Goal: Task Accomplishment & Management: Manage account settings

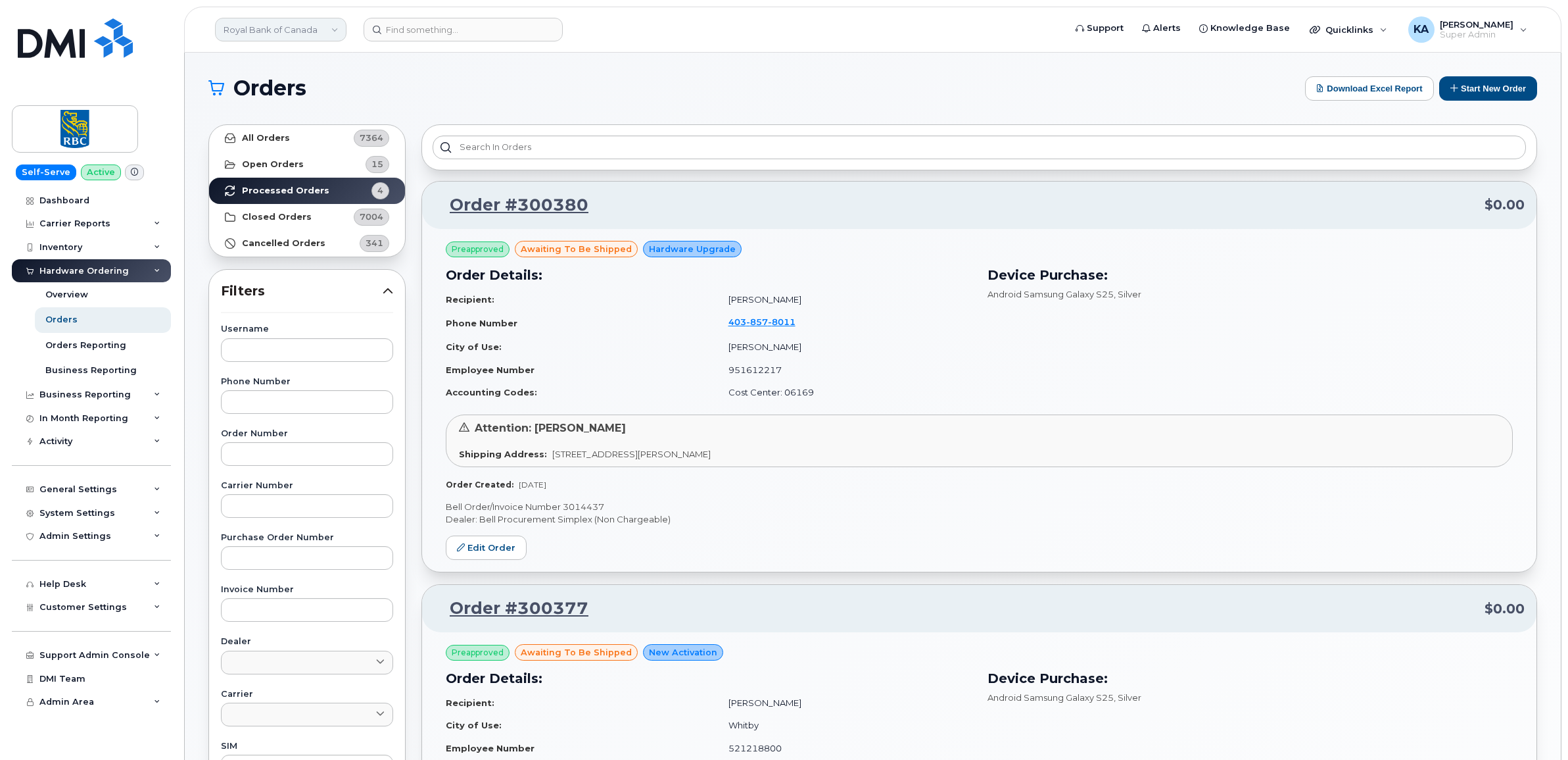
click at [248, 27] on link "Royal Bank of Canada" at bounding box center [280, 30] width 131 height 24
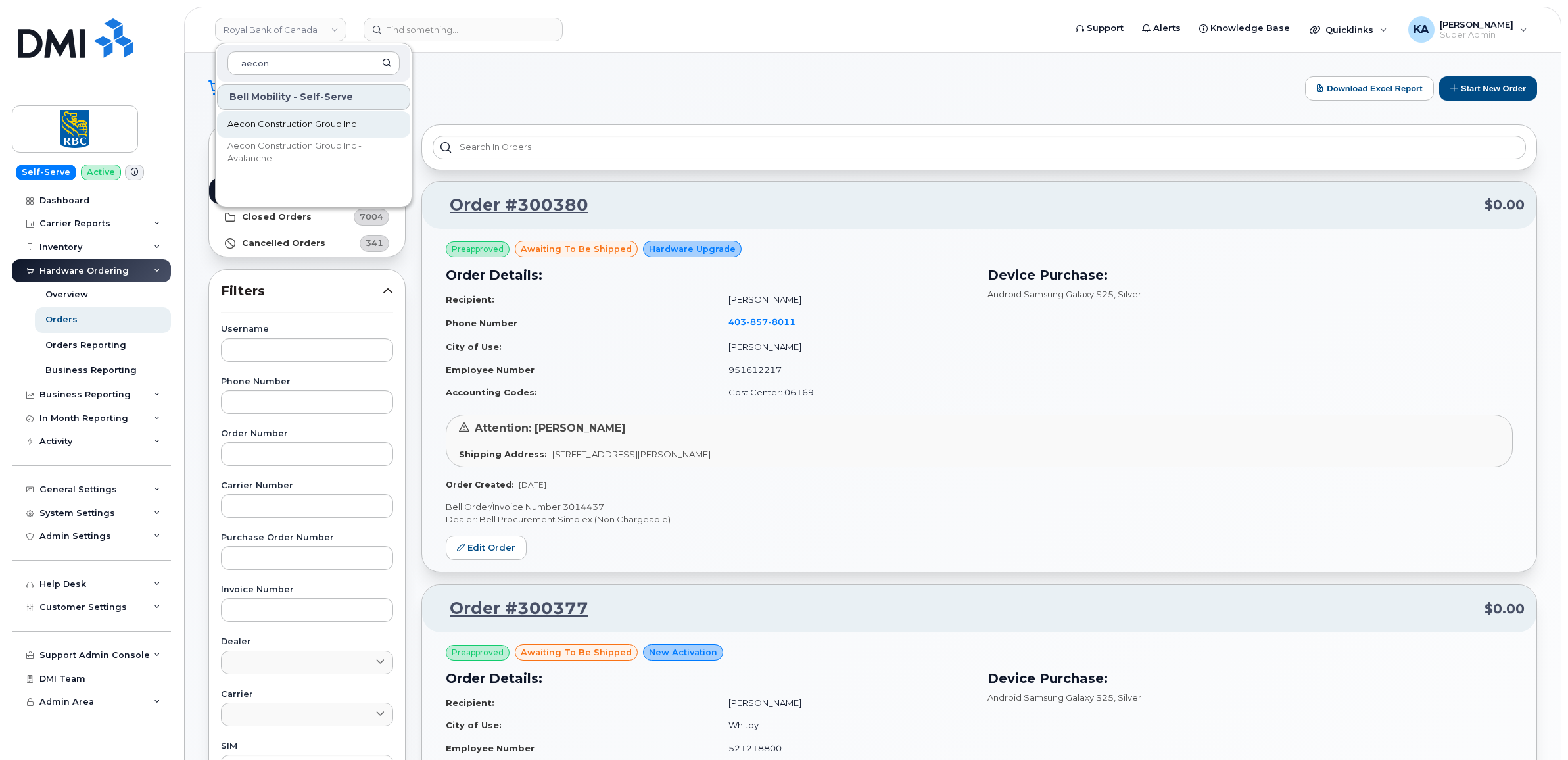
type input "aecon"
click at [257, 120] on span "Aecon Construction Group Inc" at bounding box center [292, 124] width 129 height 13
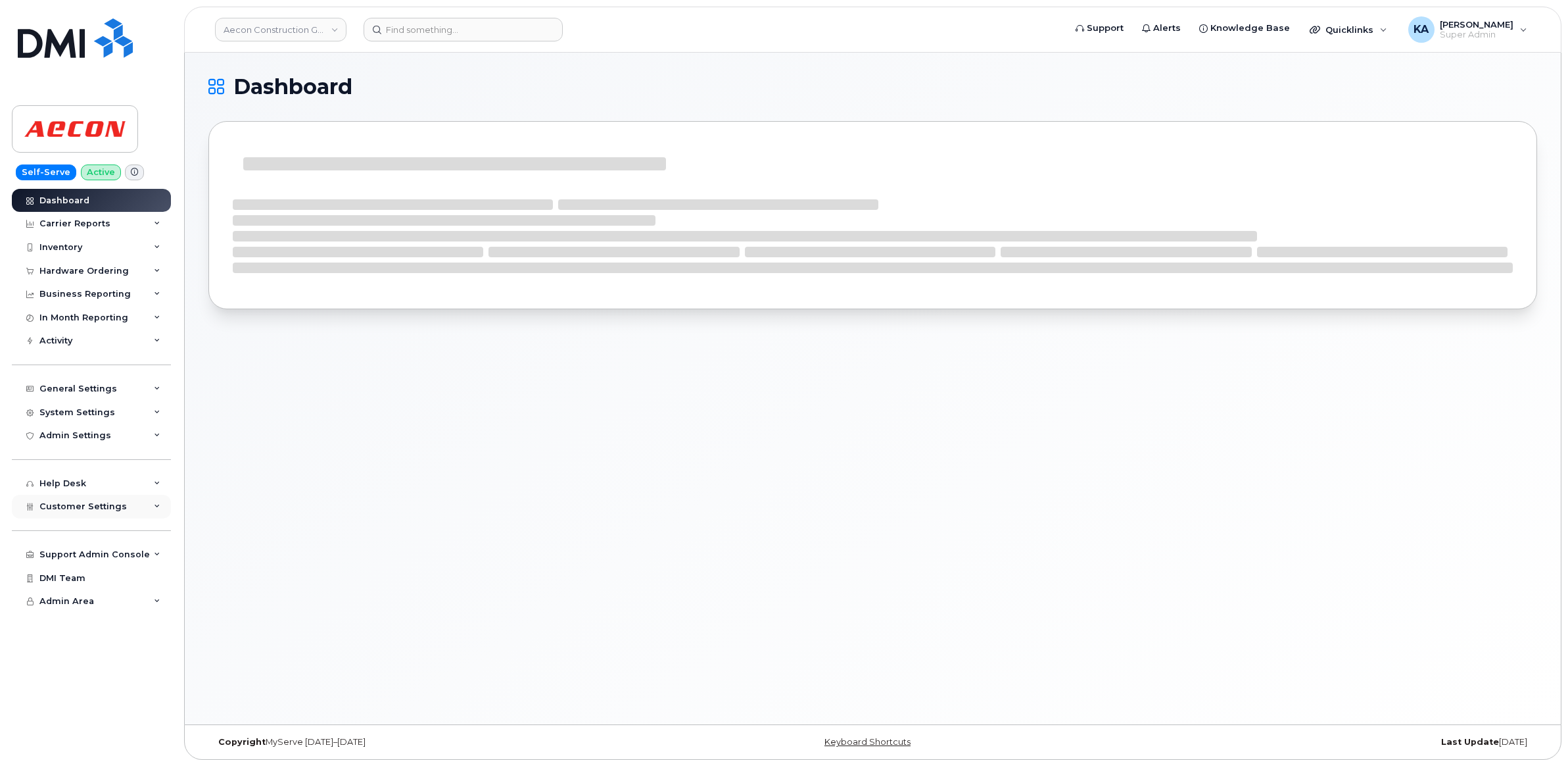
click at [81, 512] on div "Customer Settings" at bounding box center [82, 506] width 87 height 11
click at [77, 274] on div "Hardware Ordering" at bounding box center [83, 271] width 89 height 11
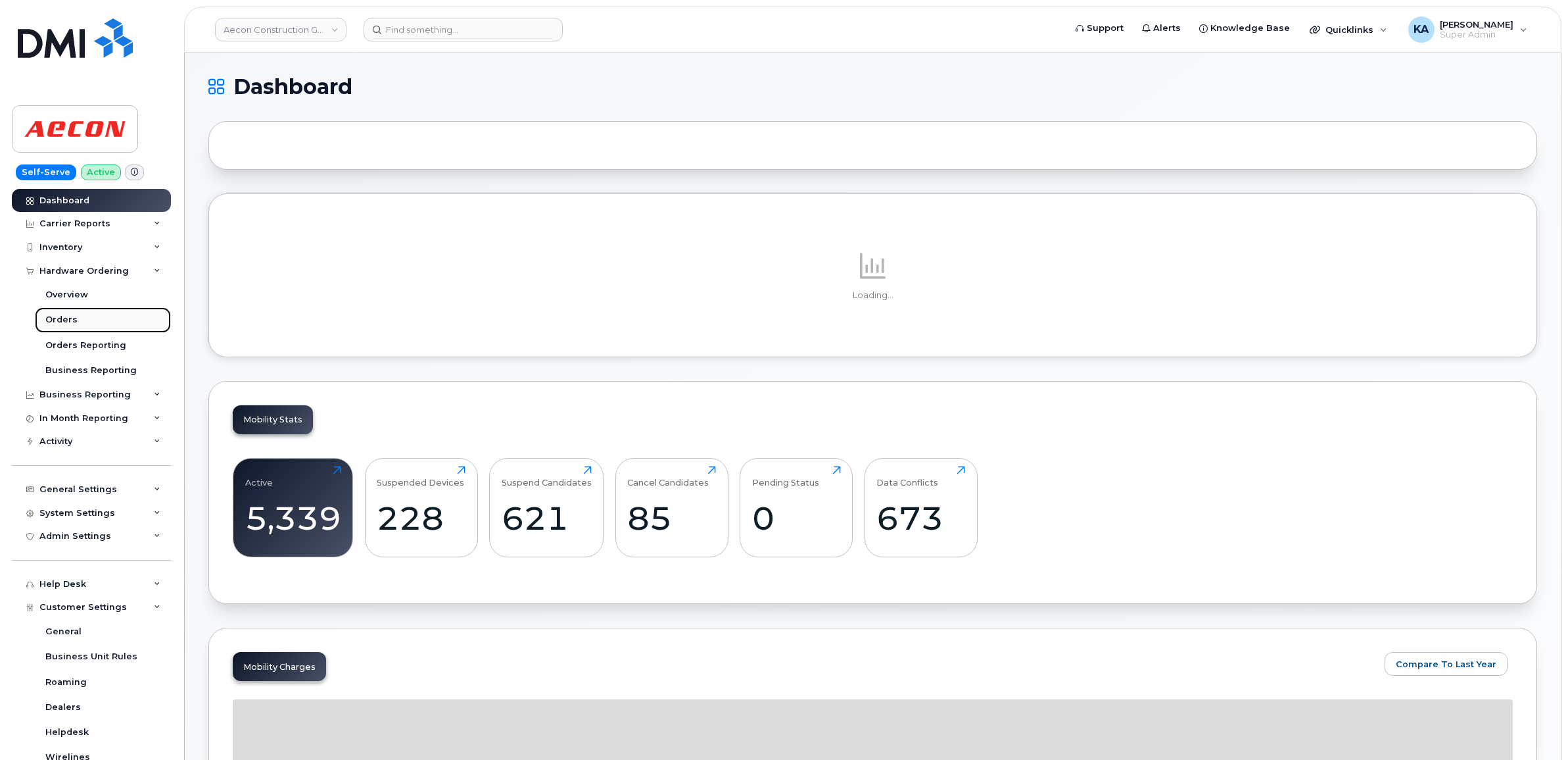
click at [62, 323] on div "Orders" at bounding box center [61, 320] width 33 height 11
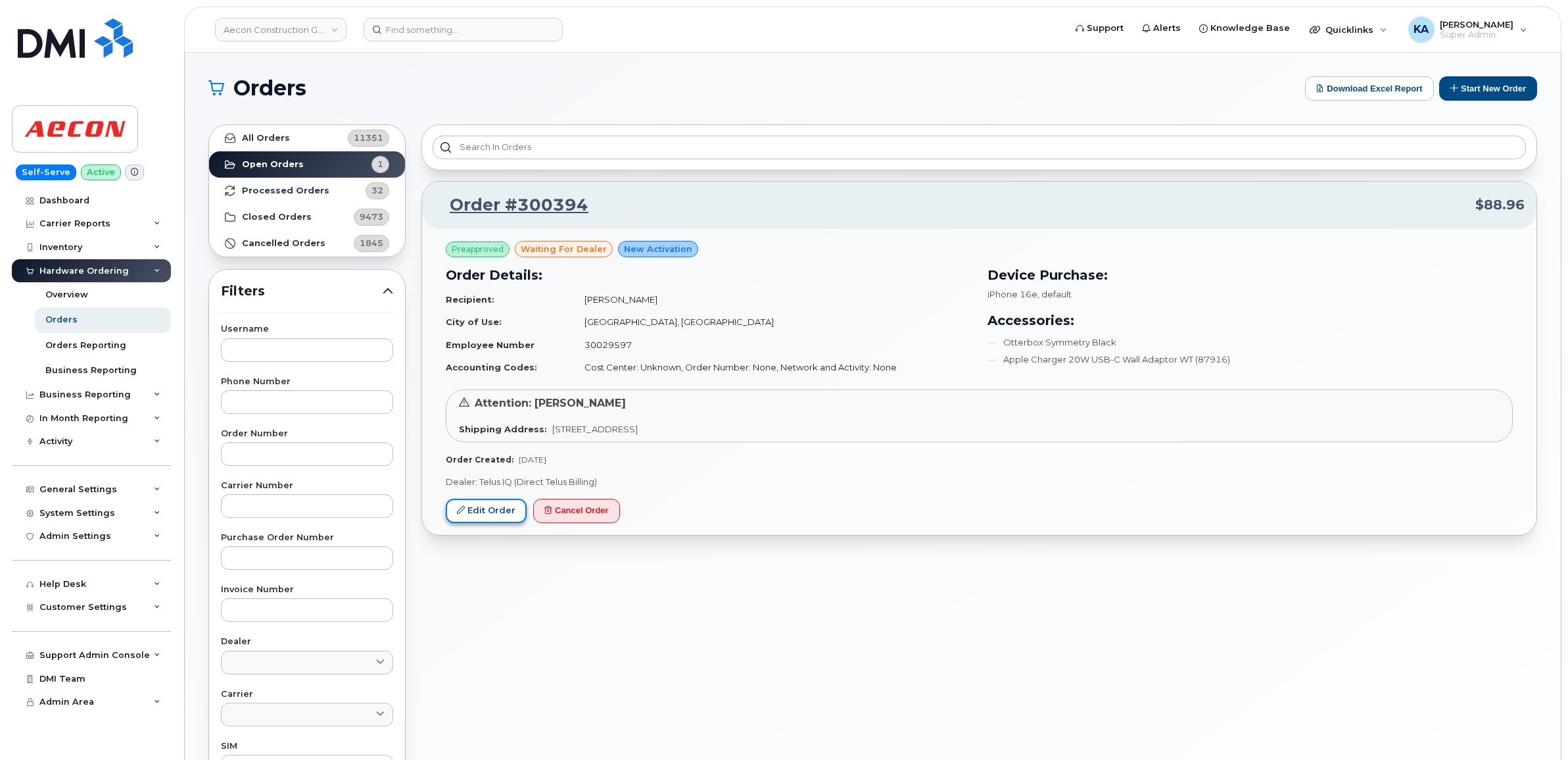
click at [484, 503] on link "Edit Order" at bounding box center [486, 510] width 81 height 24
click at [486, 510] on link "Edit Order" at bounding box center [486, 510] width 81 height 24
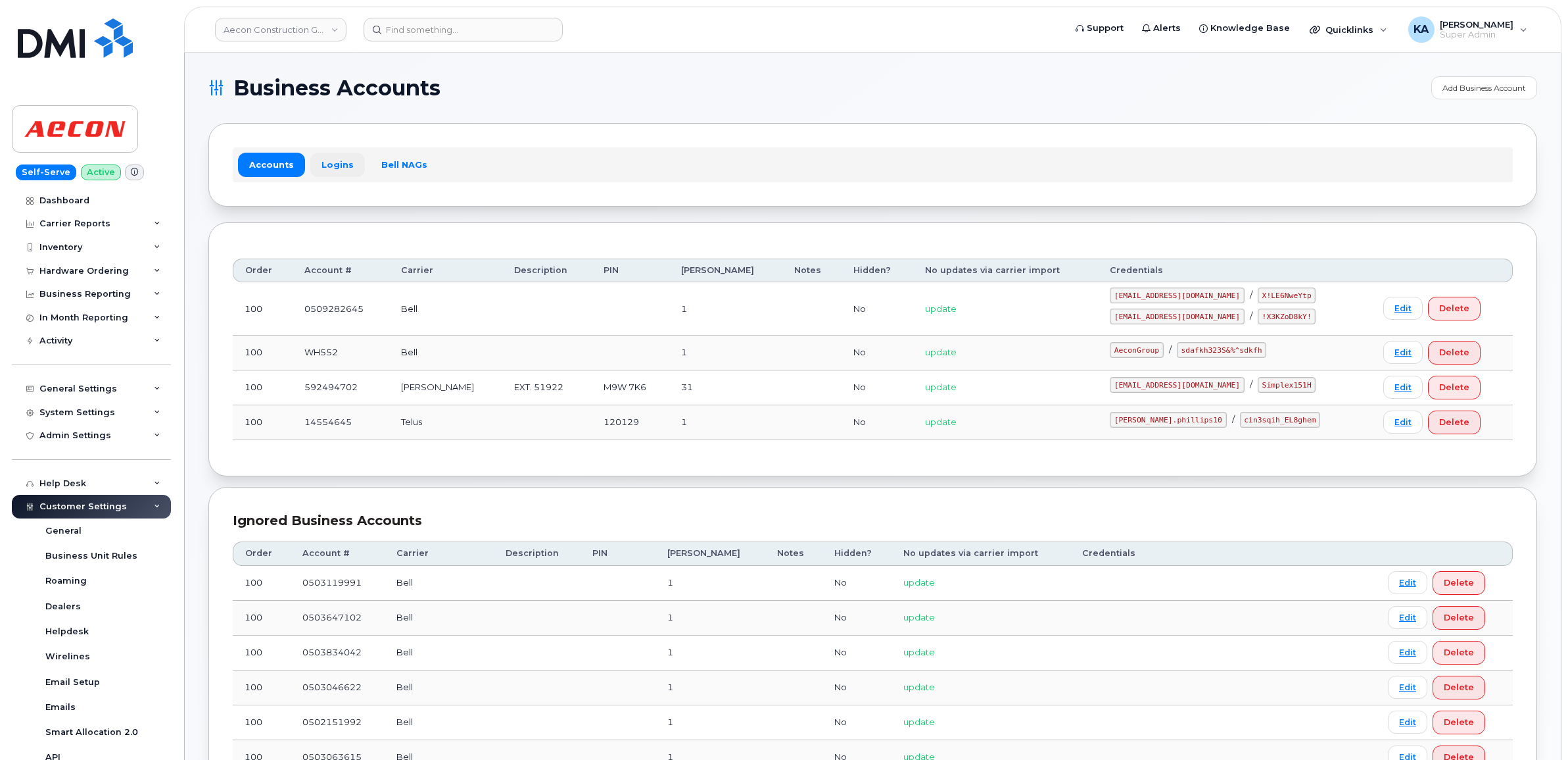
click at [339, 165] on link "Logins" at bounding box center [337, 164] width 55 height 24
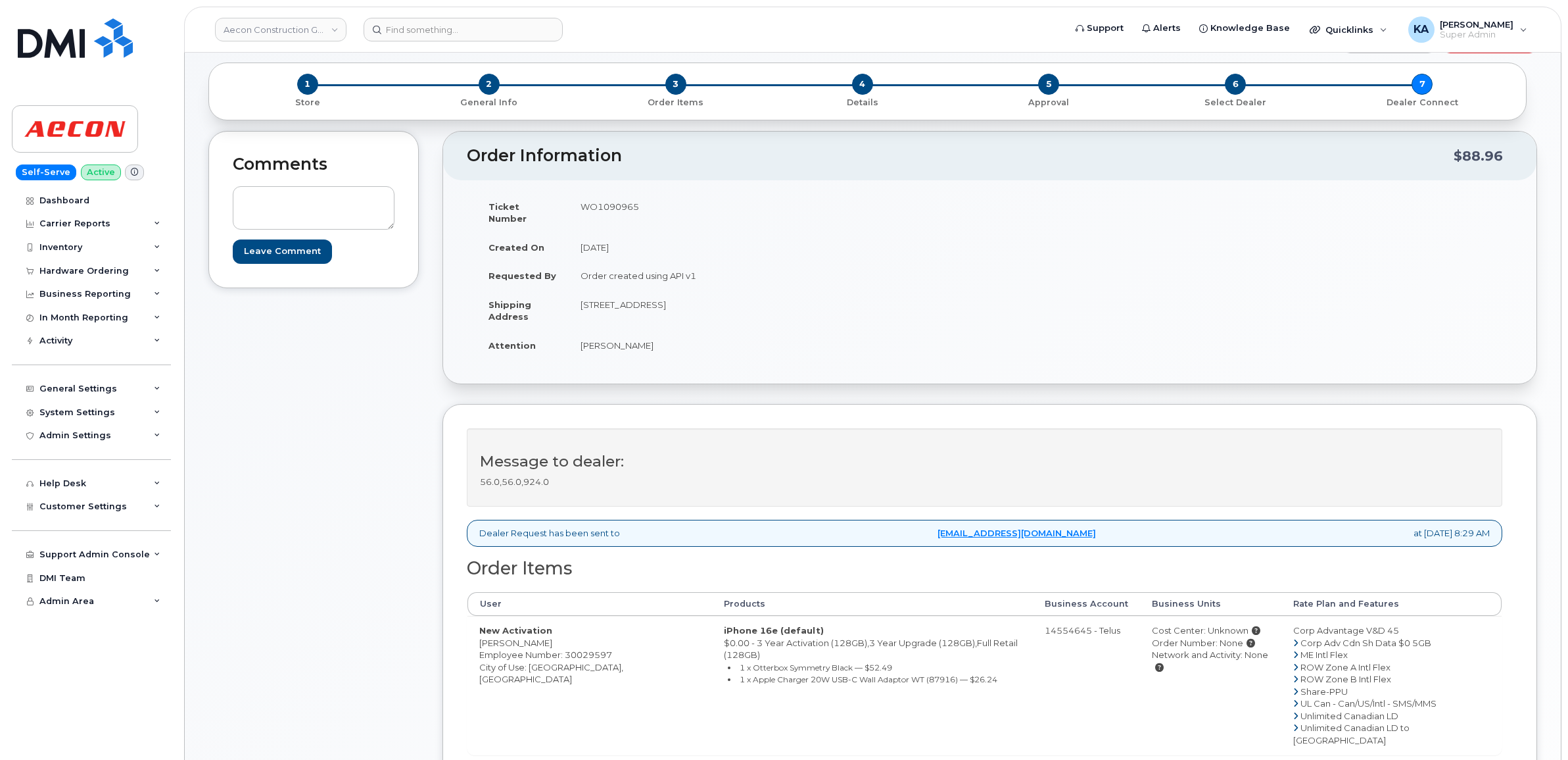
scroll to position [82, 0]
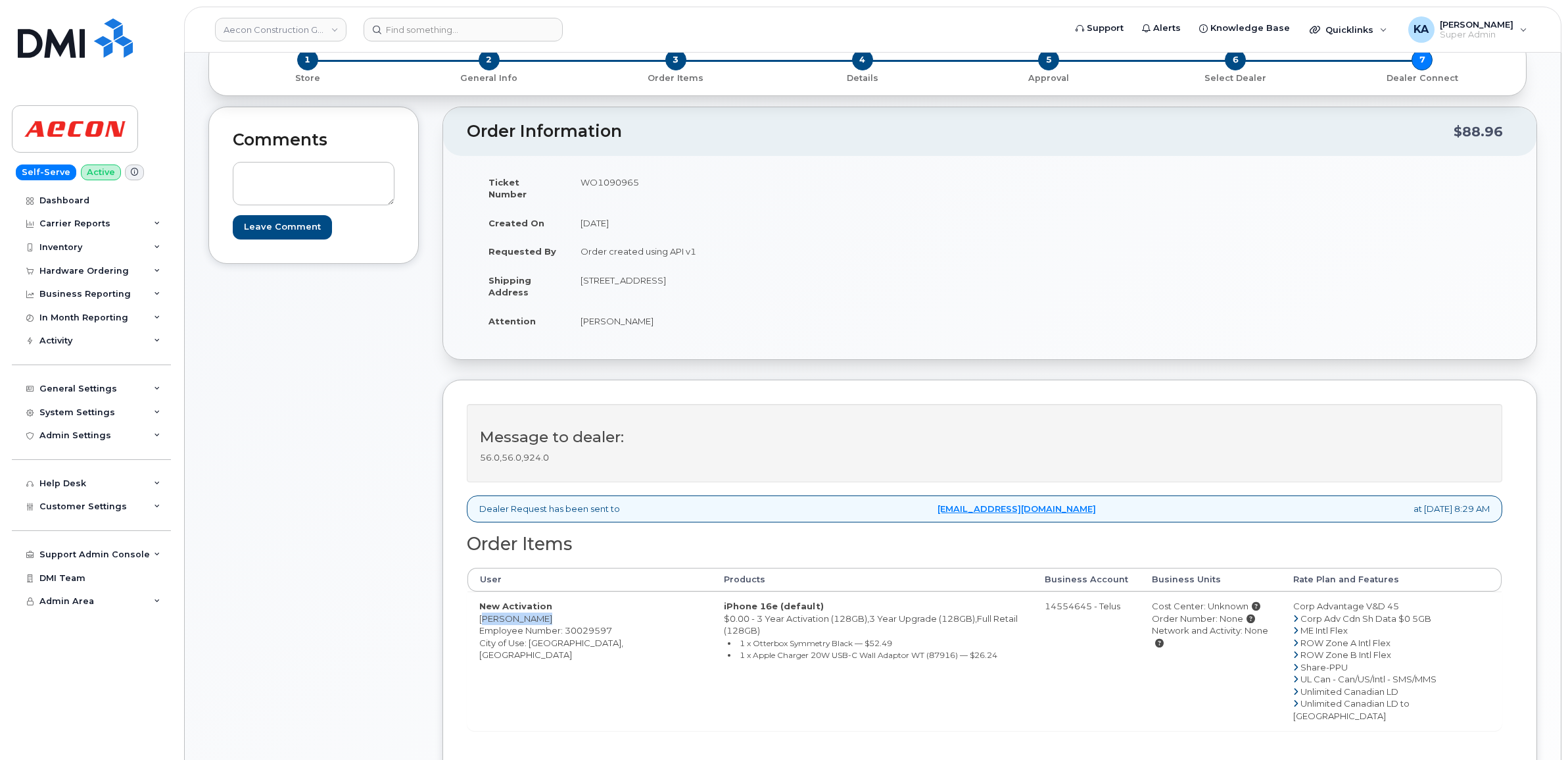
drag, startPoint x: 474, startPoint y: 607, endPoint x: 542, endPoint y: 614, distance: 68.4
click at [542, 614] on td "New Activation Eric Brannen Employee Number: 30029597 City of Use: Toronto, Ont…" at bounding box center [590, 660] width 245 height 139
drag, startPoint x: 539, startPoint y: 612, endPoint x: 522, endPoint y: 607, distance: 17.7
copy td "Eric Brannen"
click at [611, 182] on td "WO1090965" at bounding box center [774, 188] width 411 height 41
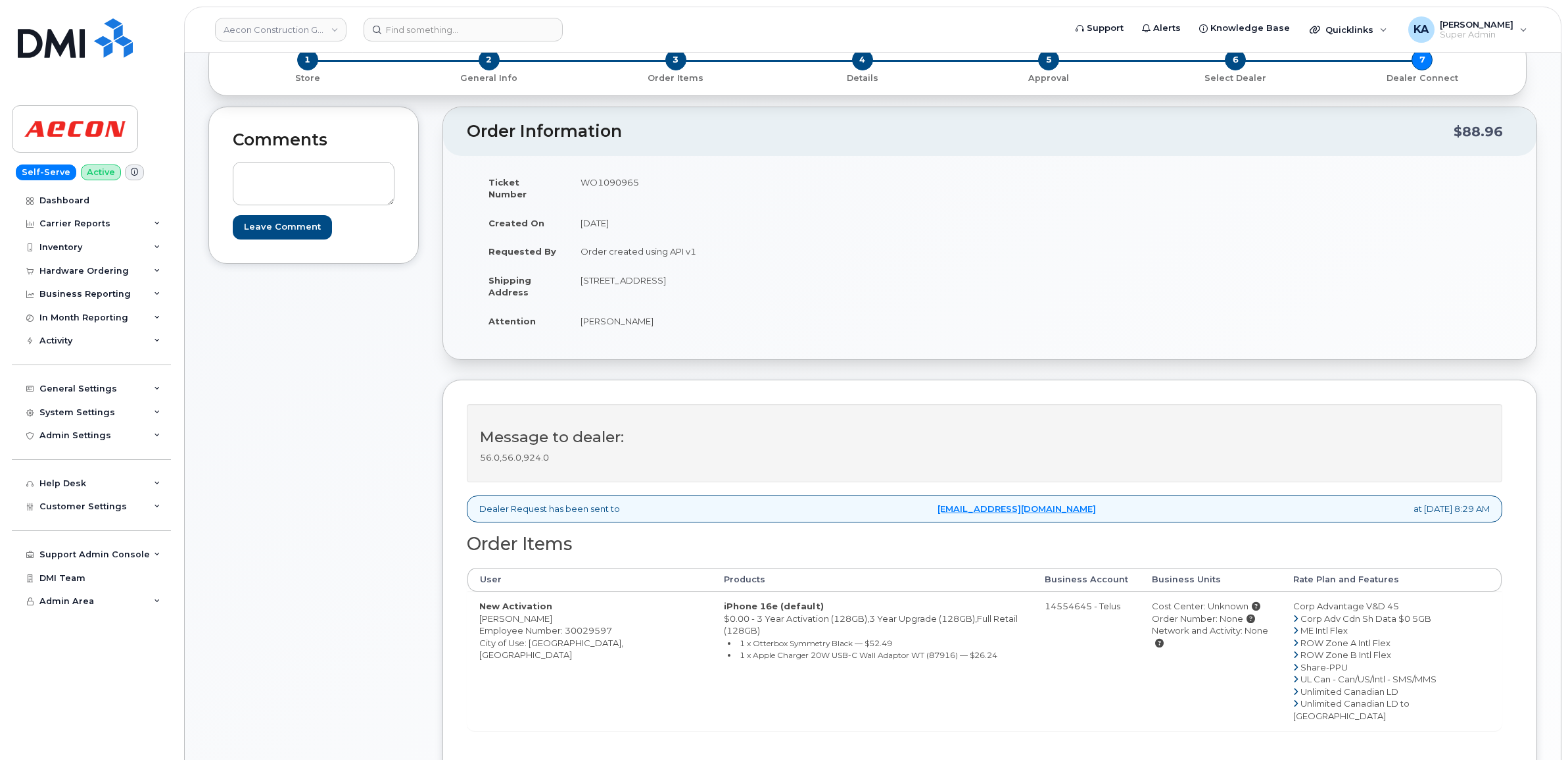
click at [611, 182] on td "WO1090965" at bounding box center [774, 188] width 411 height 41
copy td "WO1090965"
drag, startPoint x: 475, startPoint y: 611, endPoint x: 538, endPoint y: 612, distance: 63.0
click at [538, 612] on td "New Activation Eric Brannen Employee Number: 30029597 City of Use: Toronto, Ont…" at bounding box center [590, 660] width 245 height 139
drag, startPoint x: 538, startPoint y: 612, endPoint x: 521, endPoint y: 612, distance: 17.0
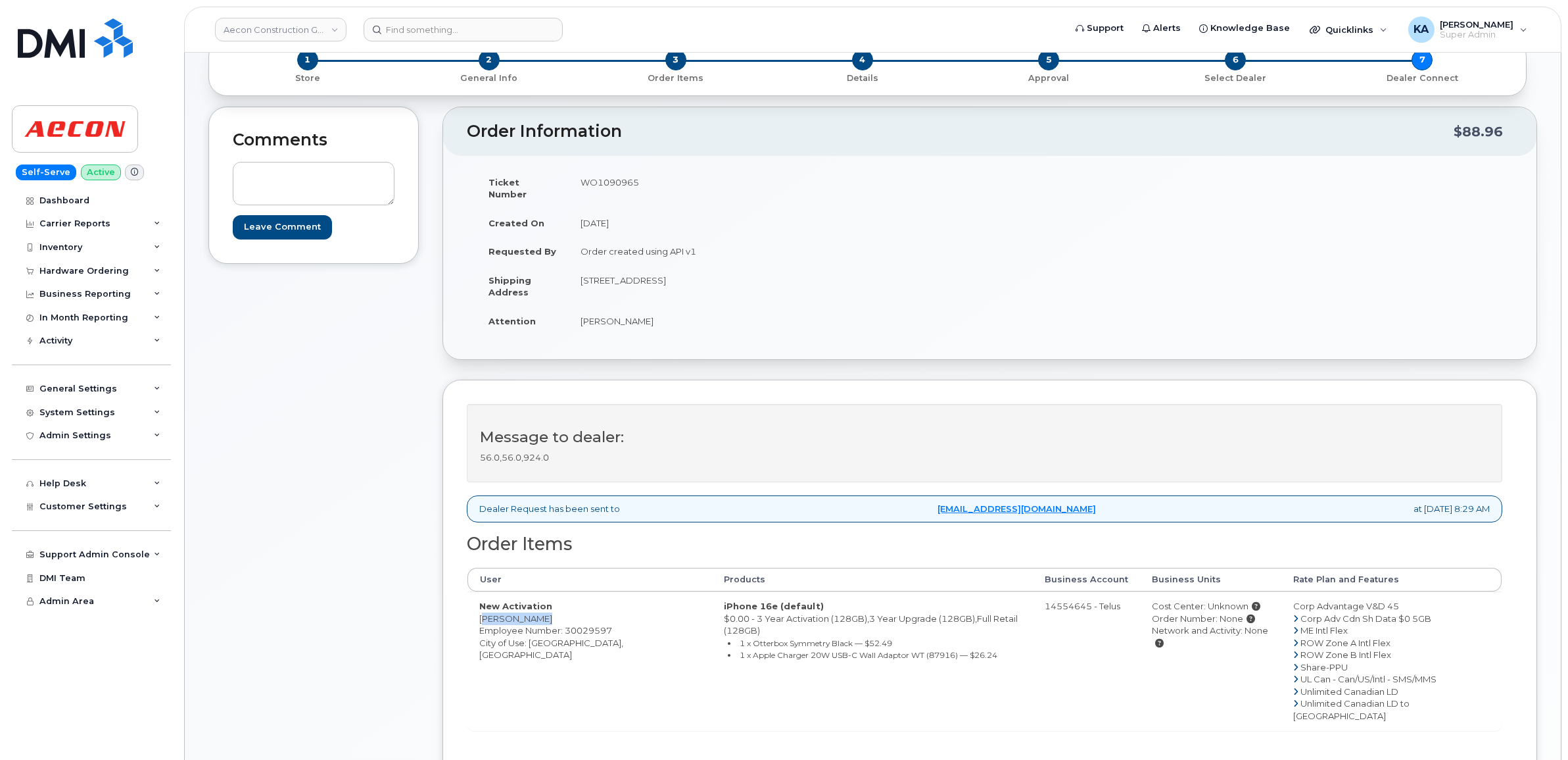
copy td "Eric Brannen"
drag, startPoint x: 579, startPoint y: 270, endPoint x: 707, endPoint y: 275, distance: 128.1
click at [707, 275] on td "Unit 1016 60 Princess Street Toronto ON M5A 2C7" at bounding box center [774, 286] width 411 height 41
drag, startPoint x: 707, startPoint y: 275, endPoint x: 698, endPoint y: 270, distance: 10.3
copy td "Unit 1016 60 Princess Street"
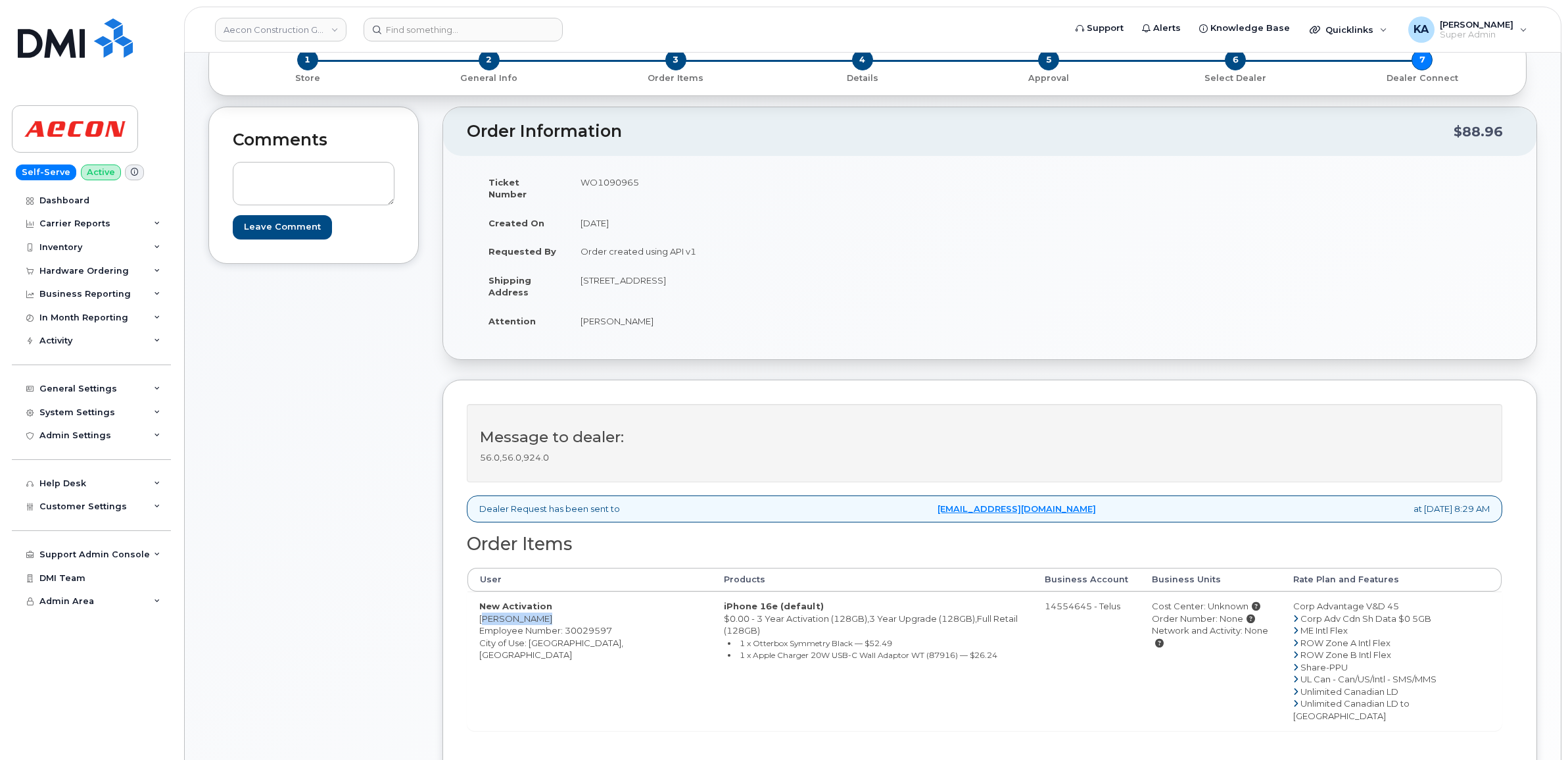
click at [723, 273] on td "Unit 1016 60 Princess Street Toronto ON M5A 2C7" at bounding box center [774, 286] width 411 height 41
copy td "Toronto"
drag, startPoint x: 761, startPoint y: 268, endPoint x: 806, endPoint y: 272, distance: 45.2
click at [806, 272] on td "Unit 1016 60 Princess Street Toronto ON M5A 2C7" at bounding box center [774, 286] width 411 height 41
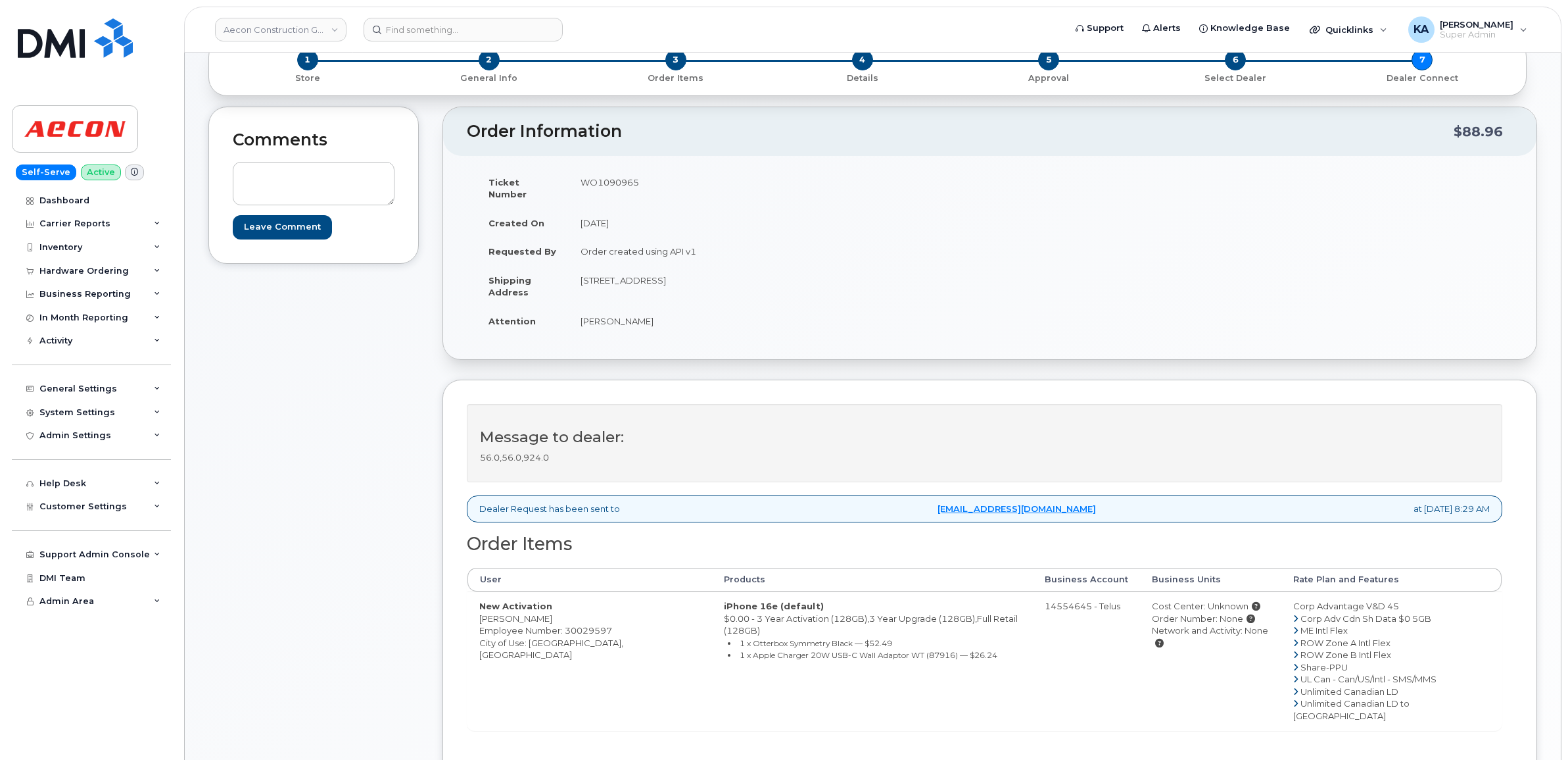
drag, startPoint x: 806, startPoint y: 272, endPoint x: 796, endPoint y: 270, distance: 10.2
copy td "M5A 2C7"
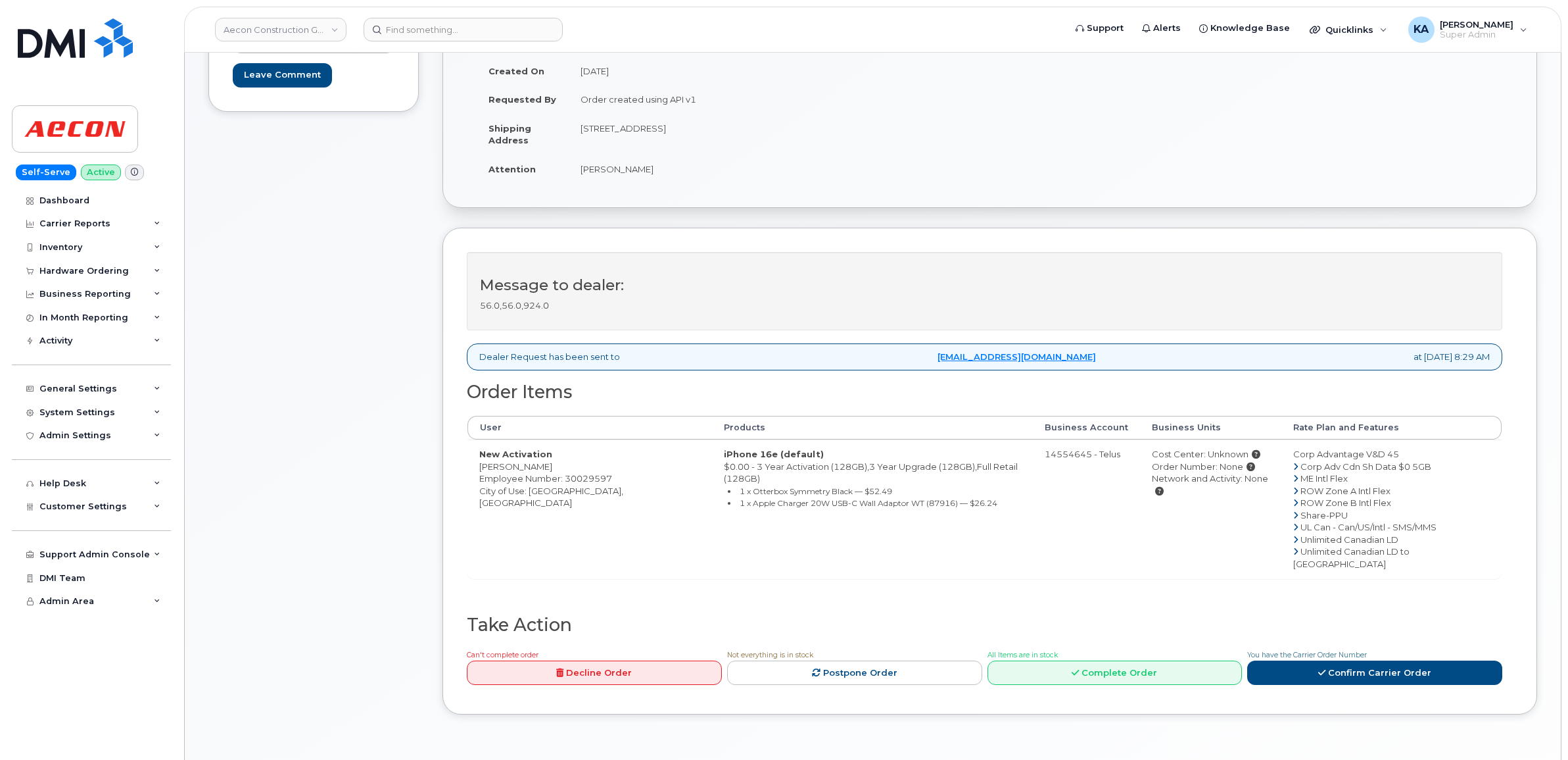
scroll to position [247, 0]
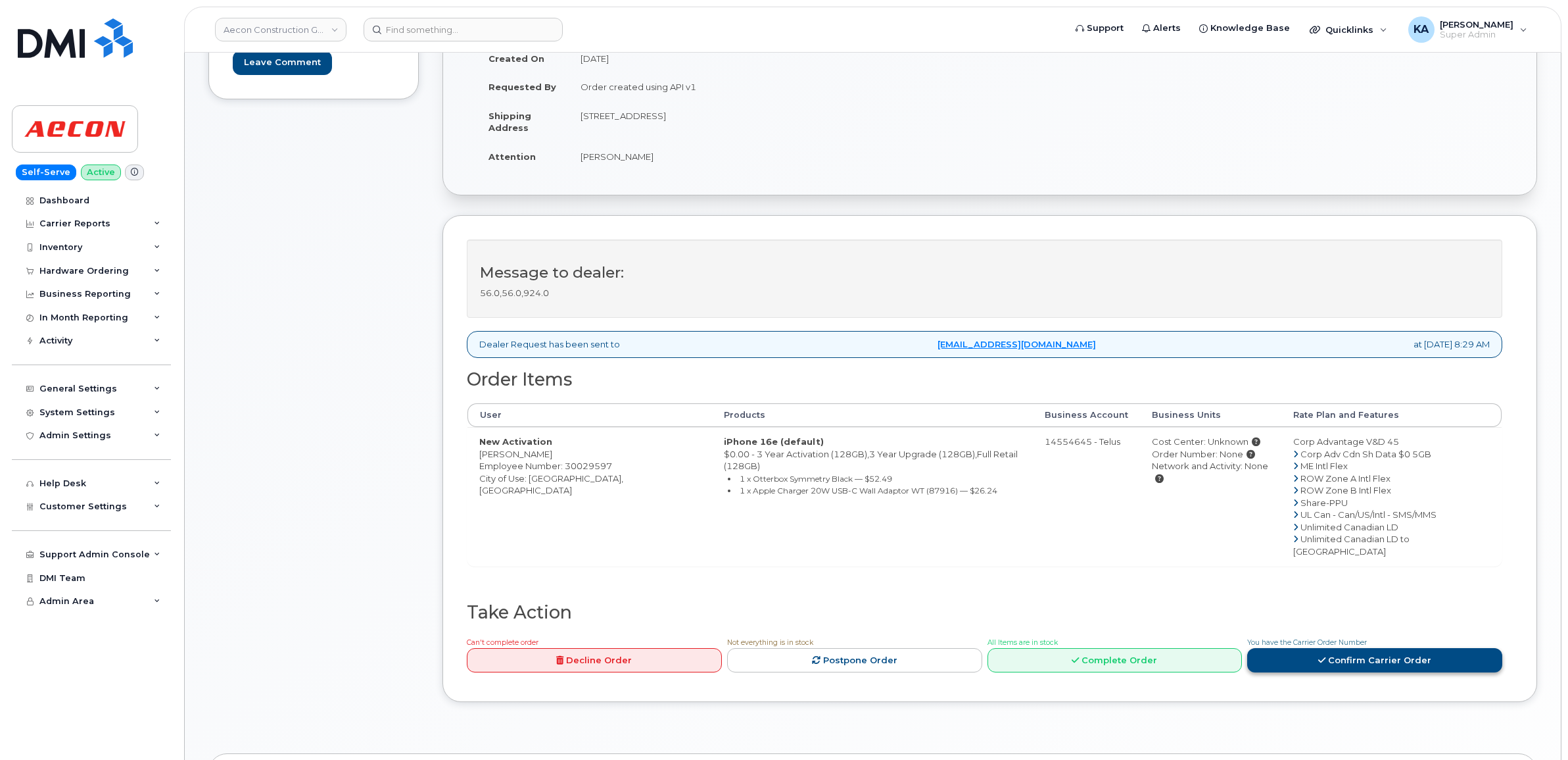
click at [1316, 648] on link "Confirm Carrier Order" at bounding box center [1374, 659] width 255 height 24
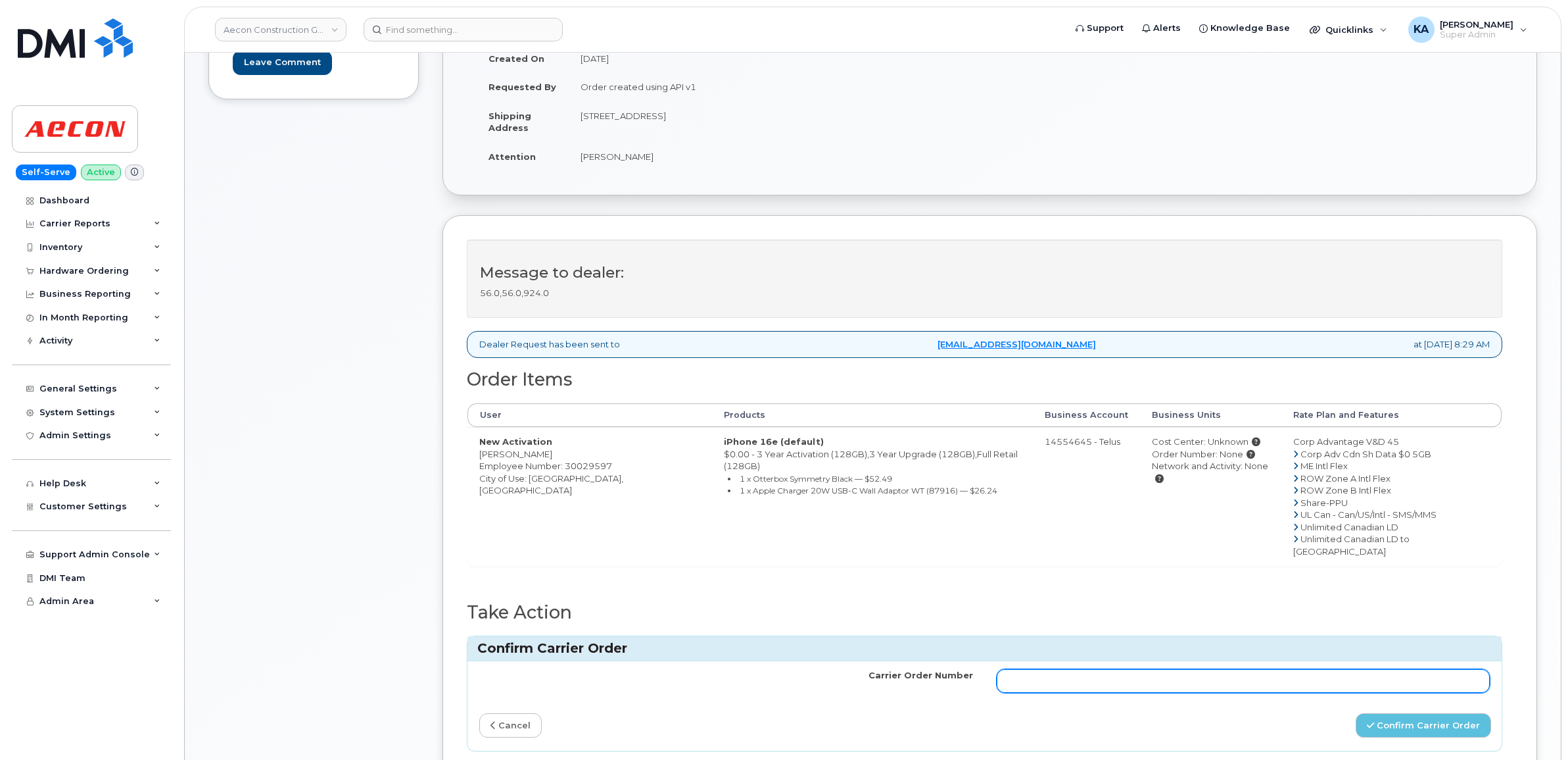
click at [1146, 669] on input "Carrier Order Number" at bounding box center [1244, 681] width 494 height 24
paste input "TL60026728"
type input "TL60026728"
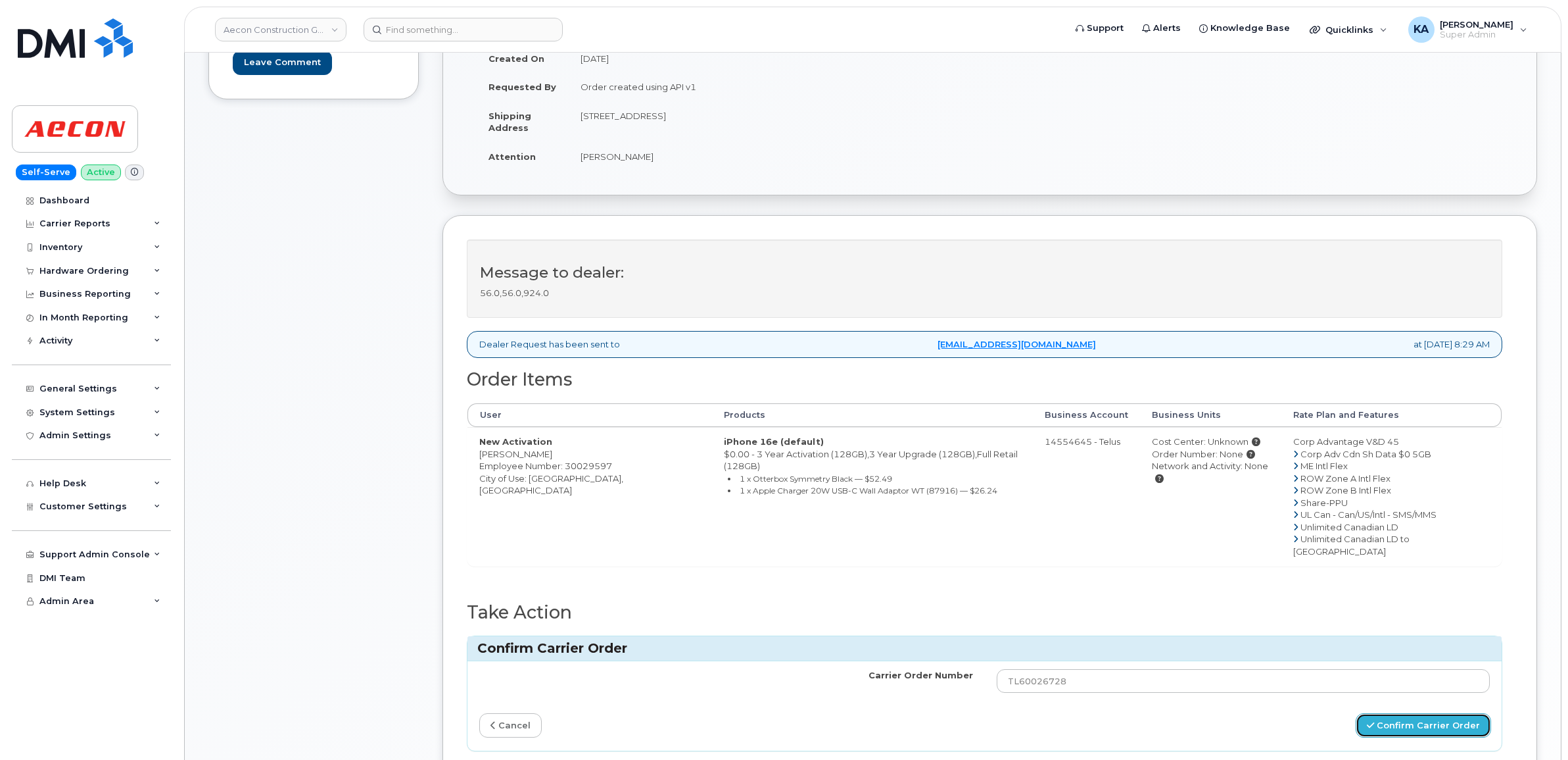
click at [1424, 713] on button "Confirm Carrier Order" at bounding box center [1424, 725] width 136 height 24
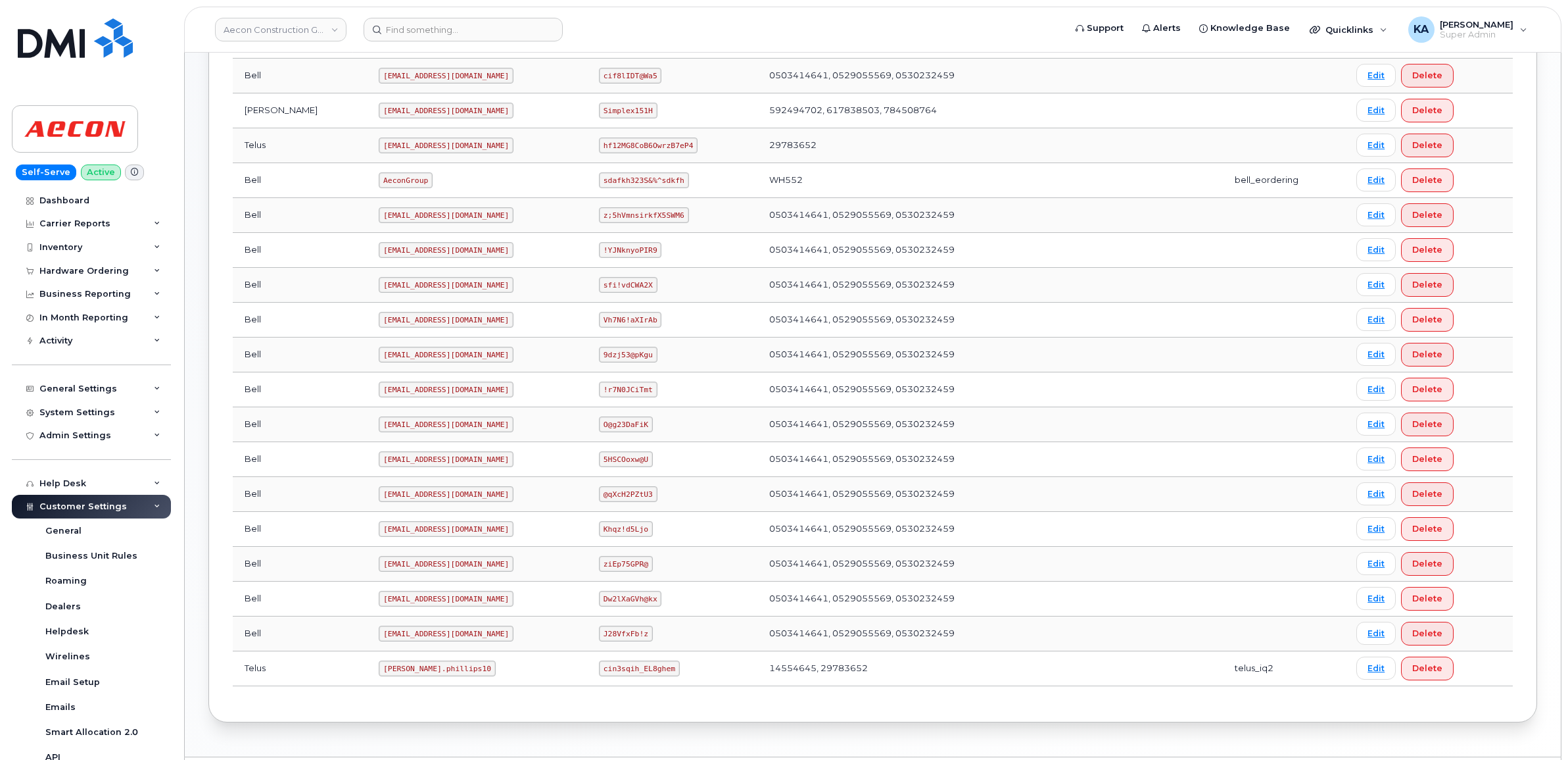
scroll to position [462, 0]
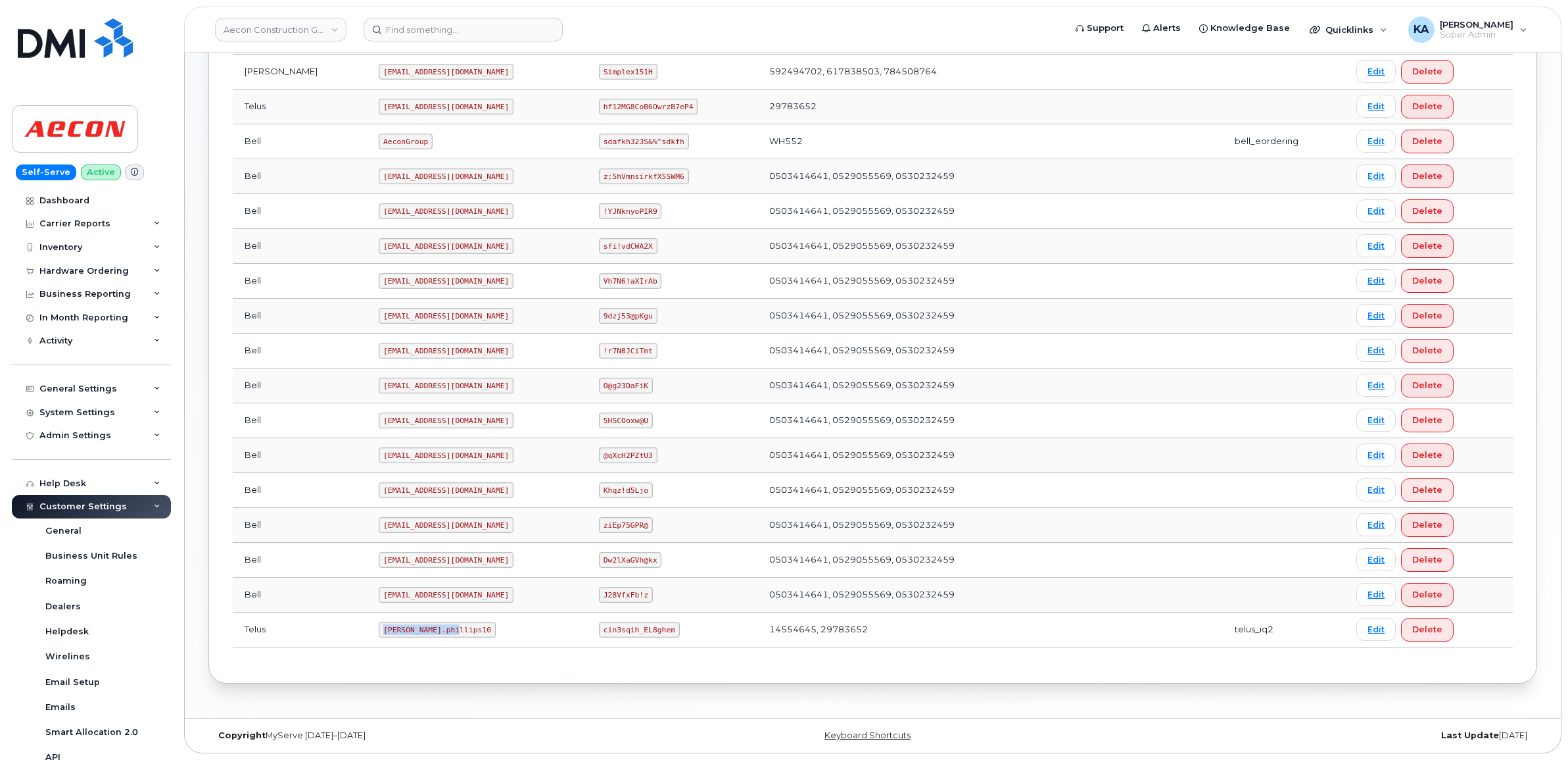
drag, startPoint x: 322, startPoint y: 628, endPoint x: 416, endPoint y: 630, distance: 94.0
click at [419, 630] on td "[PERSON_NAME].phillips10" at bounding box center [476, 630] width 220 height 34
drag, startPoint x: 416, startPoint y: 630, endPoint x: 372, endPoint y: 630, distance: 44.0
copy code "[PERSON_NAME].phillips10"
drag, startPoint x: 579, startPoint y: 630, endPoint x: 659, endPoint y: 636, distance: 80.2
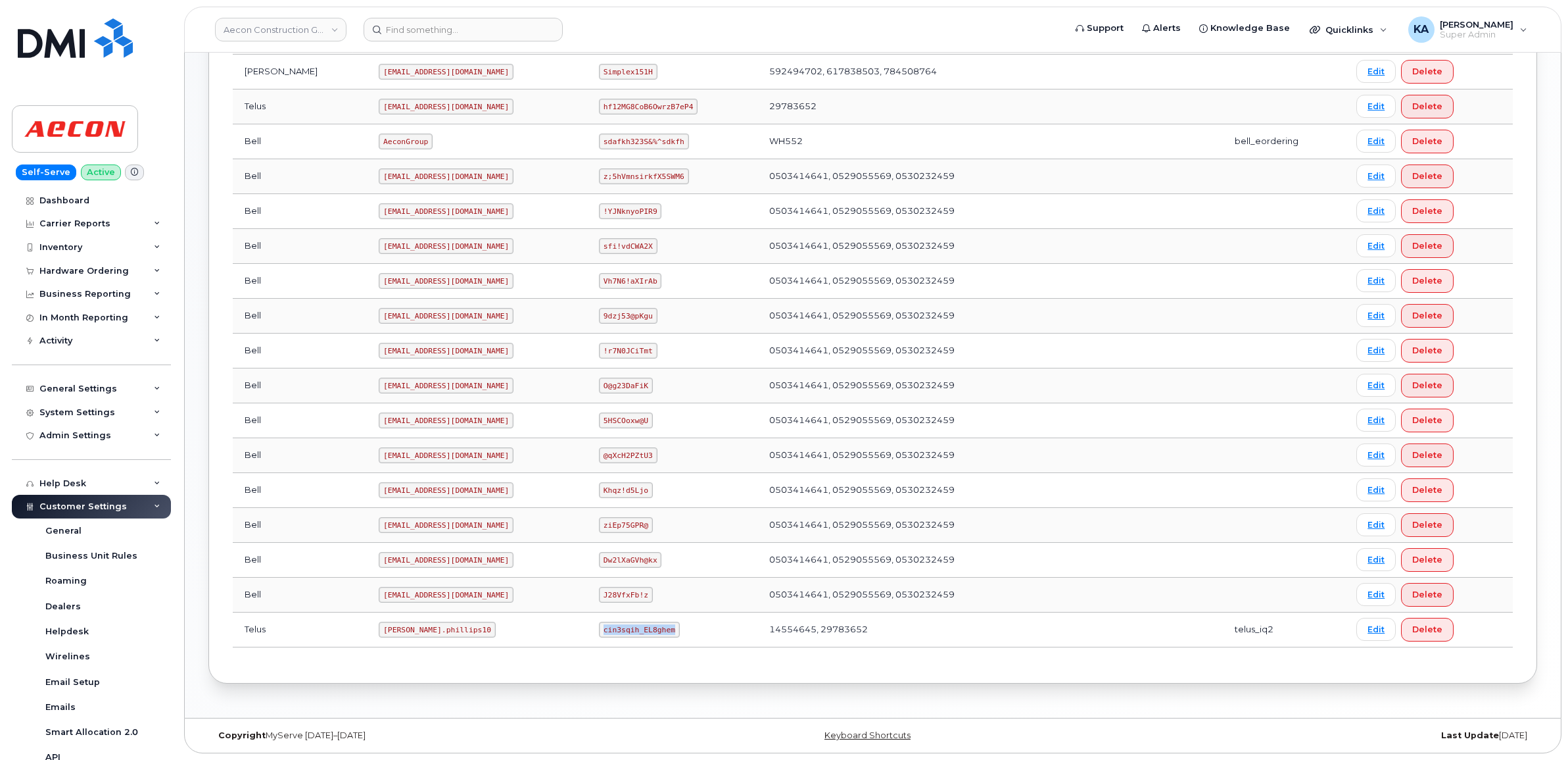
click at [663, 638] on td "cin3sqih_EL8ghem" at bounding box center [673, 630] width 170 height 34
drag, startPoint x: 659, startPoint y: 636, endPoint x: 632, endPoint y: 627, distance: 28.5
copy code "cin3sqih_EL8ghem"
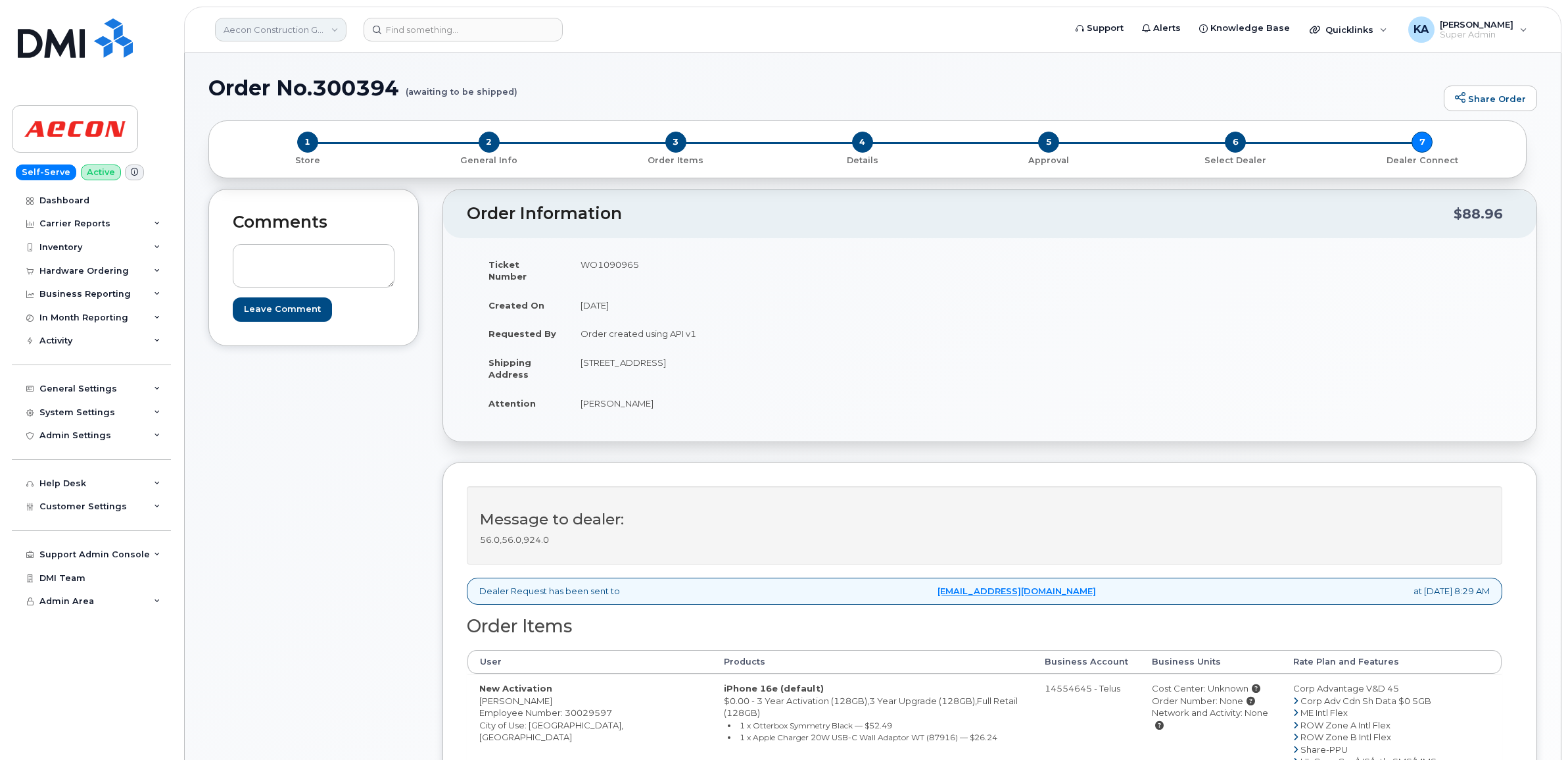
click at [257, 24] on link "Aecon Construction Group Inc" at bounding box center [280, 30] width 131 height 24
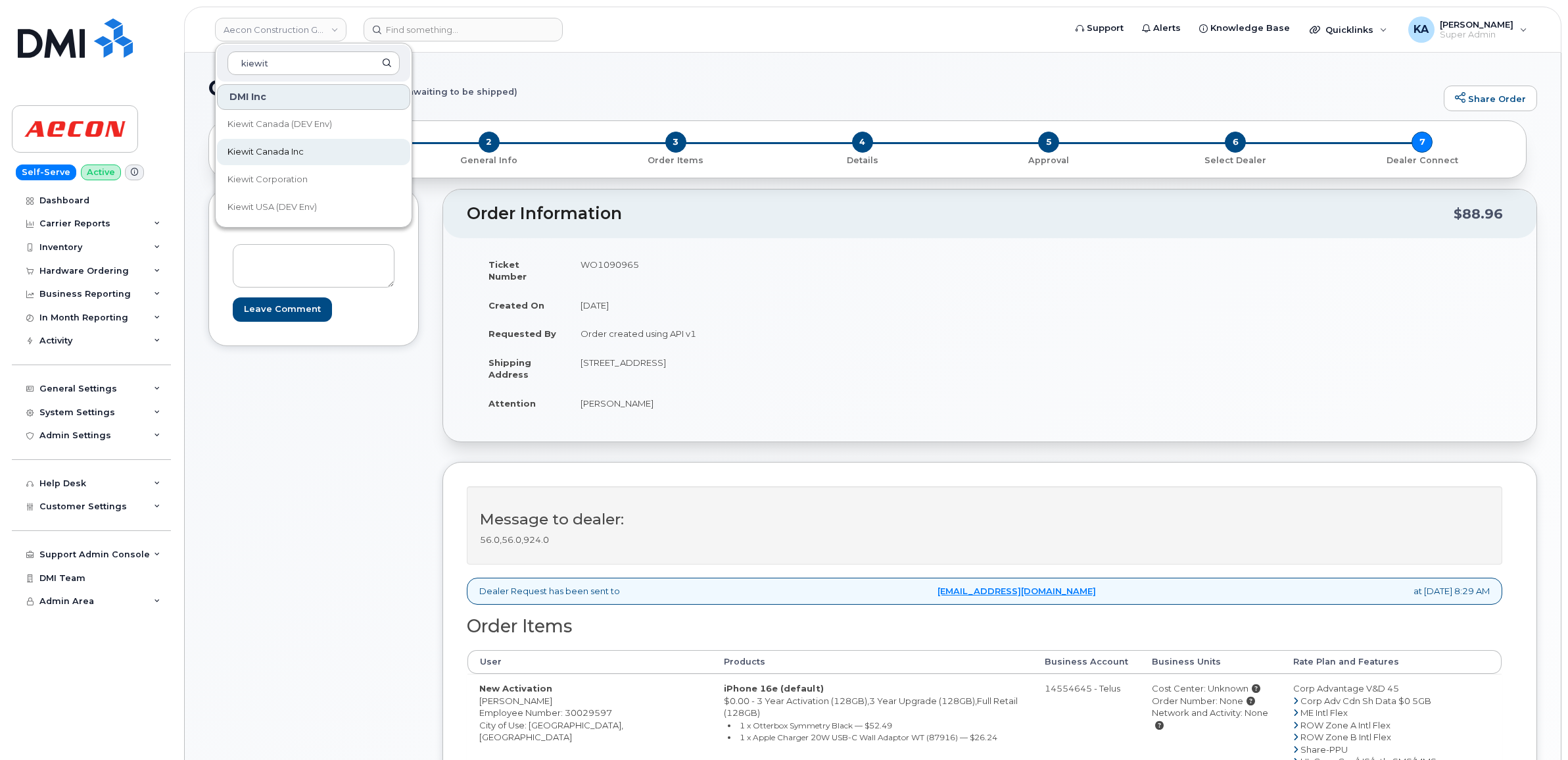
type input "kiewit"
click at [257, 146] on span "Kiewit Canada Inc" at bounding box center [266, 152] width 77 height 13
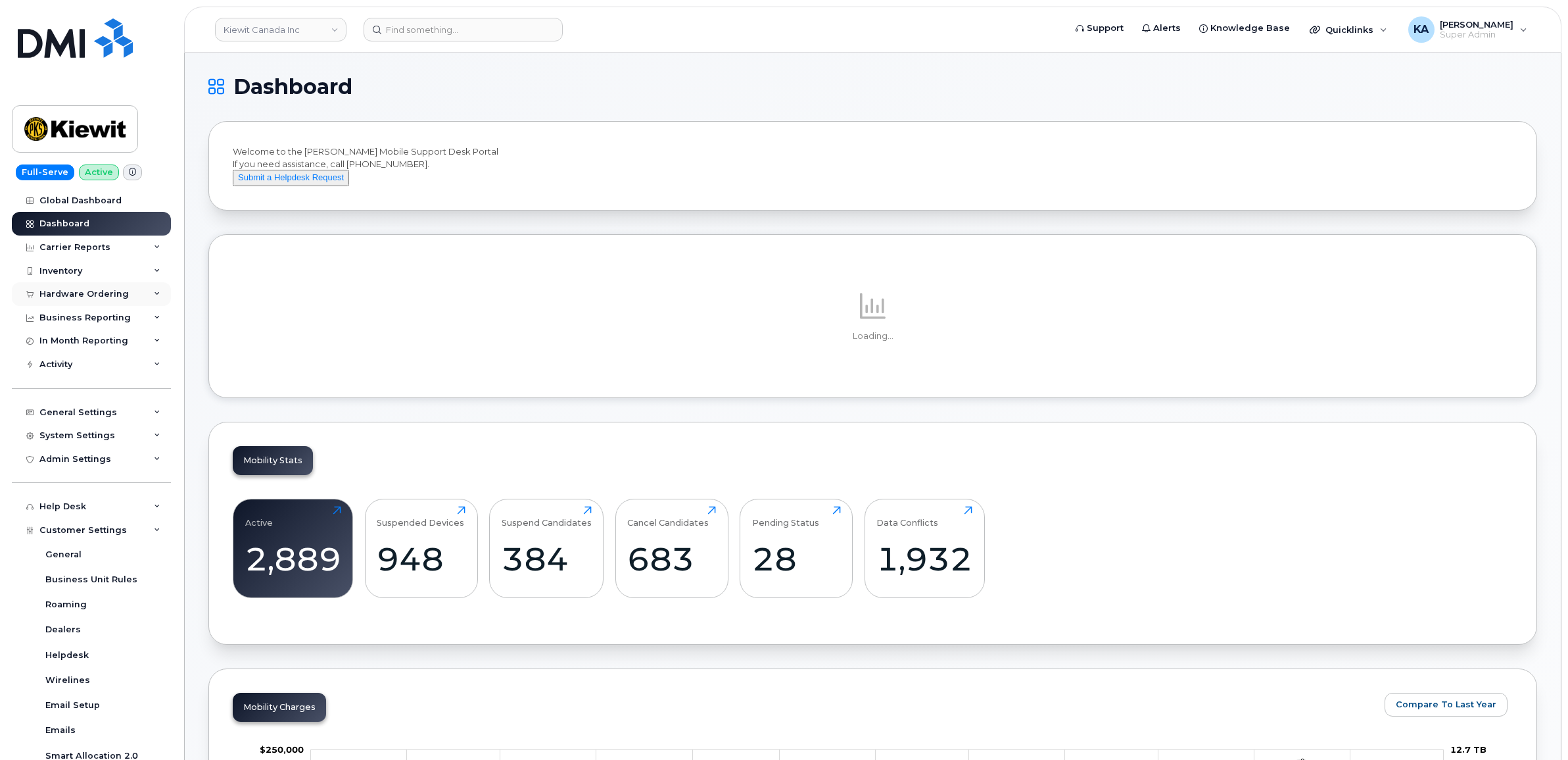
click at [73, 295] on div "Hardware Ordering" at bounding box center [83, 294] width 89 height 11
click at [57, 342] on div "Orders" at bounding box center [61, 343] width 33 height 11
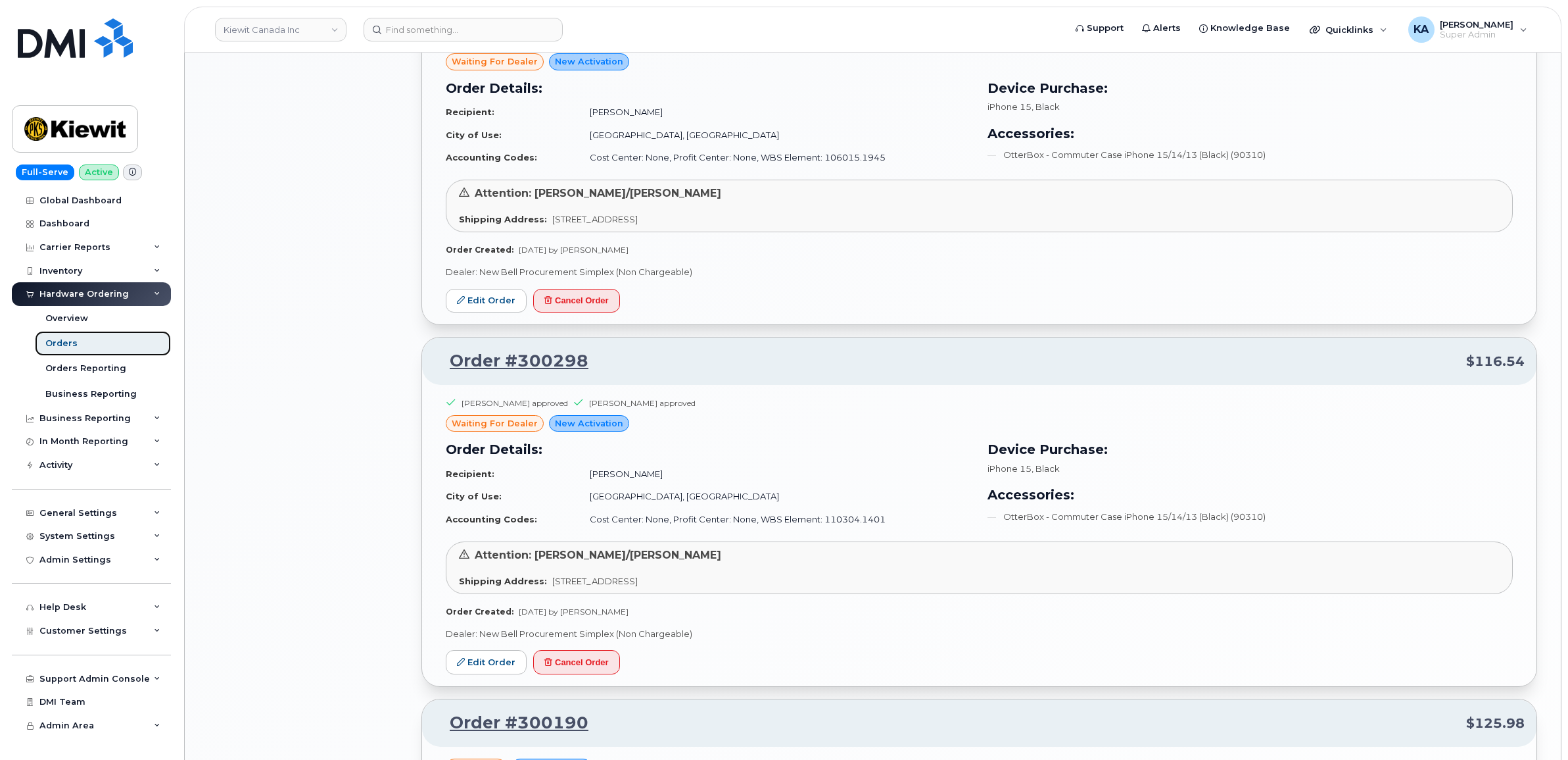
scroll to position [1644, 0]
click at [475, 661] on link "Edit Order" at bounding box center [486, 659] width 81 height 24
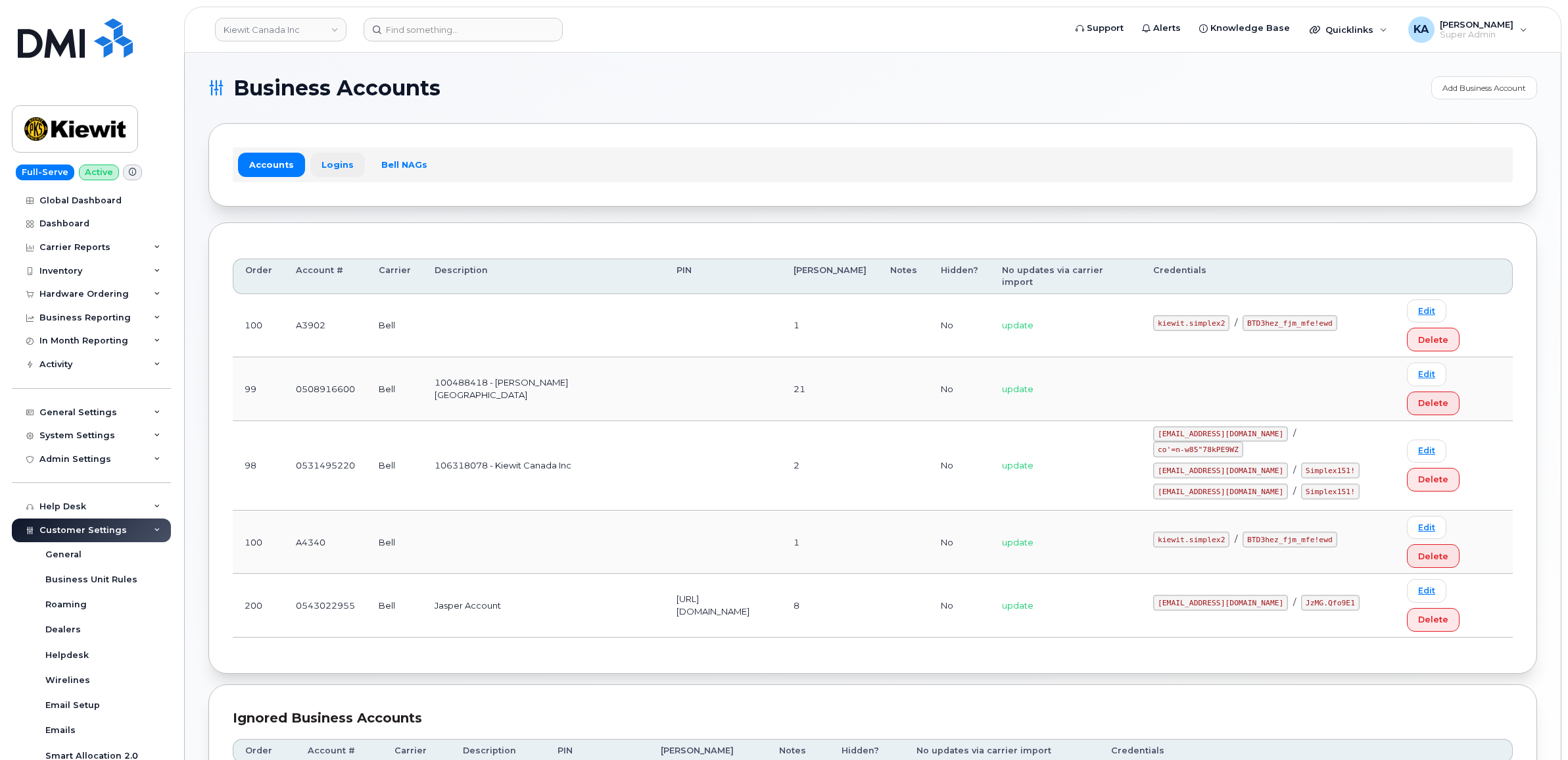
click at [323, 163] on link "Logins" at bounding box center [337, 164] width 55 height 24
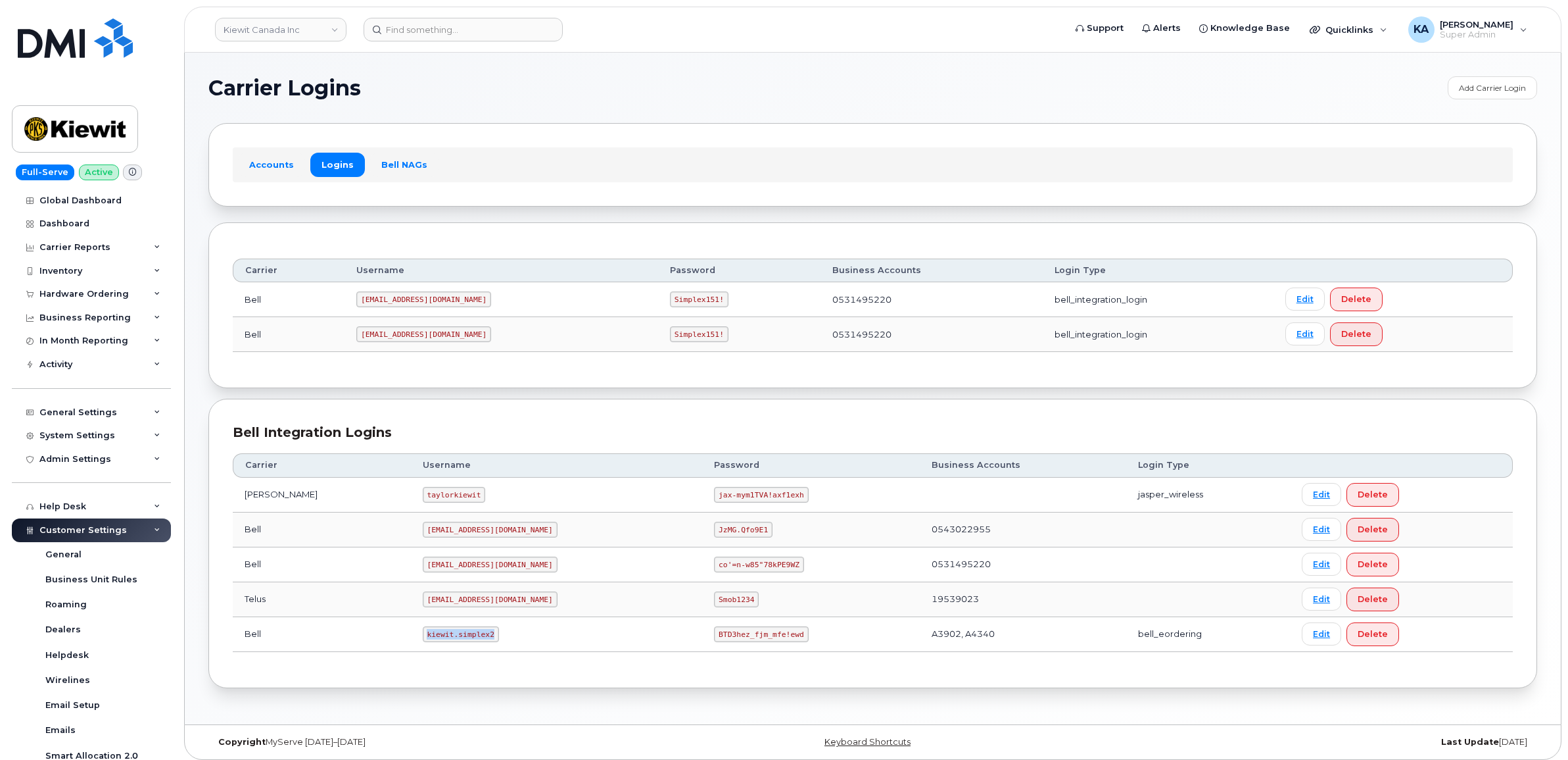
drag, startPoint x: 389, startPoint y: 636, endPoint x: 469, endPoint y: 644, distance: 80.4
click at [469, 644] on td "kiewit.simplex2" at bounding box center [556, 635] width 292 height 34
drag, startPoint x: 468, startPoint y: 644, endPoint x: 438, endPoint y: 637, distance: 30.8
copy code "kiewit.simplex2"
drag, startPoint x: 652, startPoint y: 636, endPoint x: 742, endPoint y: 645, distance: 90.4
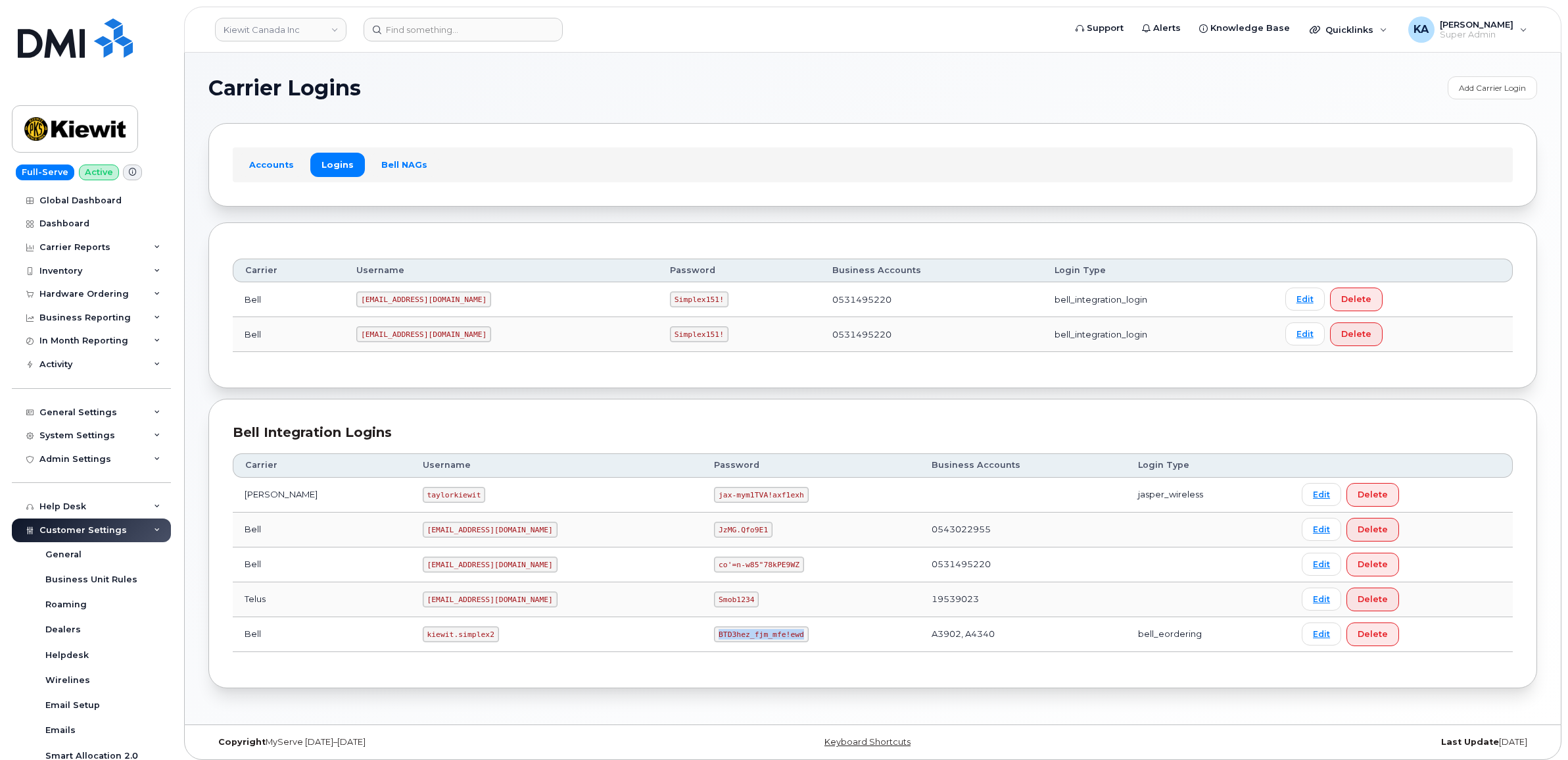
click at [742, 645] on td "BTD3hez_fjm_mfe!ewd" at bounding box center [810, 635] width 217 height 34
drag, startPoint x: 742, startPoint y: 645, endPoint x: 718, endPoint y: 636, distance: 25.6
copy code "BTD3hez_fjm_mfe!ewd"
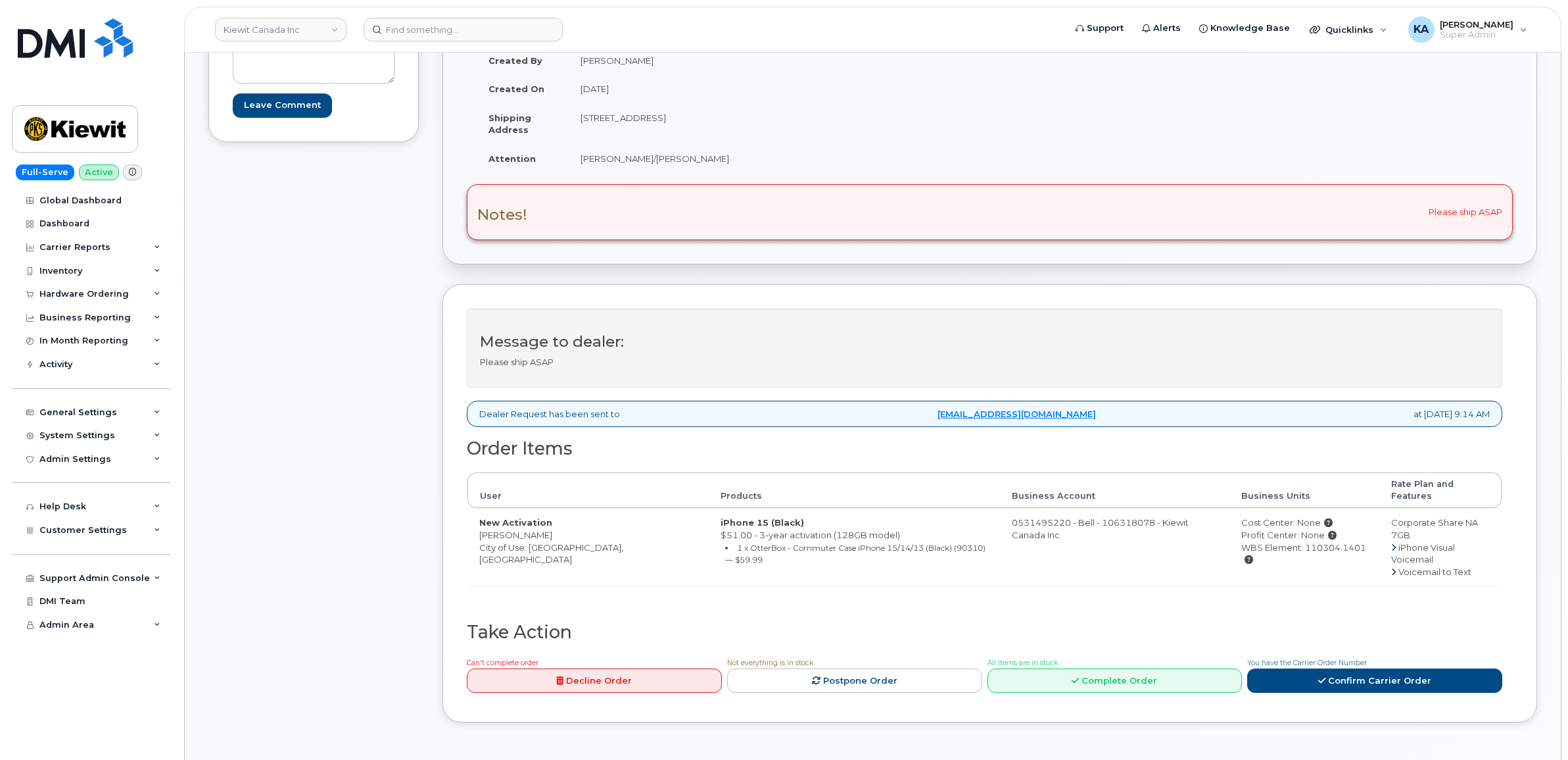
scroll to position [165, 0]
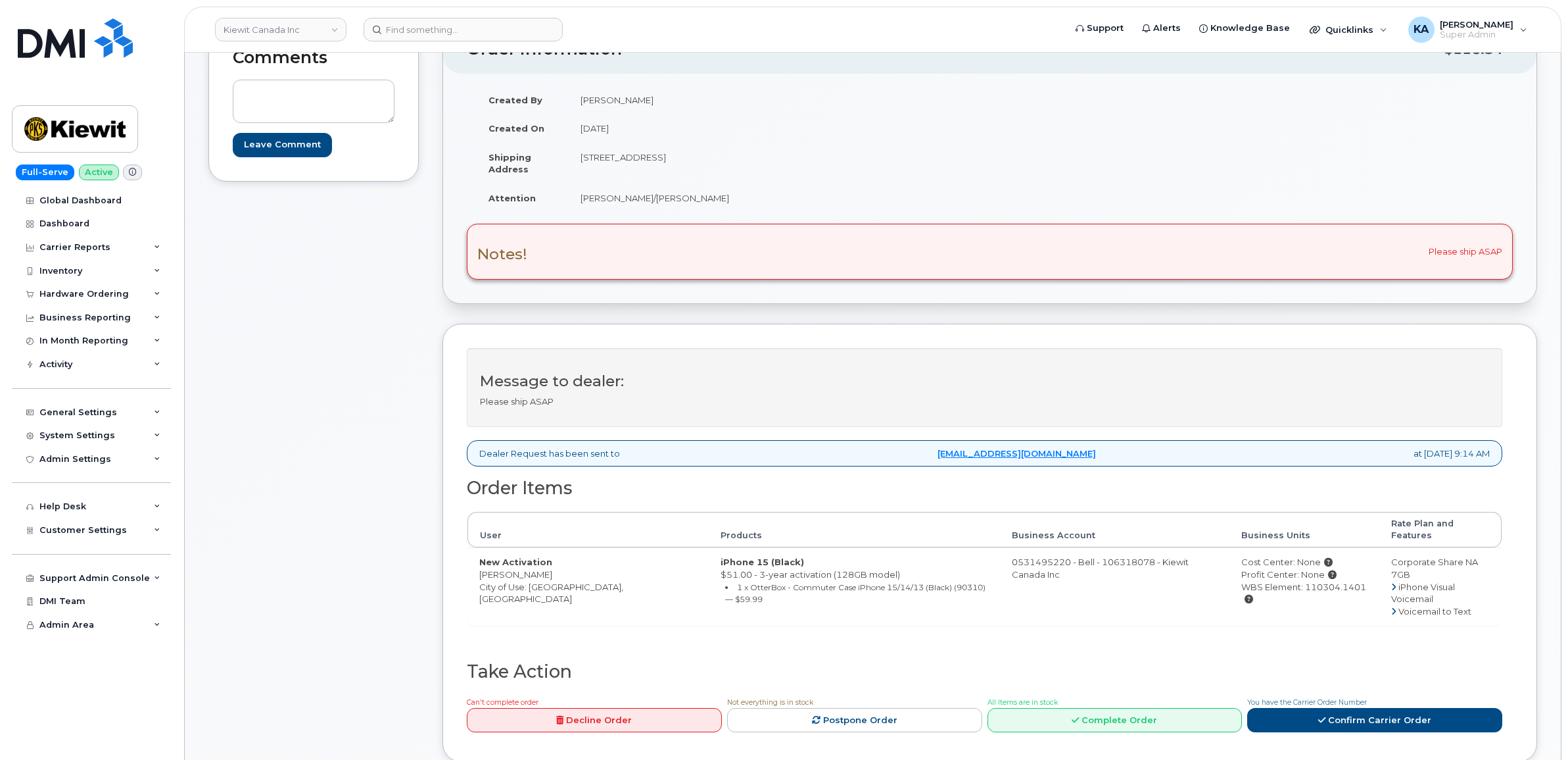
drag, startPoint x: 472, startPoint y: 562, endPoint x: 559, endPoint y: 566, distance: 87.1
click at [559, 566] on td "New Activation [PERSON_NAME] City of Use: [GEOGRAPHIC_DATA], [GEOGRAPHIC_DATA]" at bounding box center [588, 586] width 241 height 78
drag, startPoint x: 559, startPoint y: 566, endPoint x: 544, endPoint y: 565, distance: 15.0
copy td "[PERSON_NAME]"
drag, startPoint x: 572, startPoint y: 161, endPoint x: 687, endPoint y: 167, distance: 115.2
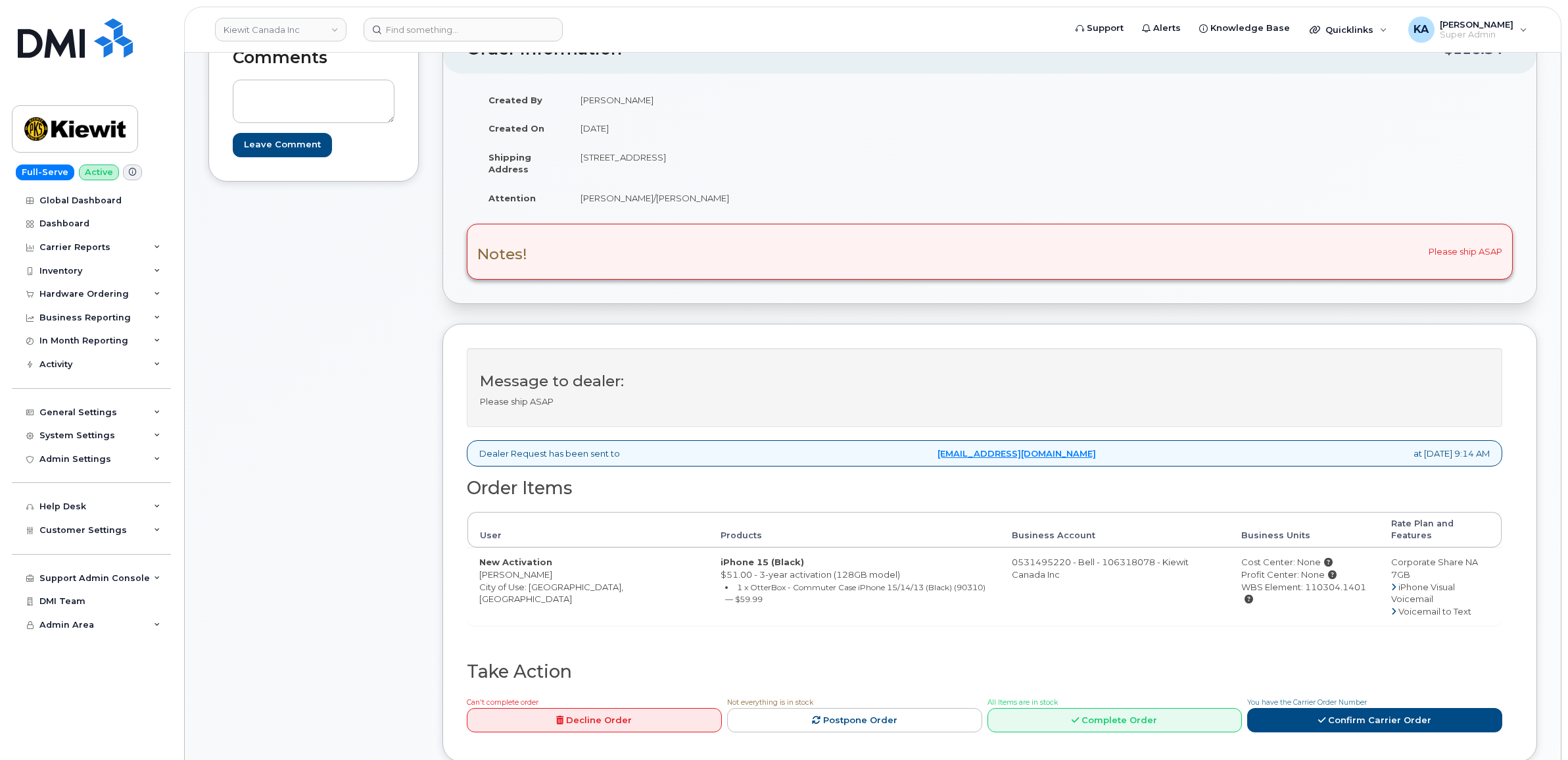
click at [687, 167] on td "[STREET_ADDRESS]" at bounding box center [774, 163] width 411 height 41
drag, startPoint x: 686, startPoint y: 167, endPoint x: 669, endPoint y: 159, distance: 18.8
copy td "10333 Southport Rd SW"
drag, startPoint x: 738, startPoint y: 157, endPoint x: 790, endPoint y: 157, distance: 52.0
click at [790, 157] on td "[STREET_ADDRESS]" at bounding box center [774, 163] width 411 height 41
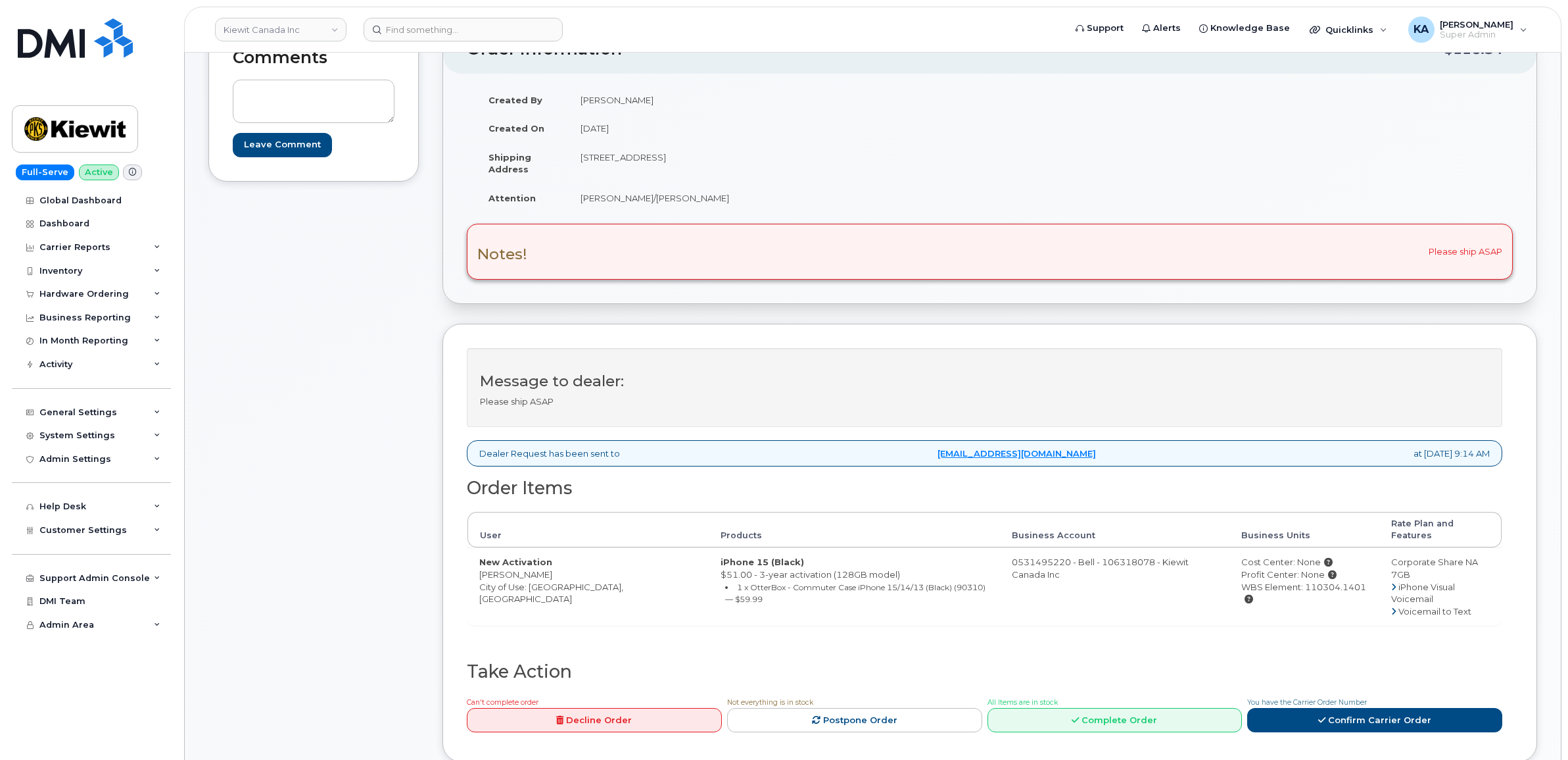
drag, startPoint x: 790, startPoint y: 157, endPoint x: 771, endPoint y: 158, distance: 19.0
copy td "T2W 3X6"
drag, startPoint x: 573, startPoint y: 198, endPoint x: 715, endPoint y: 206, distance: 142.2
click at [716, 206] on td "[PERSON_NAME]/[PERSON_NAME]" at bounding box center [774, 198] width 411 height 29
drag, startPoint x: 715, startPoint y: 206, endPoint x: 695, endPoint y: 204, distance: 20.1
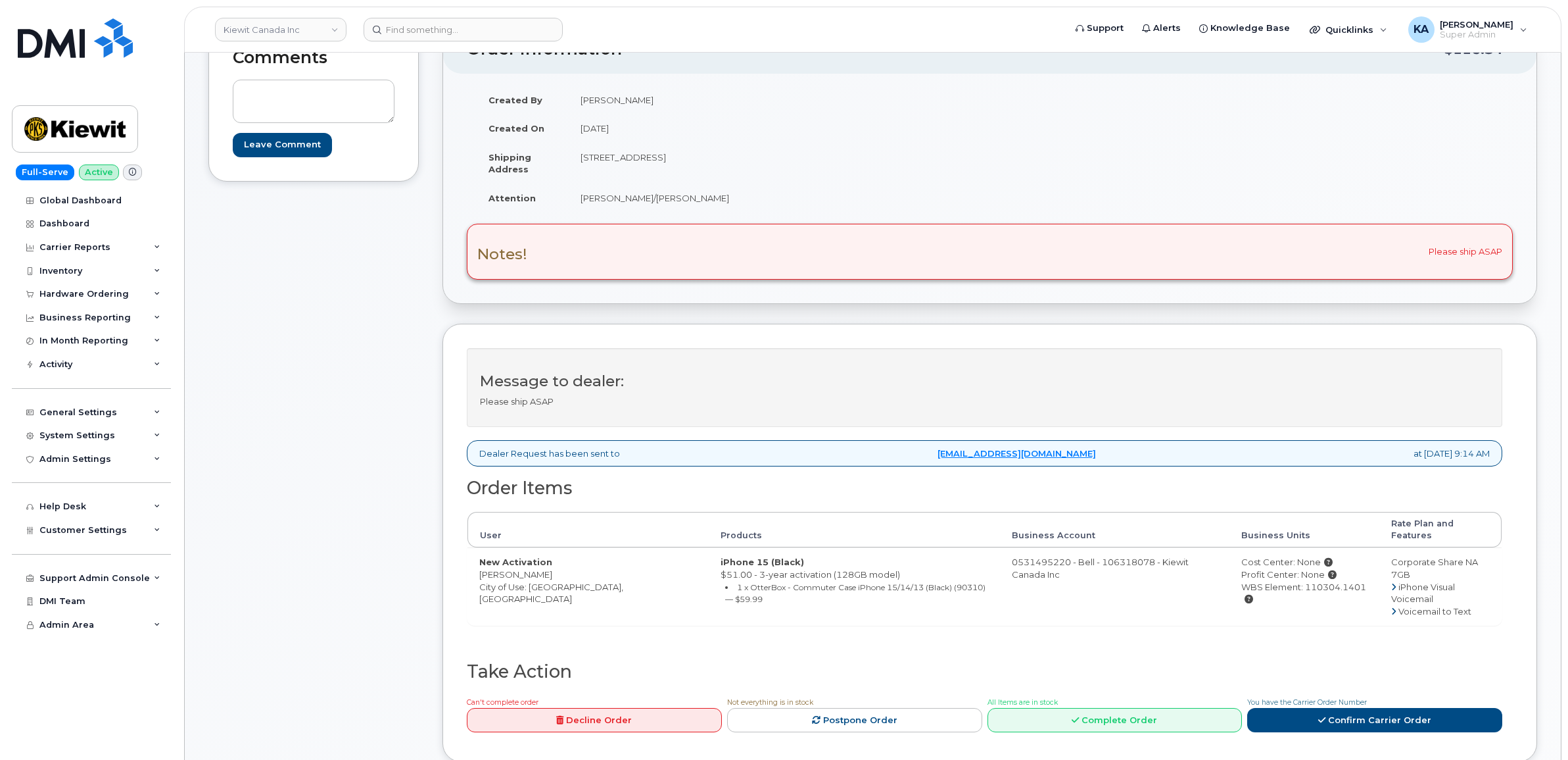
copy td "[PERSON_NAME]/[PERSON_NAME]"
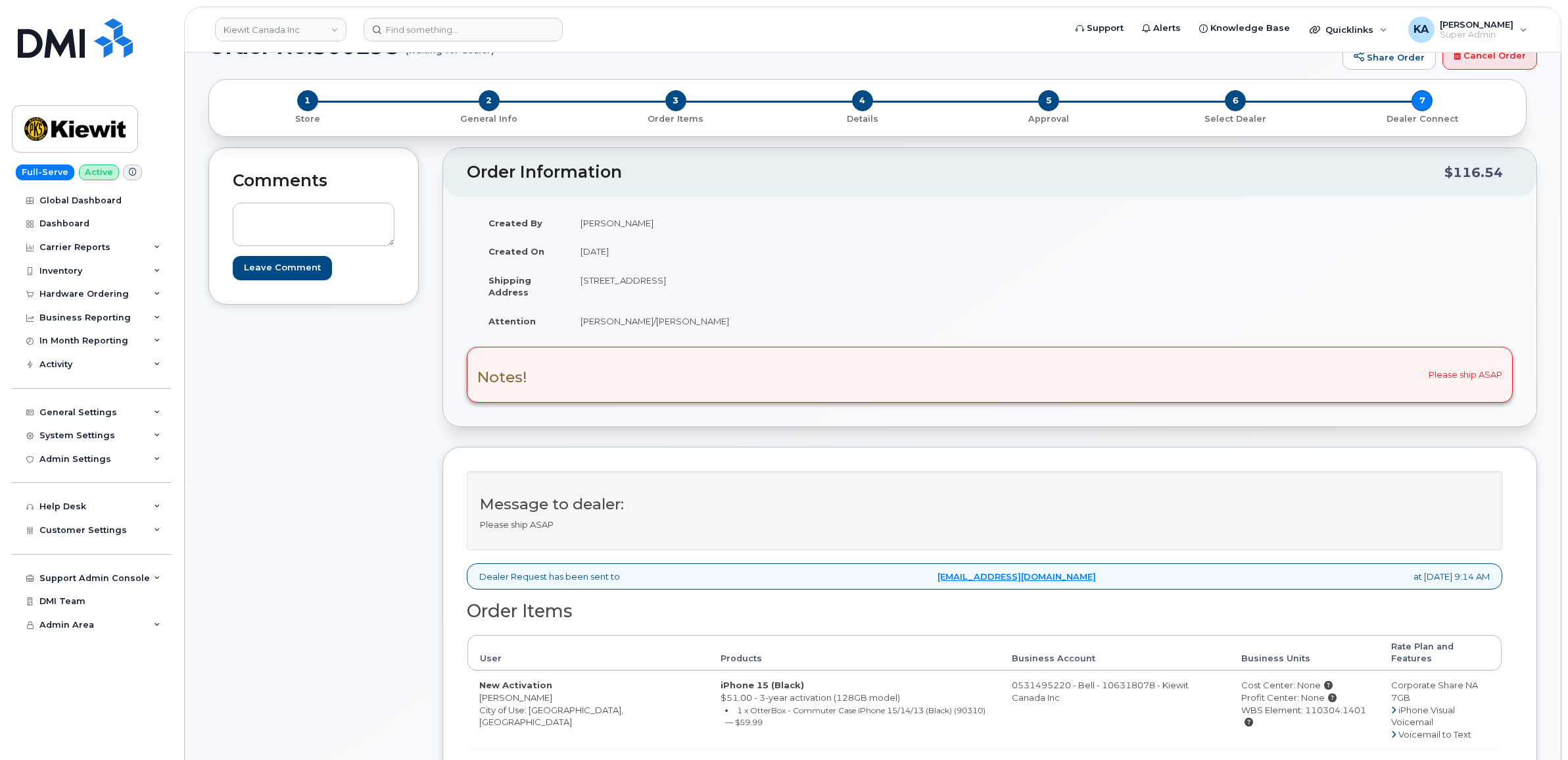
scroll to position [82, 0]
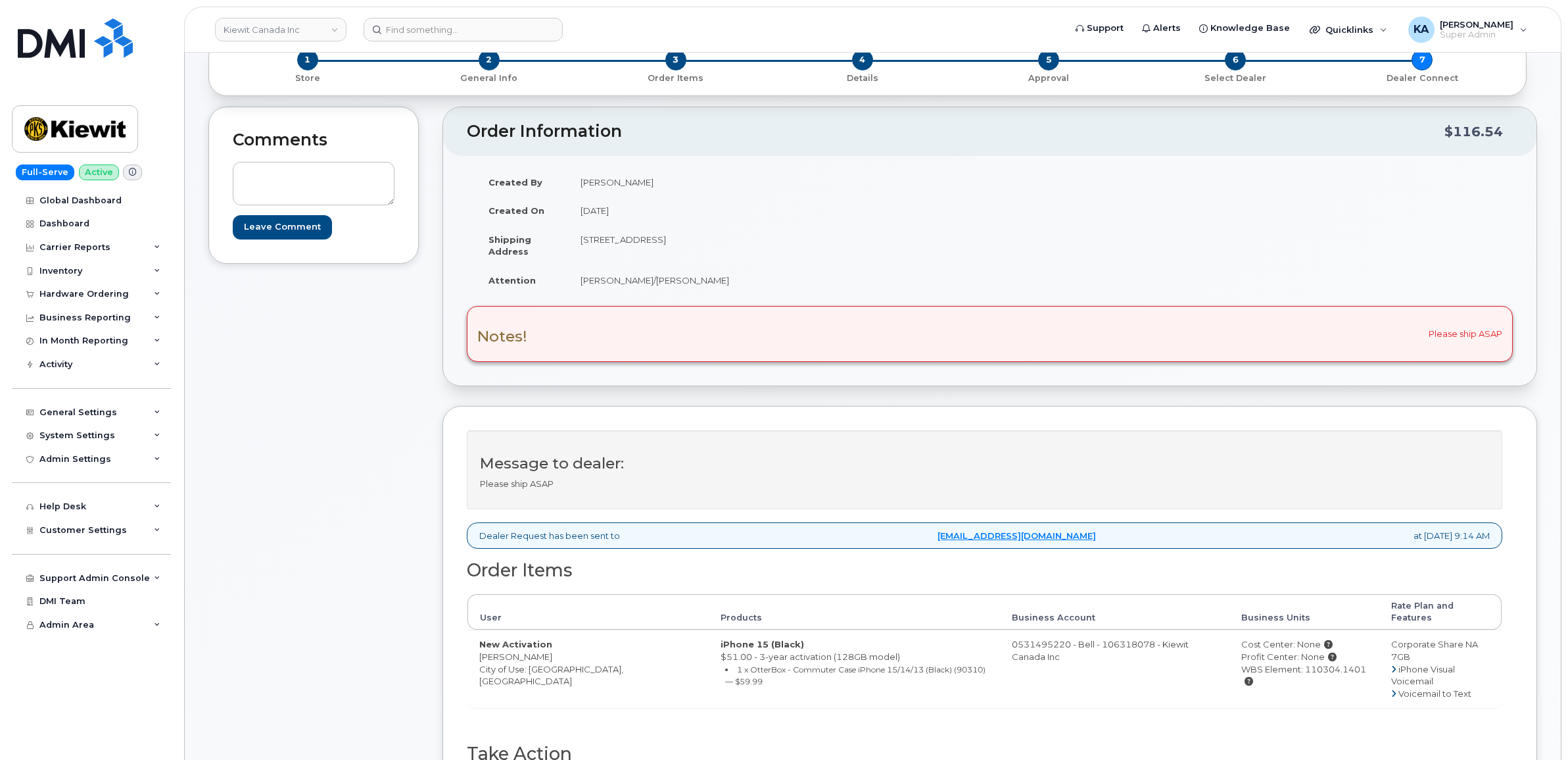
drag, startPoint x: 1197, startPoint y: 655, endPoint x: 1310, endPoint y: 664, distance: 113.4
click at [1310, 664] on tr "New Activation Jonathon Collins City of Use: Calgary, Alberta iPhone 15 (Black)…" at bounding box center [984, 668] width 1034 height 78
drag, startPoint x: 1309, startPoint y: 663, endPoint x: 1313, endPoint y: 676, distance: 13.6
click at [1321, 676] on td "Cost Center: None Profit Center: None WBS Element: 110304.1401" at bounding box center [1304, 668] width 149 height 78
drag, startPoint x: 1213, startPoint y: 658, endPoint x: 1338, endPoint y: 665, distance: 125.2
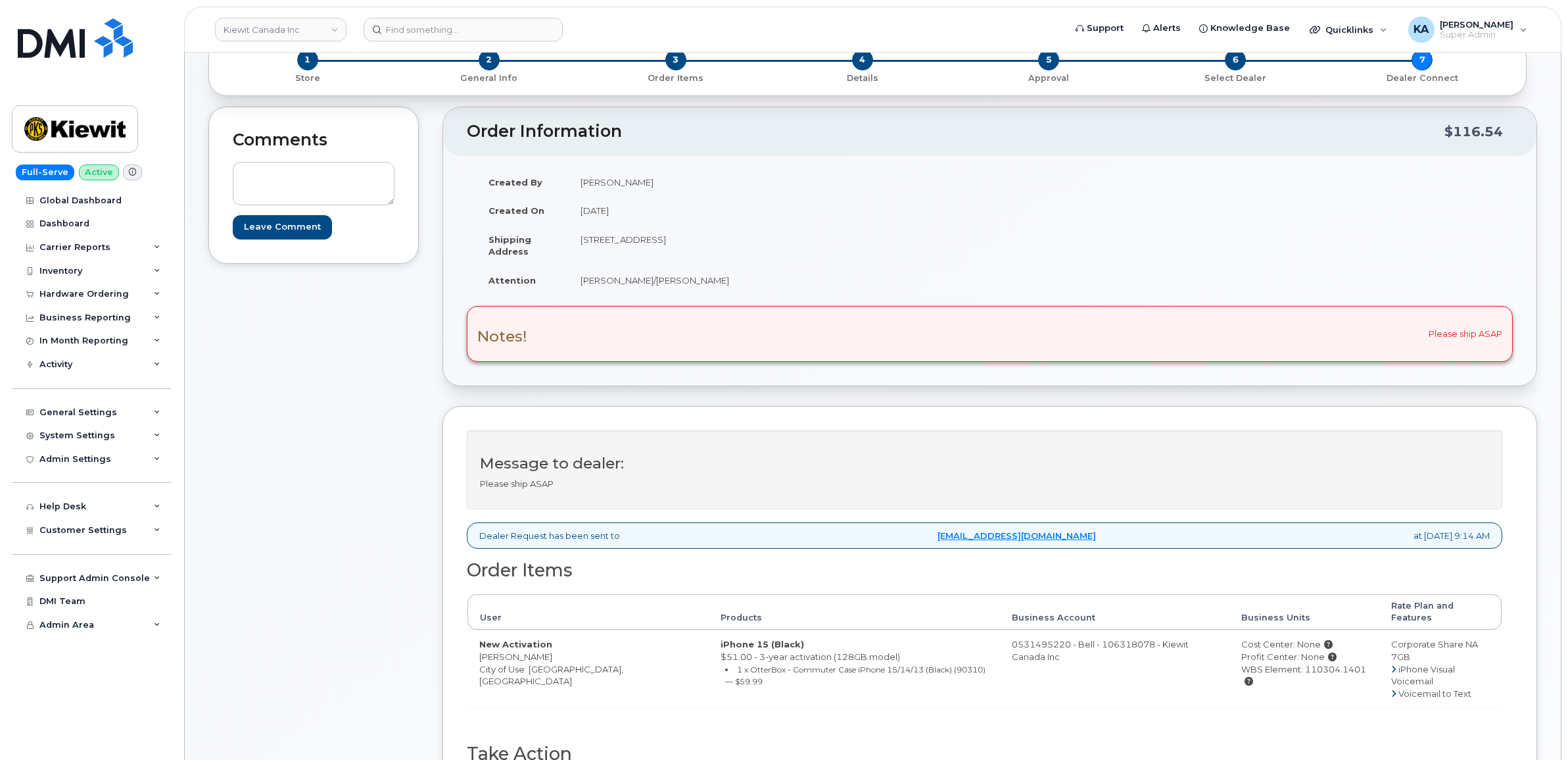
click at [1338, 665] on td "Cost Center: None Profit Center: None WBS Element: 110304.1401" at bounding box center [1304, 668] width 149 height 78
drag, startPoint x: 1337, startPoint y: 665, endPoint x: 1318, endPoint y: 659, distance: 19.9
copy div "WBS Element: 110304.1401"
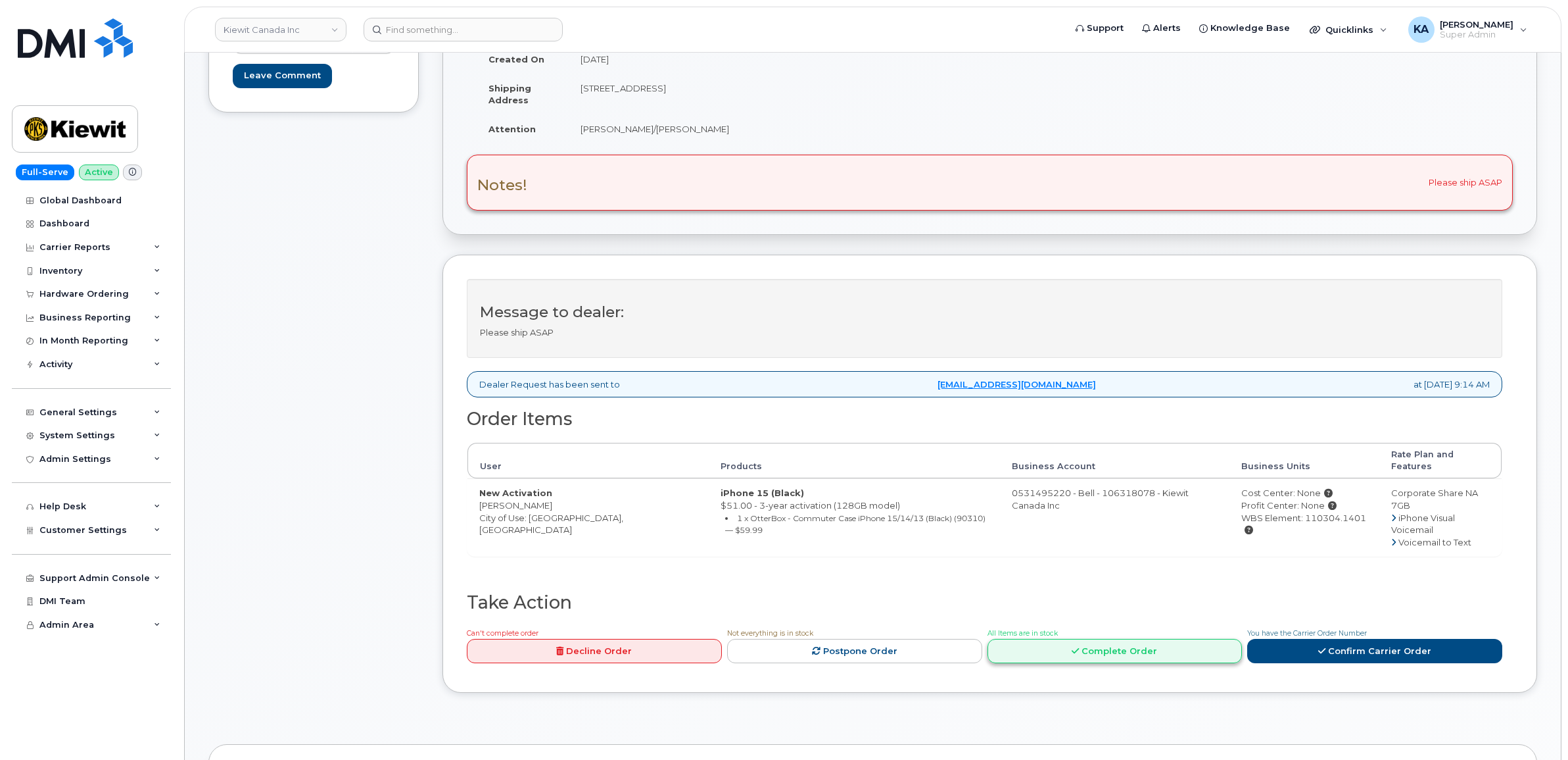
scroll to position [247, 0]
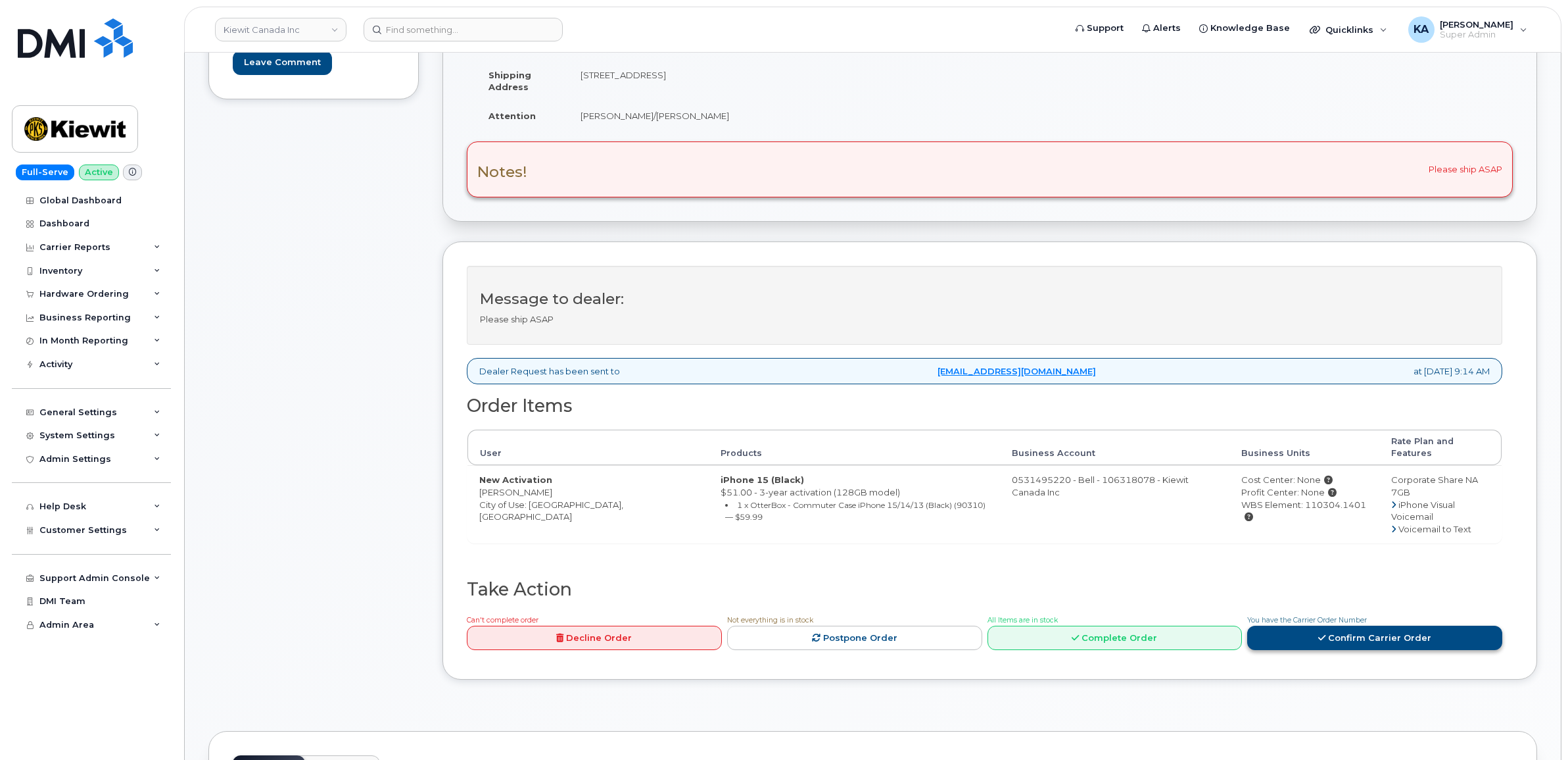
click at [1274, 625] on link "Confirm Carrier Order" at bounding box center [1374, 637] width 255 height 24
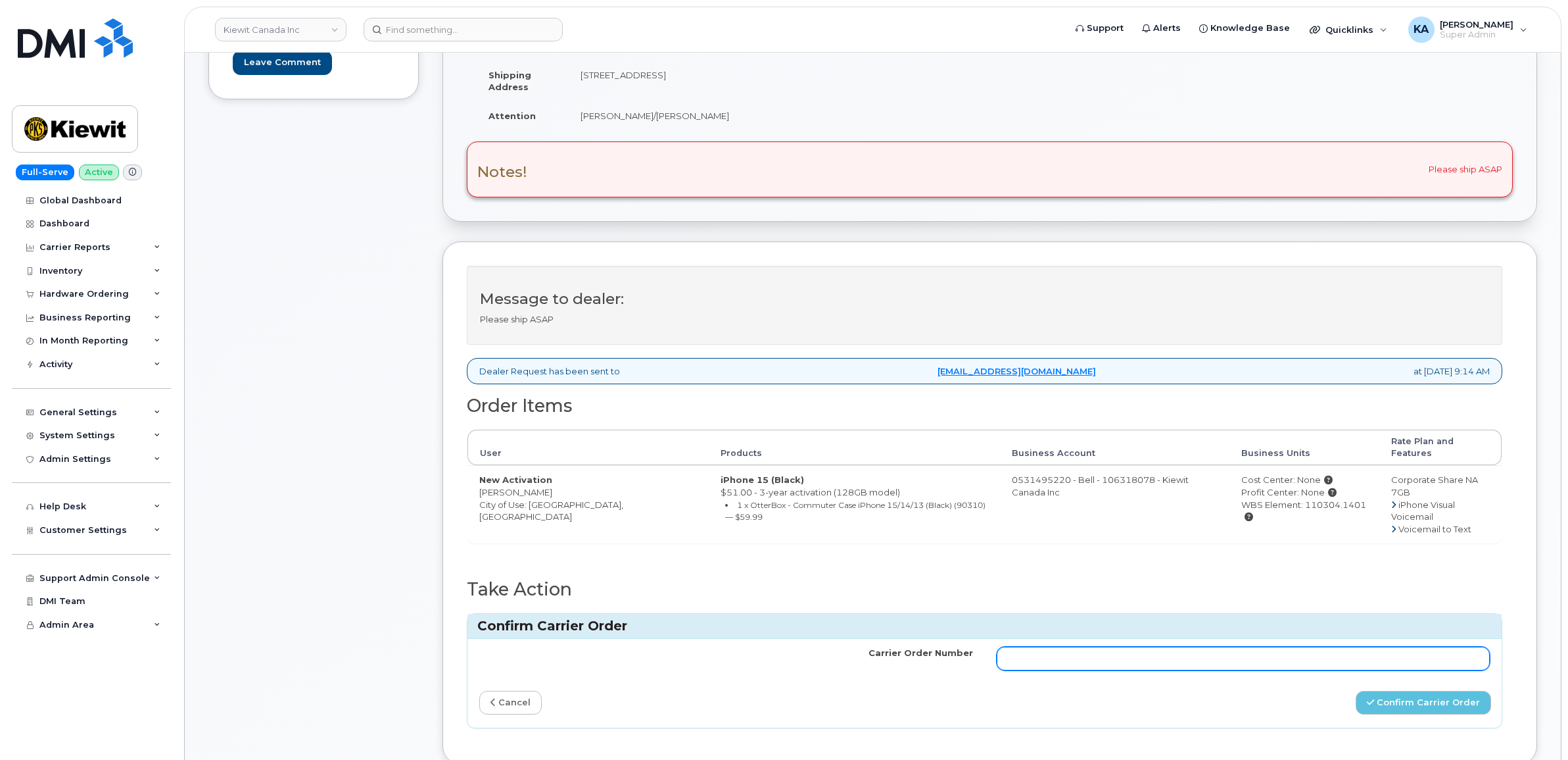
click at [1102, 646] on input "Carrier Order Number" at bounding box center [1244, 658] width 494 height 24
paste input "3014604"
type input "3014604"
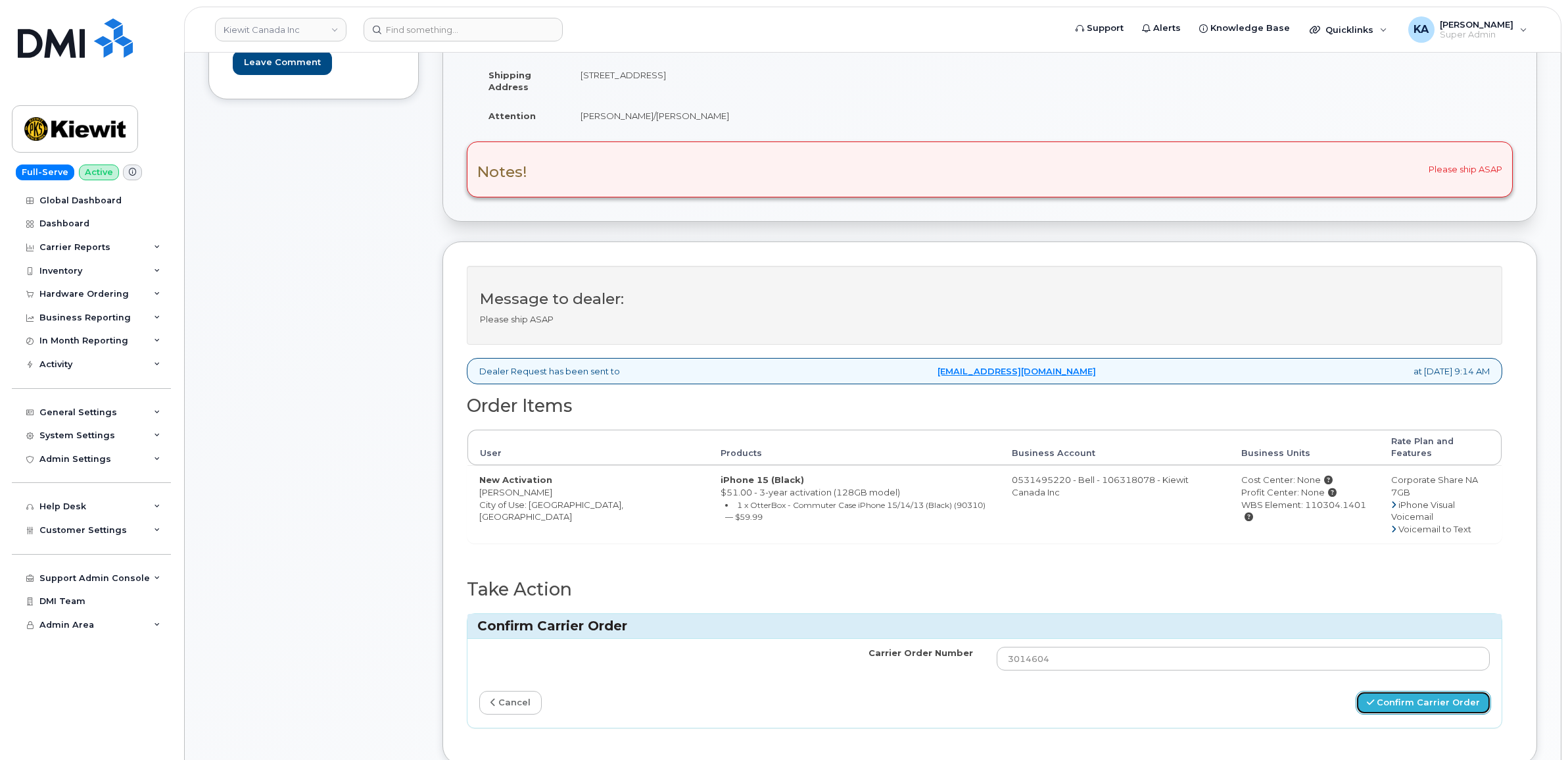
click at [1402, 690] on button "Confirm Carrier Order" at bounding box center [1424, 702] width 136 height 24
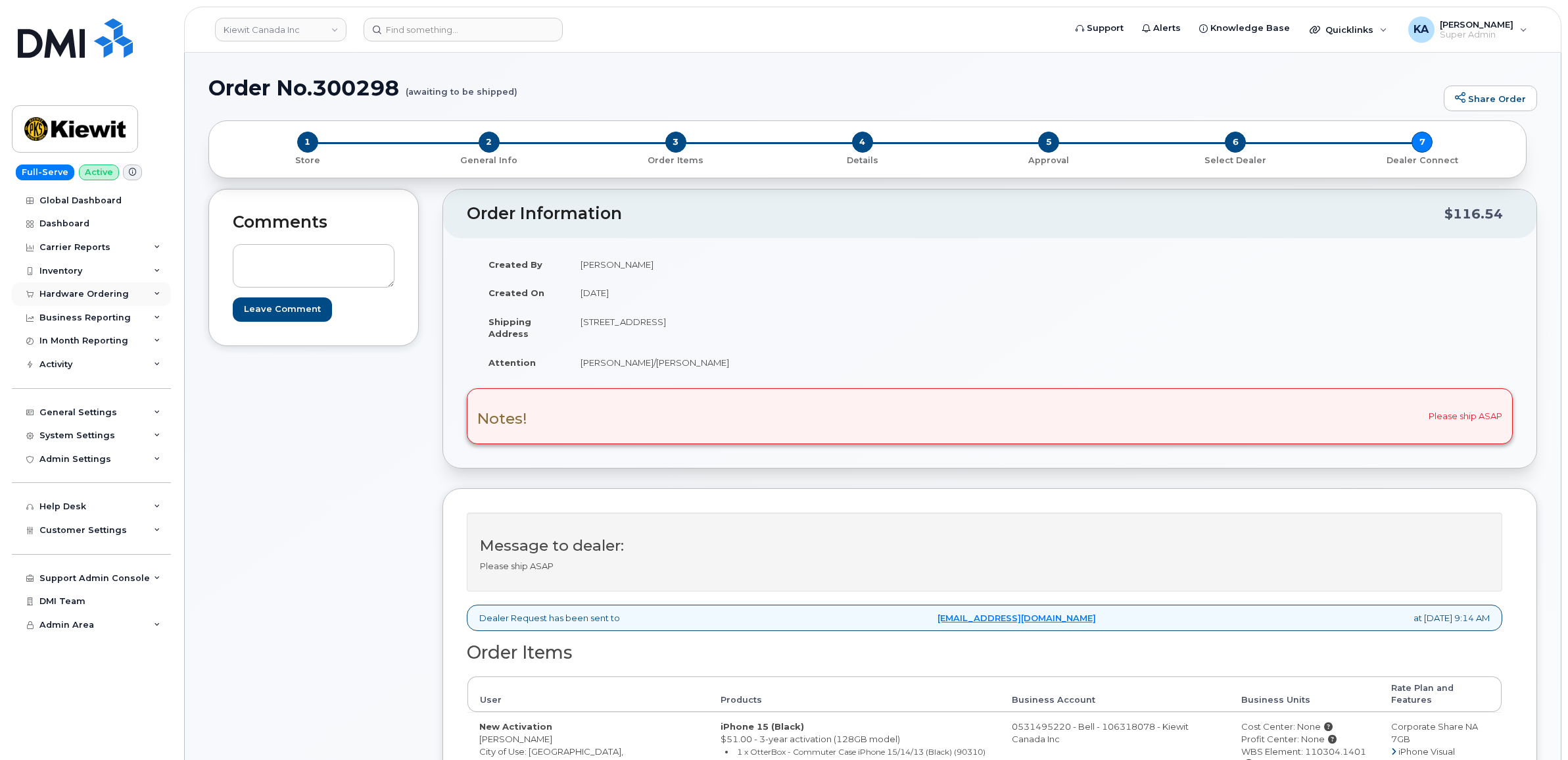
click at [74, 293] on div "Hardware Ordering" at bounding box center [83, 294] width 89 height 11
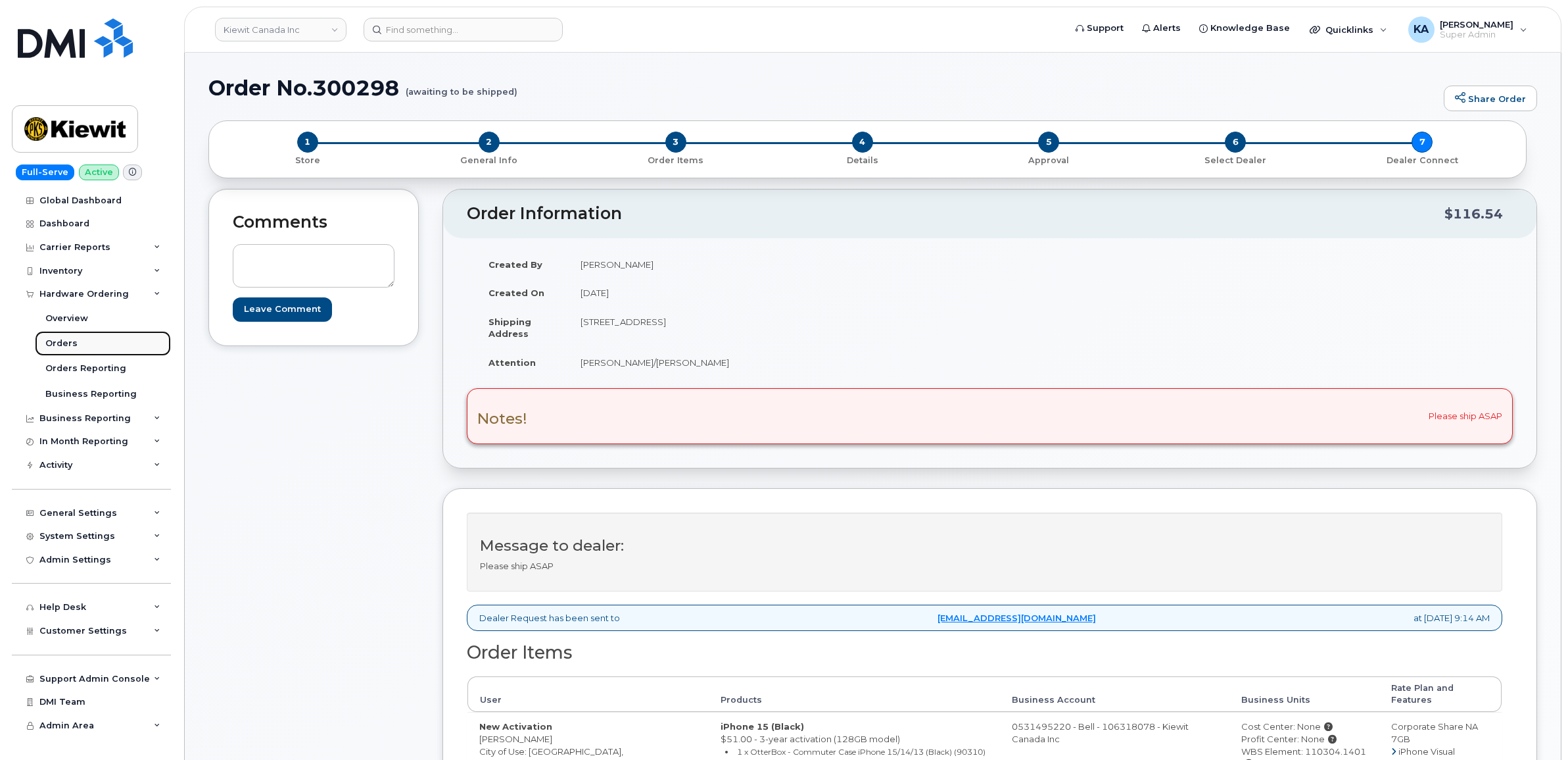
click at [60, 337] on link "Orders" at bounding box center [102, 344] width 136 height 25
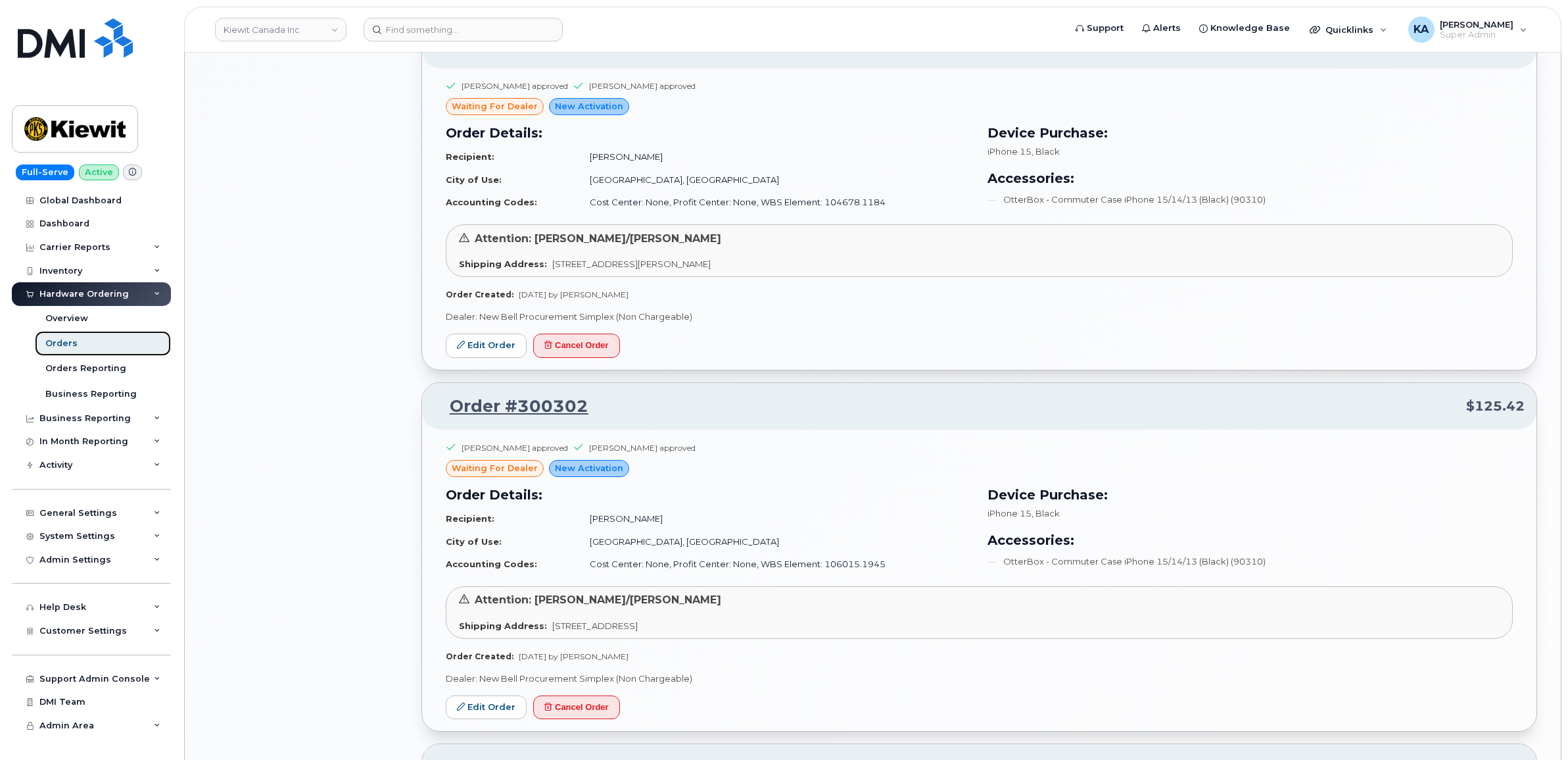
scroll to position [1397, 0]
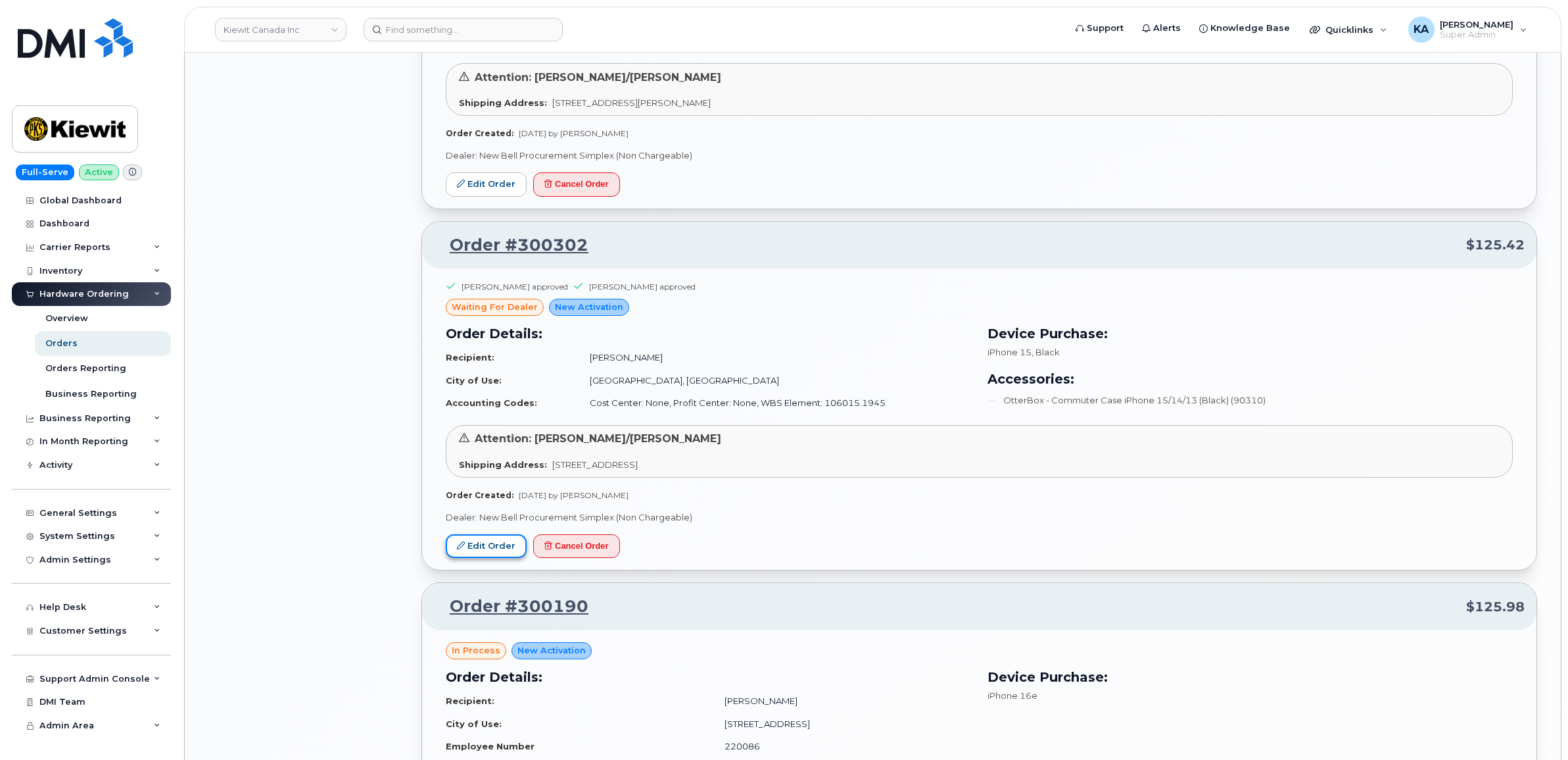
click at [482, 541] on link "Edit Order" at bounding box center [486, 546] width 81 height 24
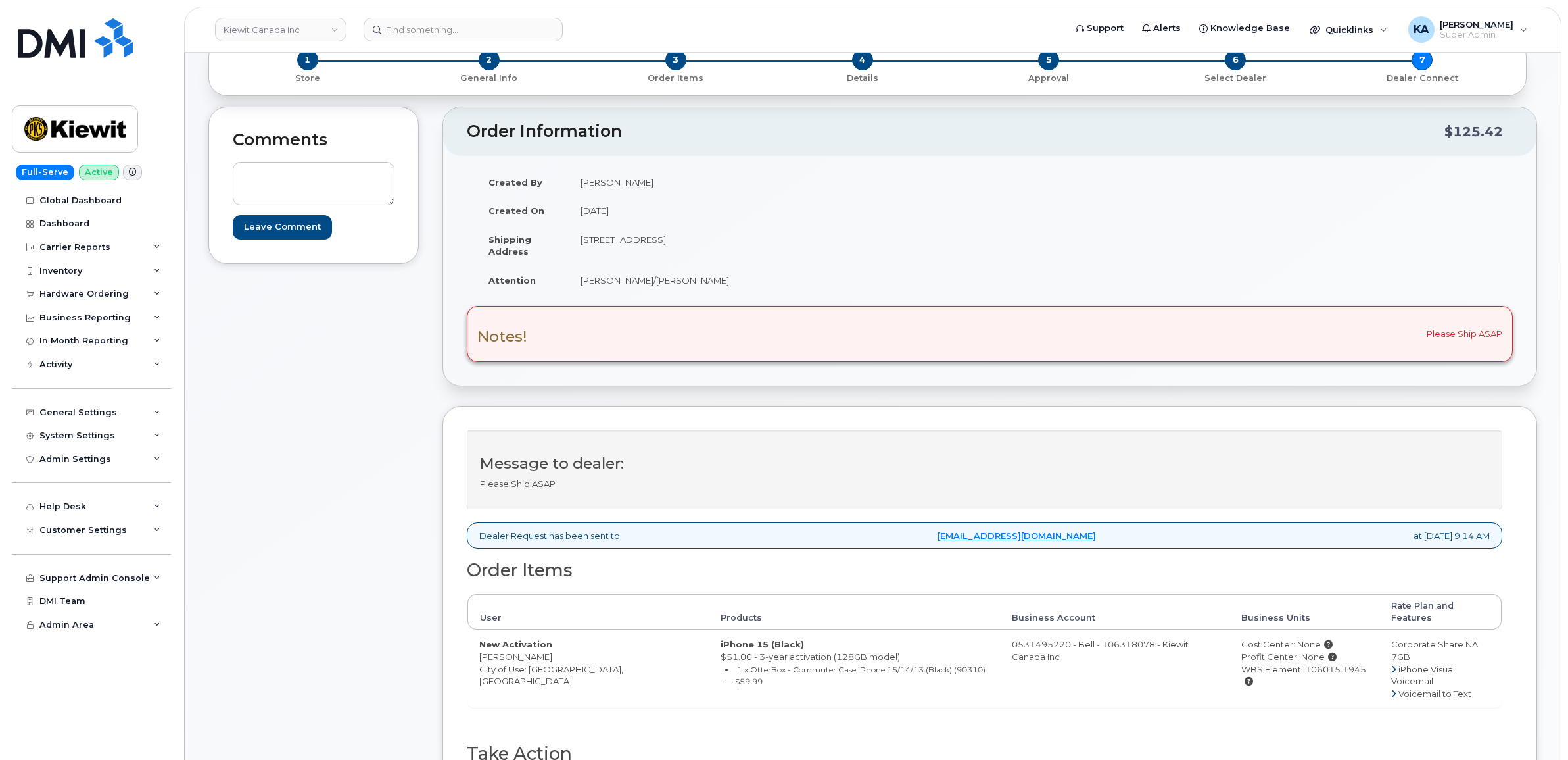
scroll to position [165, 0]
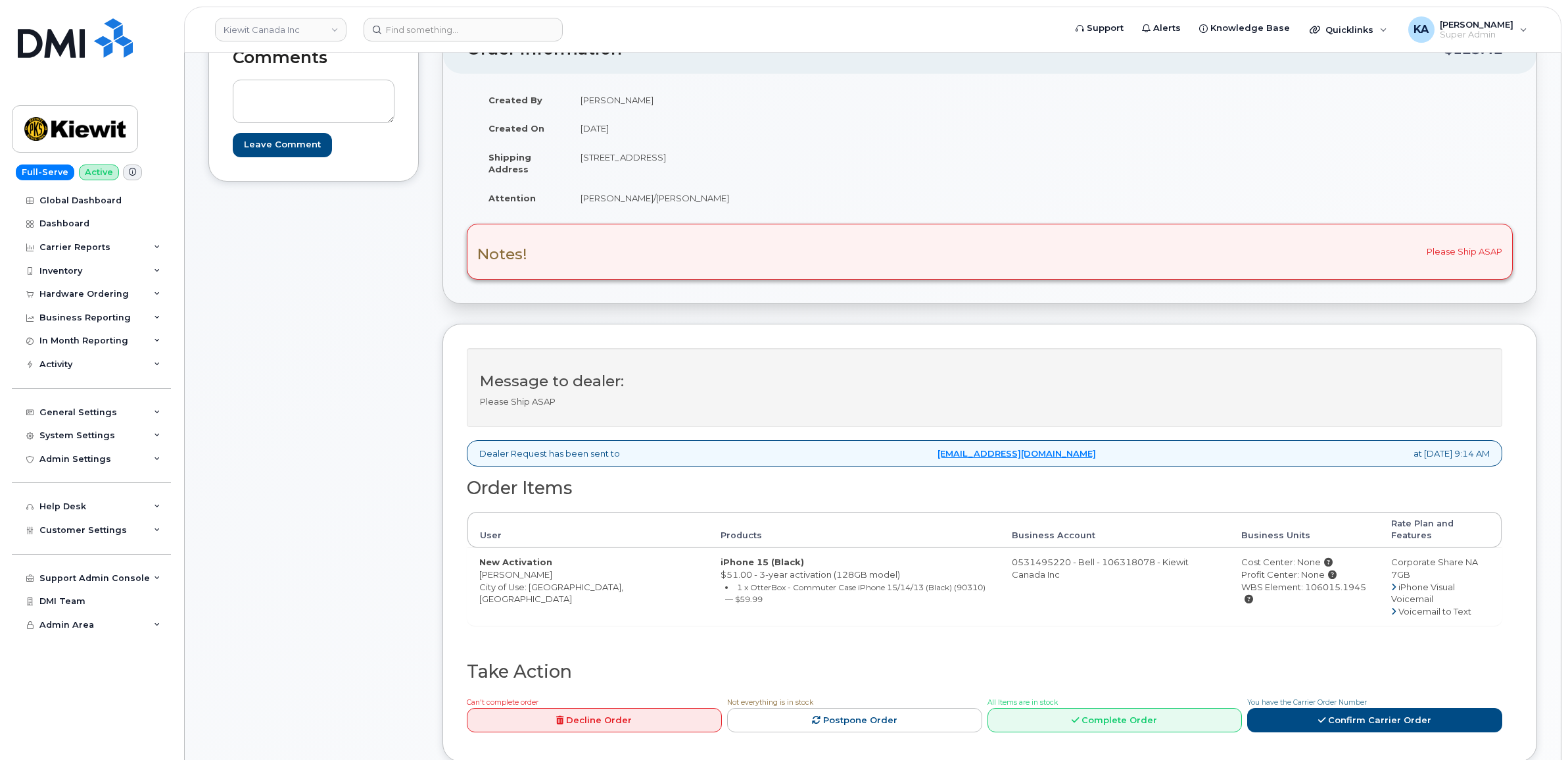
drag, startPoint x: 478, startPoint y: 564, endPoint x: 580, endPoint y: 567, distance: 102.0
click at [580, 567] on td "New Activation [PERSON_NAME] City of Use: [GEOGRAPHIC_DATA], [GEOGRAPHIC_DATA]" at bounding box center [588, 586] width 241 height 78
drag, startPoint x: 580, startPoint y: 567, endPoint x: 563, endPoint y: 567, distance: 17.0
copy td "[PERSON_NAME]"
drag, startPoint x: 569, startPoint y: 157, endPoint x: 652, endPoint y: 163, distance: 83.2
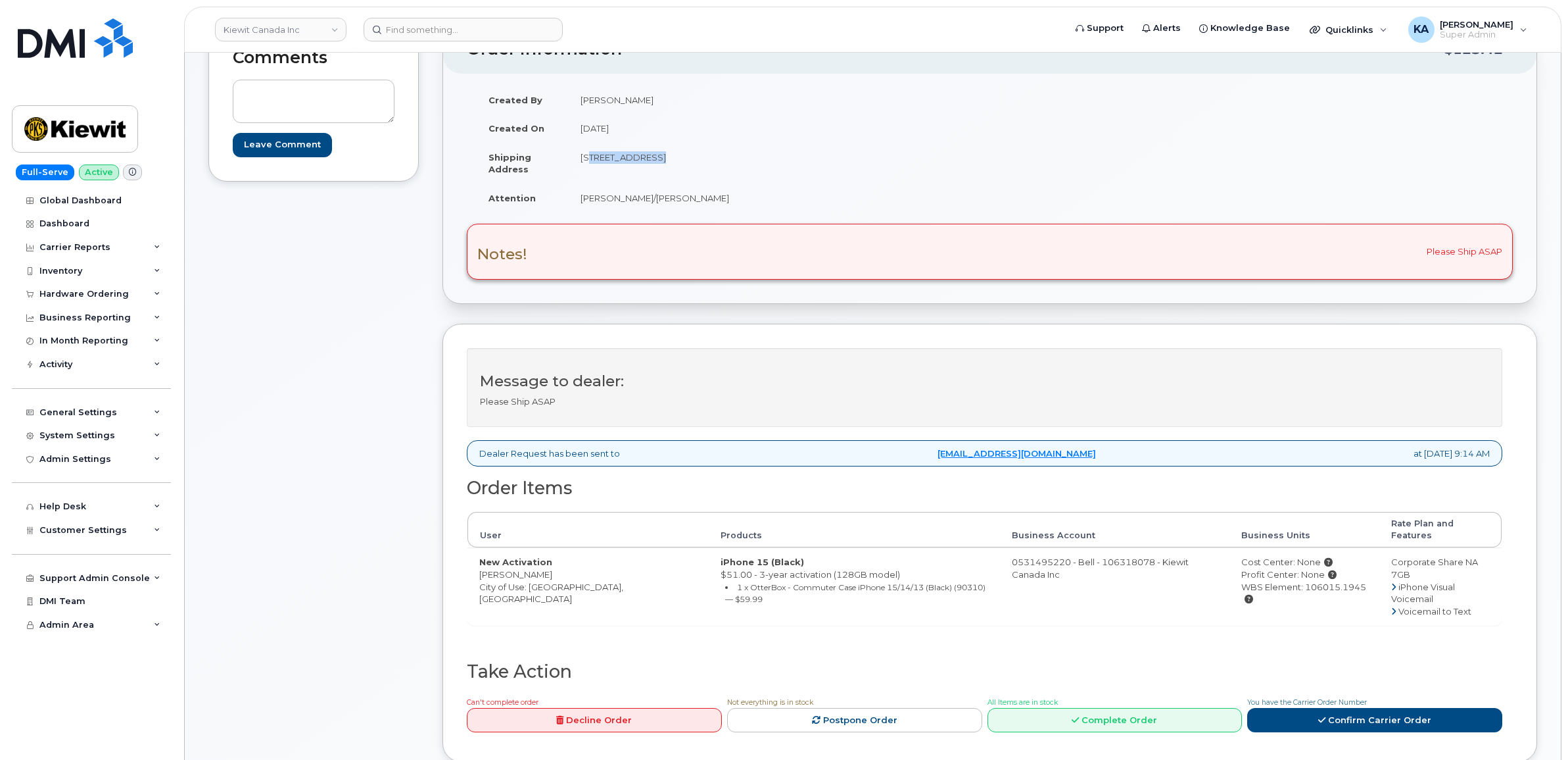
click at [652, 163] on td "[STREET_ADDRESS]" at bounding box center [774, 163] width 411 height 41
drag, startPoint x: 652, startPoint y: 163, endPoint x: 642, endPoint y: 160, distance: 10.4
copy td "5875 Highway 7"
drag, startPoint x: 728, startPoint y: 158, endPoint x: 770, endPoint y: 162, distance: 42.2
click at [770, 162] on td "[STREET_ADDRESS]" at bounding box center [774, 163] width 411 height 41
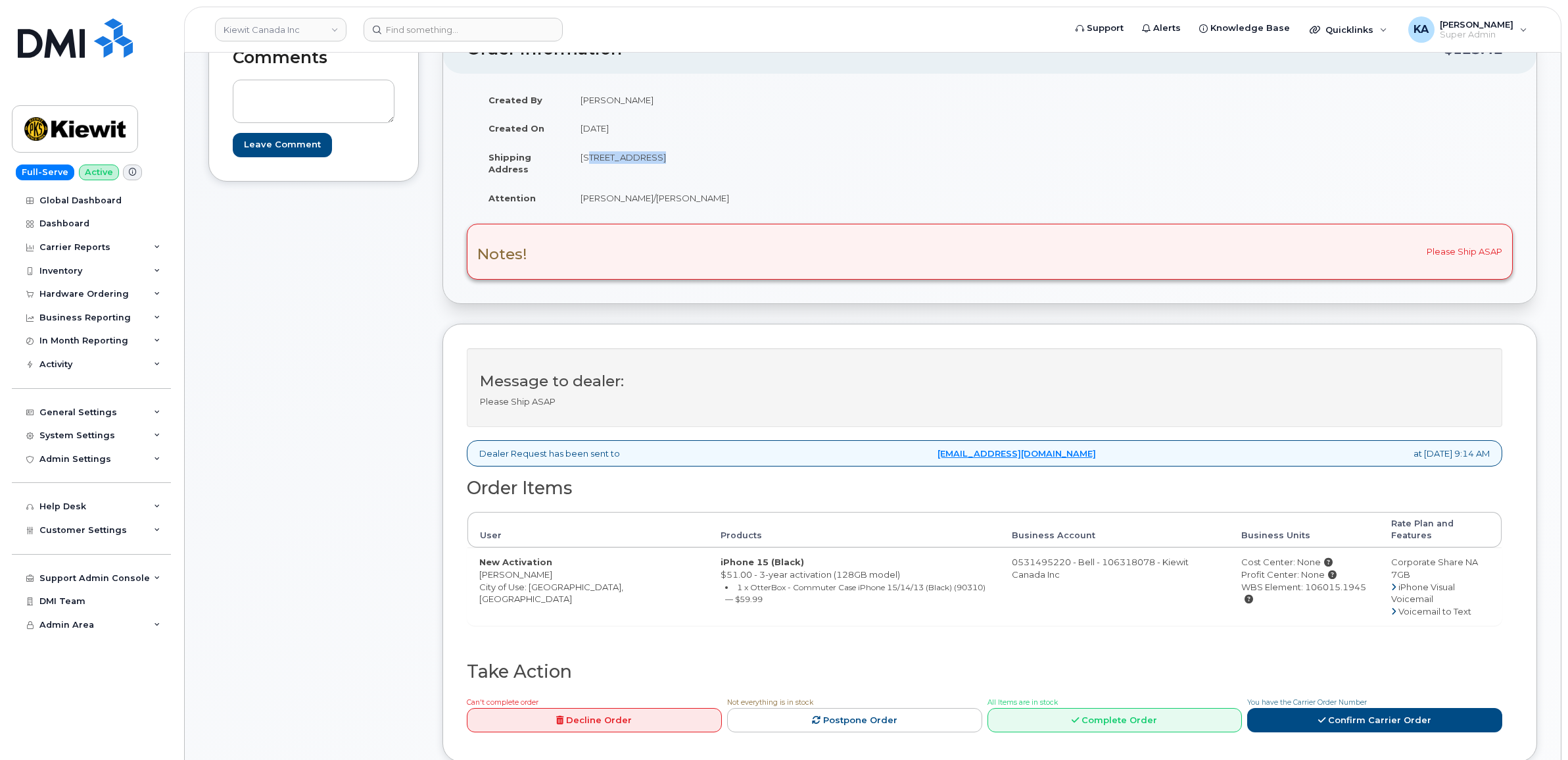
drag, startPoint x: 770, startPoint y: 162, endPoint x: 744, endPoint y: 156, distance: 26.7
copy td "L4L 1T9"
drag, startPoint x: 577, startPoint y: 198, endPoint x: 756, endPoint y: 207, distance: 179.2
click at [757, 207] on td "Melissa Thompson/Dinah Swartzentrub" at bounding box center [774, 198] width 411 height 29
drag, startPoint x: 756, startPoint y: 207, endPoint x: 726, endPoint y: 195, distance: 32.3
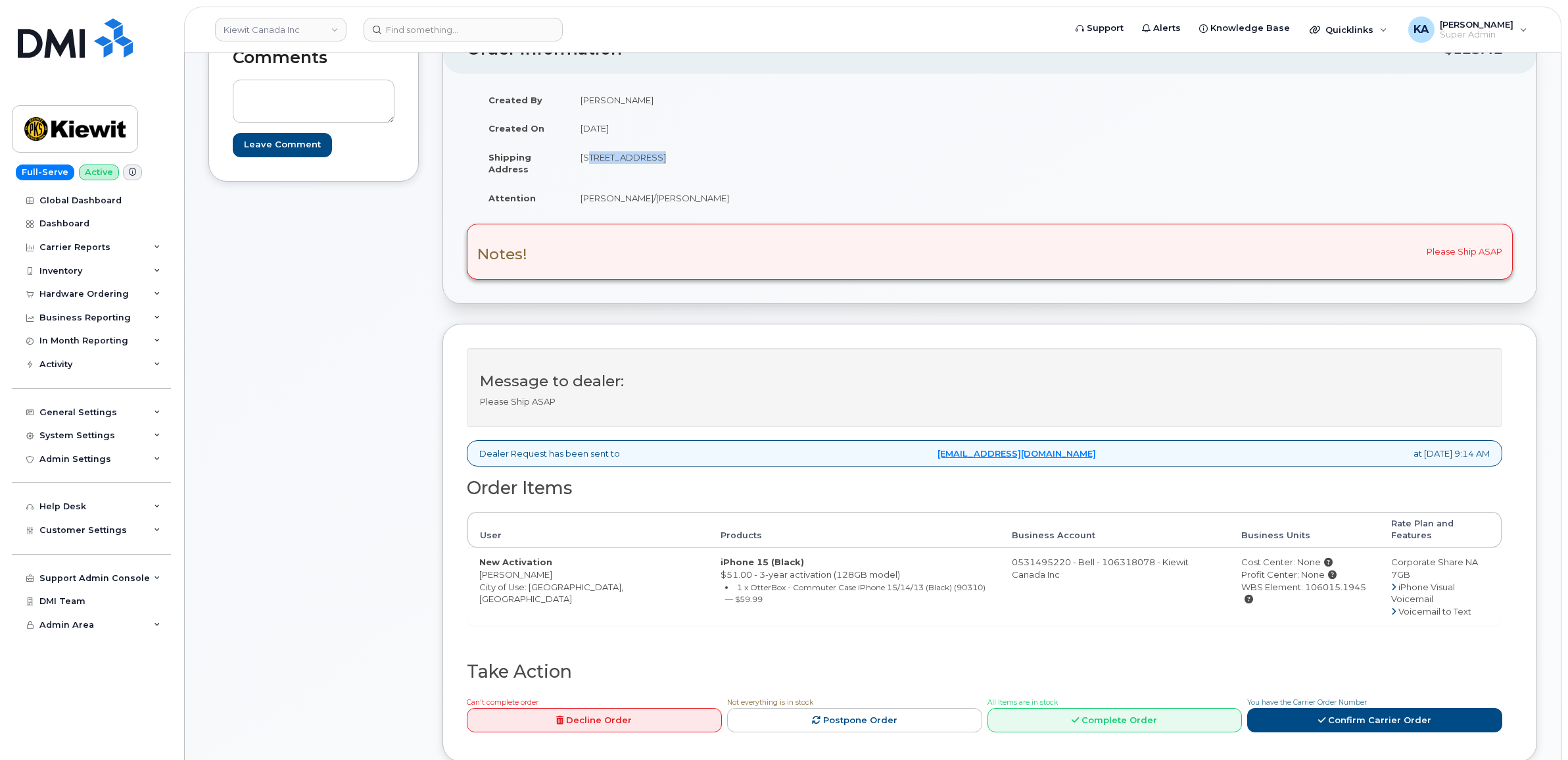
copy td "Melissa Thompson/Dinah Swartzentrub"
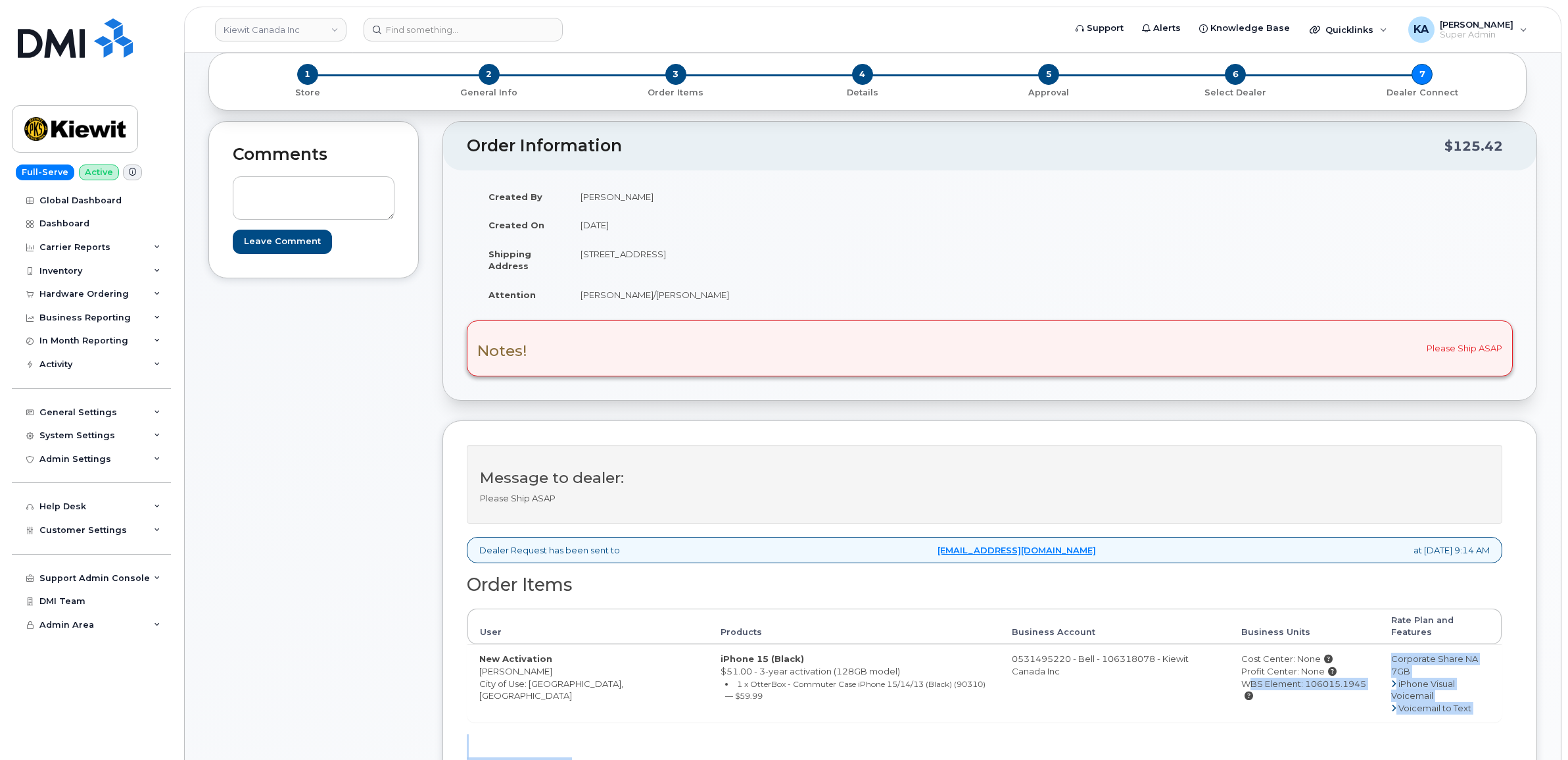
scroll to position [70, 0]
drag, startPoint x: 1215, startPoint y: 741, endPoint x: 1339, endPoint y: 684, distance: 136.5
click at [1339, 684] on td "Cost Center: None Profit Center: None WBS Element: 106015.1945" at bounding box center [1304, 681] width 149 height 78
drag, startPoint x: 1338, startPoint y: 682, endPoint x: 1315, endPoint y: 672, distance: 25.1
copy div "WBS Element: 106015.1945"
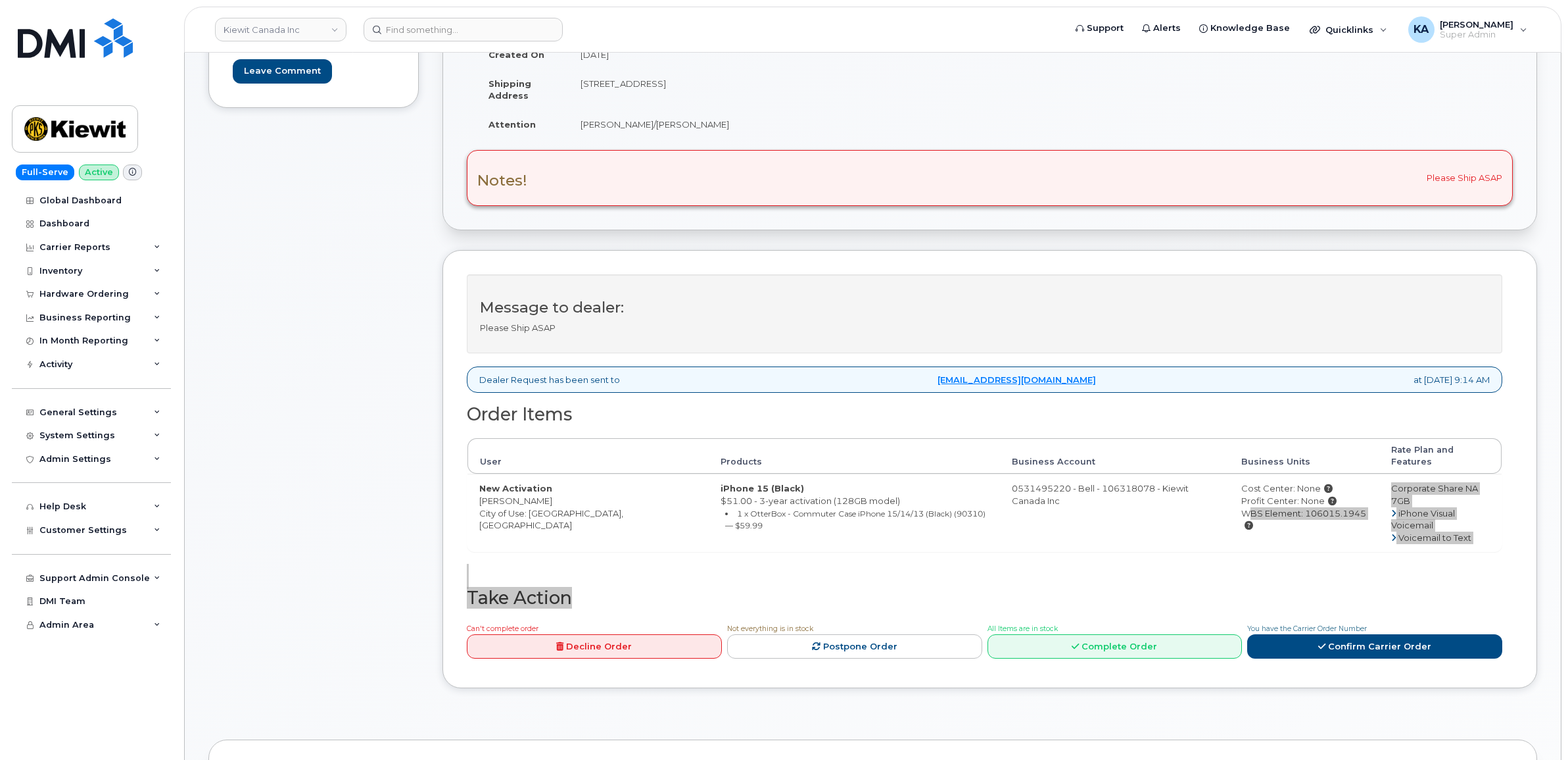
scroll to position [316, 0]
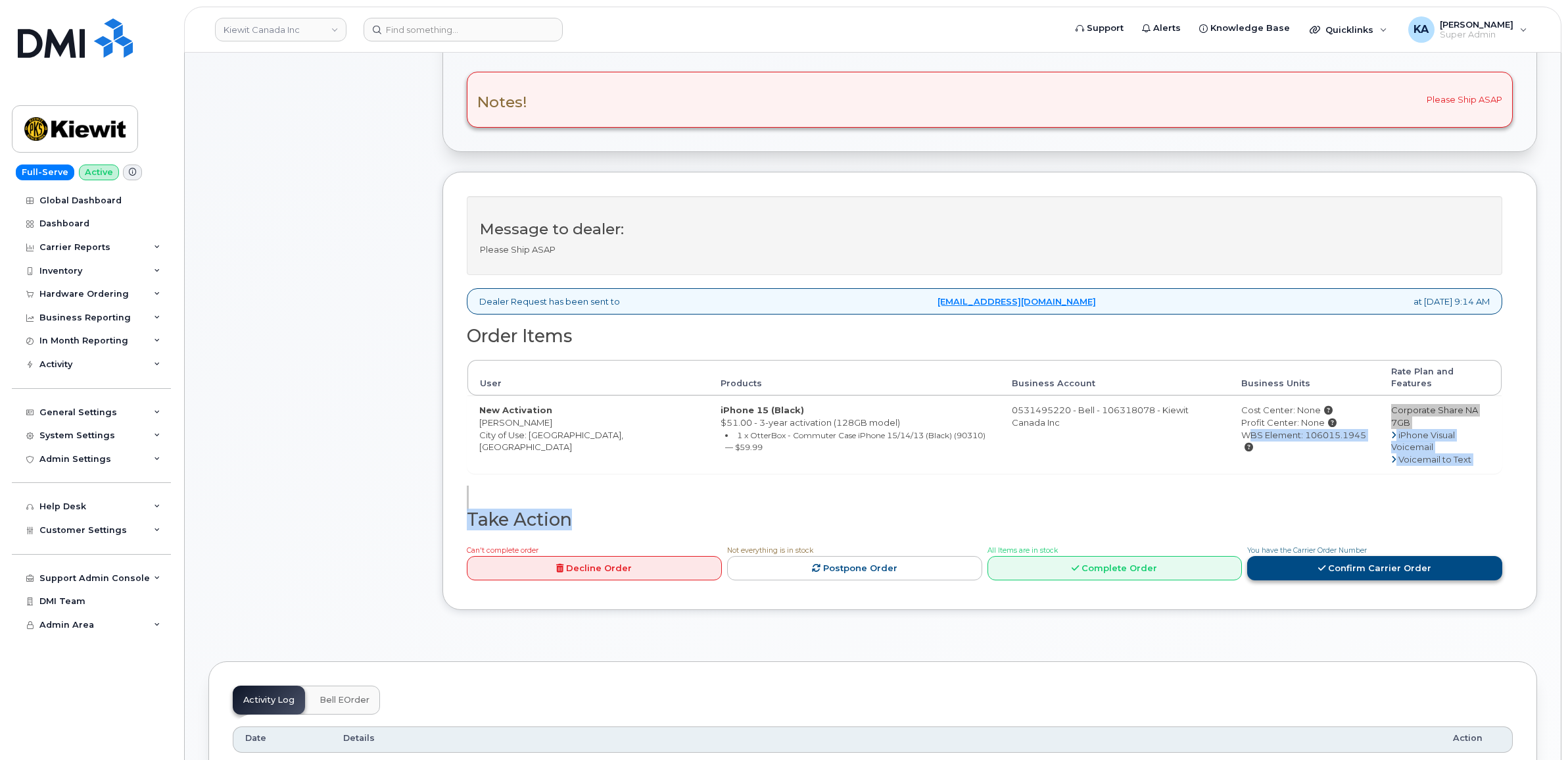
click at [1329, 556] on link "Confirm Carrier Order" at bounding box center [1374, 568] width 255 height 24
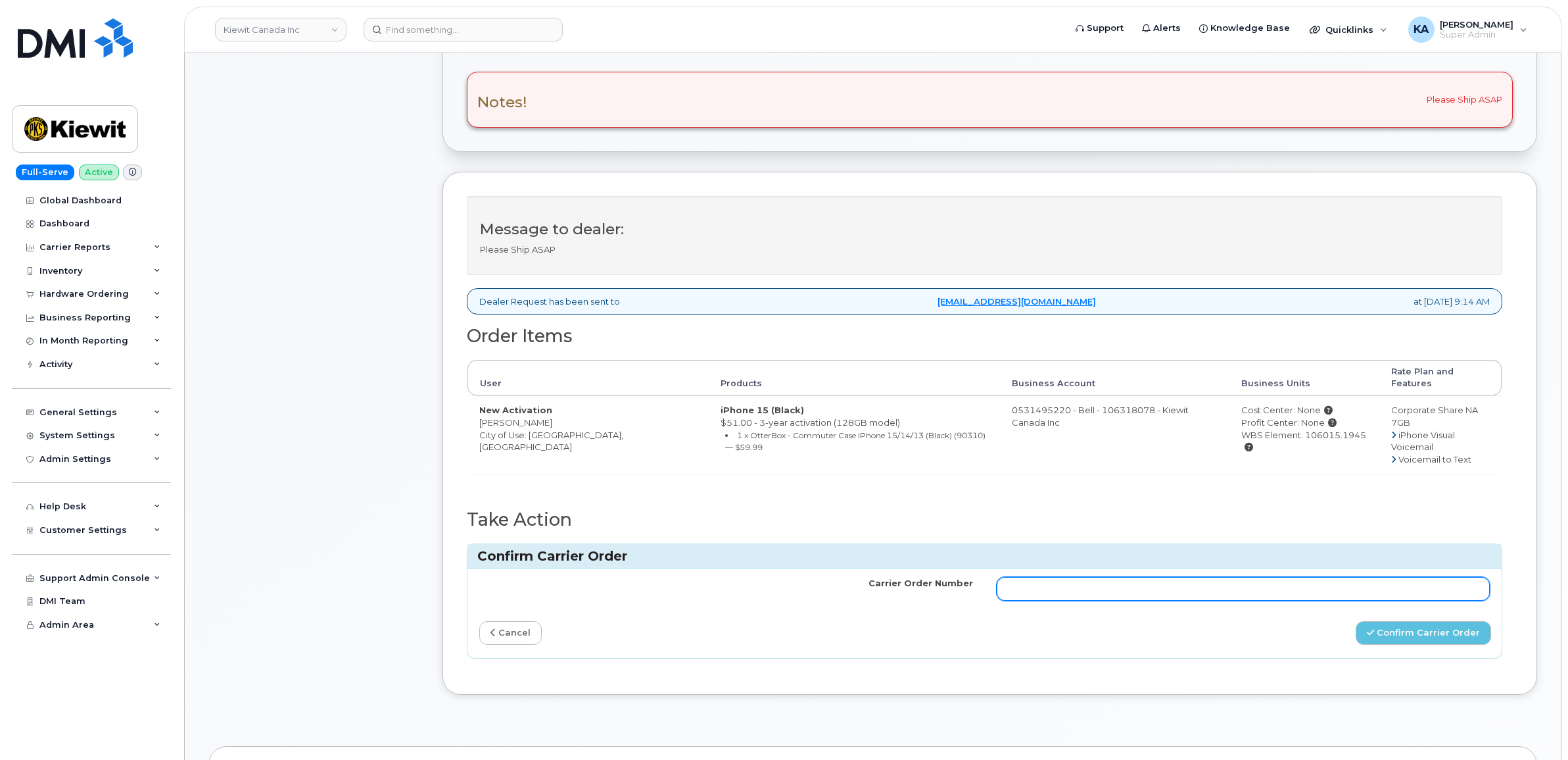
click at [1115, 577] on input "Carrier Order Number" at bounding box center [1244, 589] width 494 height 24
paste input "3014609"
type input "3014609"
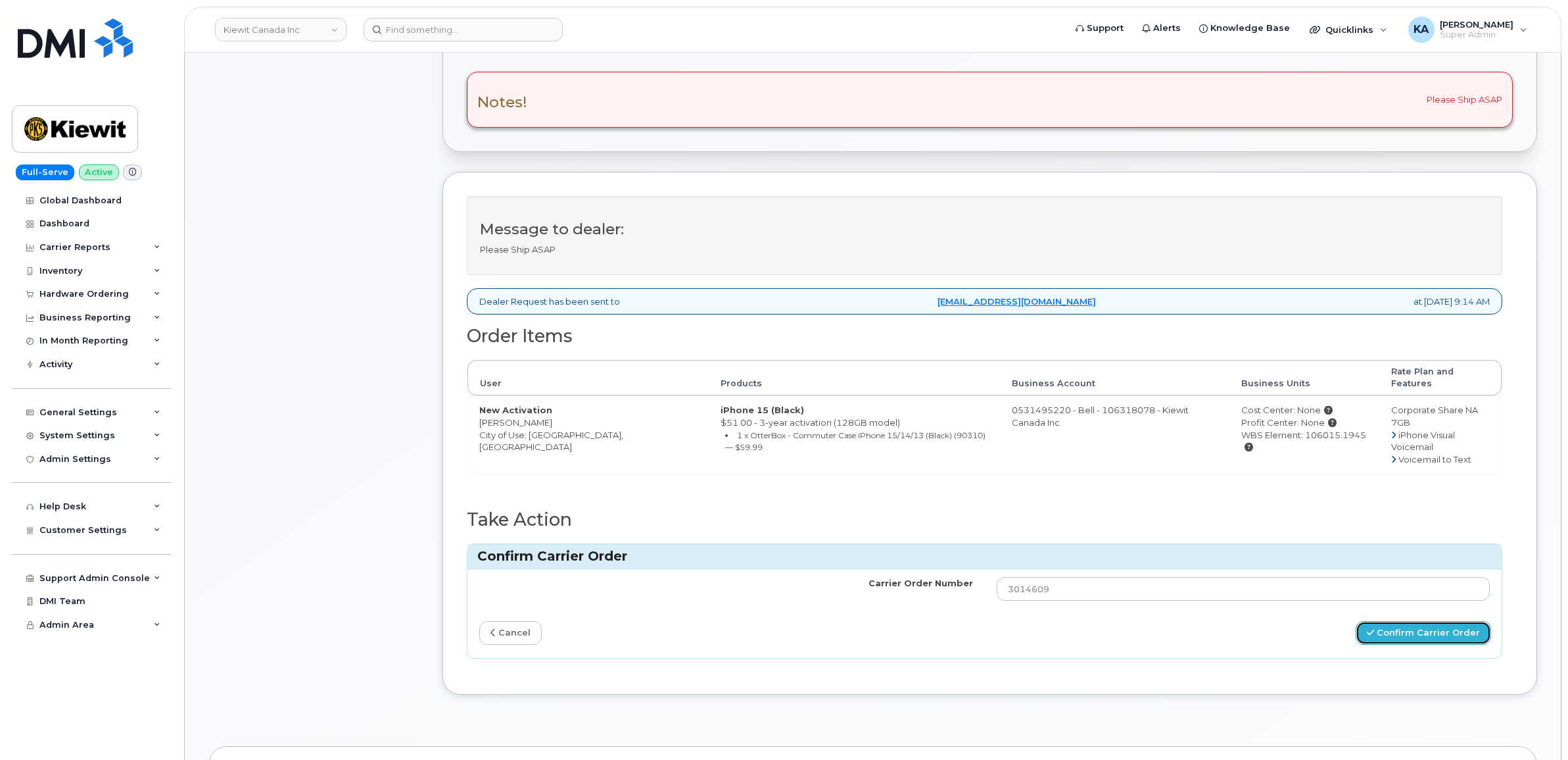
click at [1402, 621] on button "Confirm Carrier Order" at bounding box center [1424, 633] width 136 height 24
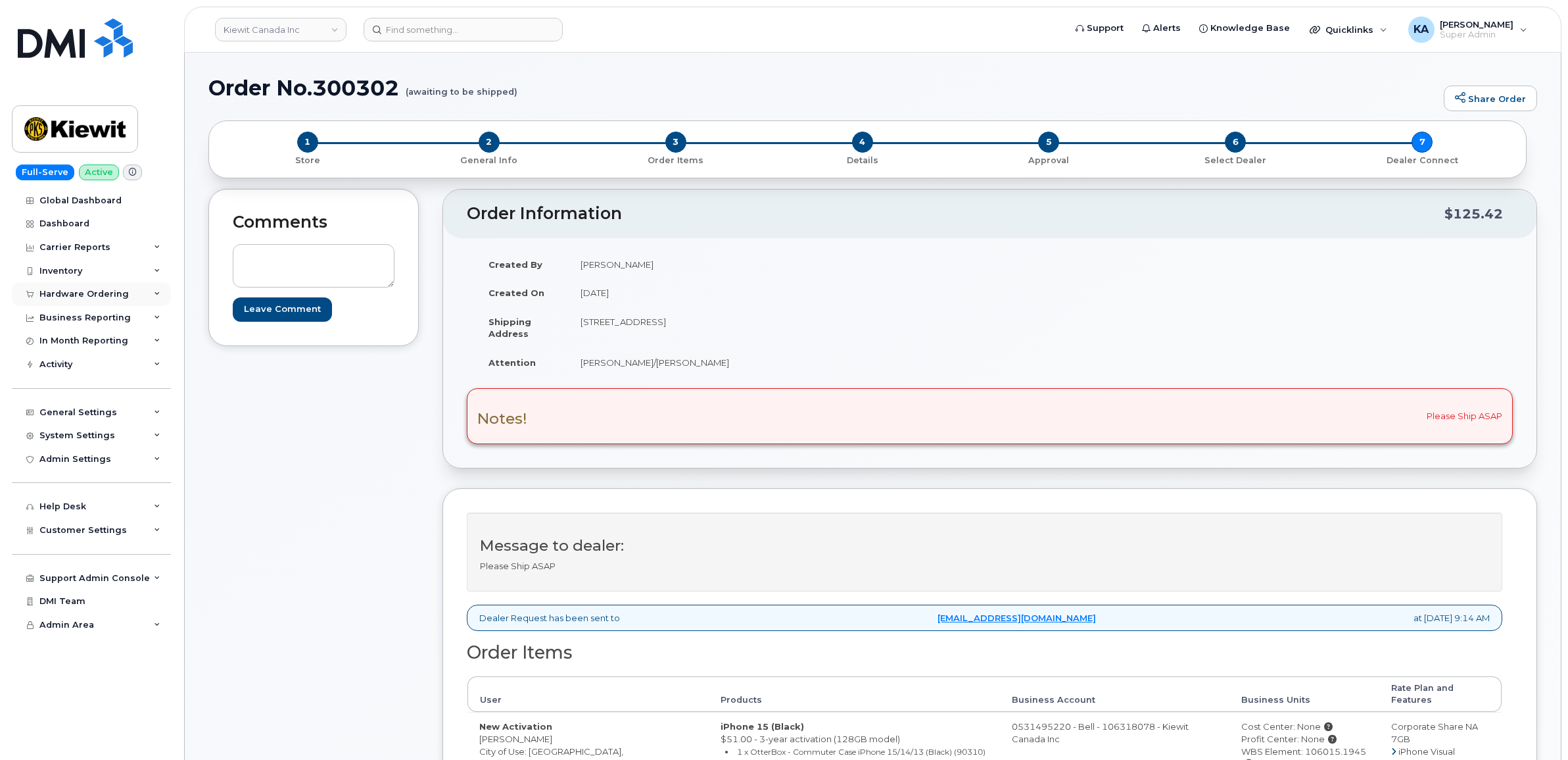
click at [71, 291] on div "Hardware Ordering" at bounding box center [83, 294] width 89 height 11
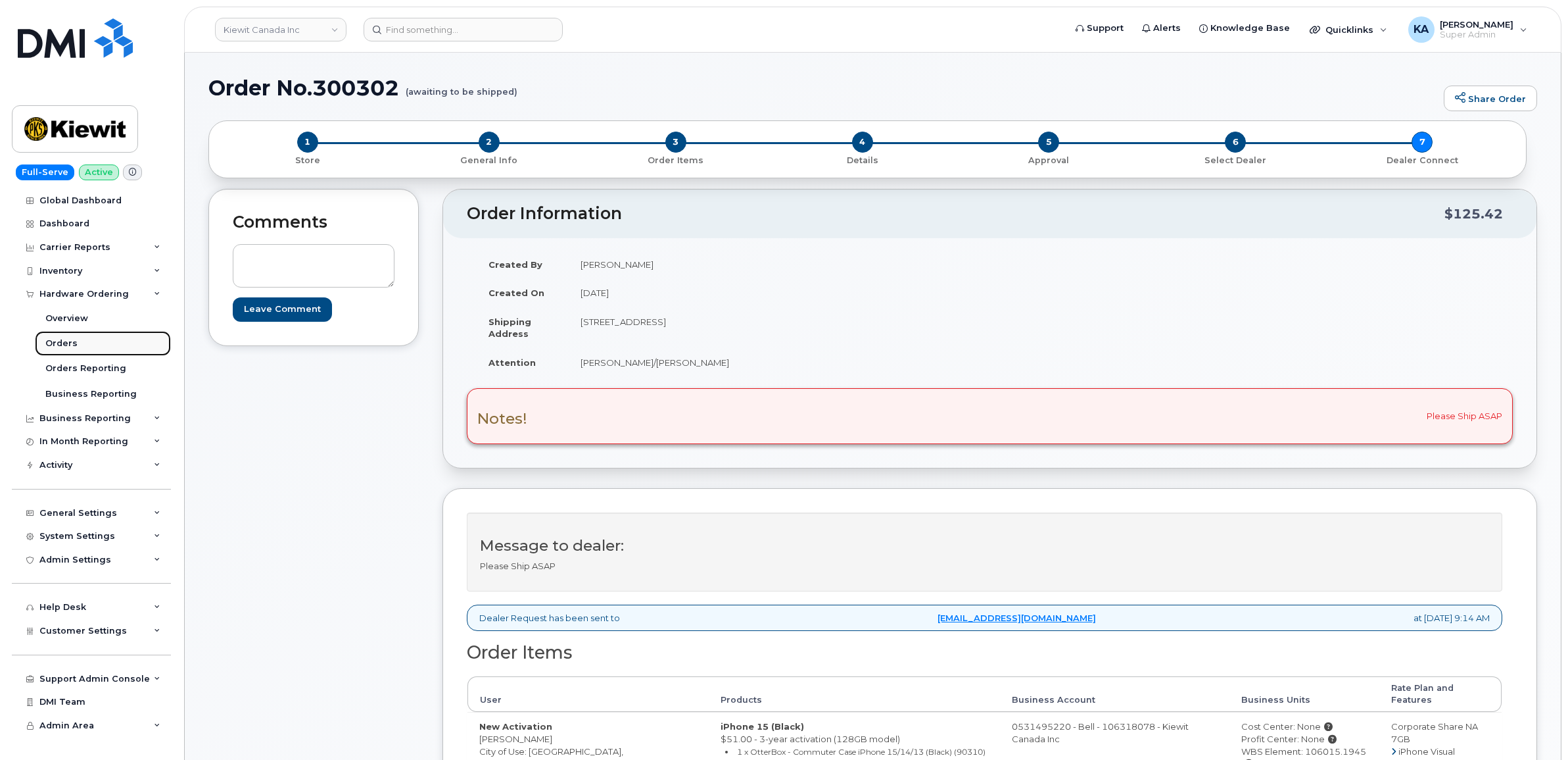
click at [56, 348] on div "Orders" at bounding box center [61, 343] width 33 height 11
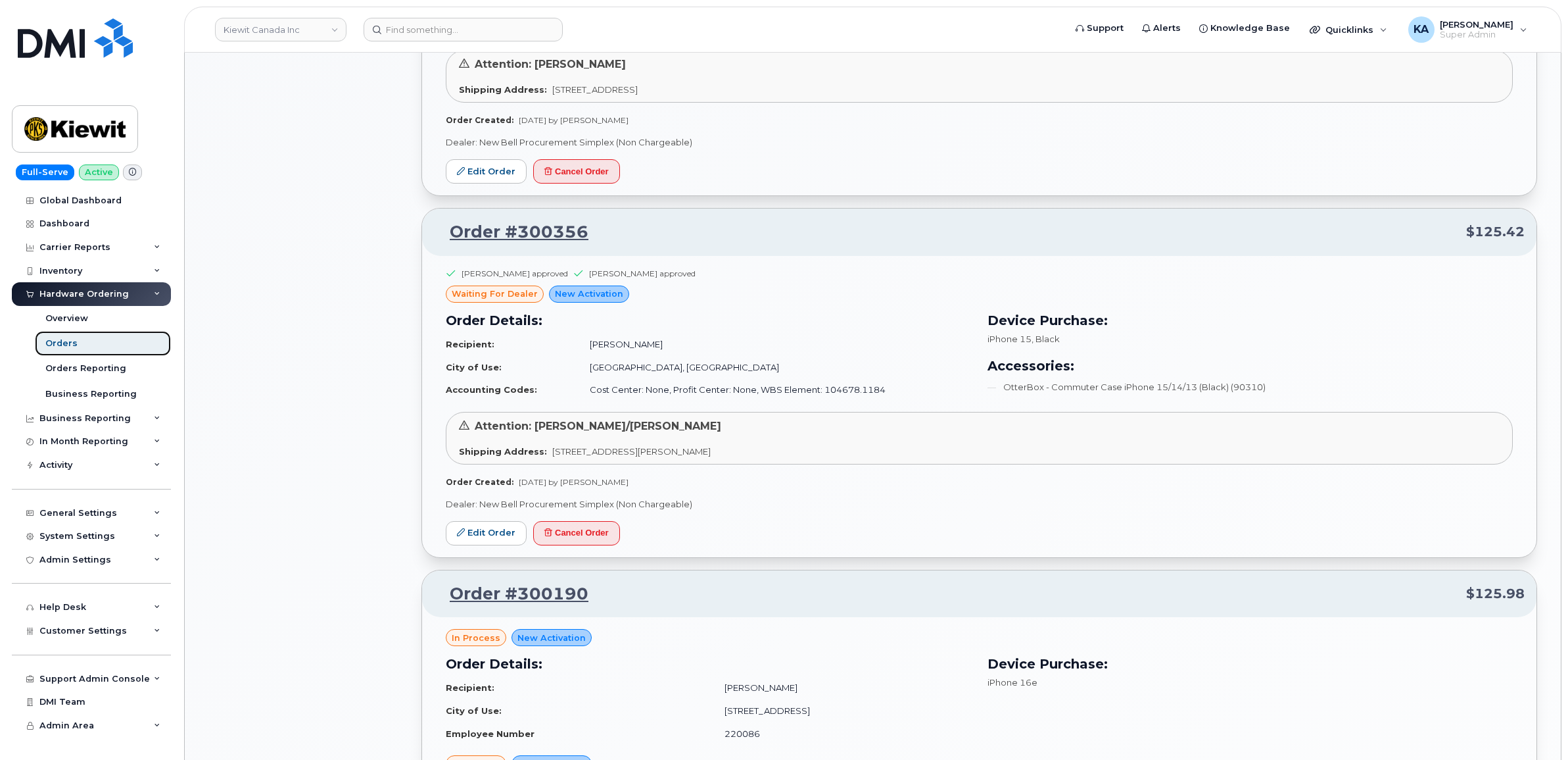
scroll to position [1069, 0]
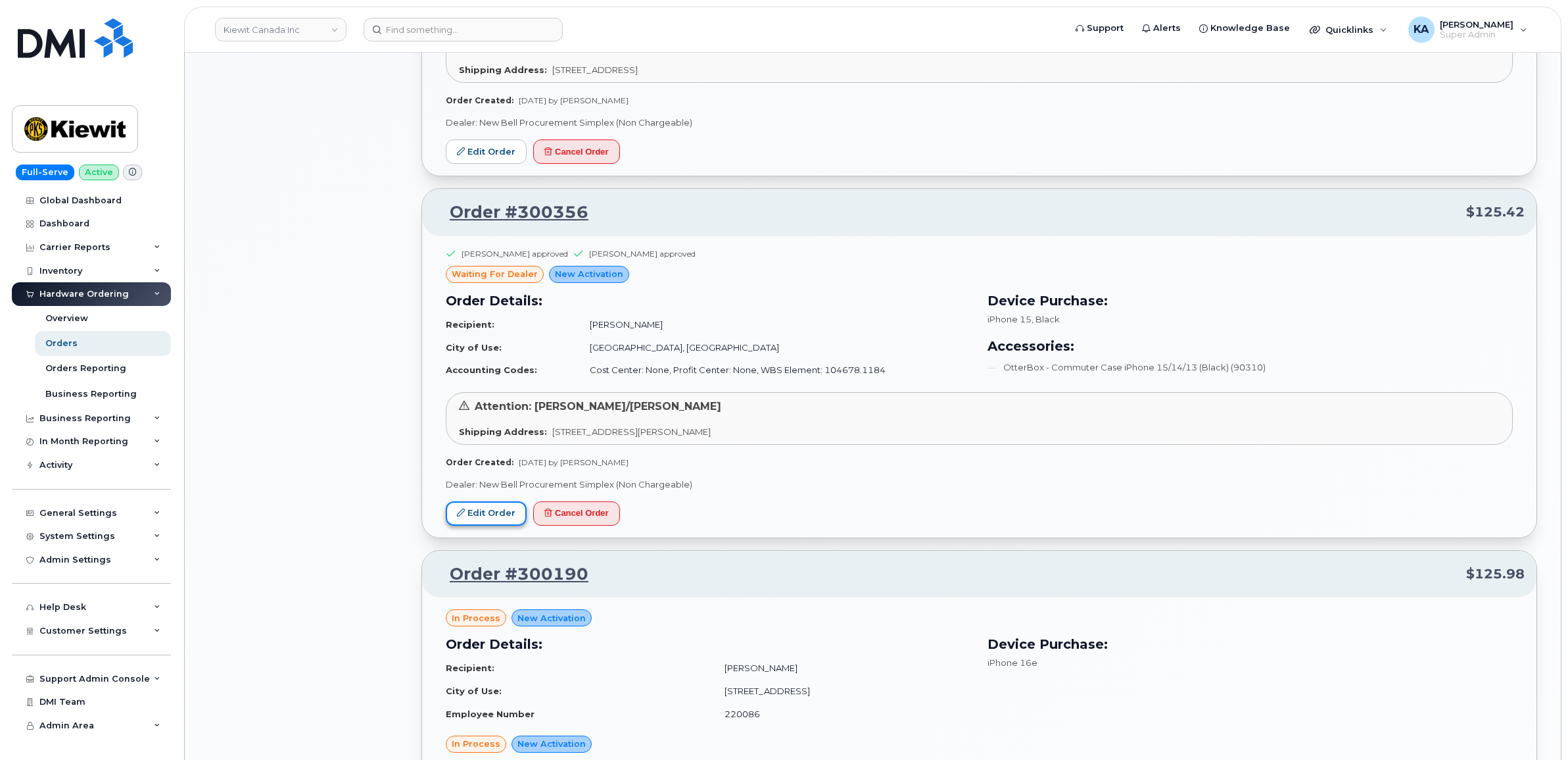
click at [472, 508] on link "Edit Order" at bounding box center [486, 513] width 81 height 24
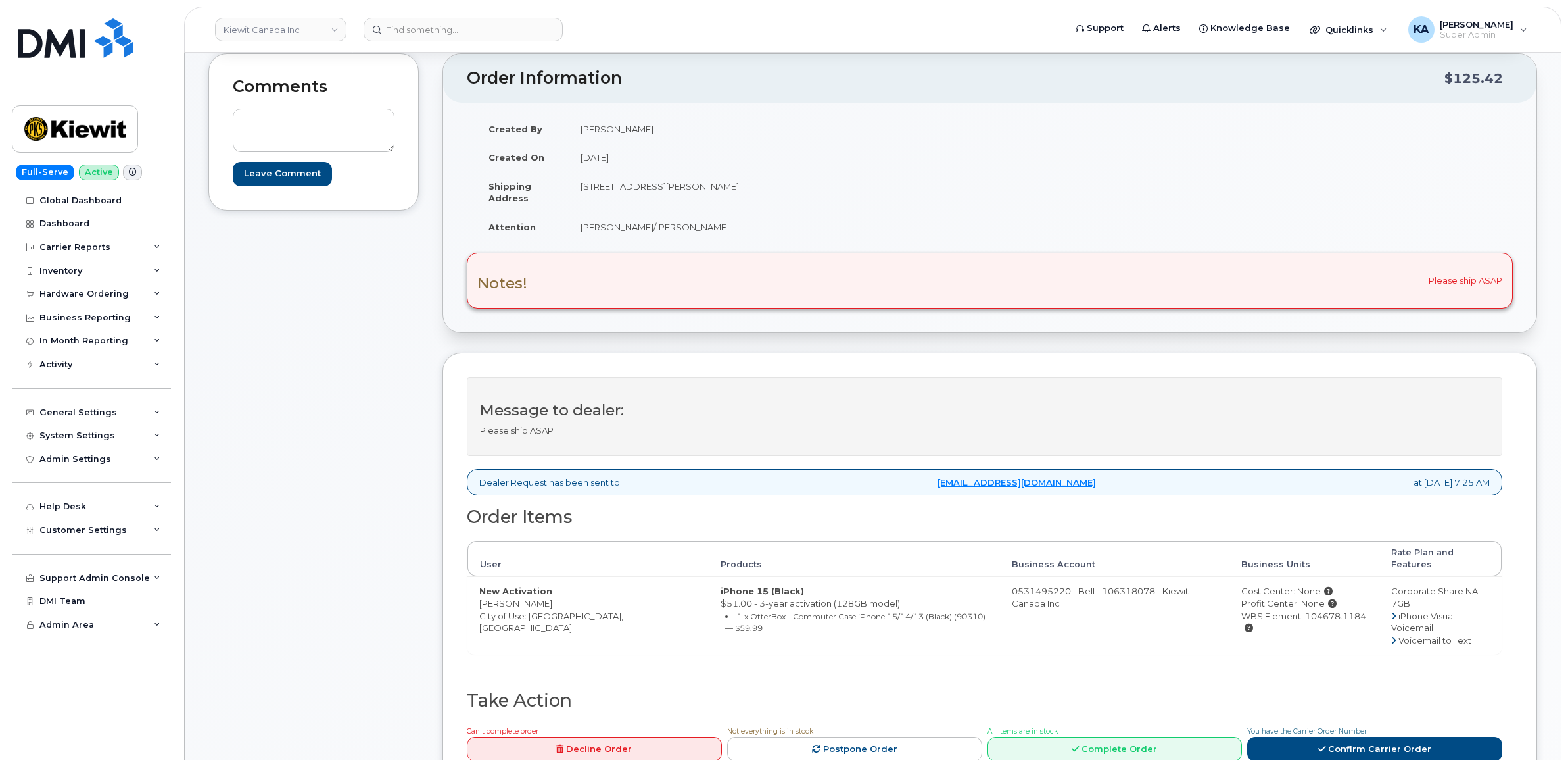
scroll to position [165, 0]
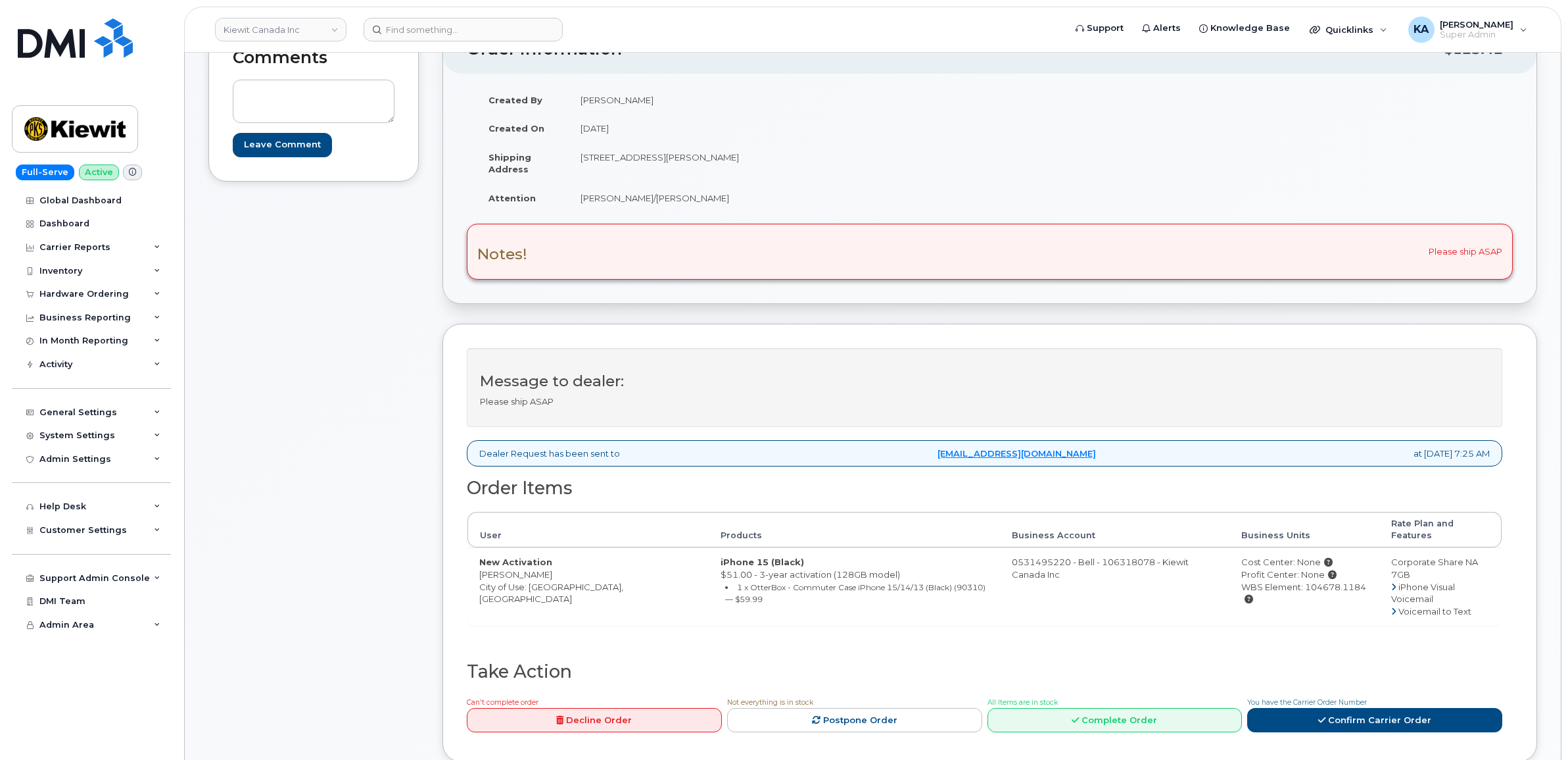
drag, startPoint x: 468, startPoint y: 563, endPoint x: 575, endPoint y: 569, distance: 107.2
click at [575, 569] on td "New Activation Aleksandra Avramovic City of Use: Toronto, Ontario" at bounding box center [588, 586] width 241 height 78
drag, startPoint x: 574, startPoint y: 568, endPoint x: 561, endPoint y: 563, distance: 13.9
copy td "Aleksandra Avramovic"
drag, startPoint x: 575, startPoint y: 160, endPoint x: 674, endPoint y: 169, distance: 99.4
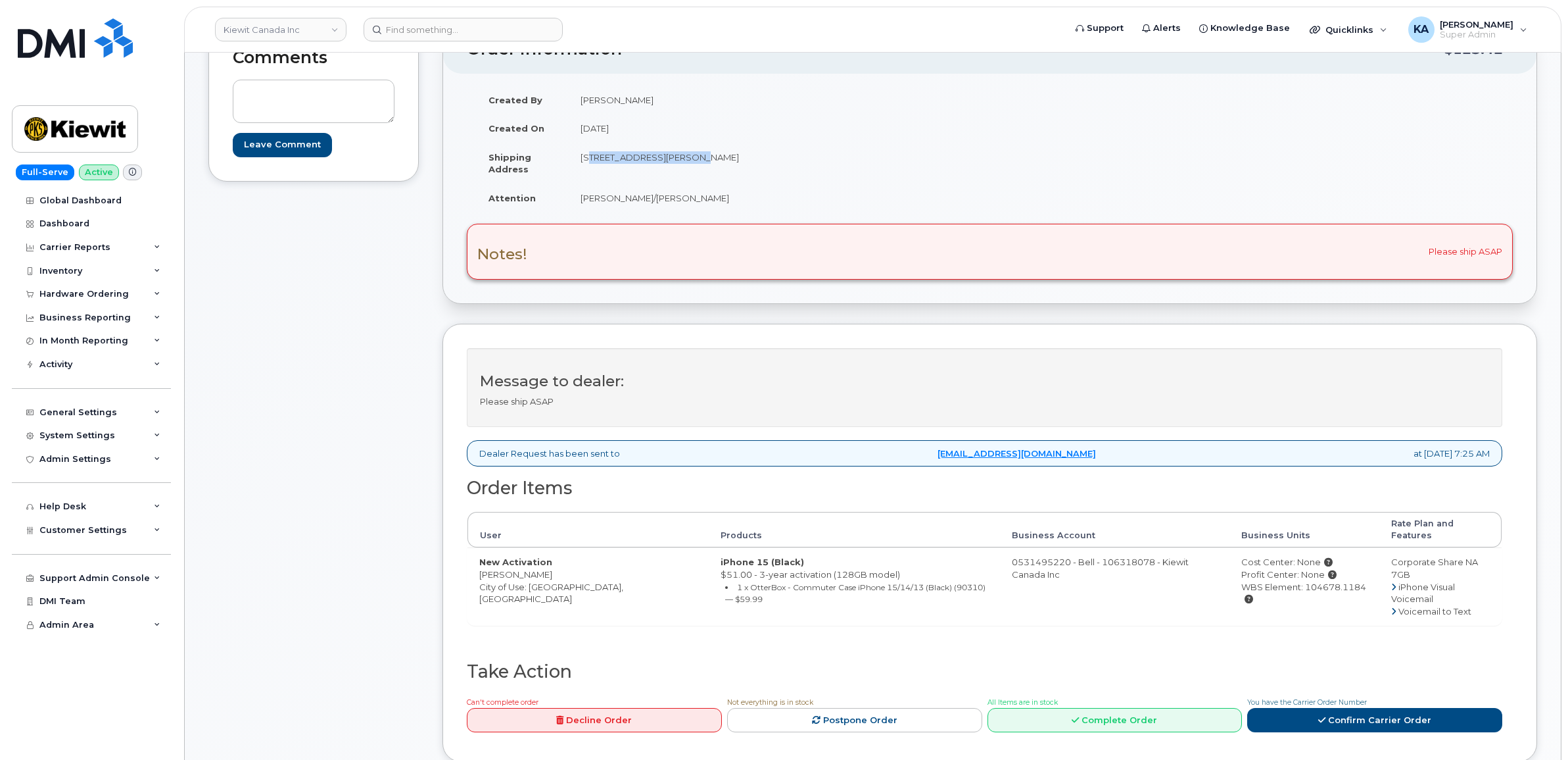
click at [674, 169] on td "14 Lower Jarvis Street Toronto ON M5E 1N1" at bounding box center [774, 163] width 411 height 41
drag, startPoint x: 674, startPoint y: 169, endPoint x: 661, endPoint y: 159, distance: 16.4
copy td "14 Lower Jarvis Street"
drag, startPoint x: 730, startPoint y: 158, endPoint x: 773, endPoint y: 163, distance: 43.3
click at [773, 163] on td "14 Lower Jarvis Street Toronto ON M5E 1N1" at bounding box center [774, 163] width 411 height 41
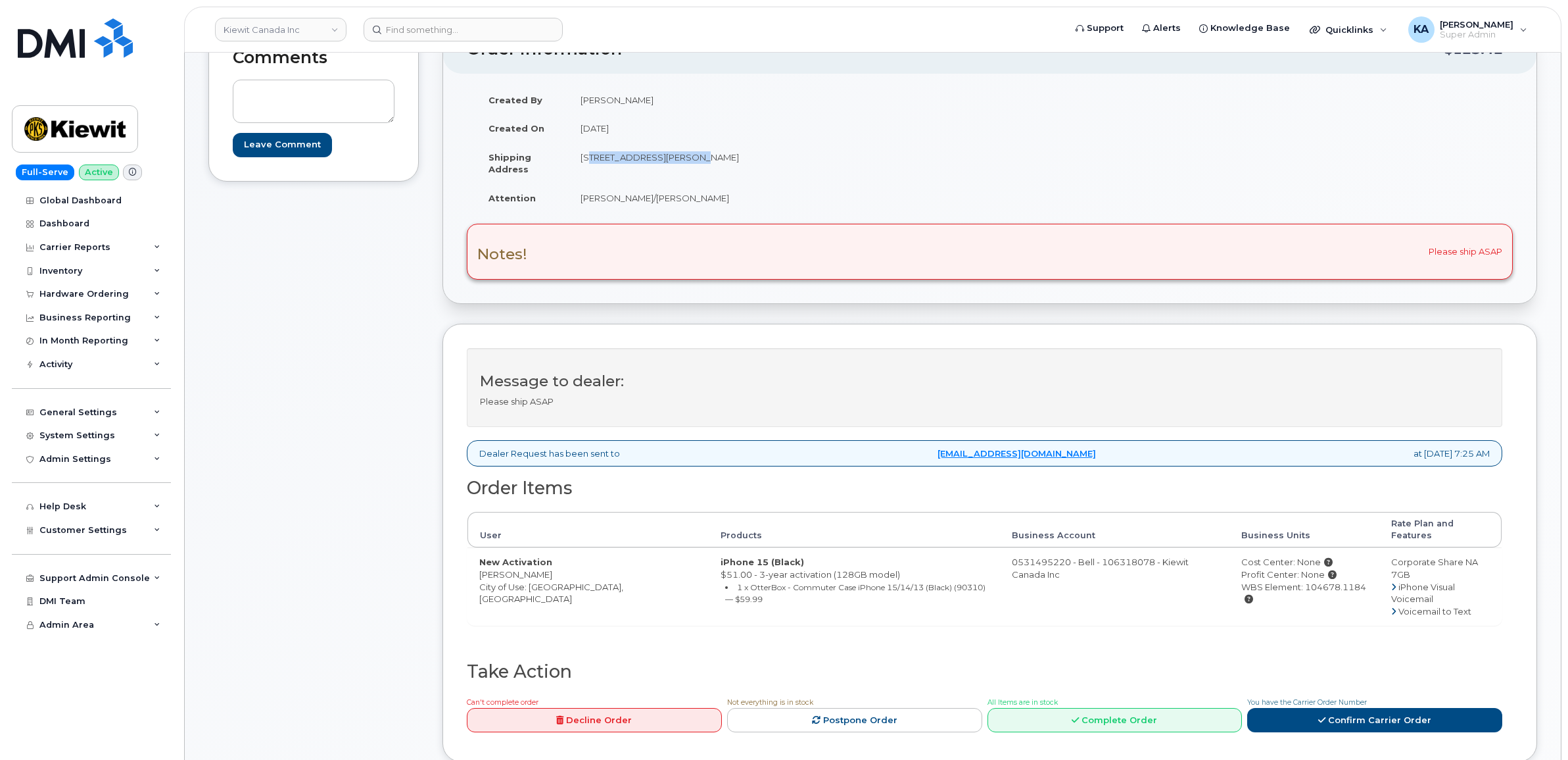
drag, startPoint x: 772, startPoint y: 163, endPoint x: 761, endPoint y: 158, distance: 12.1
copy td "M5E 1N1"
drag, startPoint x: 579, startPoint y: 196, endPoint x: 741, endPoint y: 211, distance: 162.7
click at [742, 212] on td "Bailey Rempel/Aleksandra Avramovic" at bounding box center [774, 198] width 411 height 29
drag, startPoint x: 741, startPoint y: 211, endPoint x: 711, endPoint y: 201, distance: 31.6
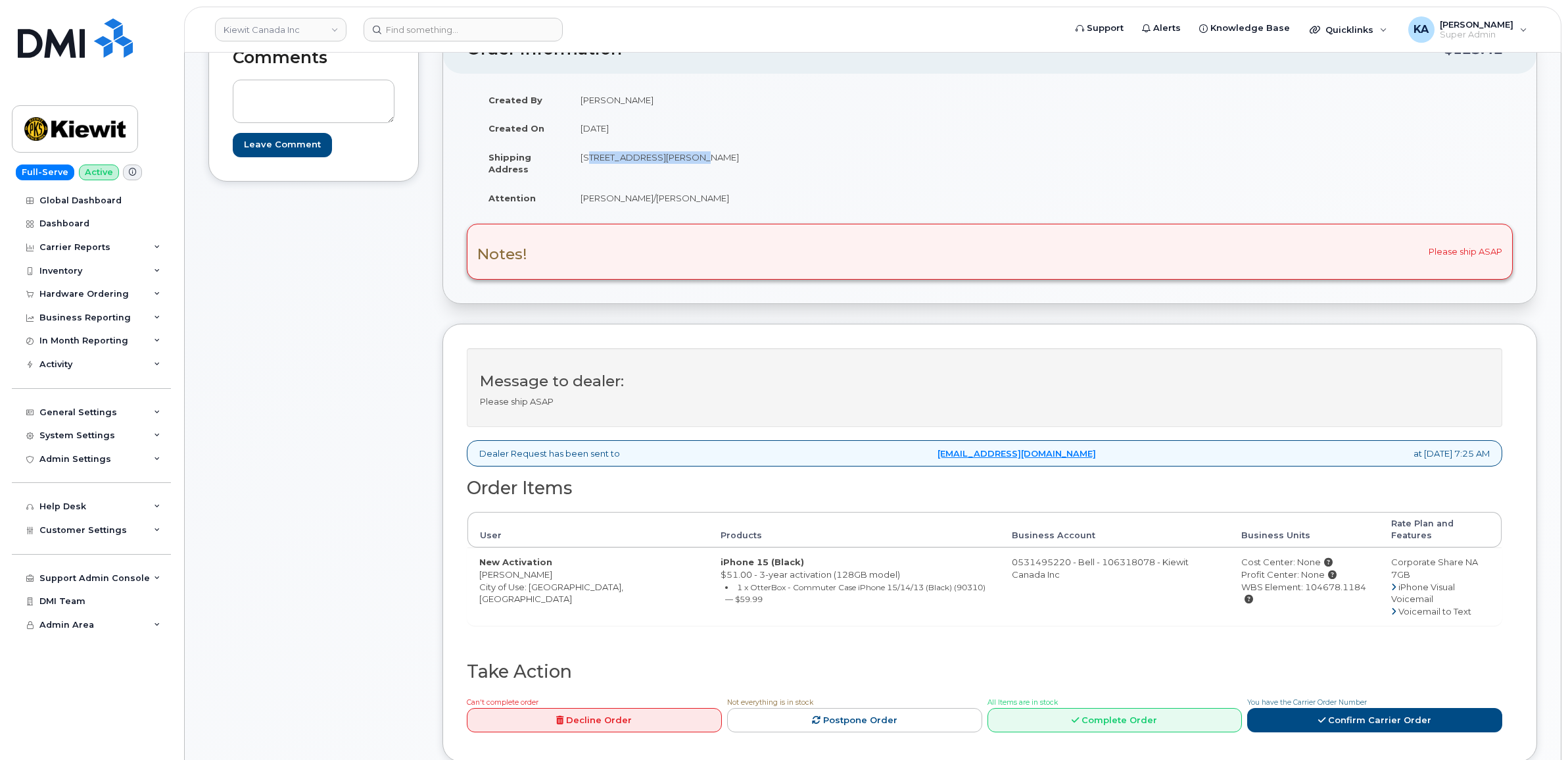
copy td "Bailey Rempel/Aleksandra Avramovic"
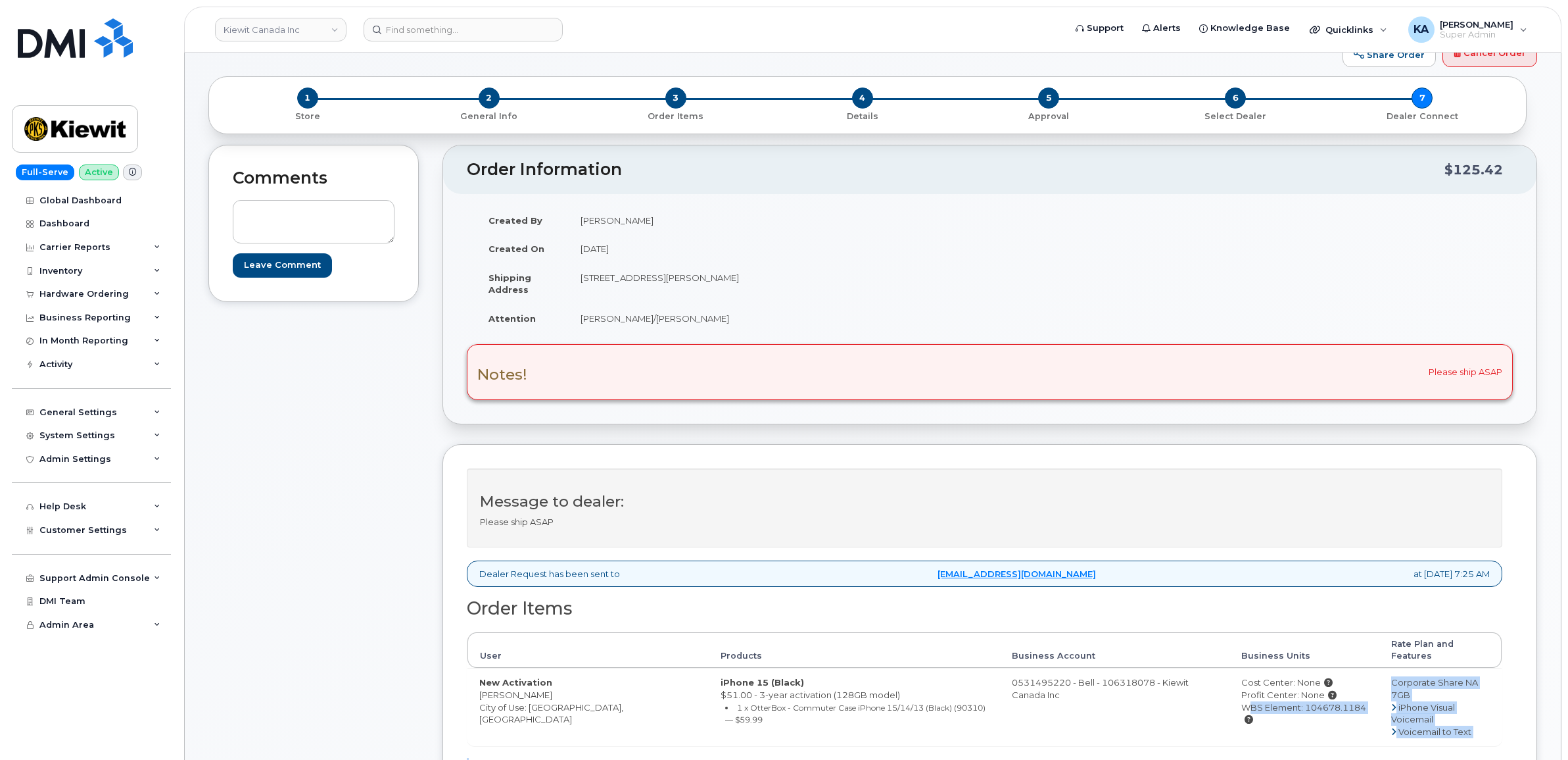
scroll to position [46, 0]
drag, startPoint x: 1208, startPoint y: 742, endPoint x: 1338, endPoint y: 704, distance: 135.4
click at [1338, 704] on td "Cost Center: None Profit Center: None WBS Element: 104678.1184" at bounding box center [1304, 704] width 149 height 78
drag, startPoint x: 1338, startPoint y: 704, endPoint x: 1322, endPoint y: 695, distance: 18.4
copy div "WBS Element: 104678.1184"
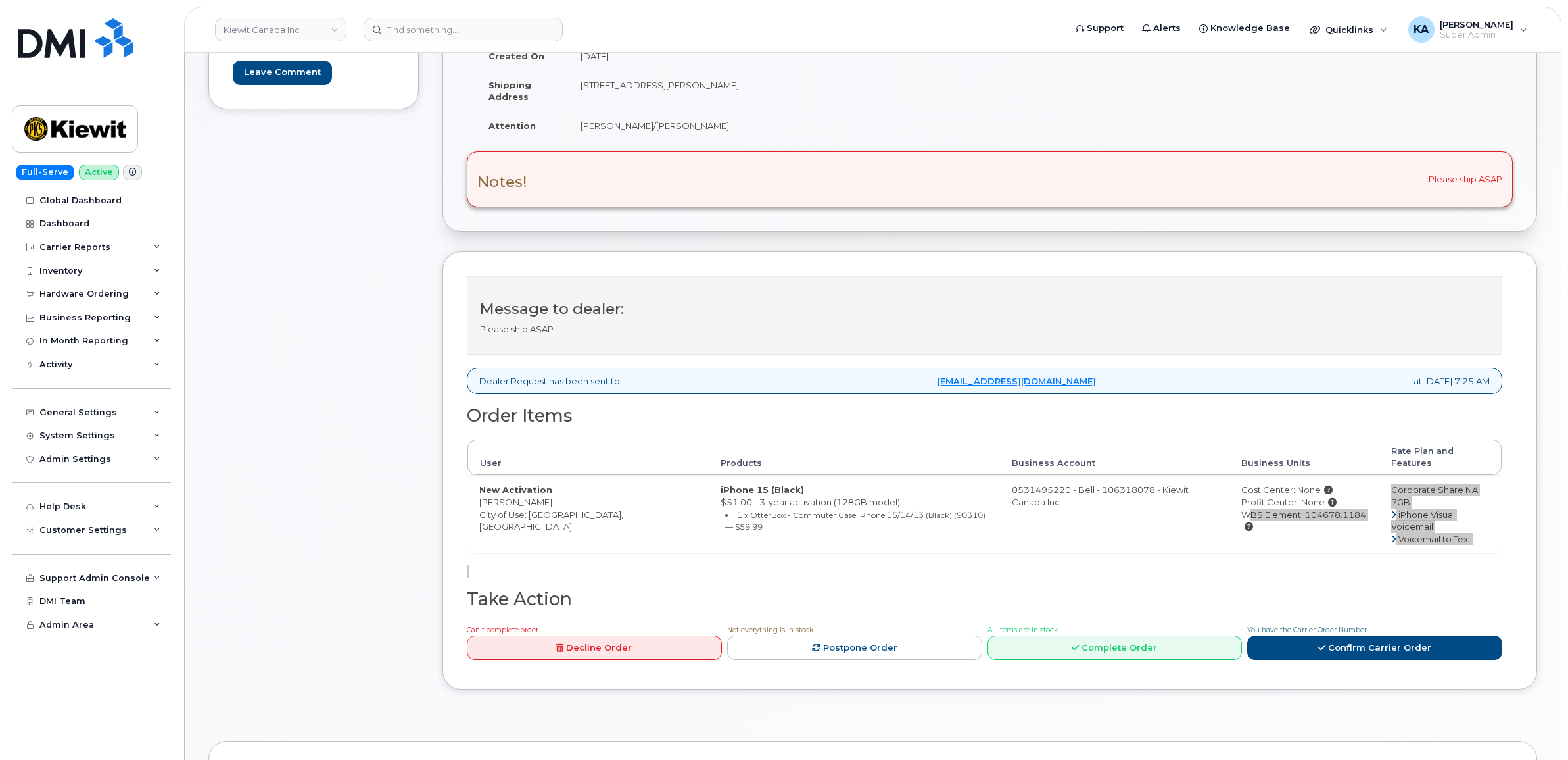
scroll to position [293, 0]
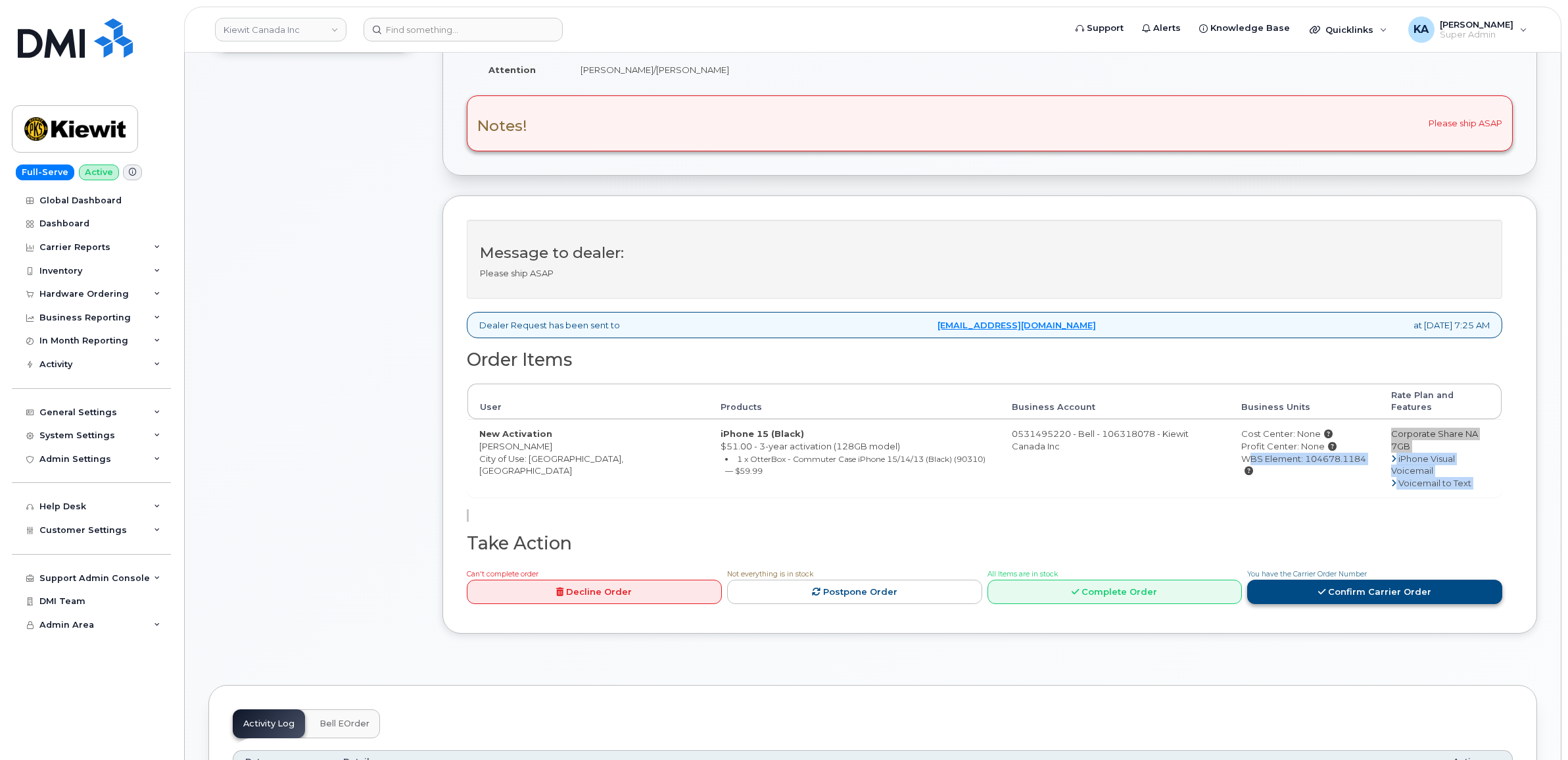
click at [1321, 579] on link "Confirm Carrier Order" at bounding box center [1374, 591] width 255 height 24
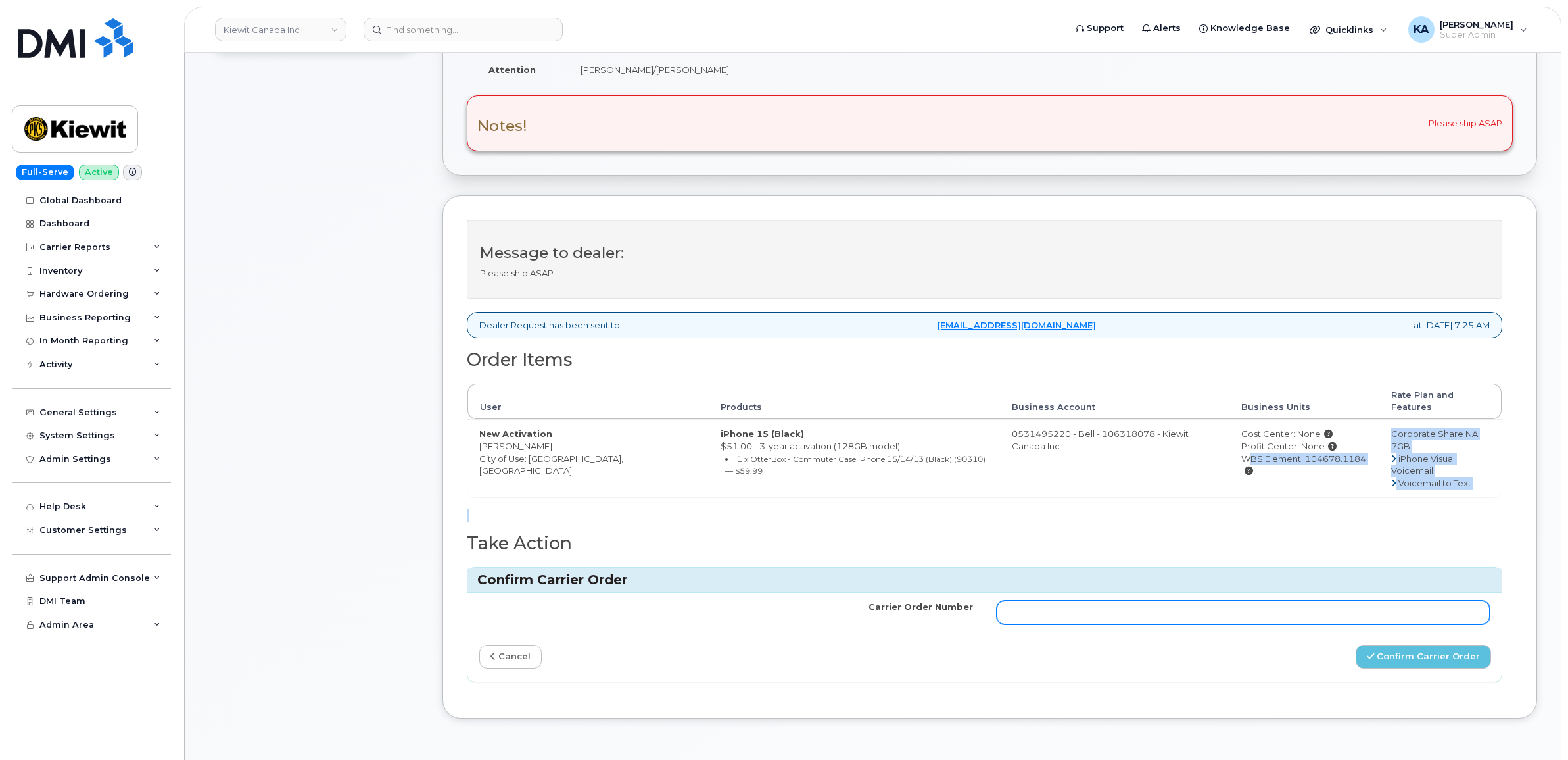
click at [1083, 600] on input "Carrier Order Number" at bounding box center [1244, 612] width 494 height 24
paste input "3014614"
type input "3014614"
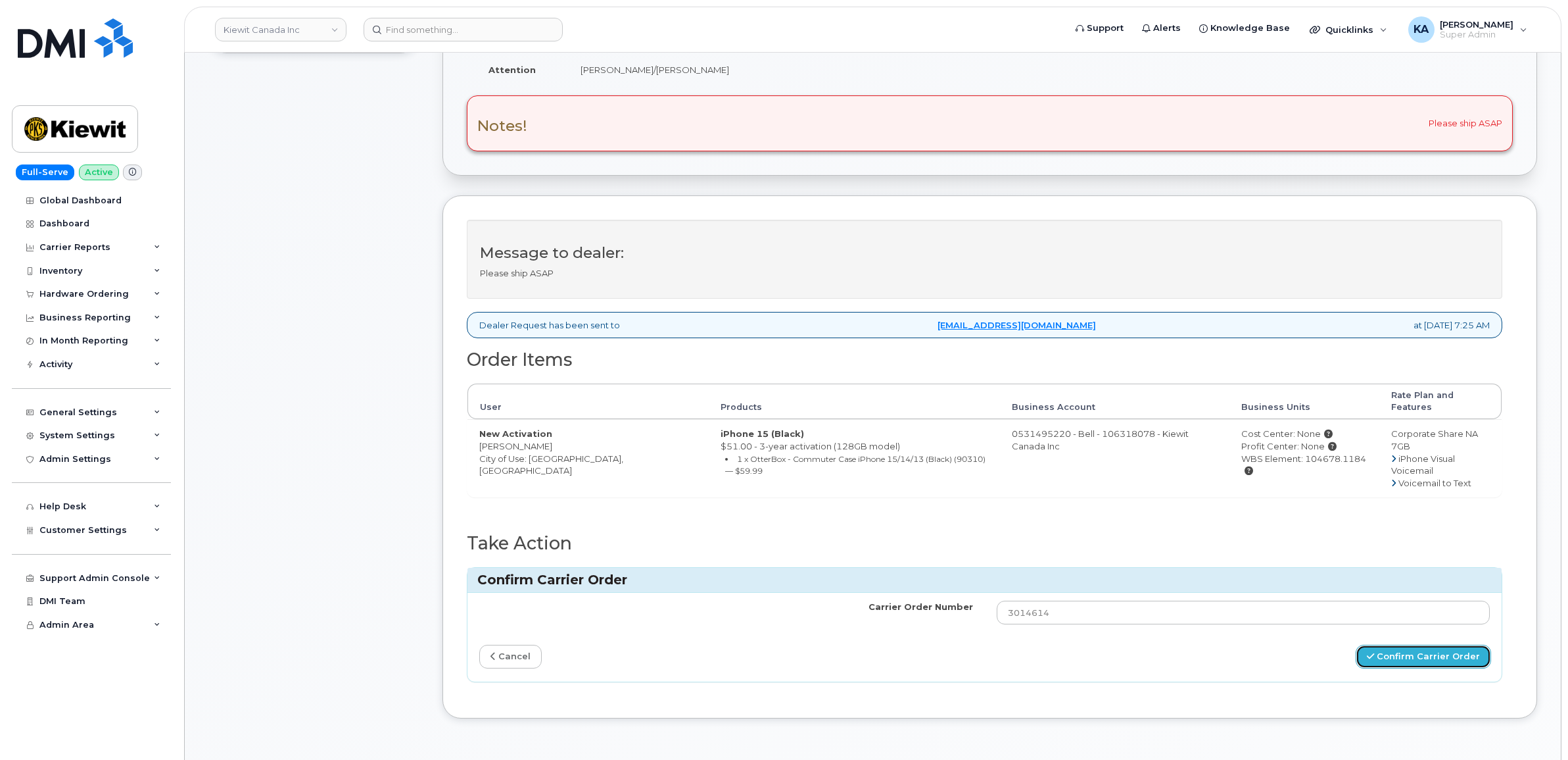
click at [1392, 644] on button "Confirm Carrier Order" at bounding box center [1424, 656] width 136 height 24
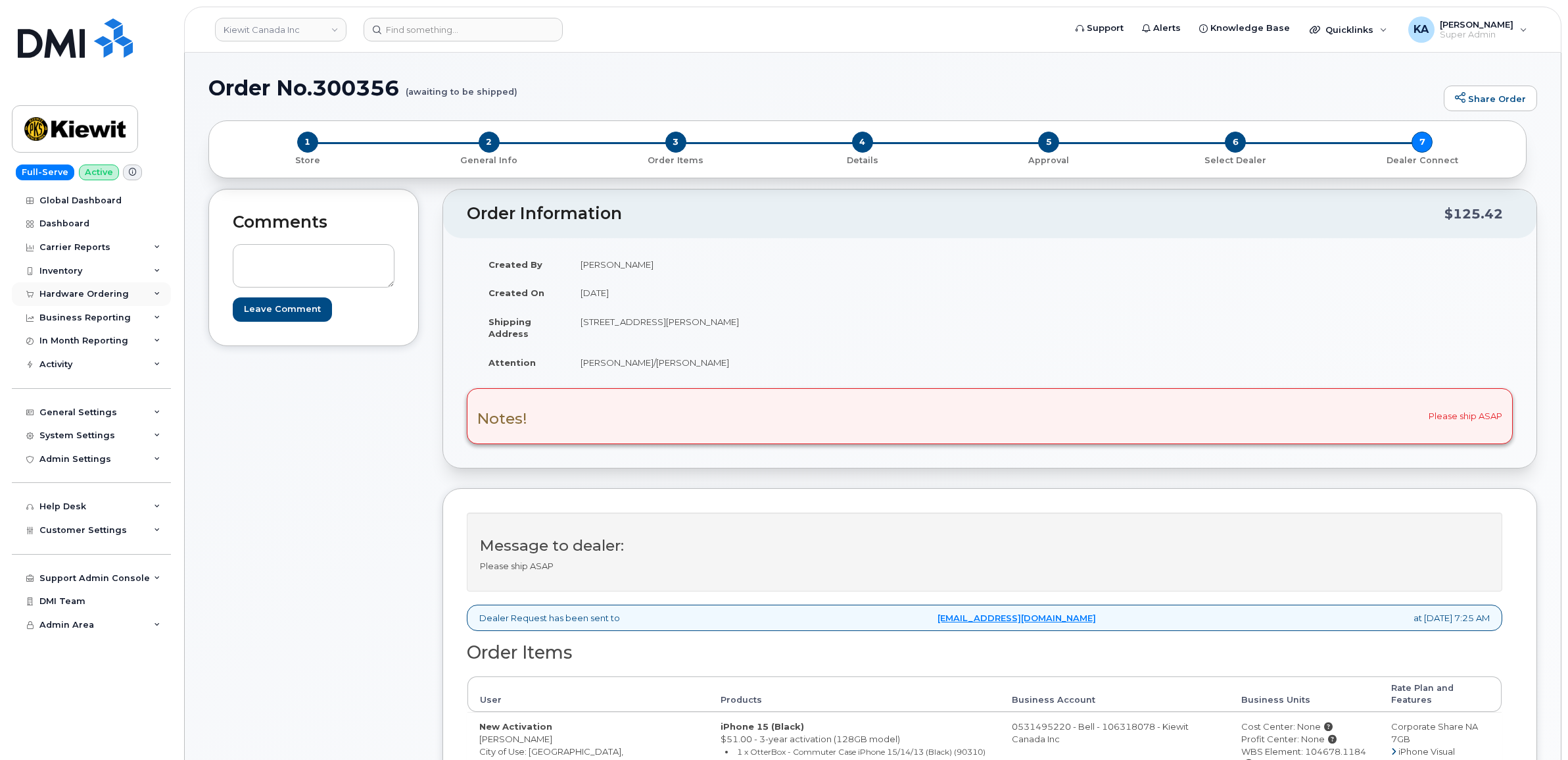
click at [90, 294] on div "Hardware Ordering" at bounding box center [83, 294] width 89 height 11
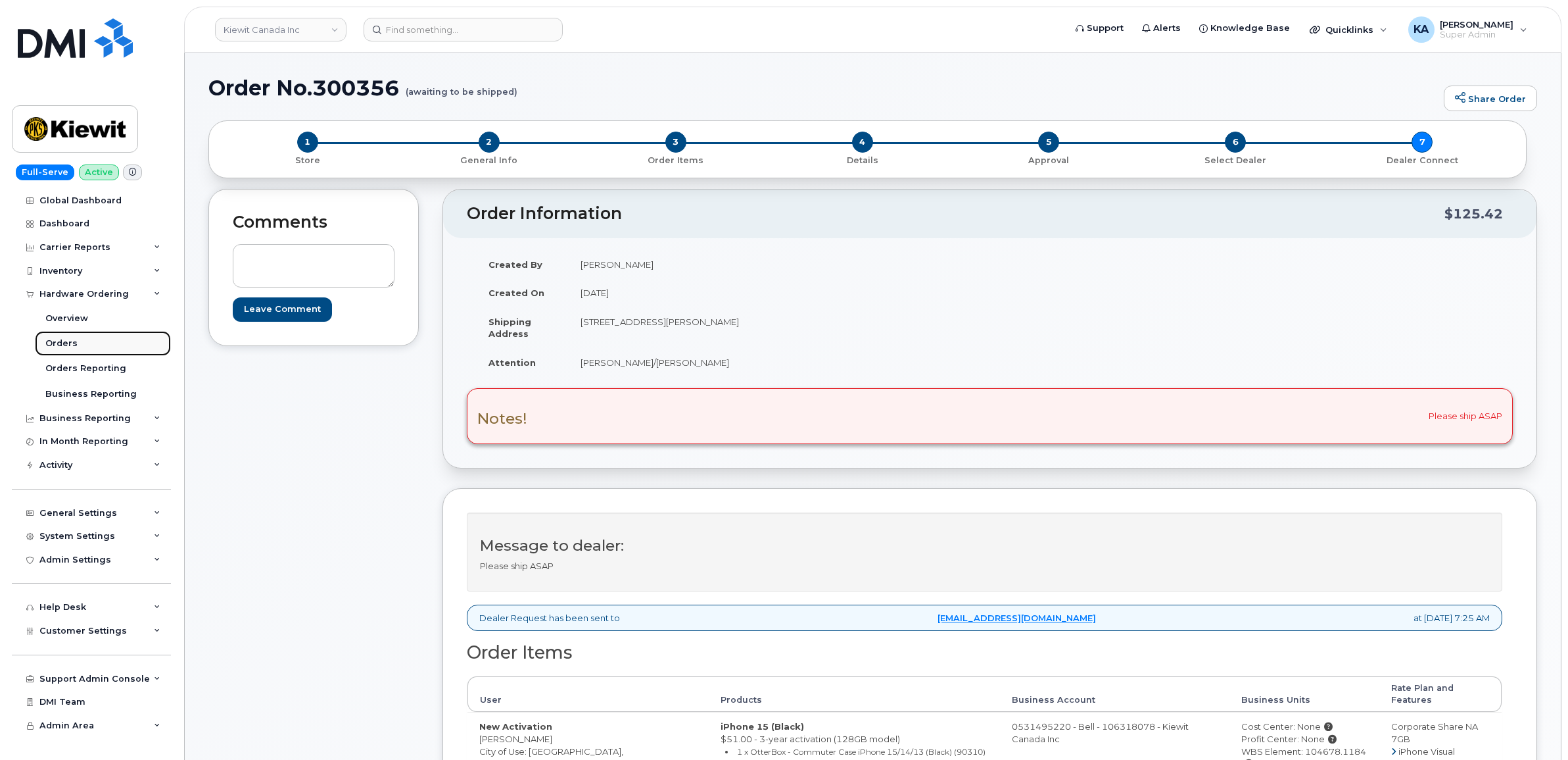
click at [56, 344] on div "Orders" at bounding box center [61, 343] width 33 height 11
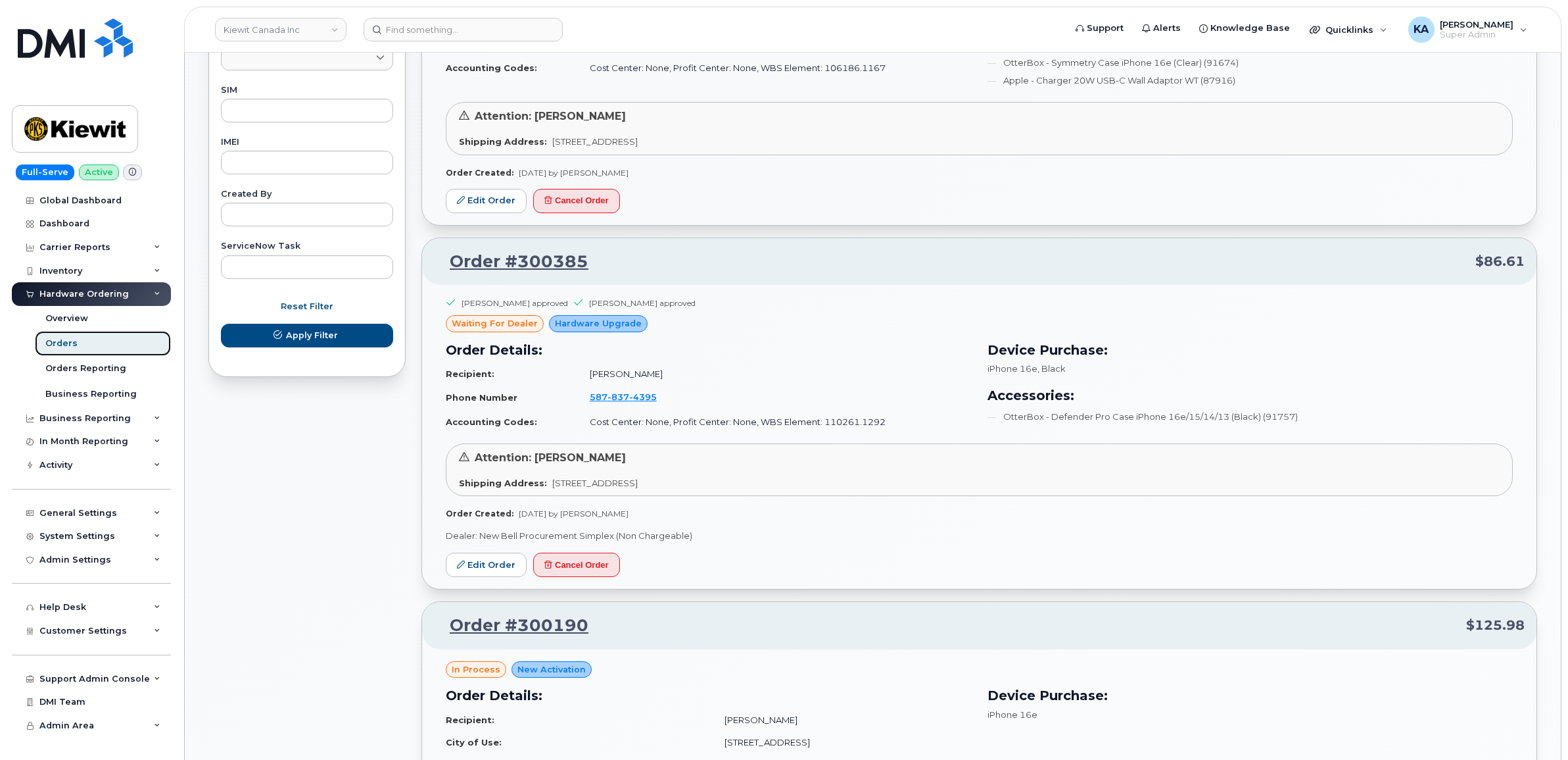
scroll to position [658, 0]
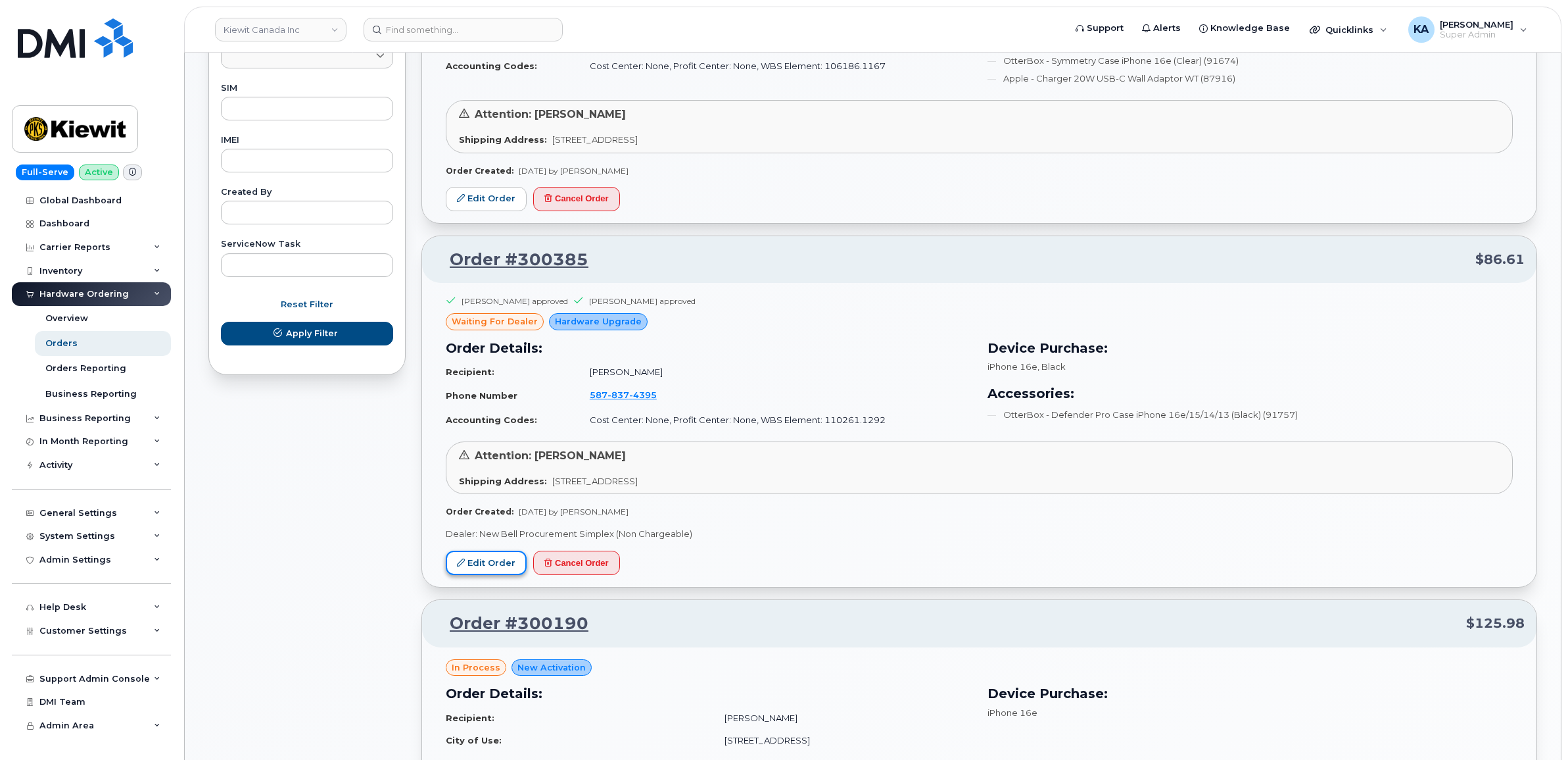
click at [480, 559] on link "Edit Order" at bounding box center [486, 562] width 81 height 24
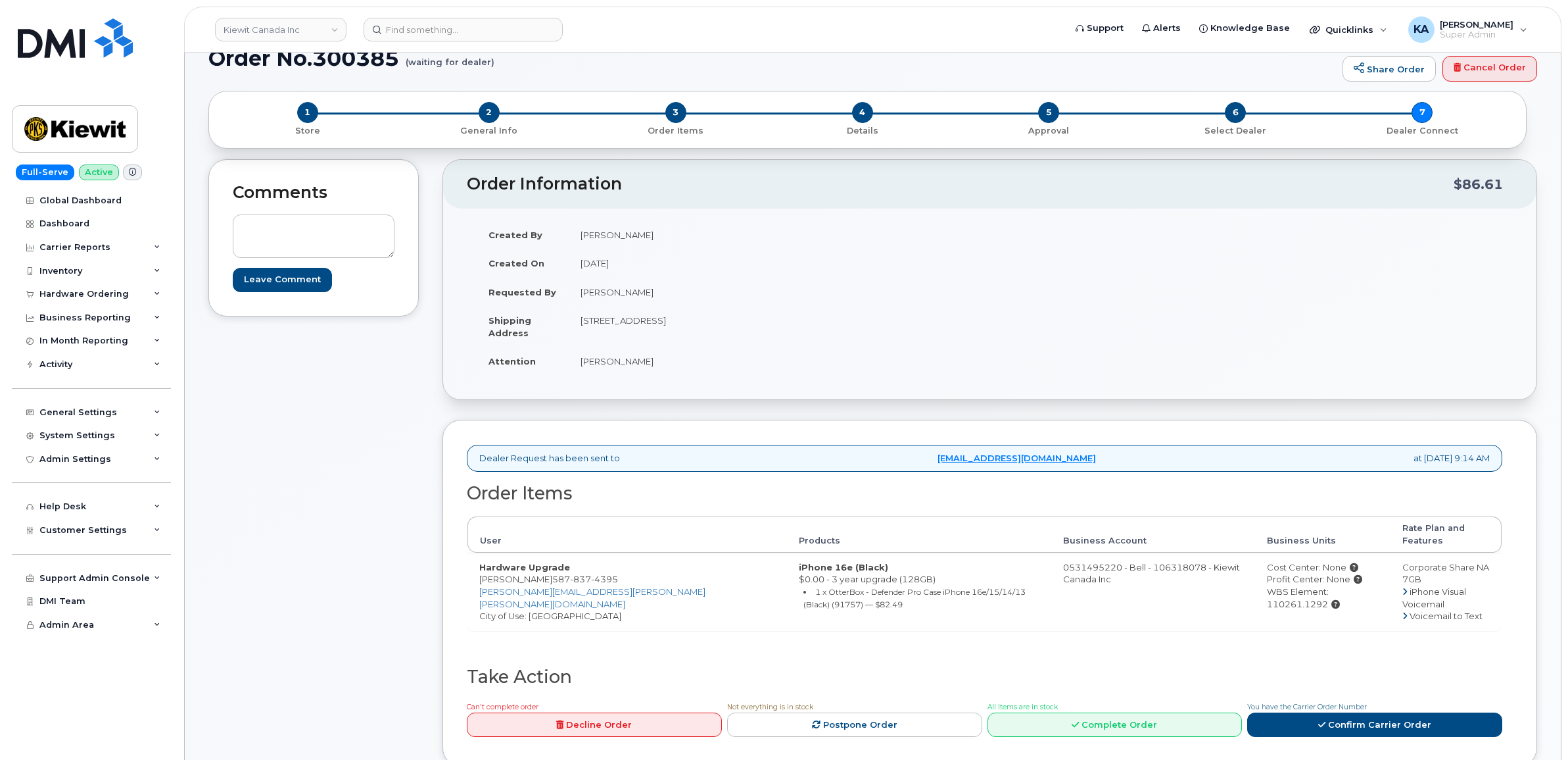
scroll to position [82, 0]
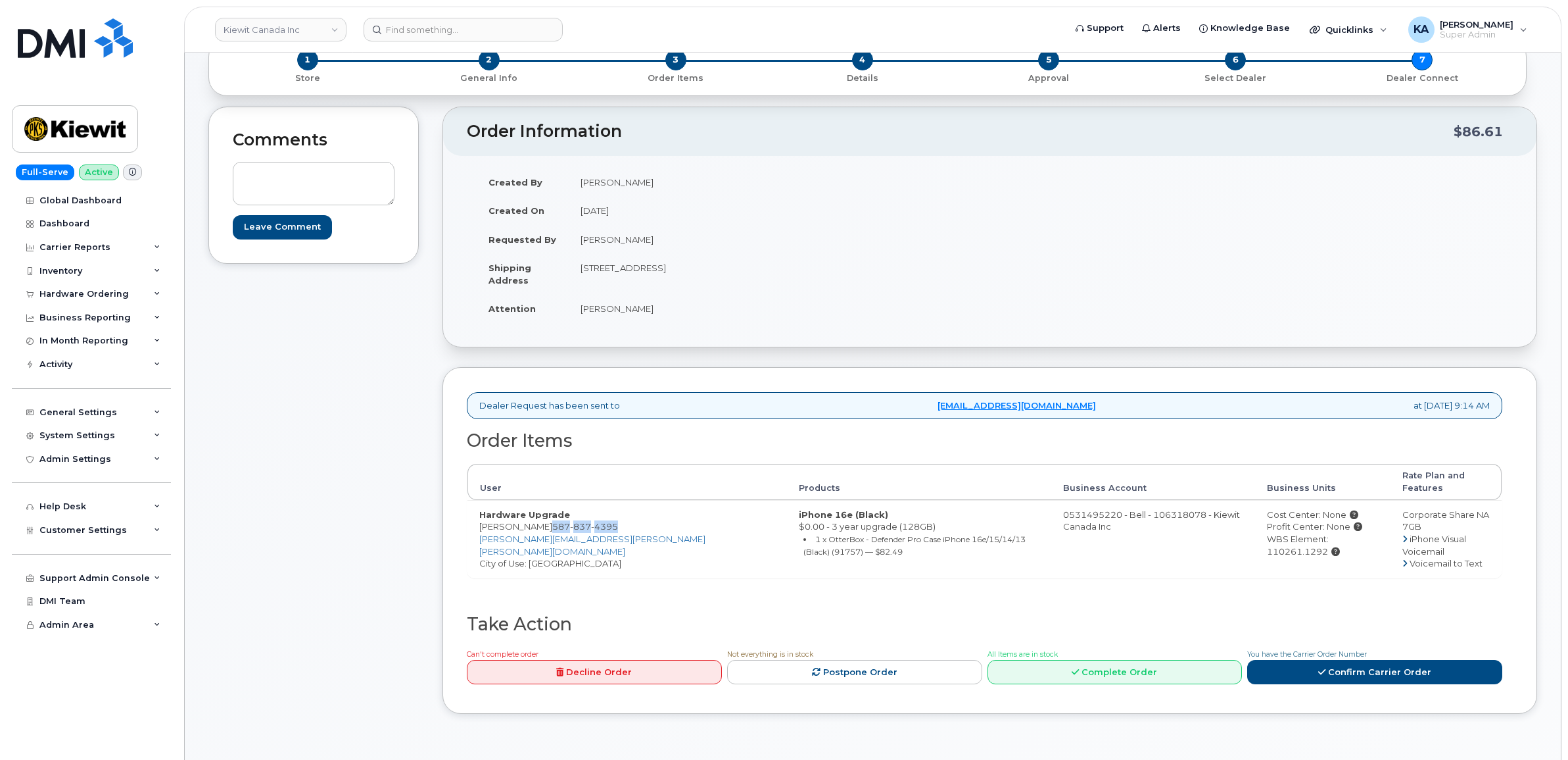
drag, startPoint x: 537, startPoint y: 515, endPoint x: 603, endPoint y: 521, distance: 66.3
click at [603, 521] on span "587 837 4395" at bounding box center [585, 525] width 66 height 11
drag, startPoint x: 603, startPoint y: 521, endPoint x: 593, endPoint y: 521, distance: 10.0
copy span "587 837 4395"
drag, startPoint x: 577, startPoint y: 270, endPoint x: 707, endPoint y: 281, distance: 130.5
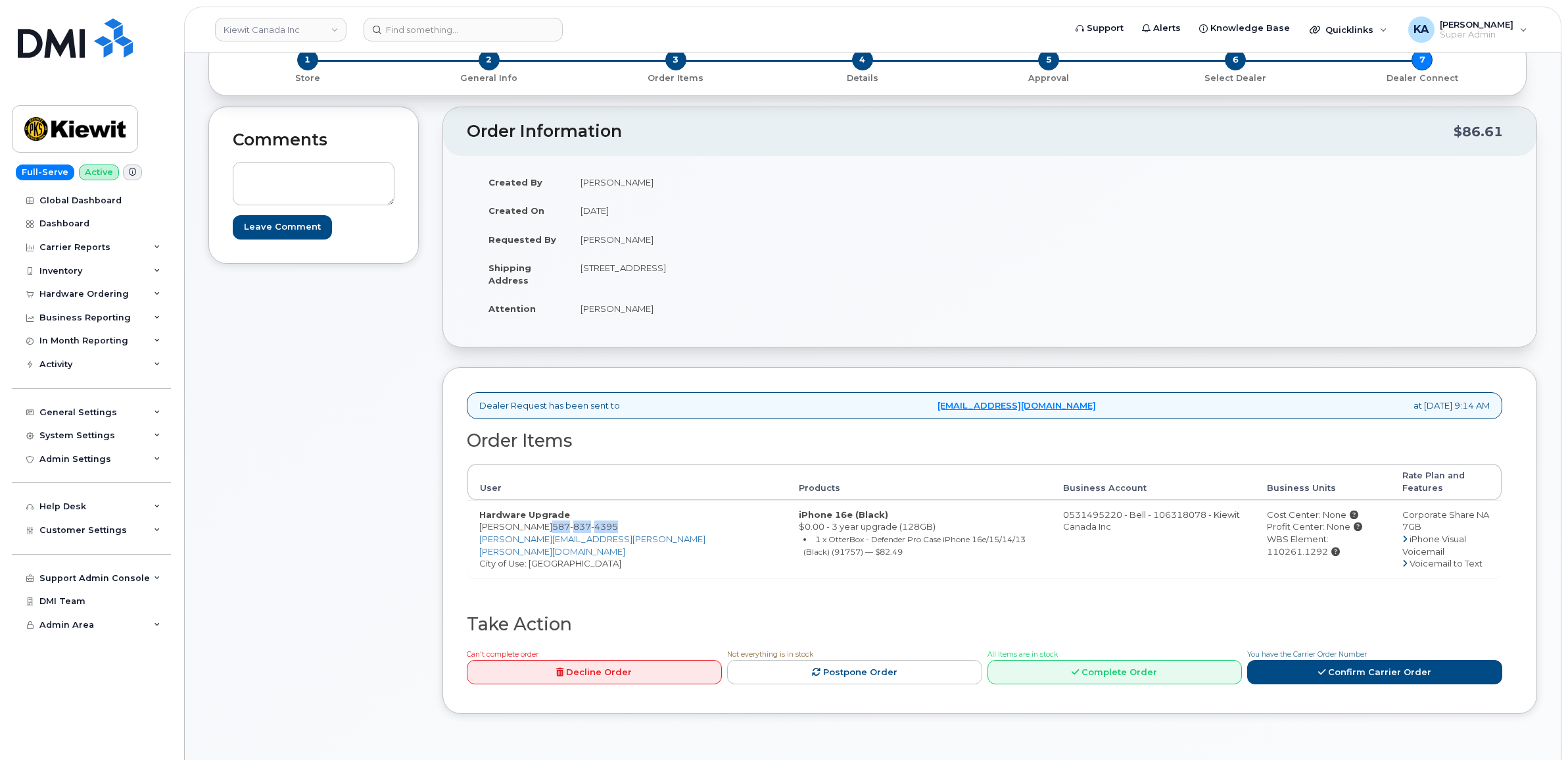
click at [707, 281] on td "200-10333 Southport Rd SW CALGARY AB T2W 3X6 CANADA" at bounding box center [774, 274] width 411 height 41
drag, startPoint x: 707, startPoint y: 281, endPoint x: 697, endPoint y: 265, distance: 18.9
copy td "200-10333 Southport Rd SW"
drag, startPoint x: 768, startPoint y: 270, endPoint x: 808, endPoint y: 271, distance: 40.0
click at [808, 271] on td "200-10333 Southport Rd SW CALGARY AB T2W 3X6 CANADA" at bounding box center [774, 274] width 411 height 41
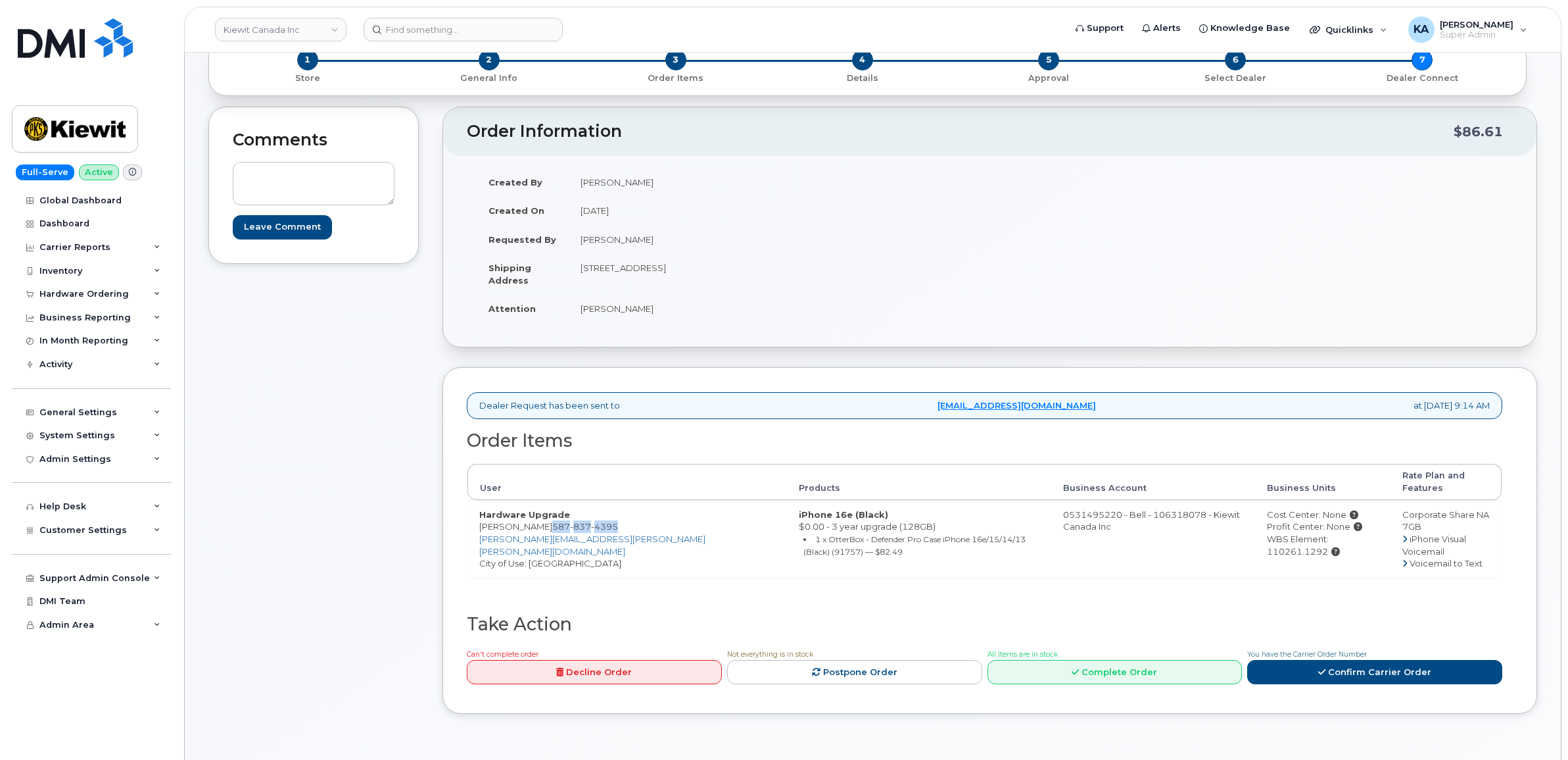
copy td "T2W 3X6"
drag, startPoint x: 576, startPoint y: 314, endPoint x: 633, endPoint y: 319, distance: 57.2
click at [633, 319] on td "jeff bonham" at bounding box center [774, 308] width 411 height 29
drag, startPoint x: 633, startPoint y: 319, endPoint x: 621, endPoint y: 310, distance: 15.0
copy td "jeff bonham"
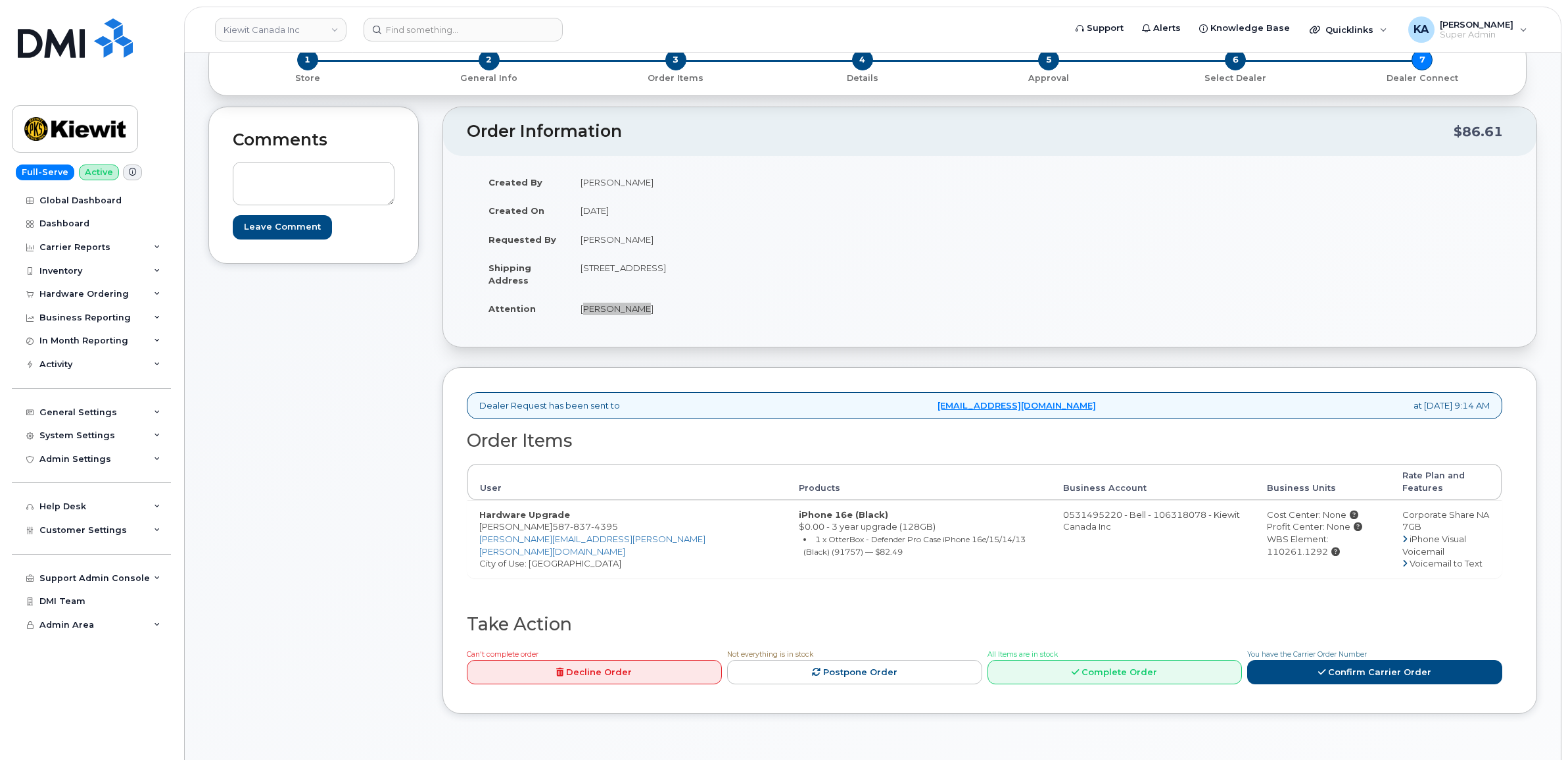
scroll to position [0, 0]
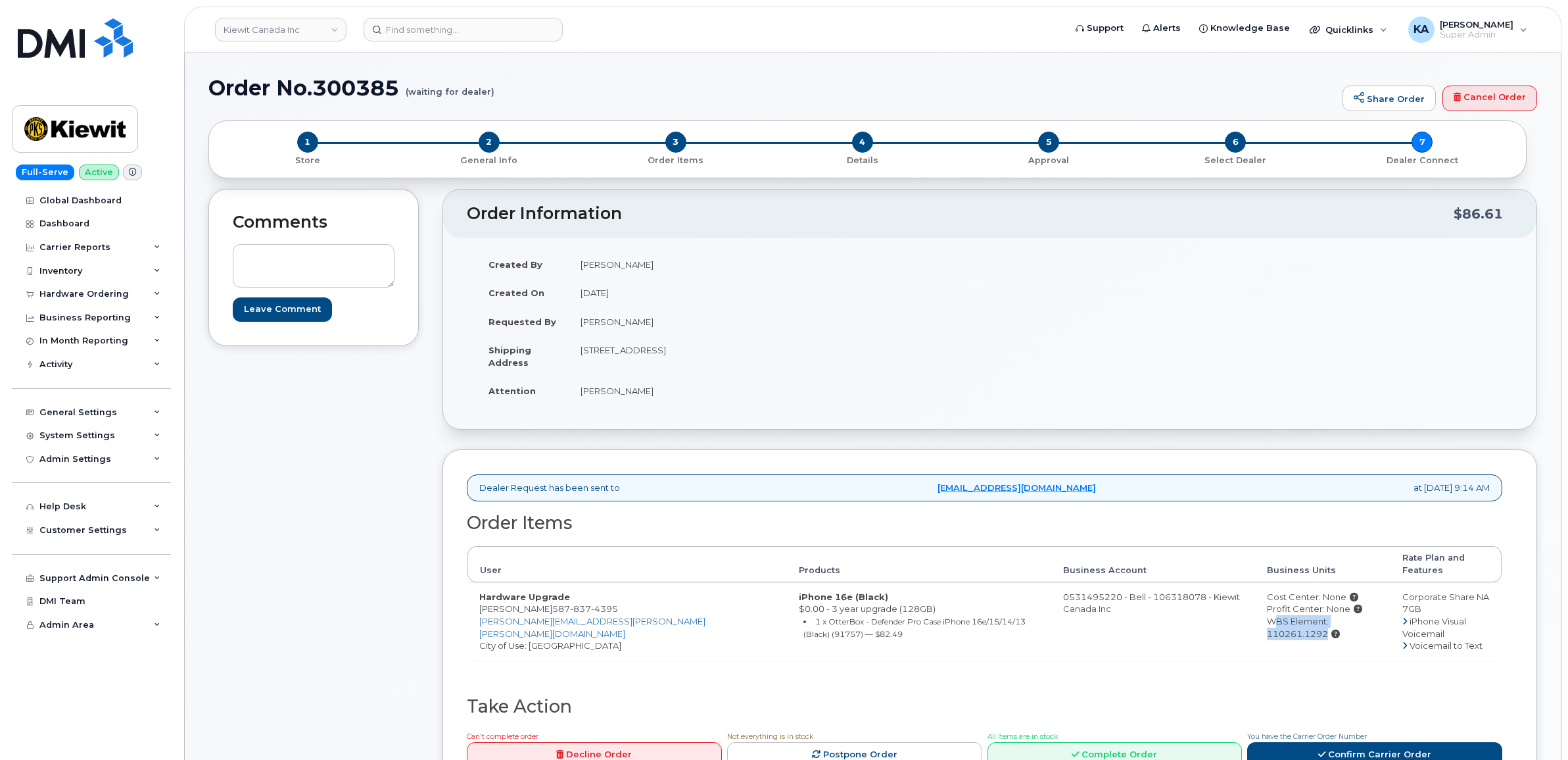
drag, startPoint x: 1224, startPoint y: 613, endPoint x: 1338, endPoint y: 621, distance: 114.3
click at [1338, 621] on div "WBS Element: 110261.1292" at bounding box center [1322, 626] width 112 height 24
drag, startPoint x: 1338, startPoint y: 621, endPoint x: 1326, endPoint y: 609, distance: 17.0
copy div "WBS Element: 110261.1292"
click at [1371, 742] on link "Confirm Carrier Order" at bounding box center [1374, 753] width 255 height 24
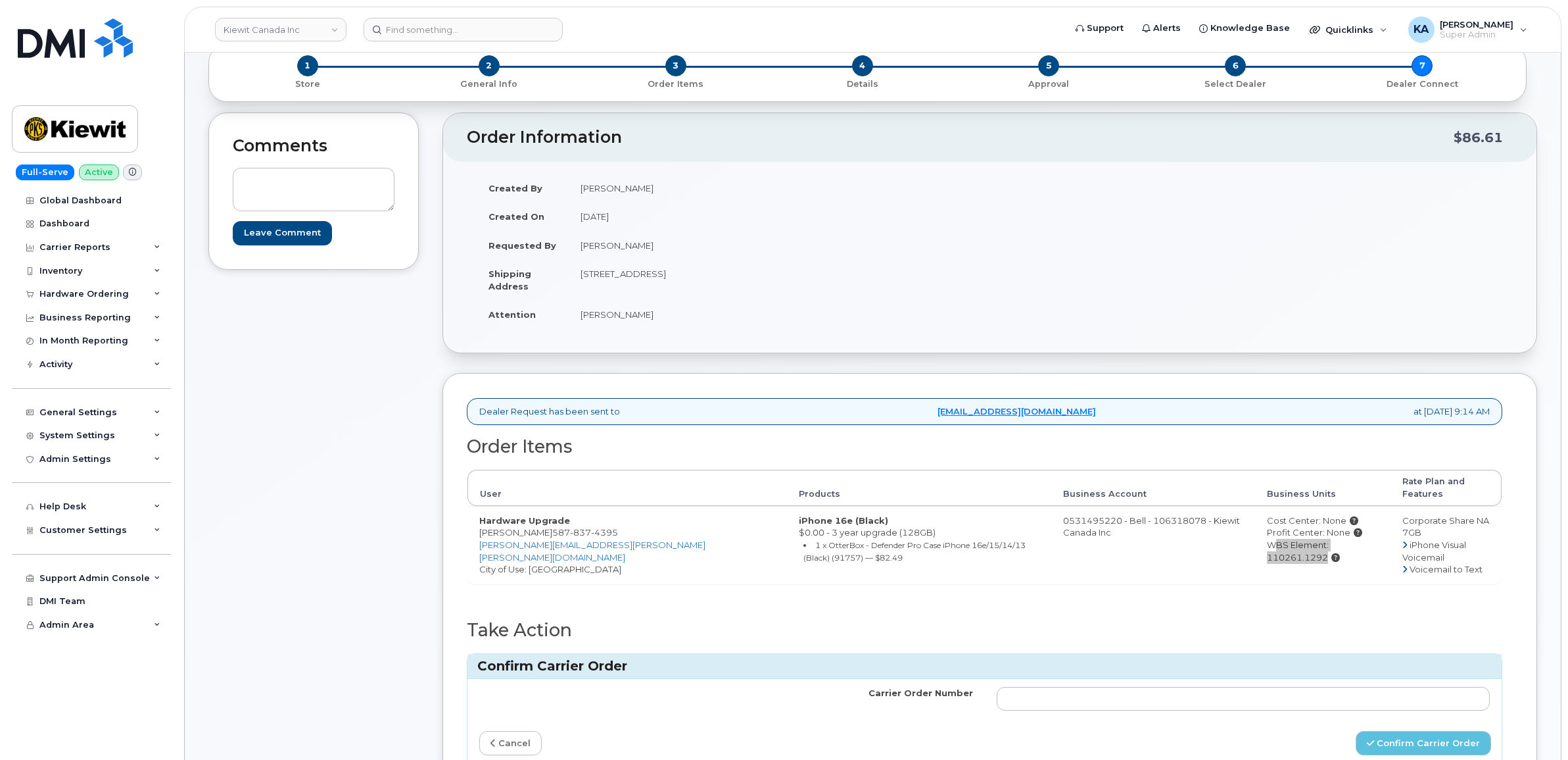
scroll to position [165, 0]
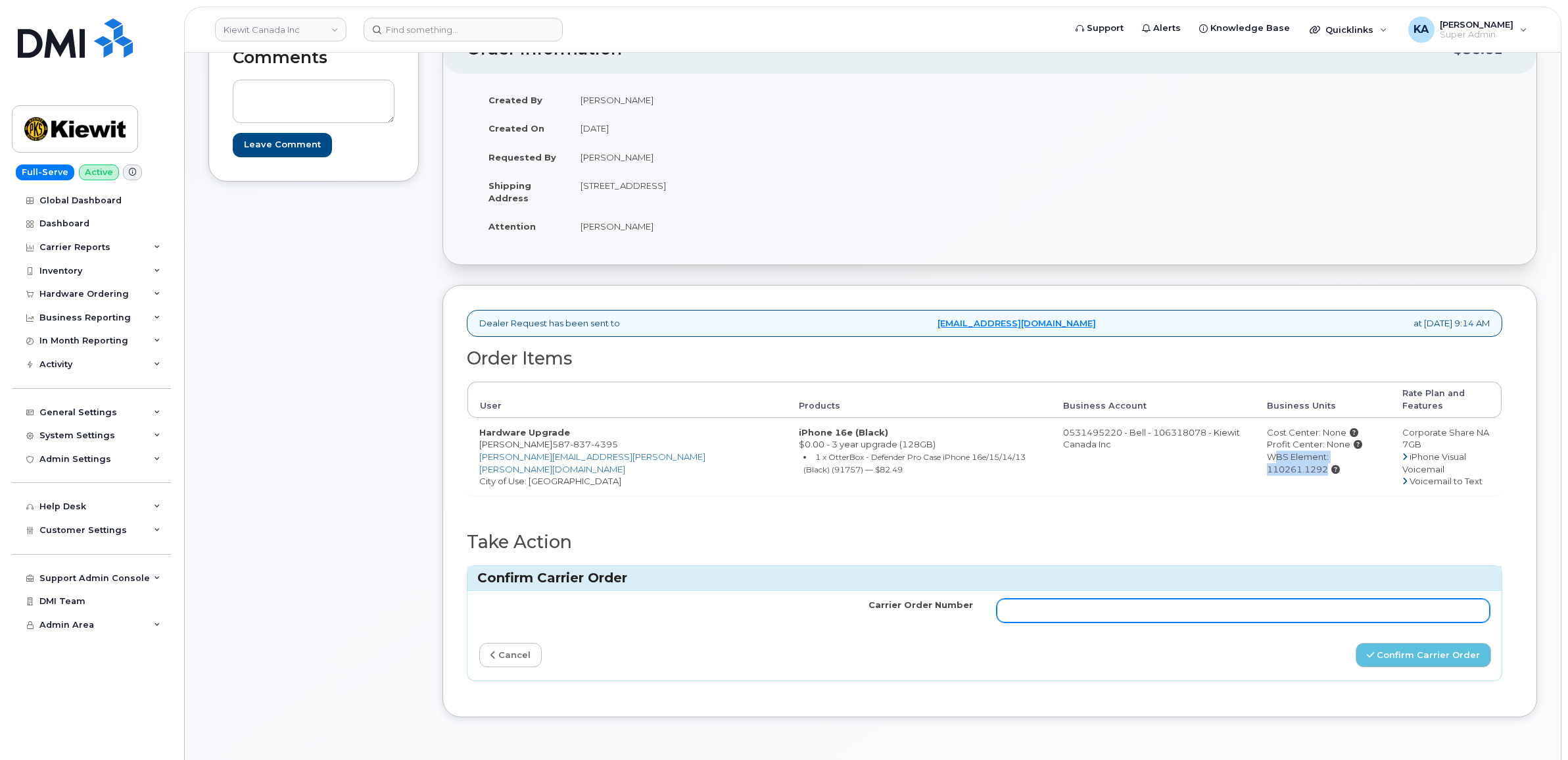
click at [1117, 604] on input "Carrier Order Number" at bounding box center [1244, 610] width 494 height 24
paste input "3014617"
type input "3014617"
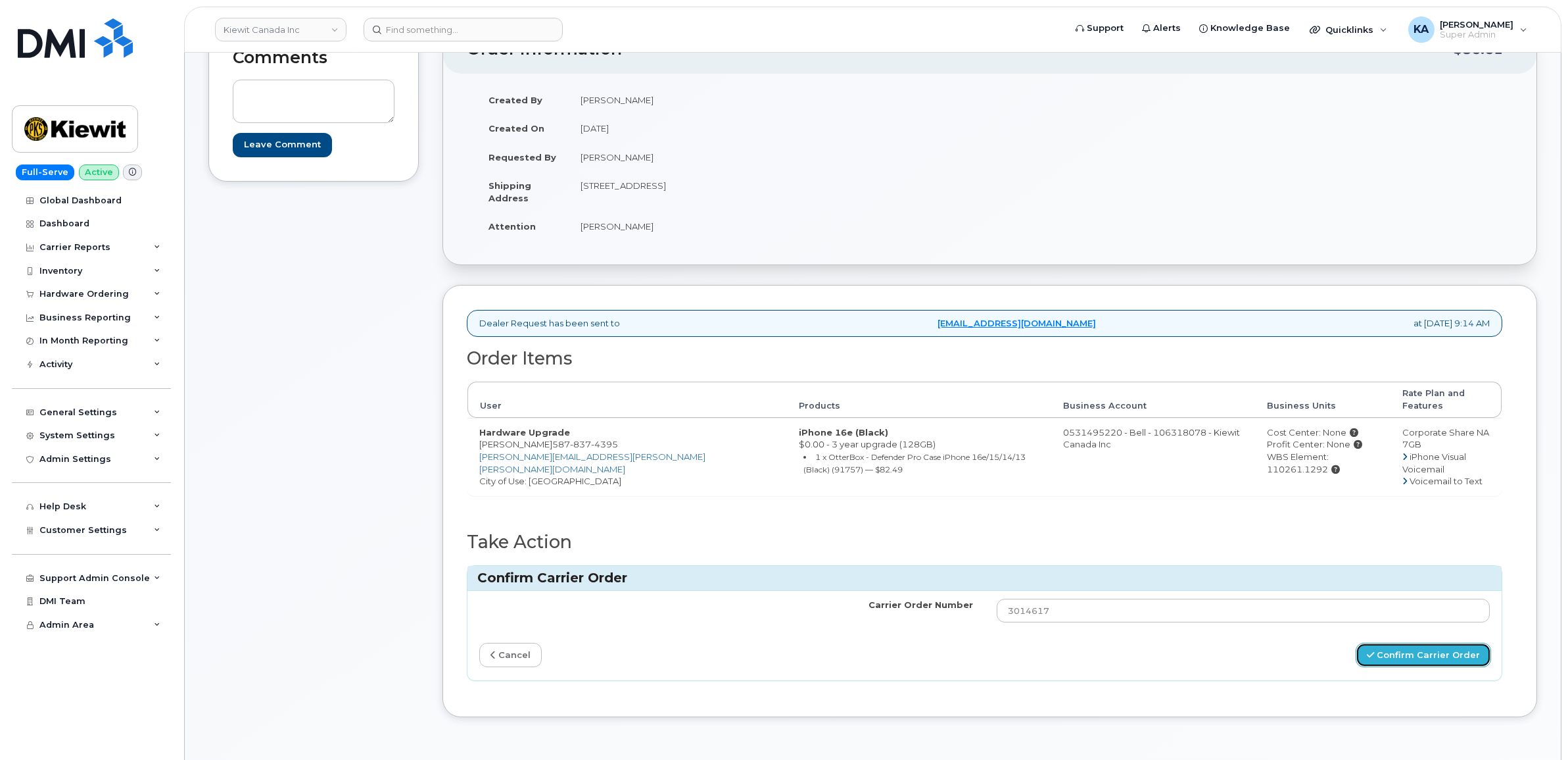
click at [1392, 642] on button "Confirm Carrier Order" at bounding box center [1424, 654] width 136 height 24
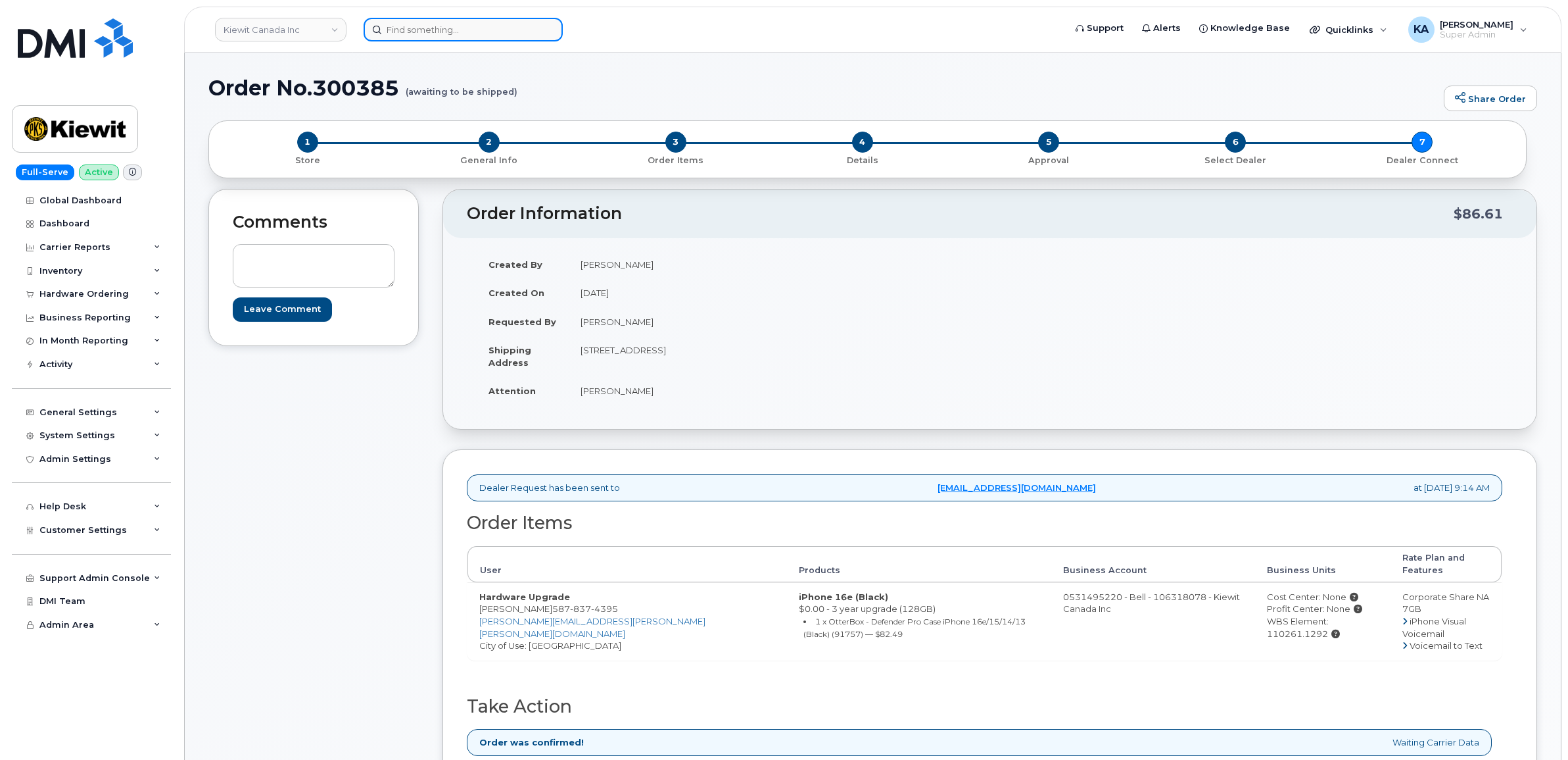
click at [407, 22] on input at bounding box center [463, 30] width 199 height 24
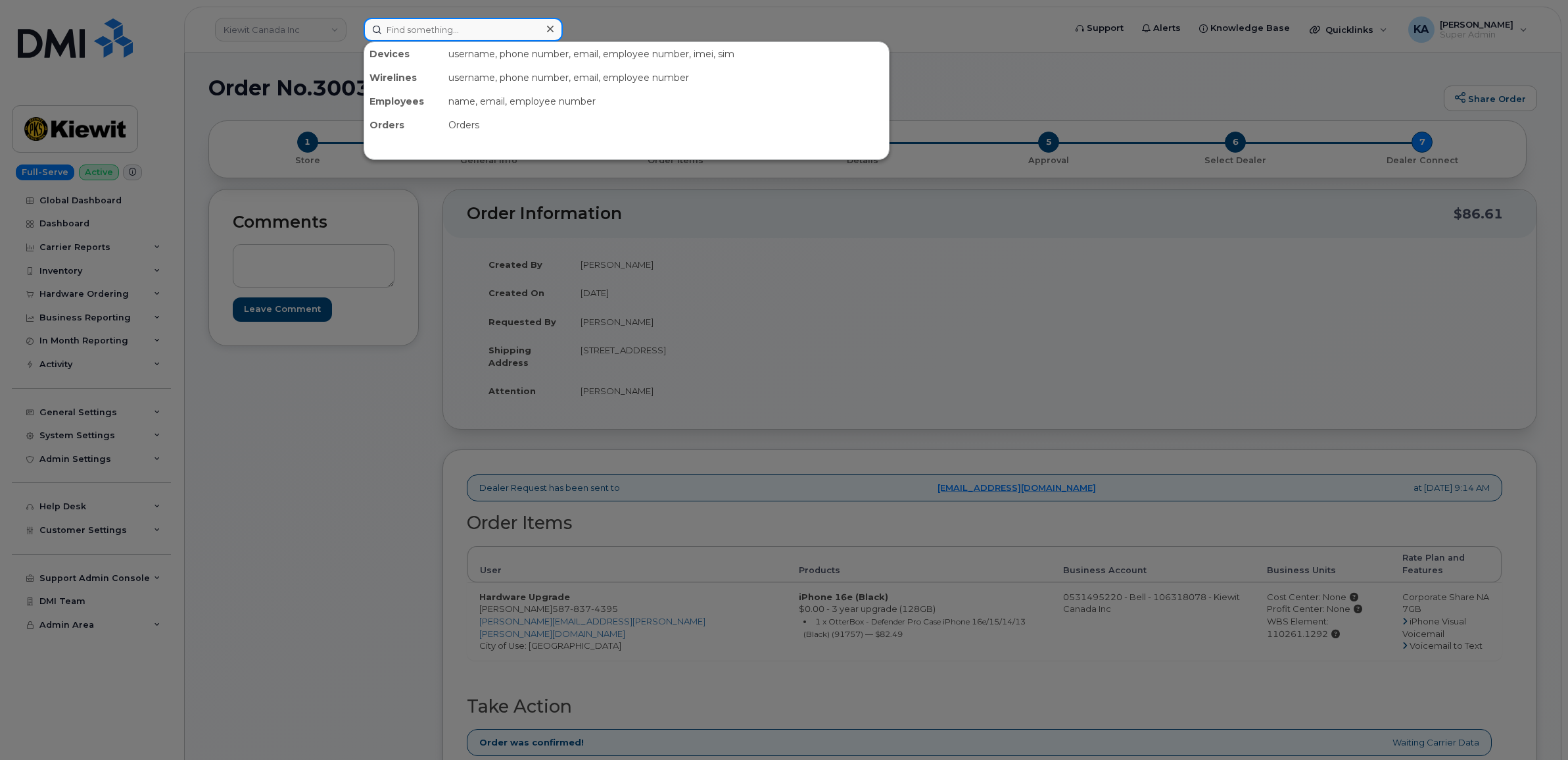
paste input "5067893016"
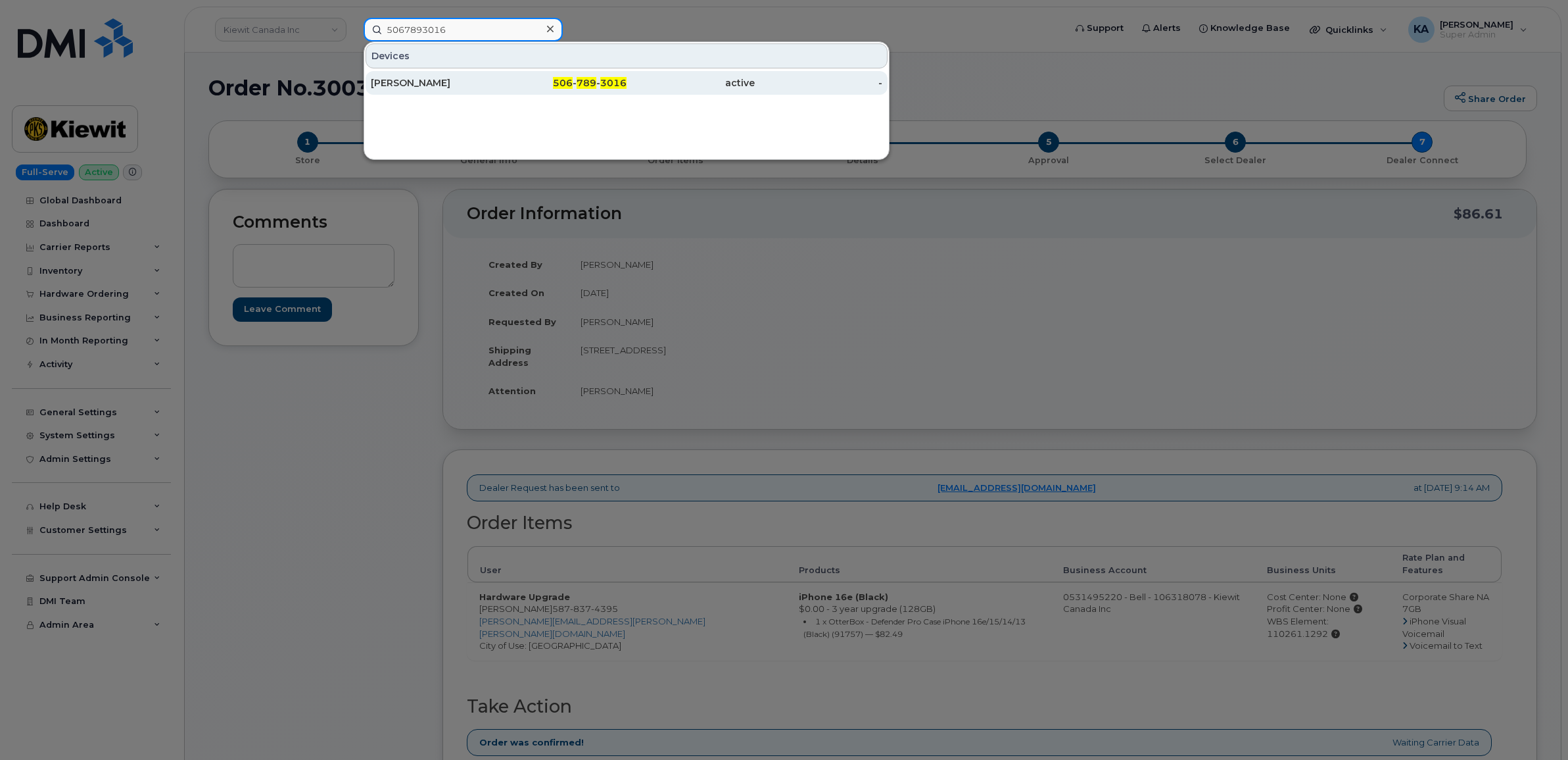
type input "5067893016"
click at [406, 80] on div "Gilles Lepage" at bounding box center [435, 83] width 128 height 13
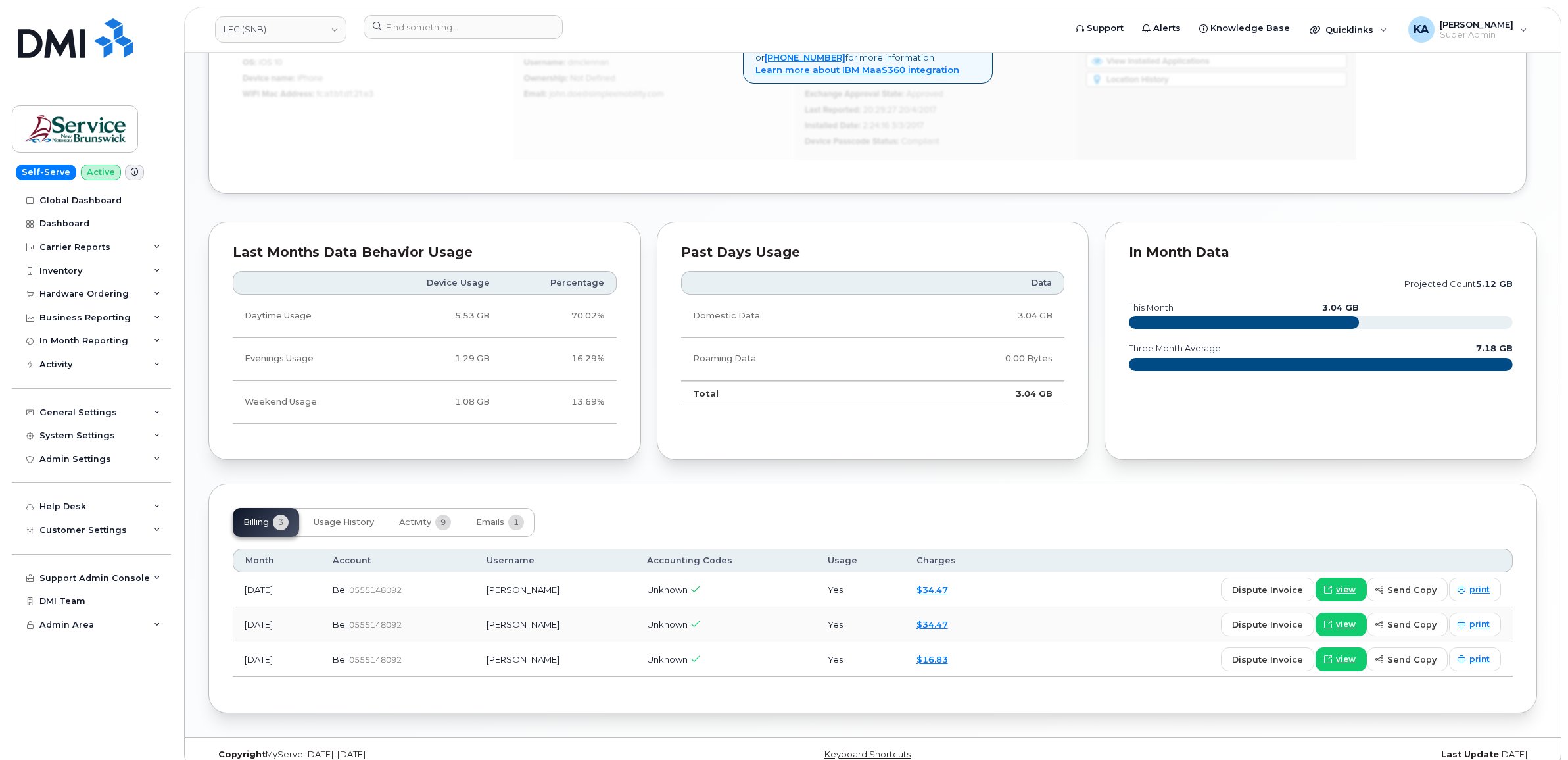
scroll to position [890, 0]
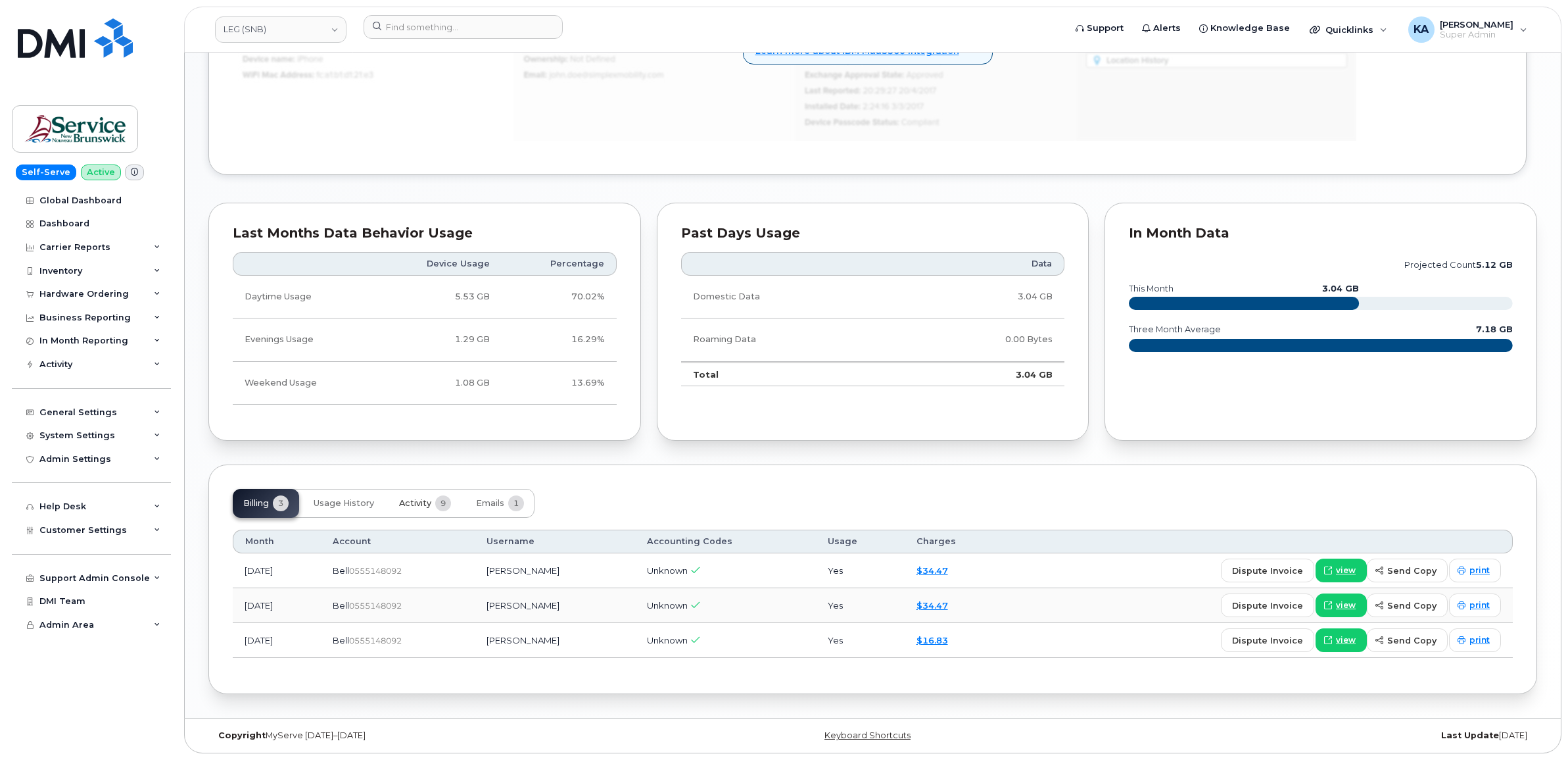
click at [410, 500] on span "Activity" at bounding box center [415, 503] width 33 height 11
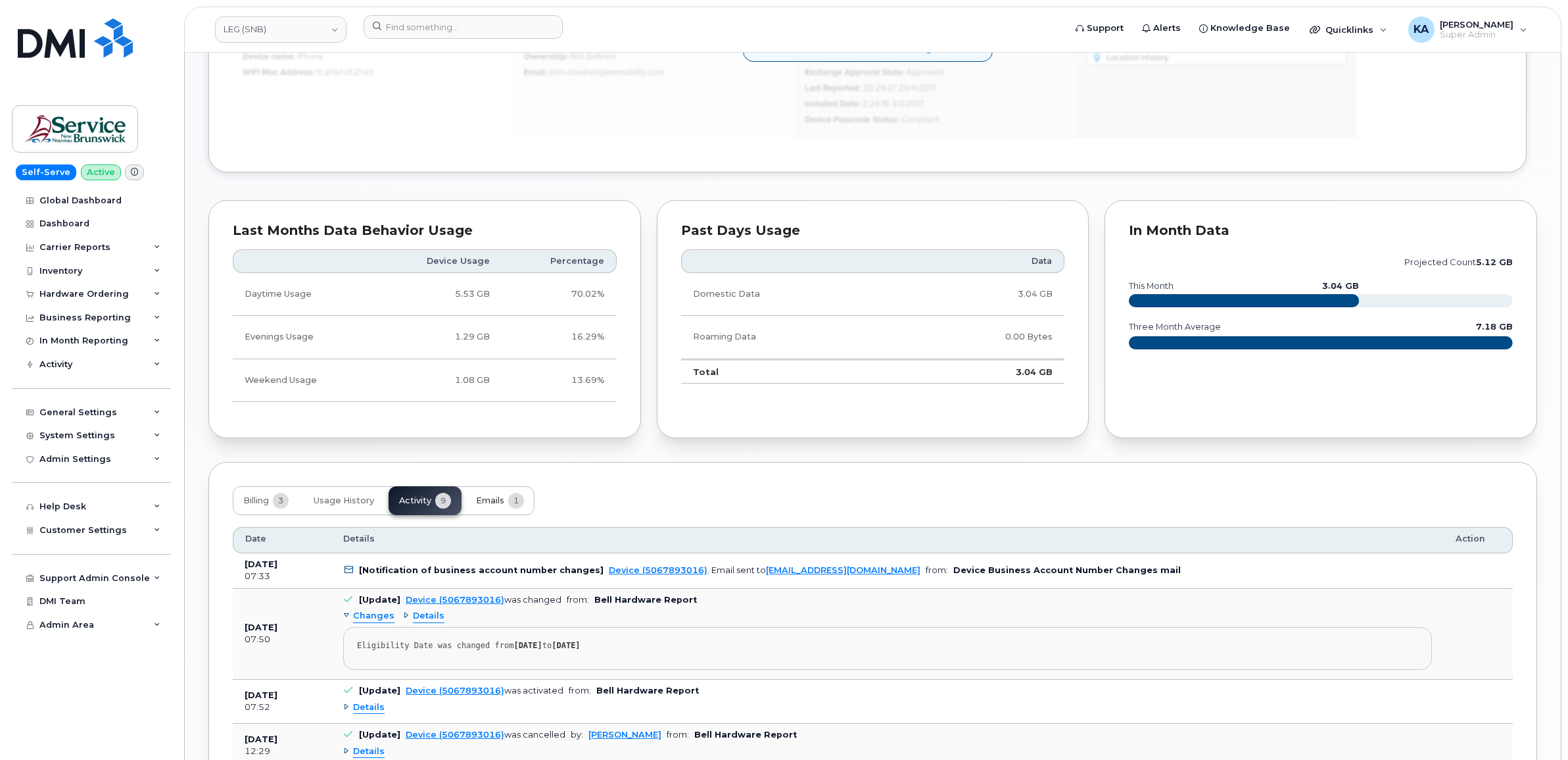
click at [500, 502] on span "Emails" at bounding box center [490, 500] width 29 height 11
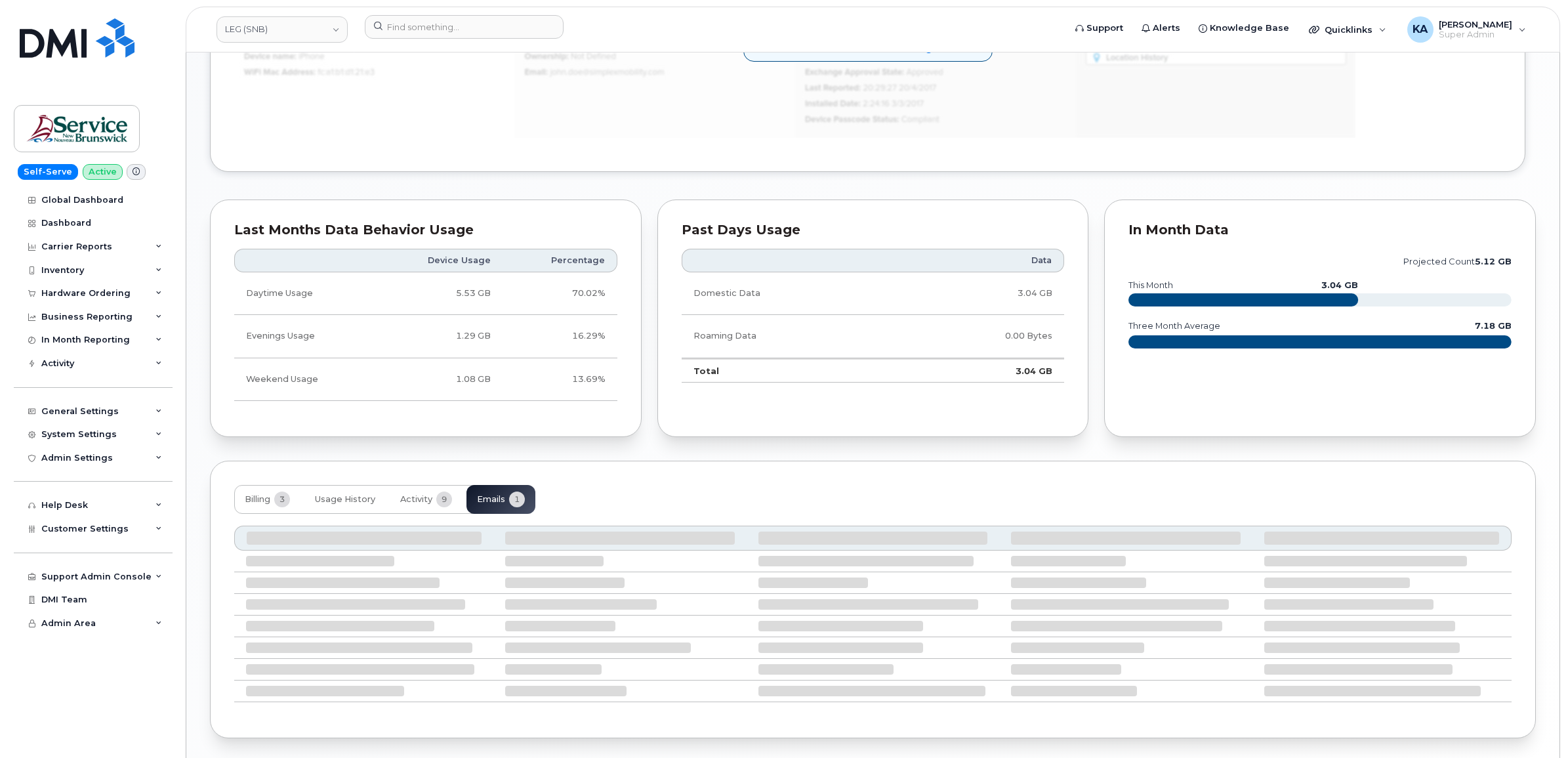
scroll to position [807, 0]
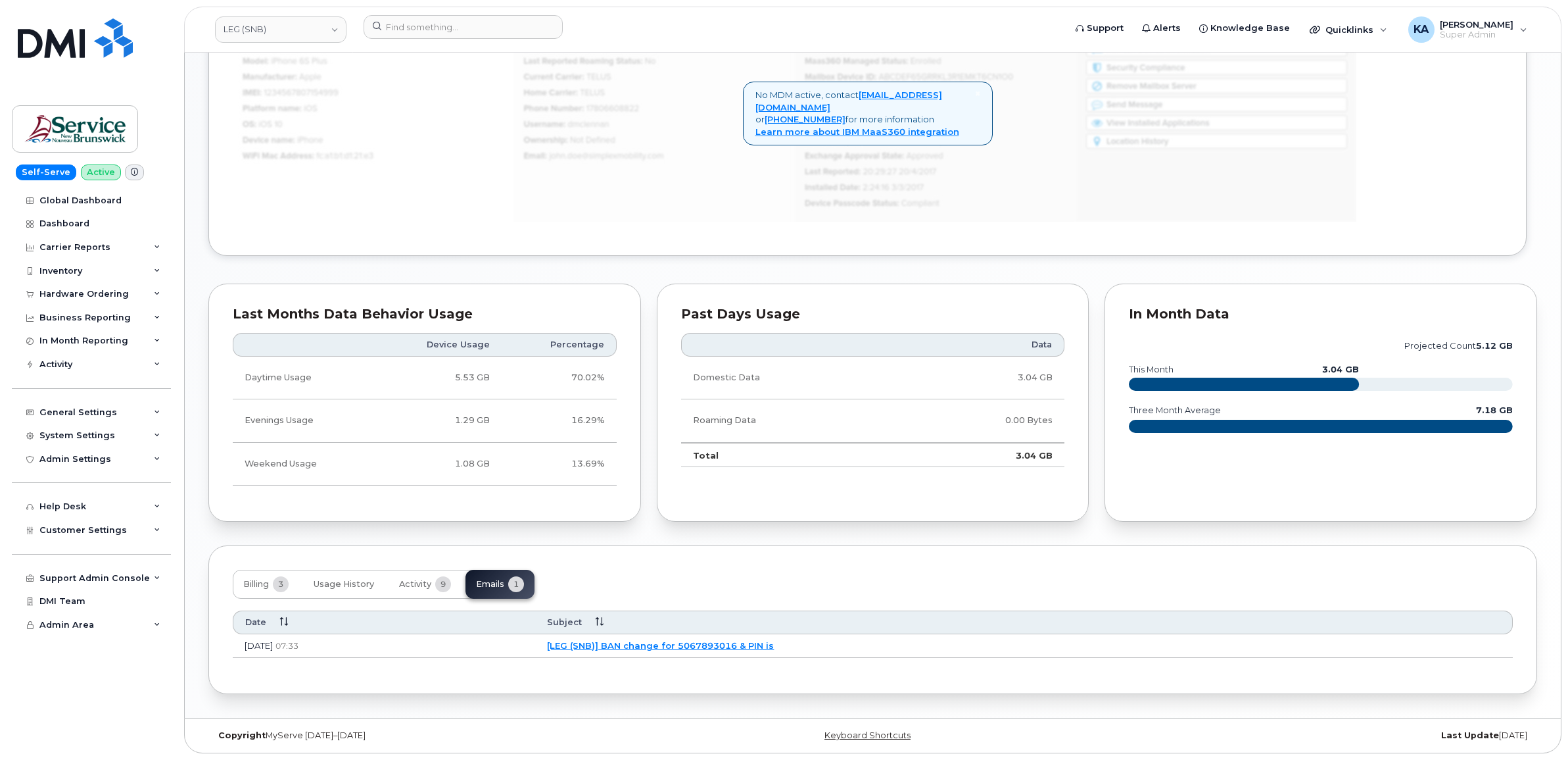
click at [705, 644] on link "[LEG (SNB)] BAN change for 5067893016 & PIN is" at bounding box center [660, 645] width 227 height 11
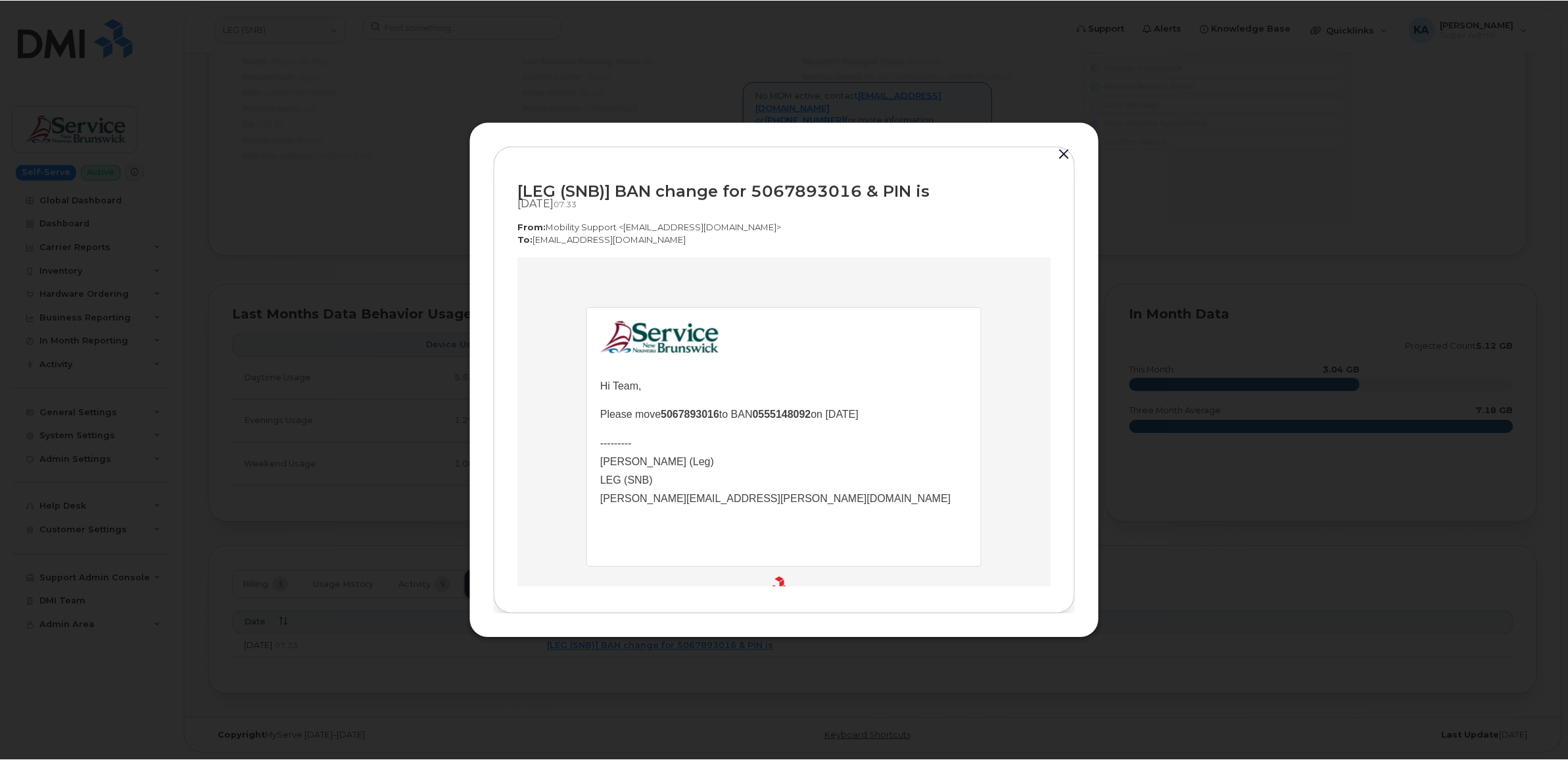
scroll to position [0, 0]
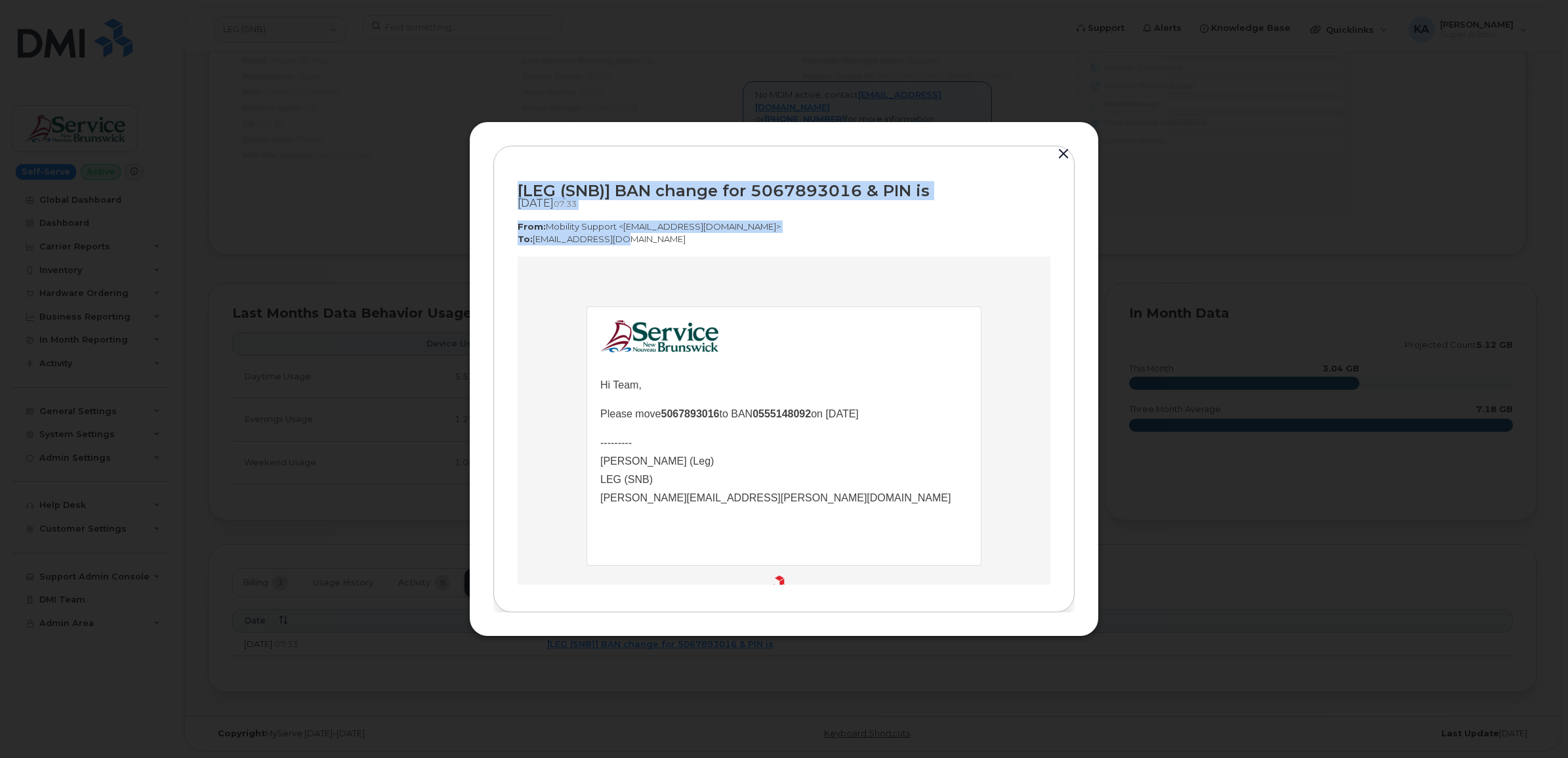
drag, startPoint x: 1033, startPoint y: 445, endPoint x: 861, endPoint y: 473, distance: 174.3
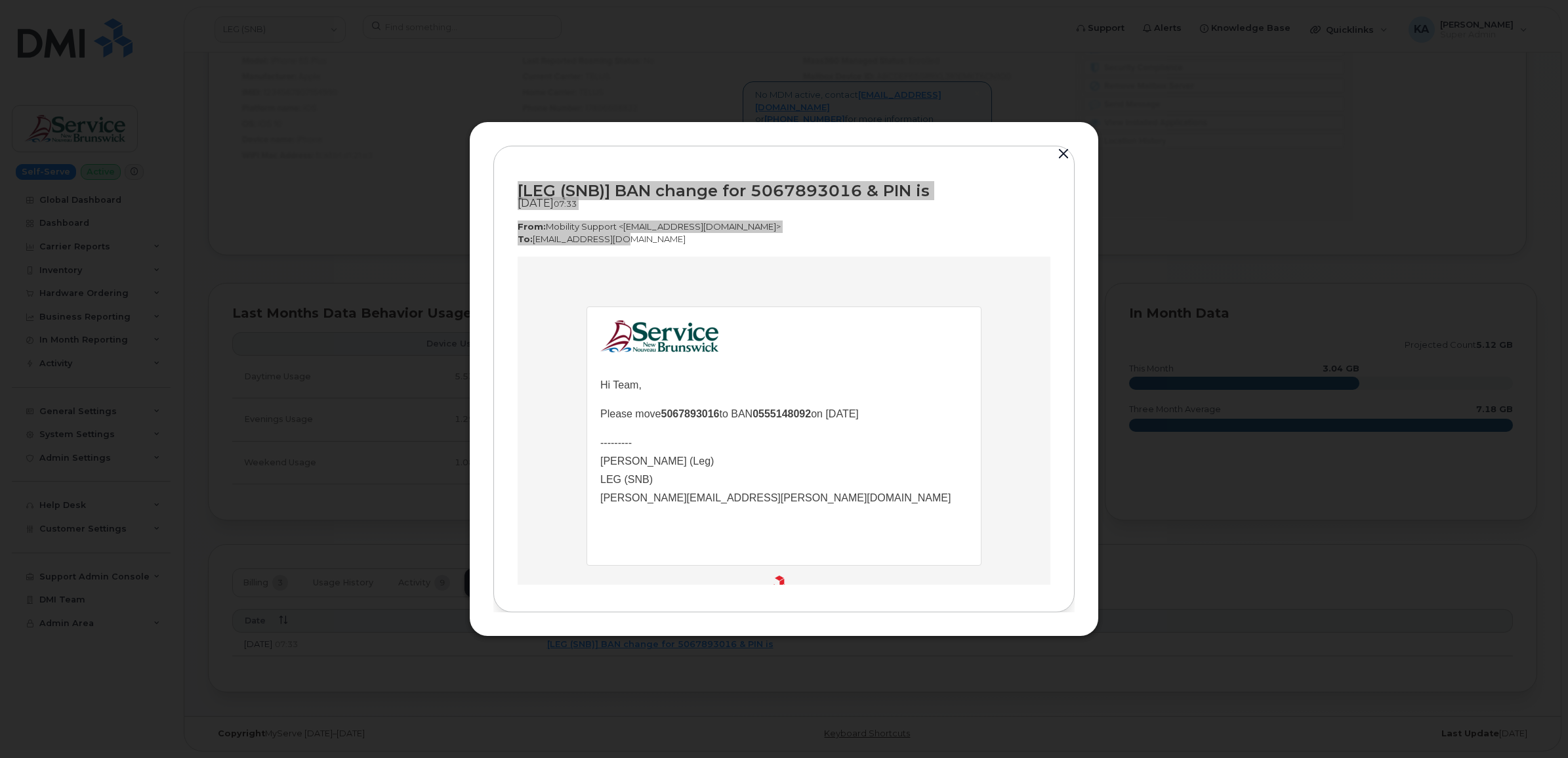
click at [728, 280] on td "Hi Team, Please move 5067893016 to BAN 0555148092 on 2025-09-10 --------- Chris…" at bounding box center [784, 439] width 533 height 365
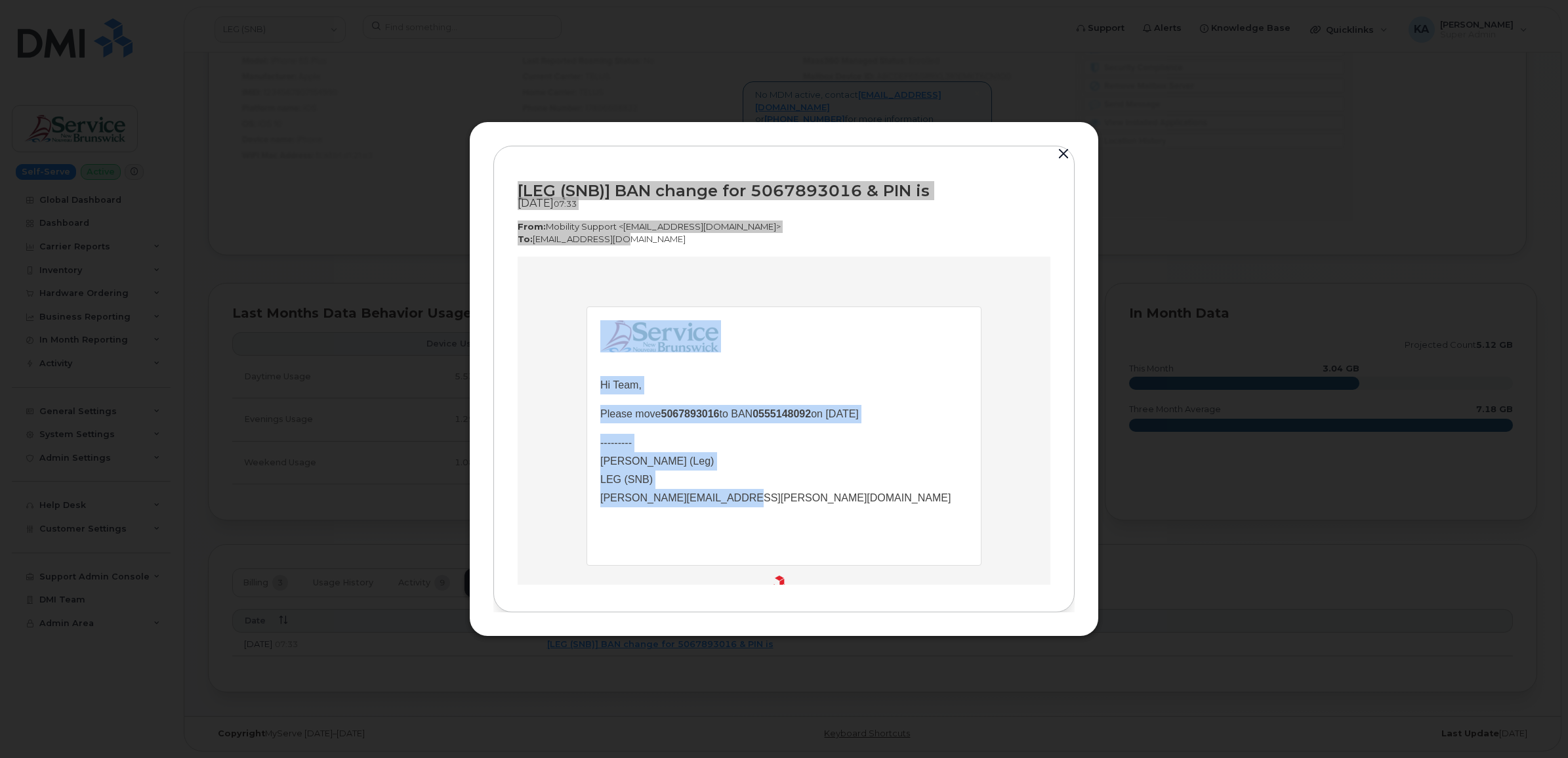
drag, startPoint x: 589, startPoint y: 383, endPoint x: 725, endPoint y: 496, distance: 176.8
click at [725, 496] on td "Hi Team, Please move 5067893016 to BAN 0555148092 on 2025-09-10 --------- Chris…" at bounding box center [784, 436] width 393 height 258
drag, startPoint x: 725, startPoint y: 496, endPoint x: 699, endPoint y: 495, distance: 26.0
copy td "Hi Team, Please move 5067893016 to BAN 0555148092 on 2025-09-10 --------- Chris…"
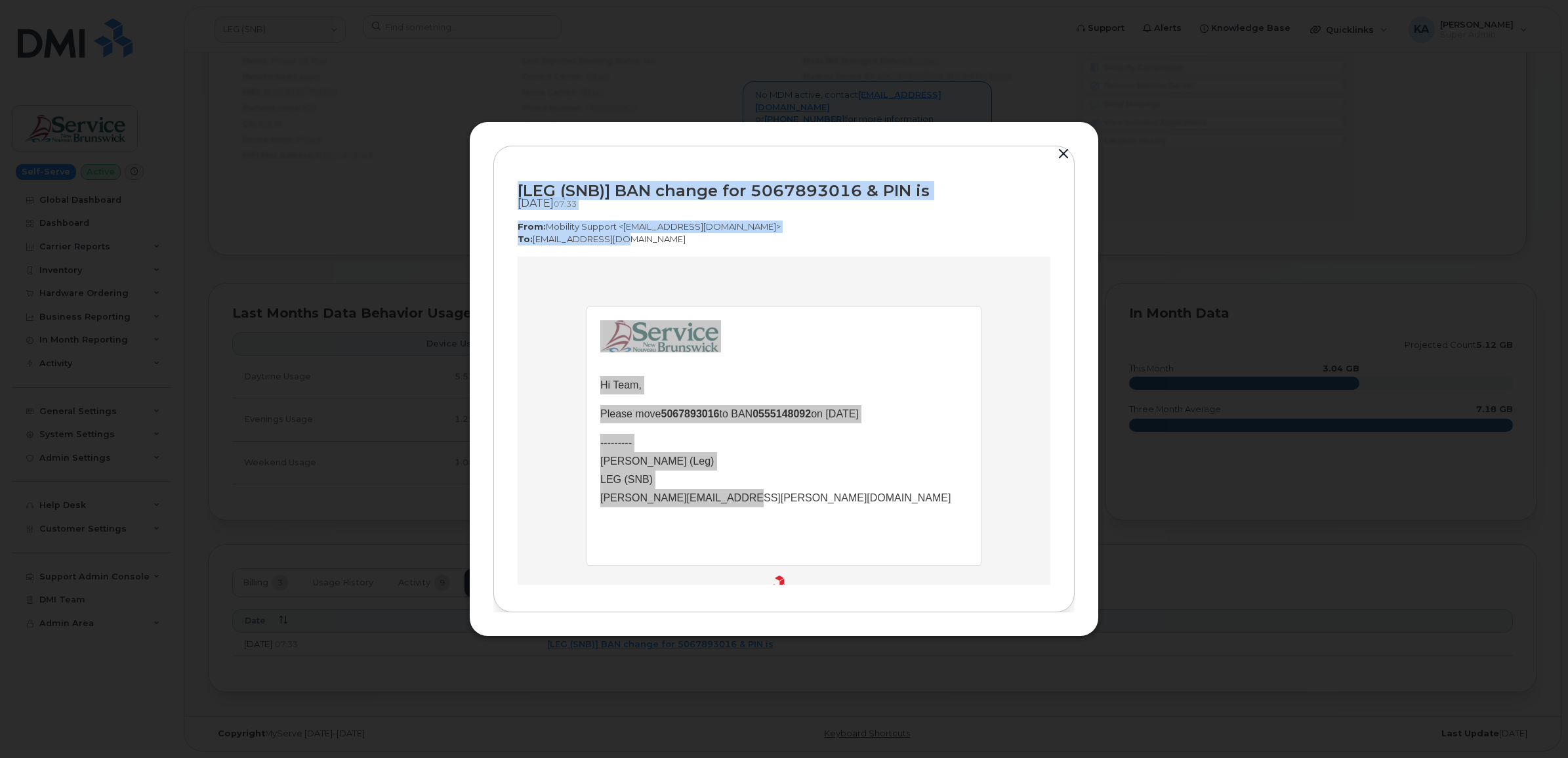
click at [1062, 154] on button "button" at bounding box center [1063, 154] width 20 height 18
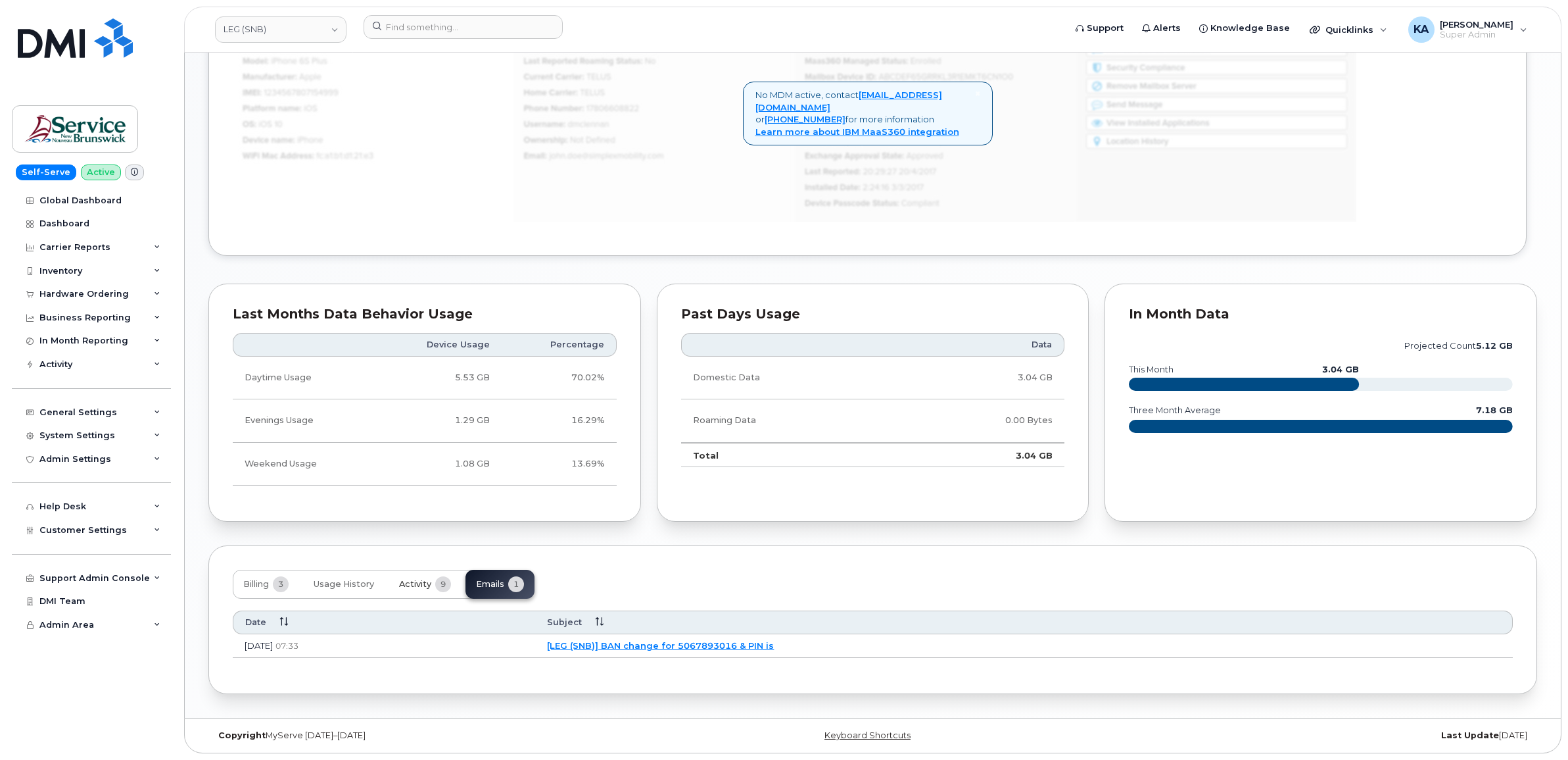
click at [421, 579] on span "Activity" at bounding box center [415, 584] width 33 height 11
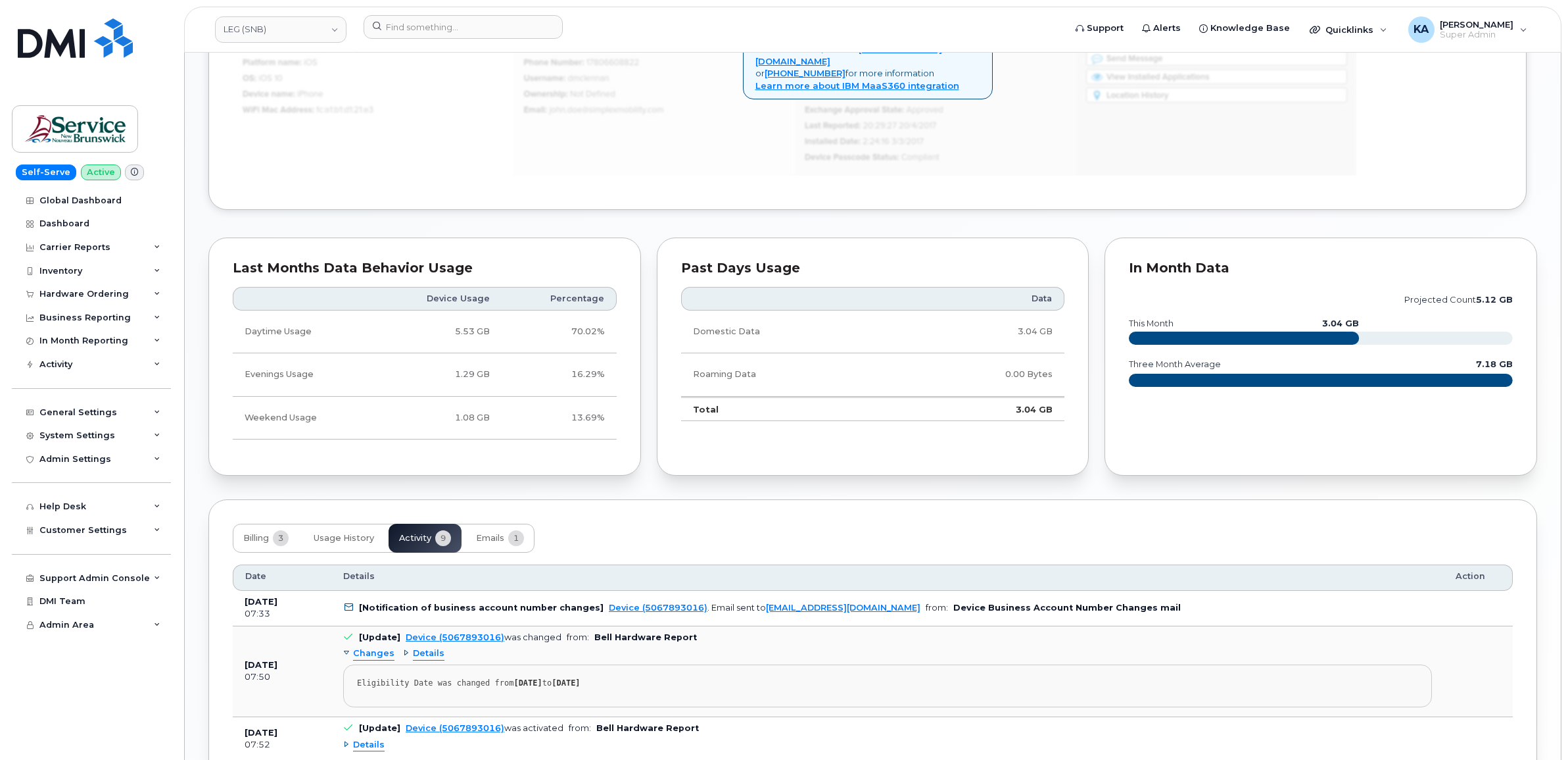
scroll to position [891, 0]
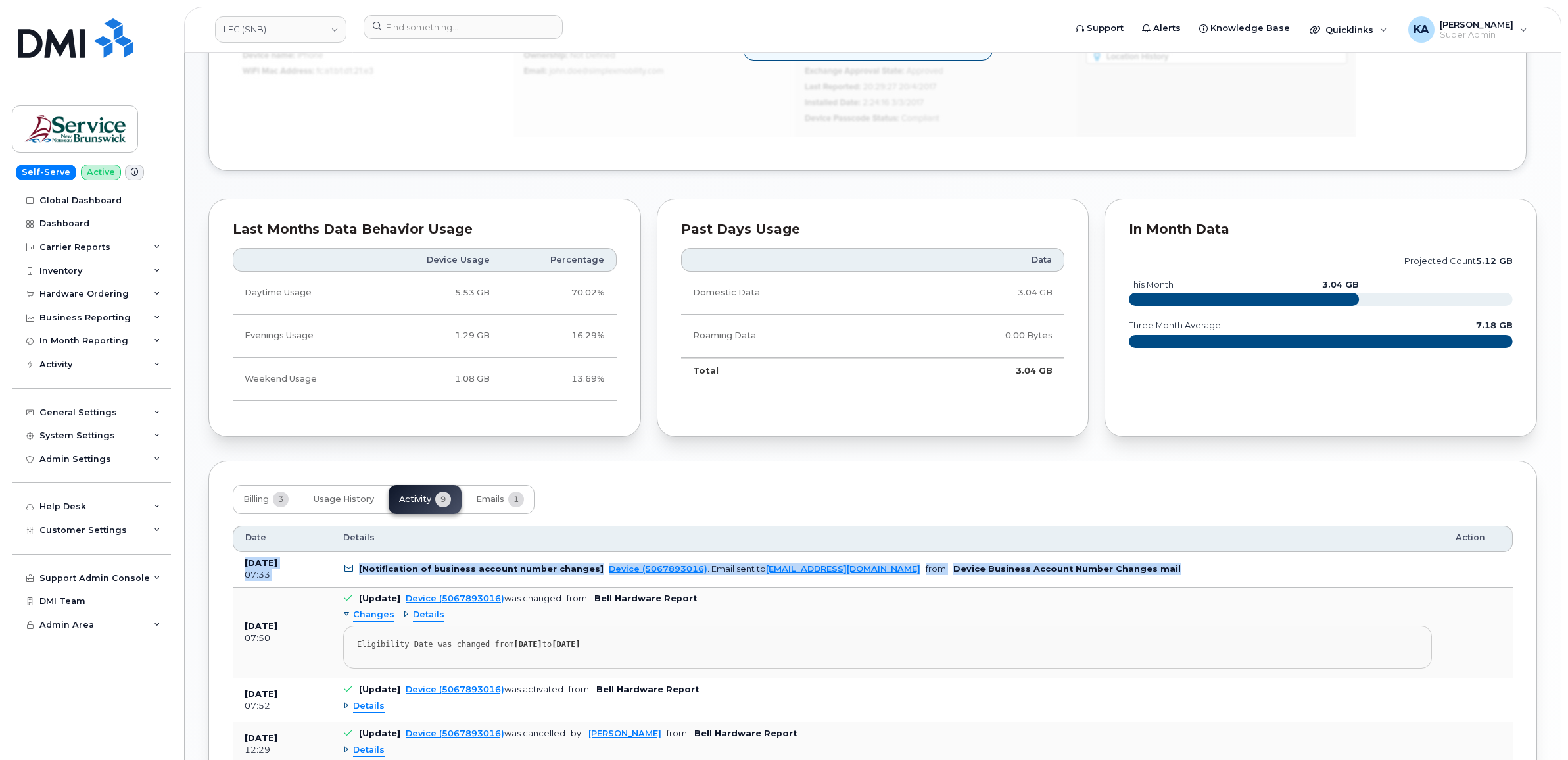
drag, startPoint x: 242, startPoint y: 565, endPoint x: 1148, endPoint y: 583, distance: 906.2
click at [1148, 583] on tr "Sep 10, 2025 07:33 [Notification of business account number changes] Device (50…" at bounding box center [872, 569] width 1280 height 35
drag, startPoint x: 1148, startPoint y: 583, endPoint x: 1100, endPoint y: 572, distance: 49.2
copy tr "Sep 10, 2025 07:33 [Notification of business account number changes] Device (50…"
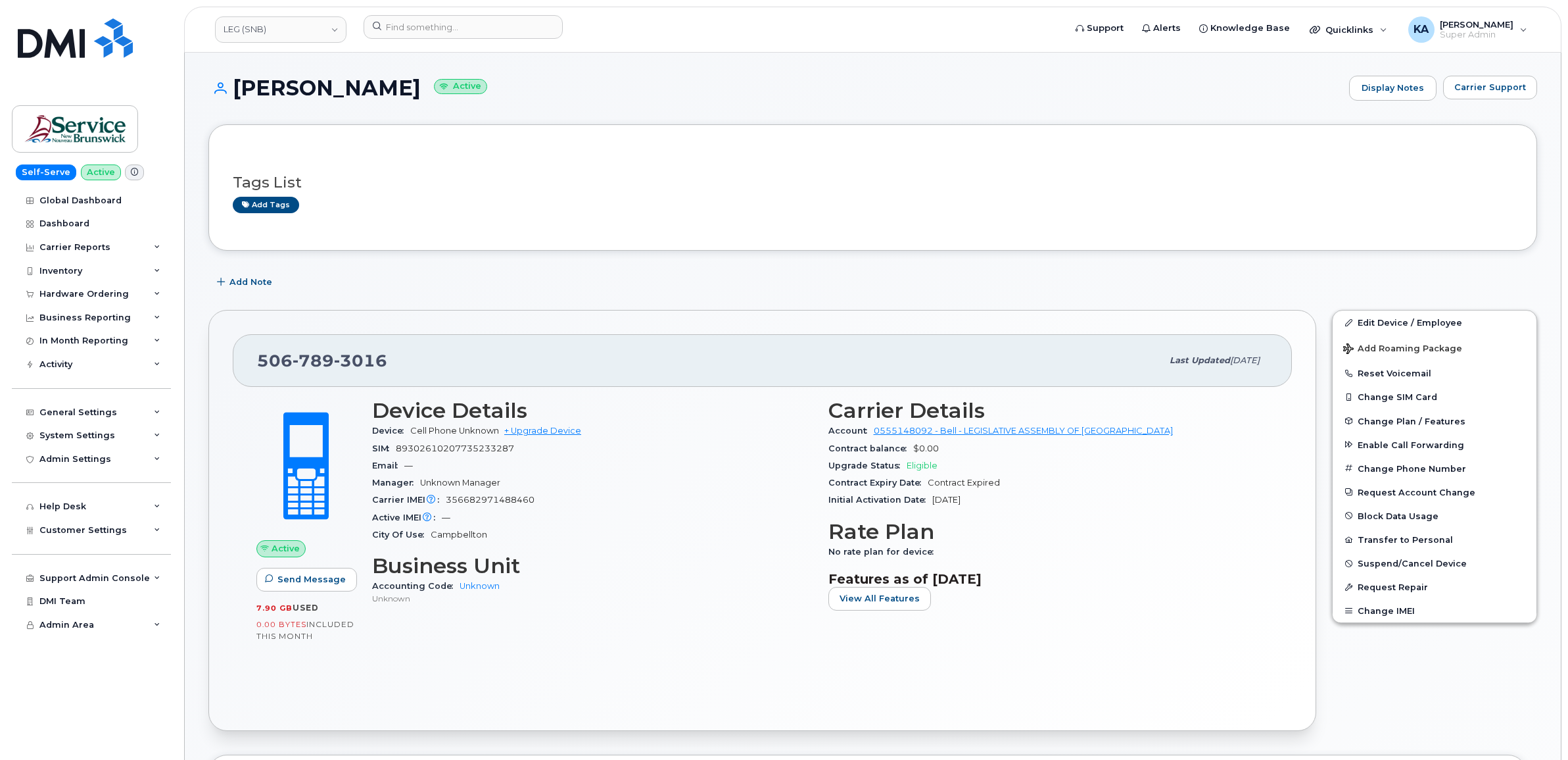
scroll to position [0, 0]
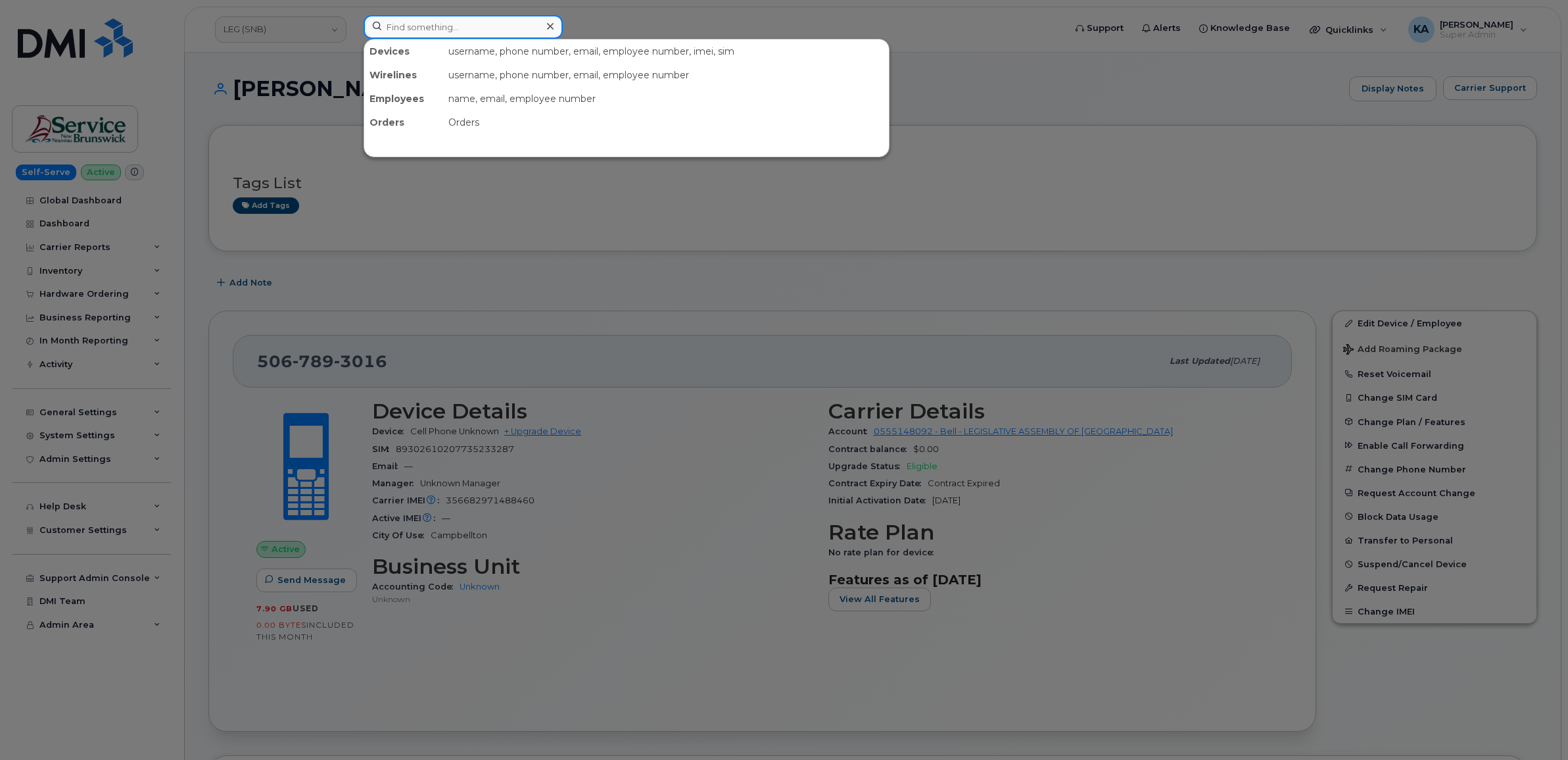
click at [429, 25] on input at bounding box center [463, 27] width 199 height 24
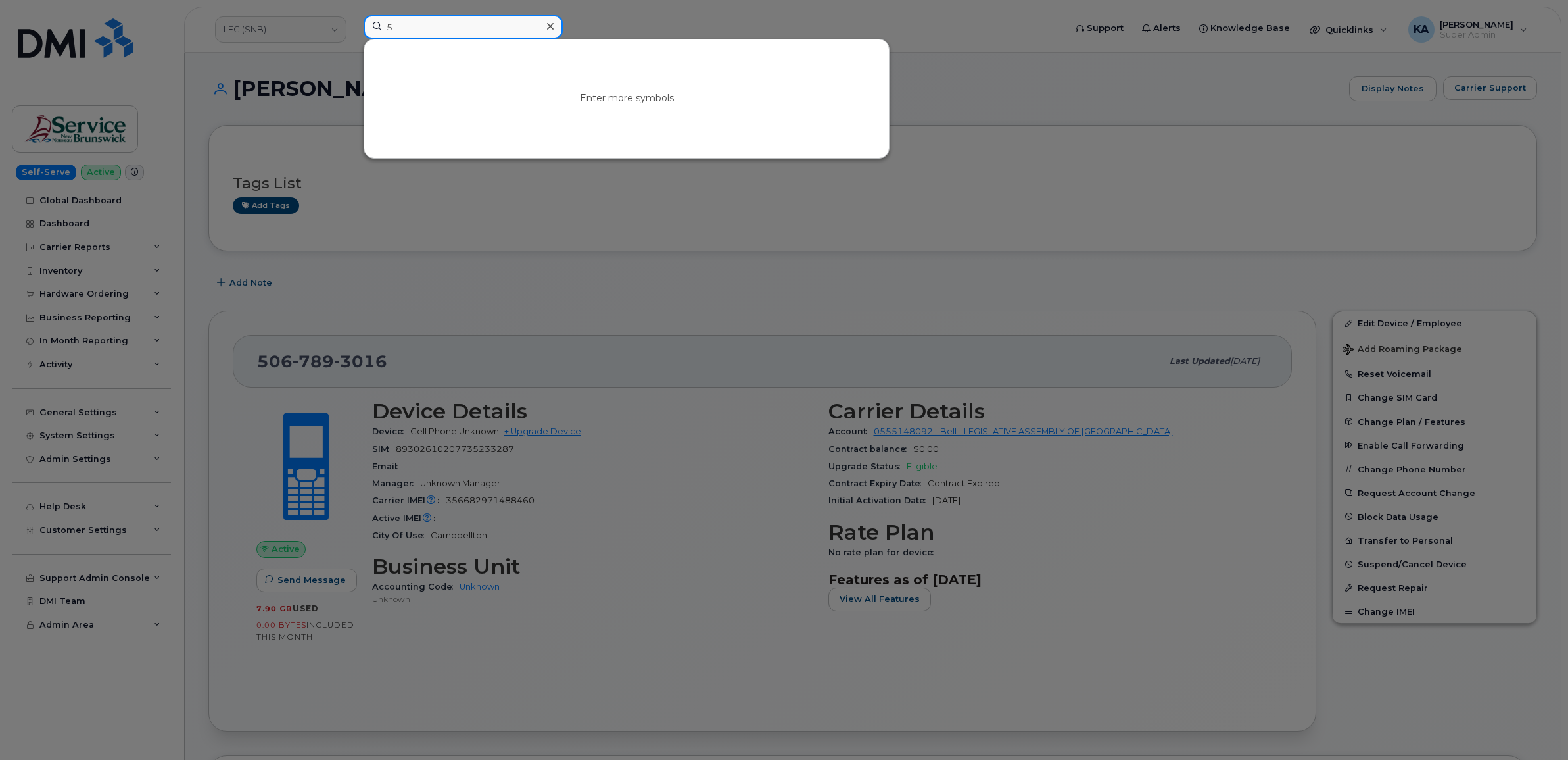
paste input "067893016"
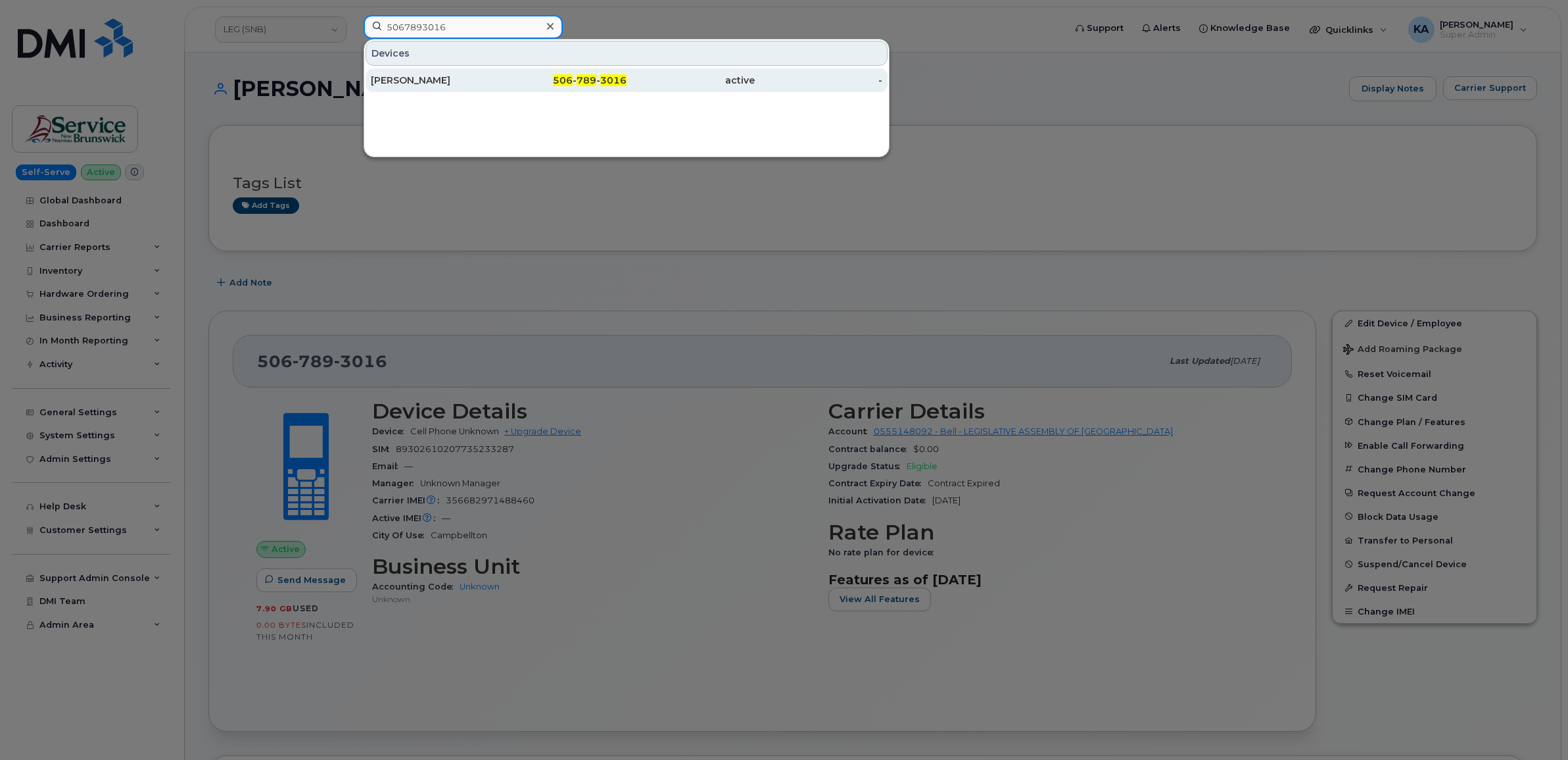
type input "5067893016"
click at [421, 81] on div "Gilles Lepage" at bounding box center [435, 80] width 128 height 13
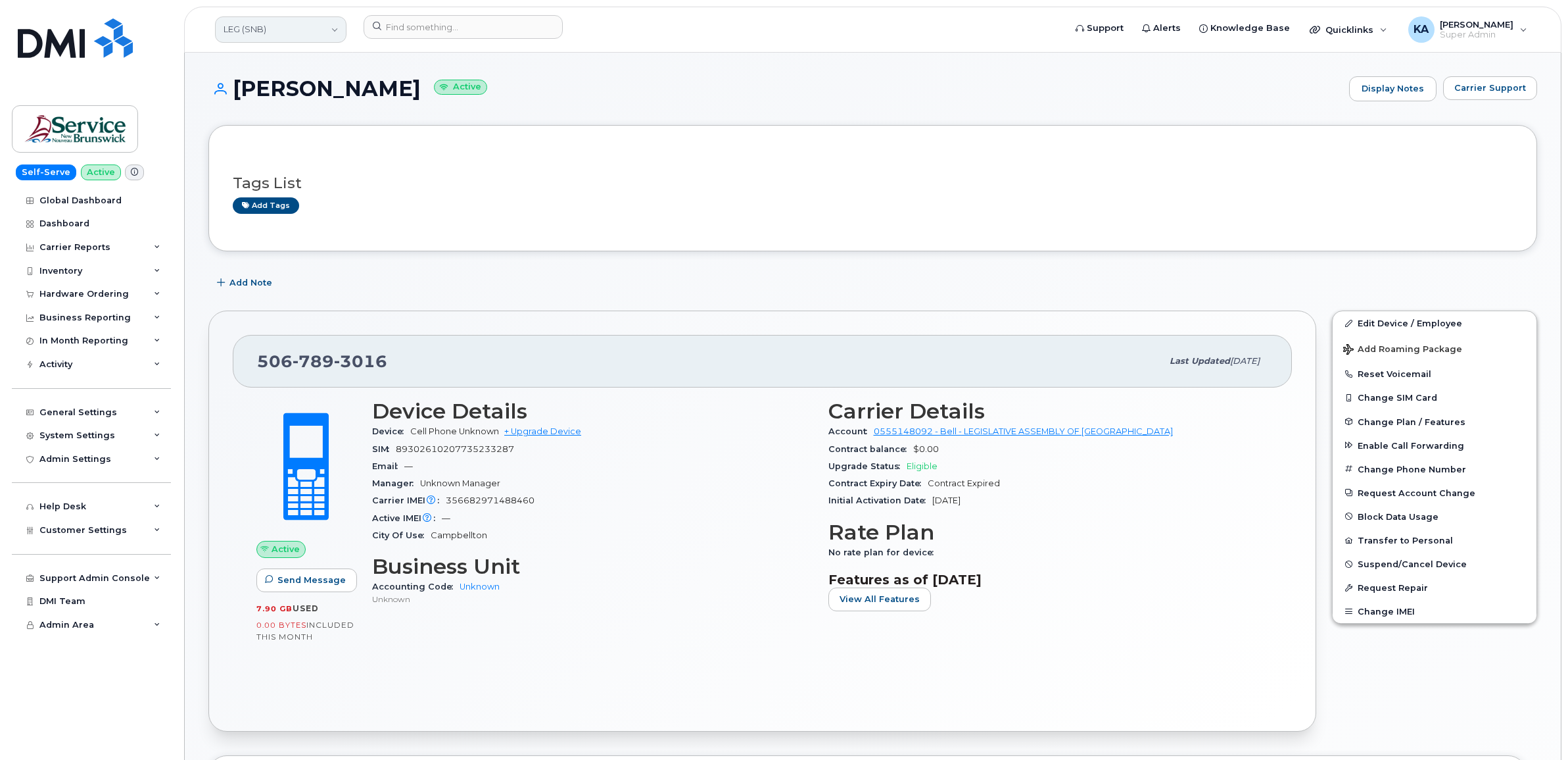
drag, startPoint x: 261, startPoint y: 29, endPoint x: 264, endPoint y: 40, distance: 11.4
click at [261, 29] on link "LEG (SNB)" at bounding box center [280, 29] width 131 height 26
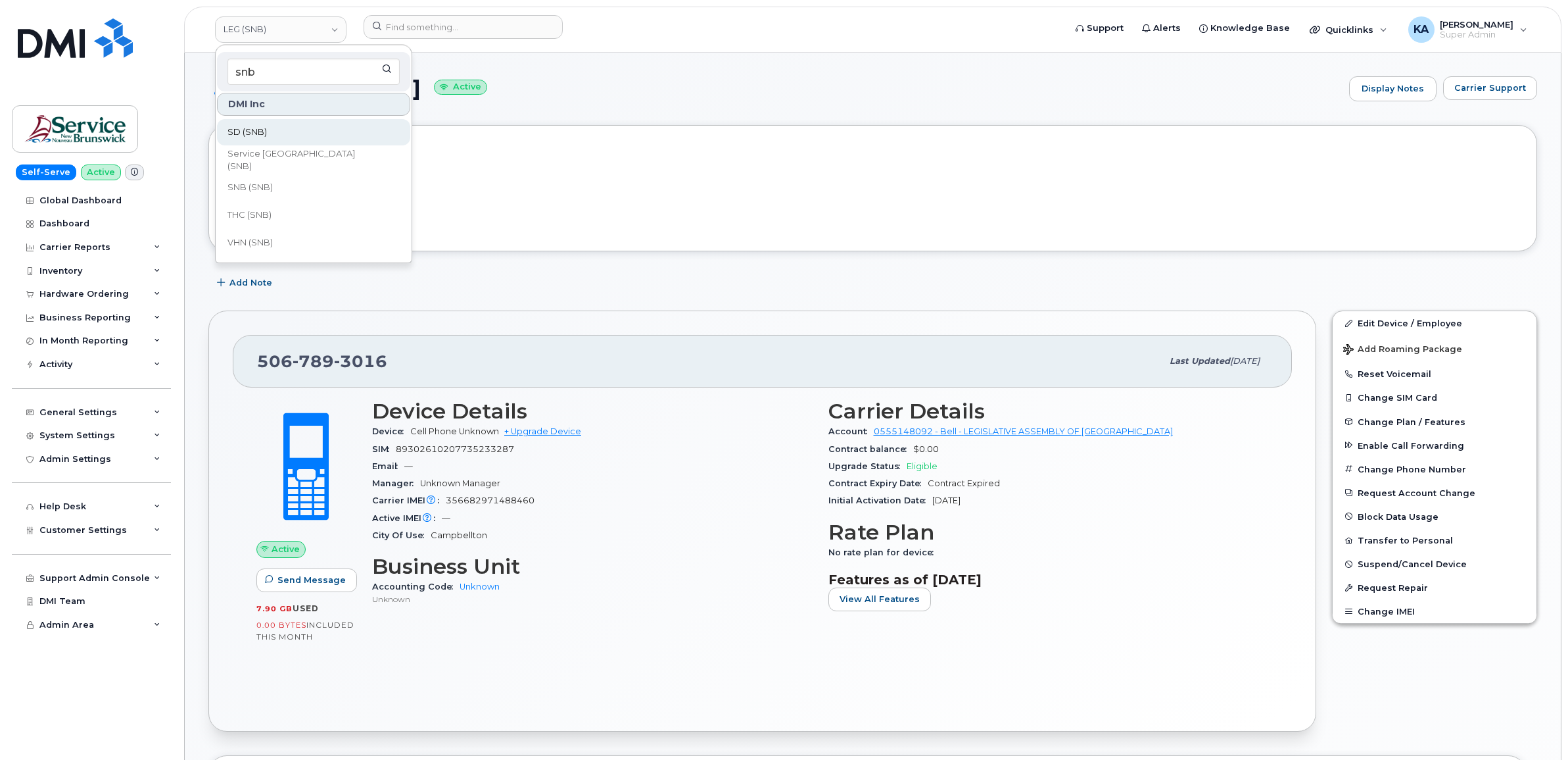
type input "snb"
click at [264, 133] on span "SD (SNB)" at bounding box center [247, 132] width 39 height 13
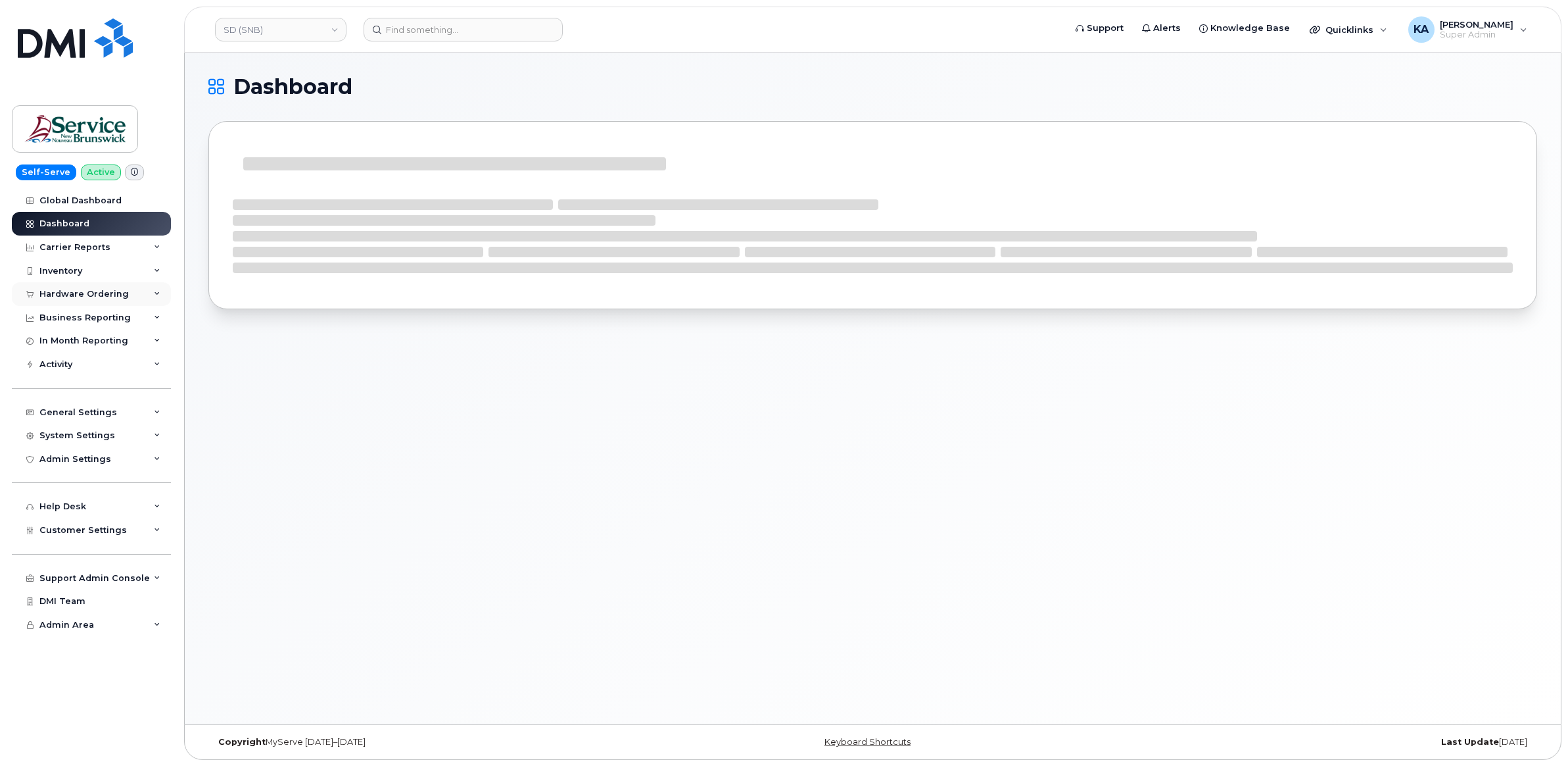
click at [74, 290] on div "Hardware Ordering" at bounding box center [83, 294] width 89 height 11
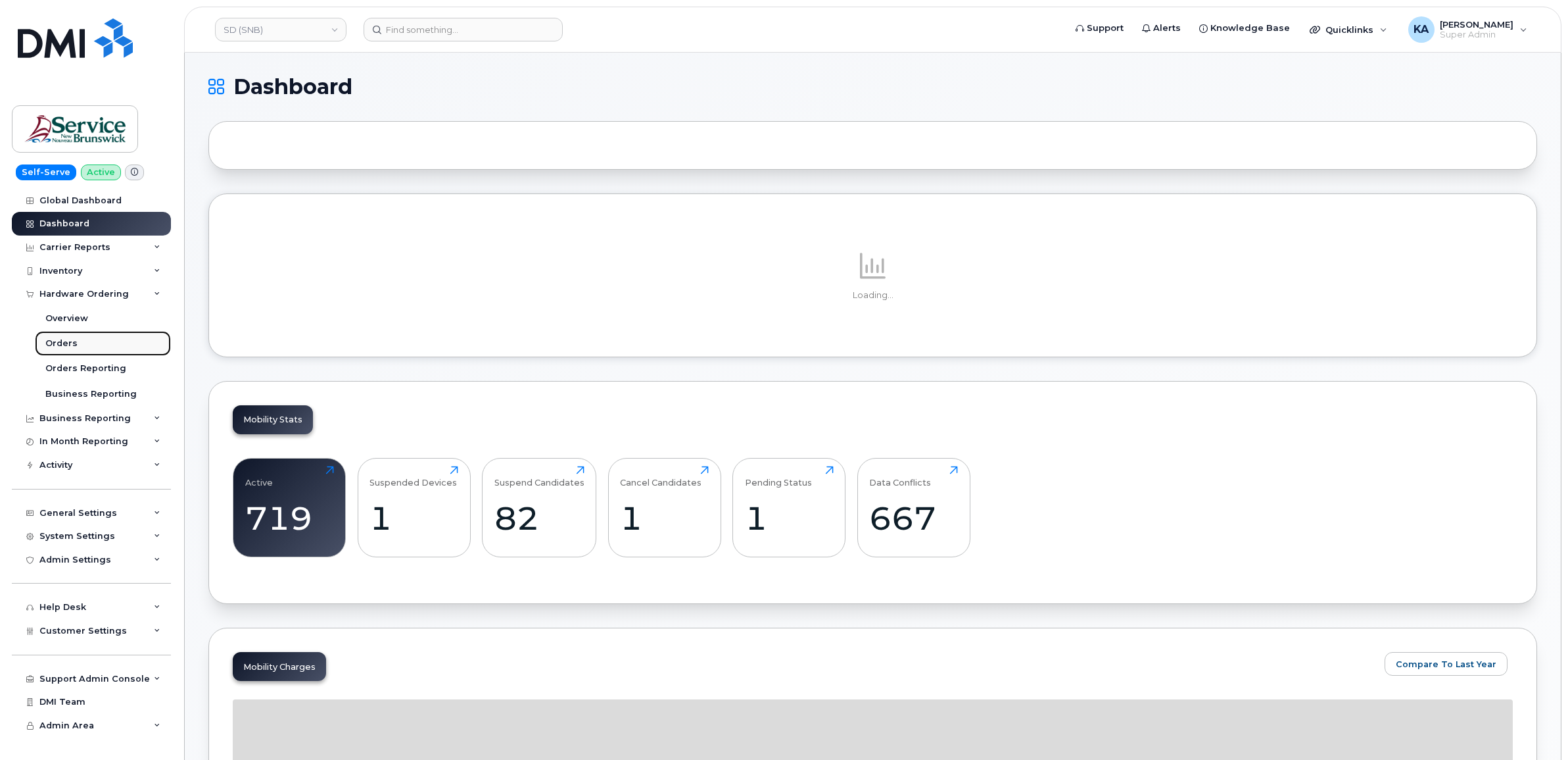
click at [59, 339] on link "Orders" at bounding box center [102, 344] width 136 height 25
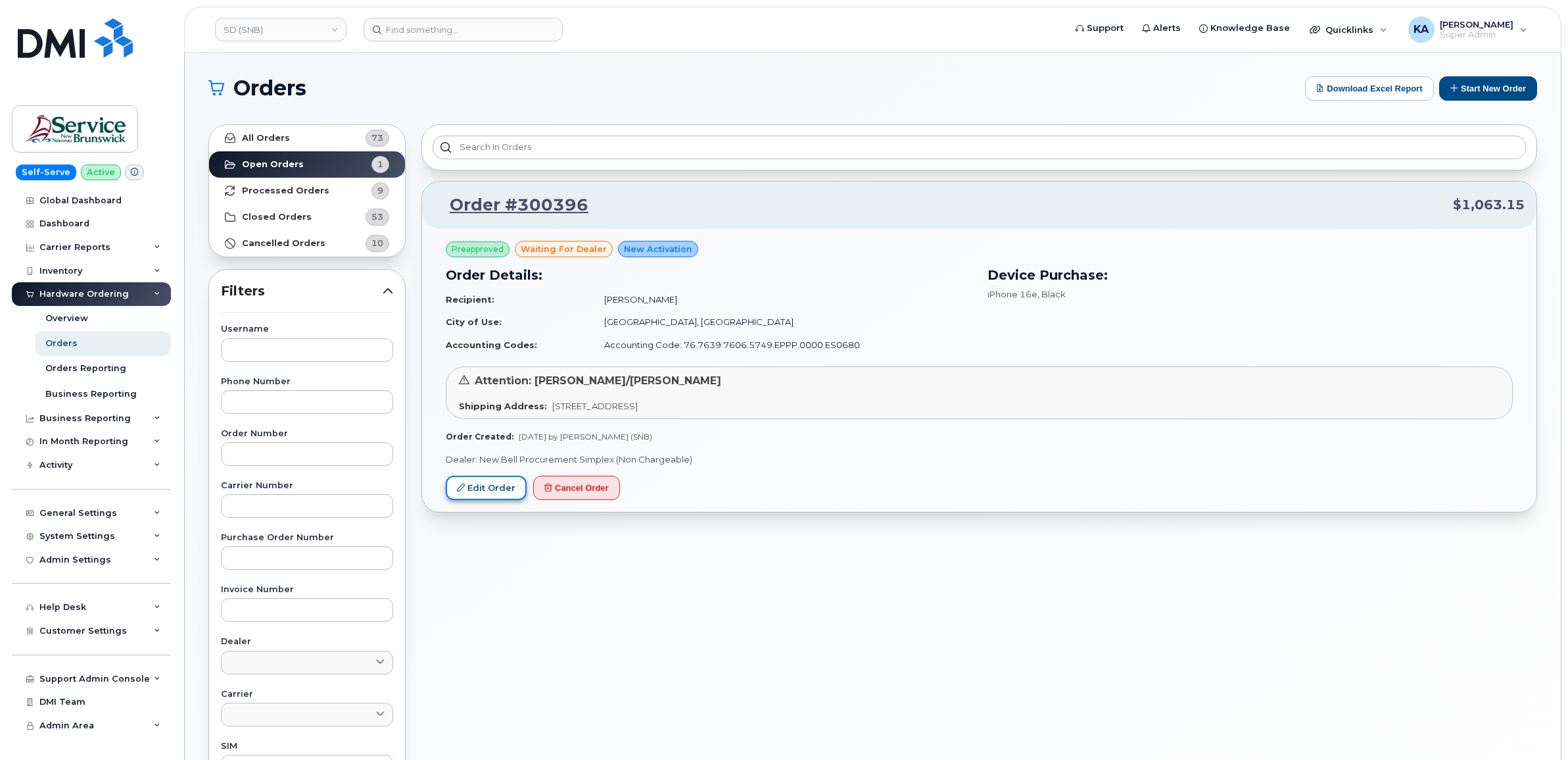
click at [476, 482] on link "Edit Order" at bounding box center [486, 487] width 81 height 24
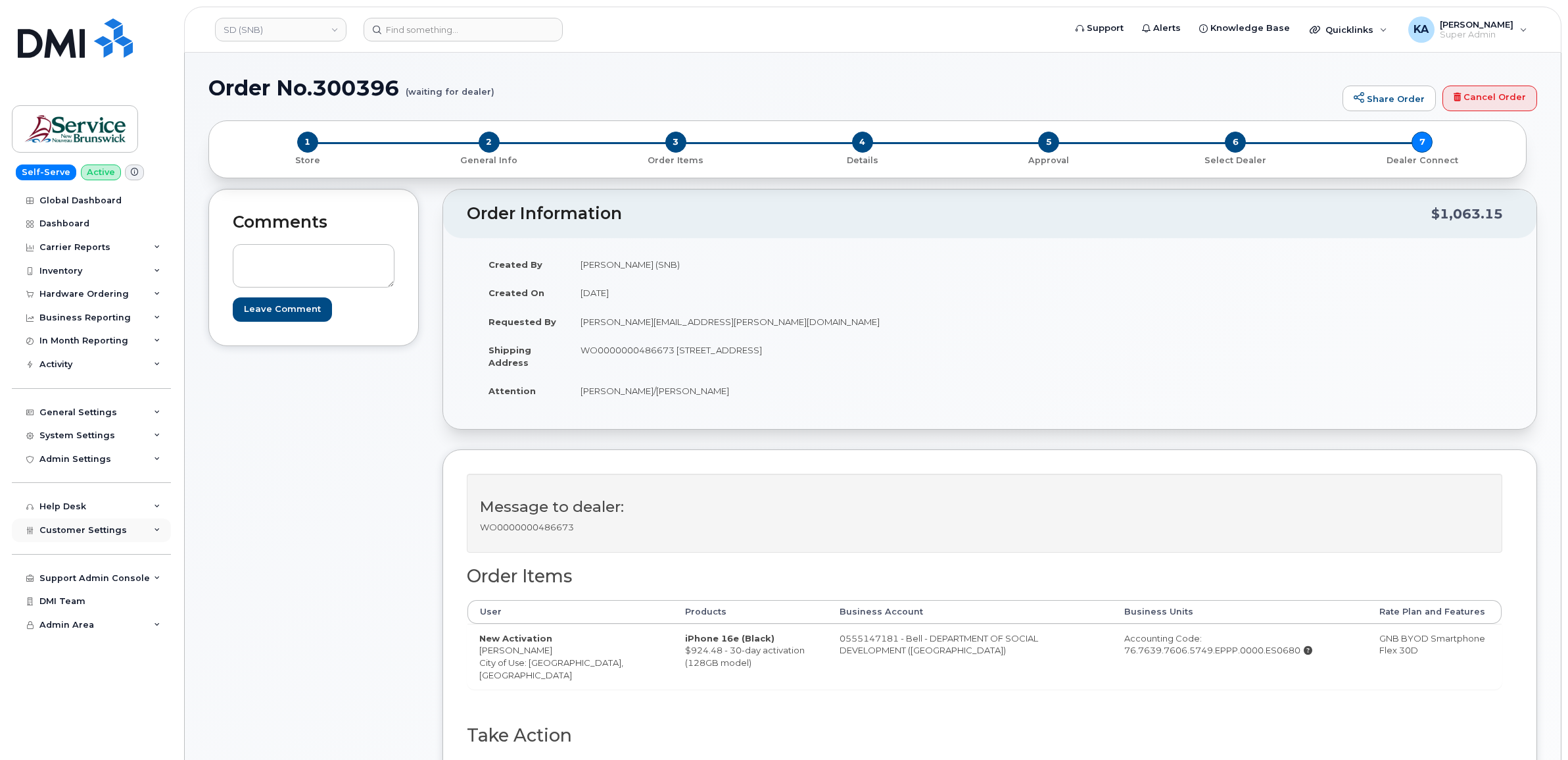
click at [87, 535] on span "Customer Settings" at bounding box center [82, 529] width 87 height 10
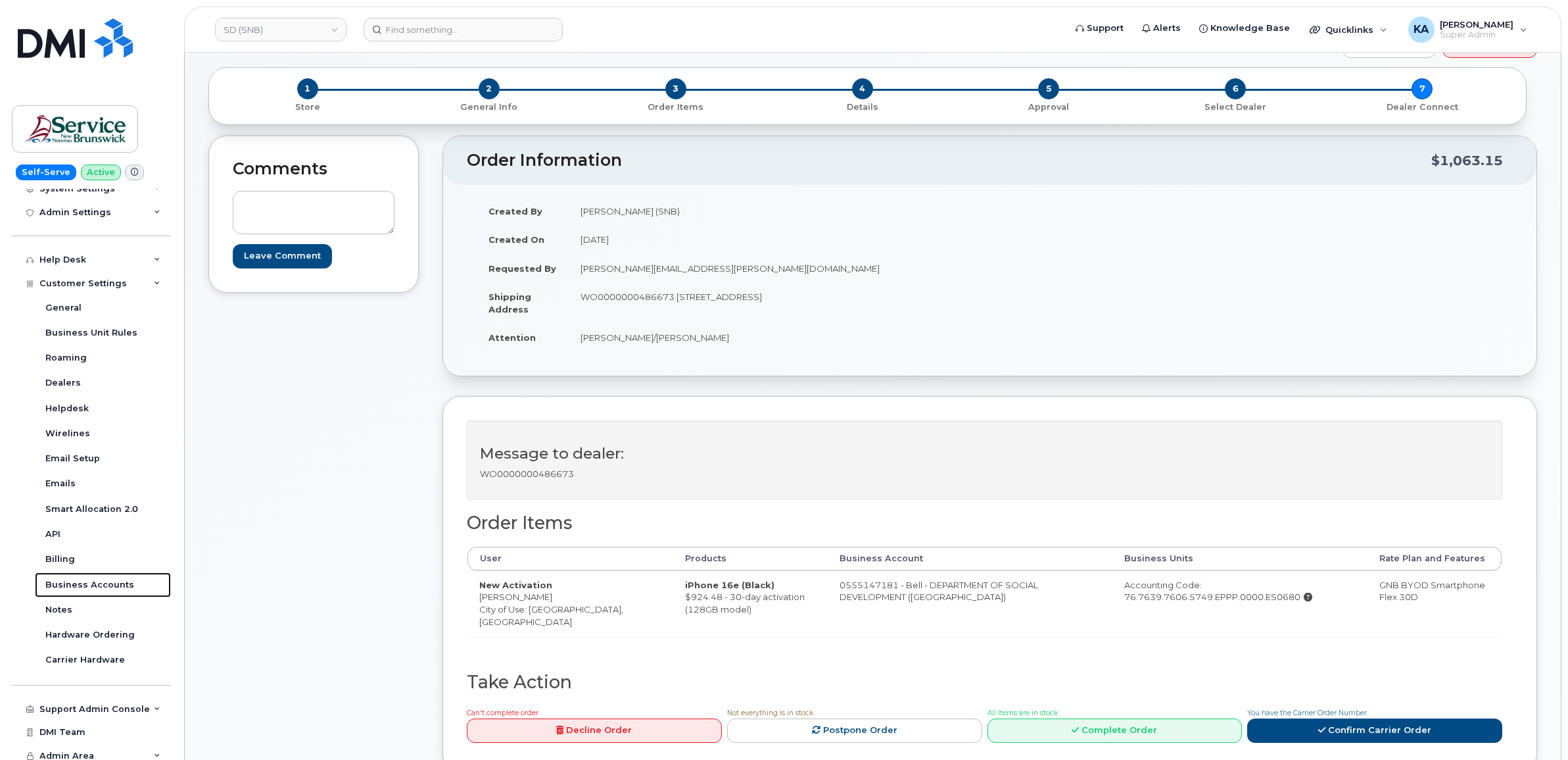
scroll to position [82, 0]
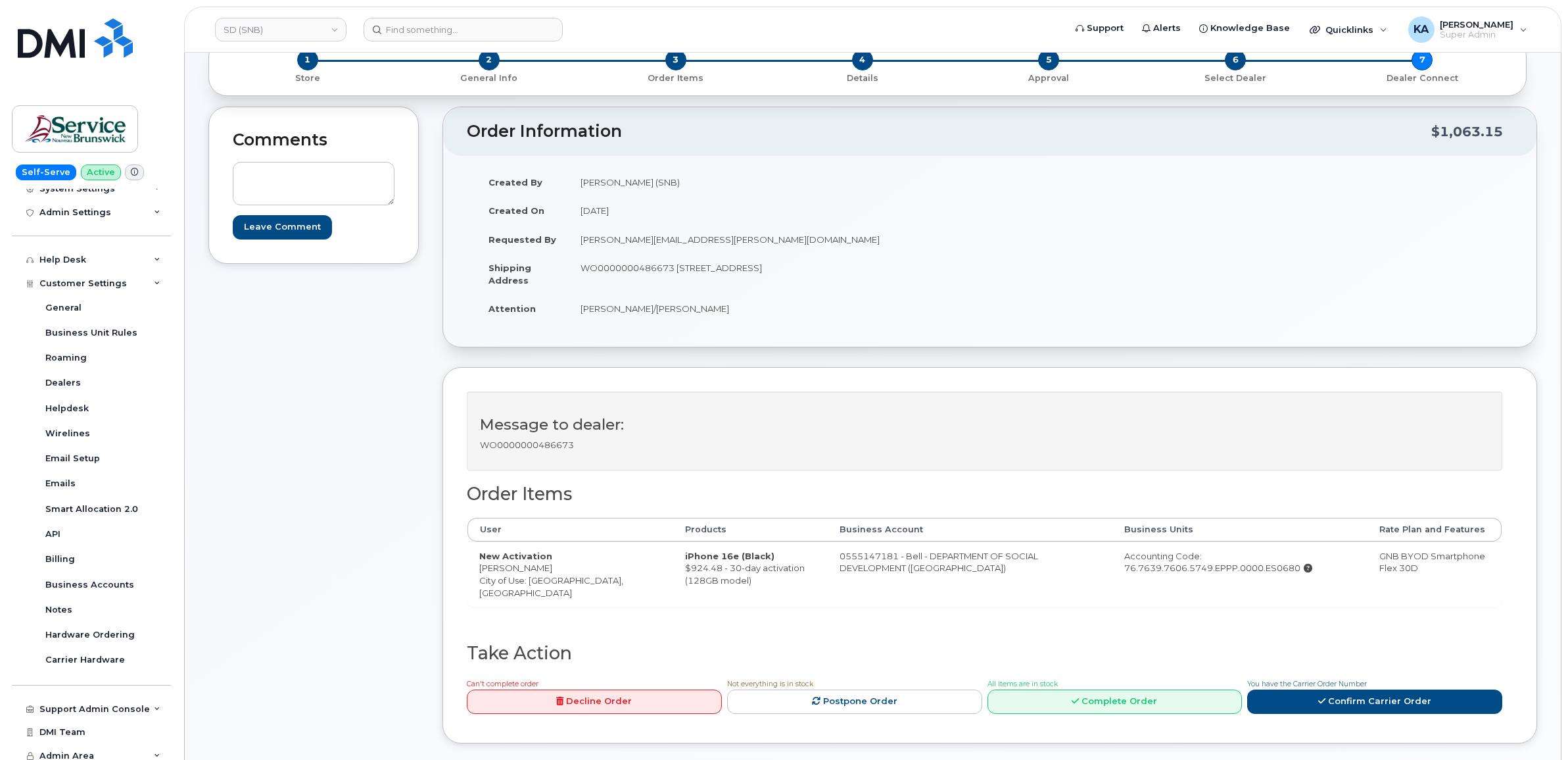
drag, startPoint x: 477, startPoint y: 570, endPoint x: 559, endPoint y: 574, distance: 82.1
click at [559, 574] on td "New Activation [PERSON_NAME] City of Use: [GEOGRAPHIC_DATA], [GEOGRAPHIC_DATA]" at bounding box center [570, 573] width 206 height 65
drag, startPoint x: 559, startPoint y: 574, endPoint x: 547, endPoint y: 570, distance: 12.6
copy td "[PERSON_NAME]"
drag, startPoint x: 674, startPoint y: 267, endPoint x: 757, endPoint y: 270, distance: 83.1
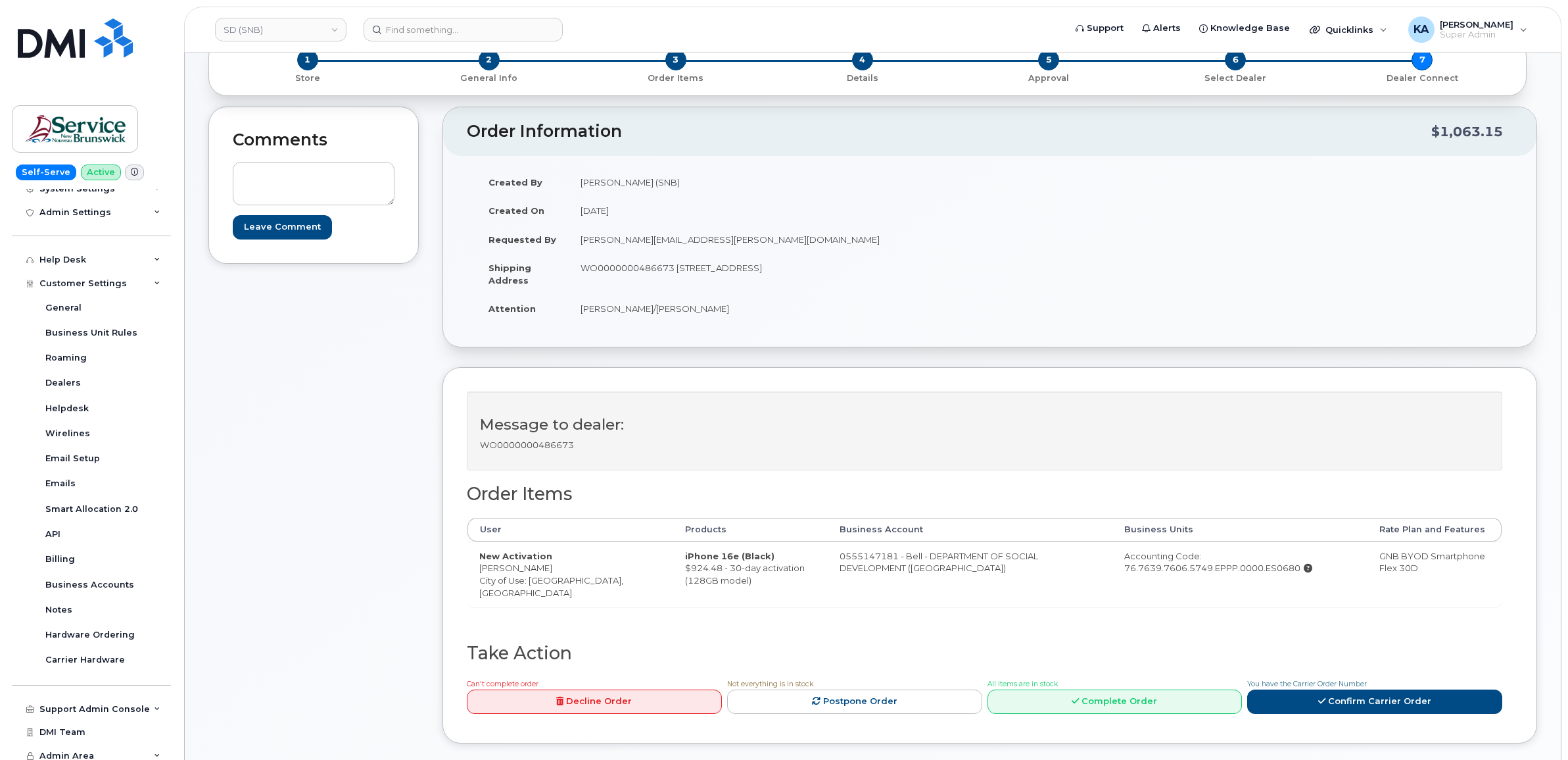
click at [757, 270] on td "WO0000000486673 [STREET_ADDRESS]" at bounding box center [774, 274] width 411 height 41
drag, startPoint x: 757, startPoint y: 270, endPoint x: 746, endPoint y: 270, distance: 11.0
copy td "[STREET_ADDRESS]"
drag, startPoint x: 869, startPoint y: 267, endPoint x: 913, endPoint y: 270, distance: 44.1
click at [913, 270] on td "WO0000000486673 [STREET_ADDRESS]" at bounding box center [774, 274] width 411 height 41
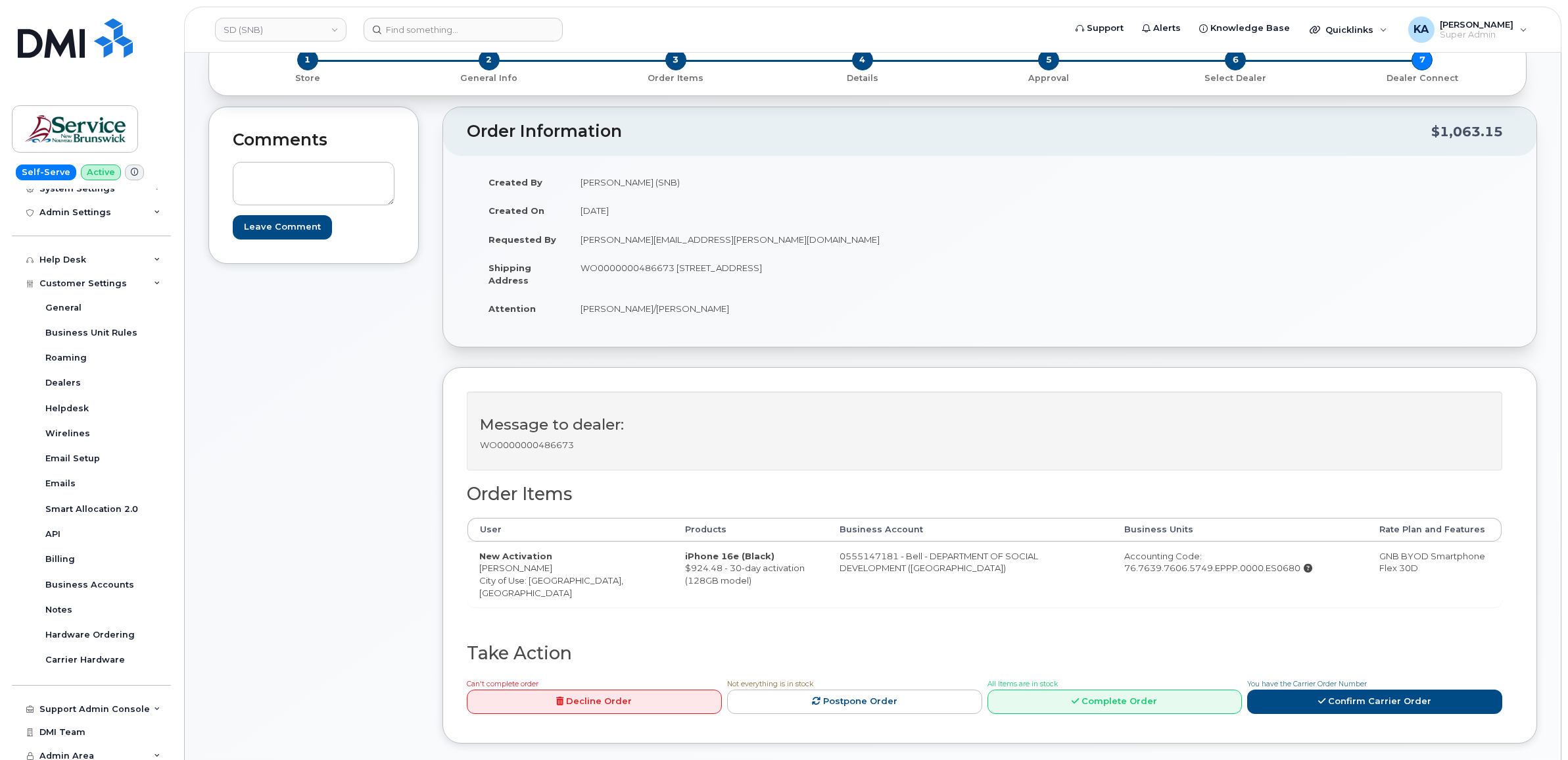
drag, startPoint x: 912, startPoint y: 270, endPoint x: 894, endPoint y: 268, distance: 18.1
copy td "E1E 1G5"
drag, startPoint x: 570, startPoint y: 303, endPoint x: 696, endPoint y: 310, distance: 126.2
click at [696, 310] on td "[PERSON_NAME]/[PERSON_NAME]" at bounding box center [774, 308] width 411 height 29
drag, startPoint x: 695, startPoint y: 310, endPoint x: 673, endPoint y: 307, distance: 22.2
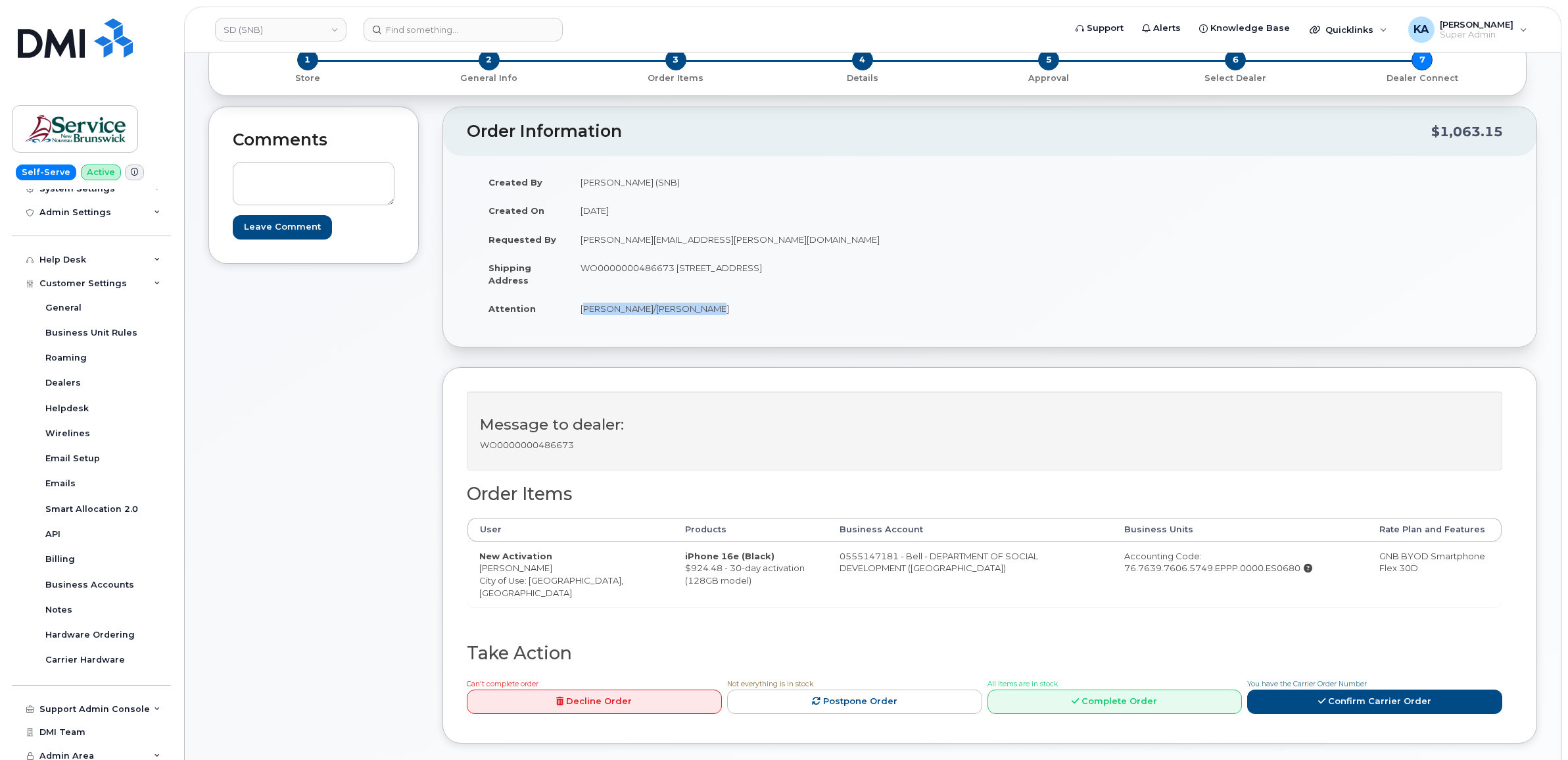
copy td "[PERSON_NAME]/[PERSON_NAME]"
drag, startPoint x: 474, startPoint y: 568, endPoint x: 560, endPoint y: 570, distance: 86.0
click at [561, 570] on td "New Activation [PERSON_NAME] City of Use: [GEOGRAPHIC_DATA], [GEOGRAPHIC_DATA]" at bounding box center [570, 573] width 206 height 65
drag, startPoint x: 560, startPoint y: 570, endPoint x: 546, endPoint y: 568, distance: 14.1
copy td "[PERSON_NAME]"
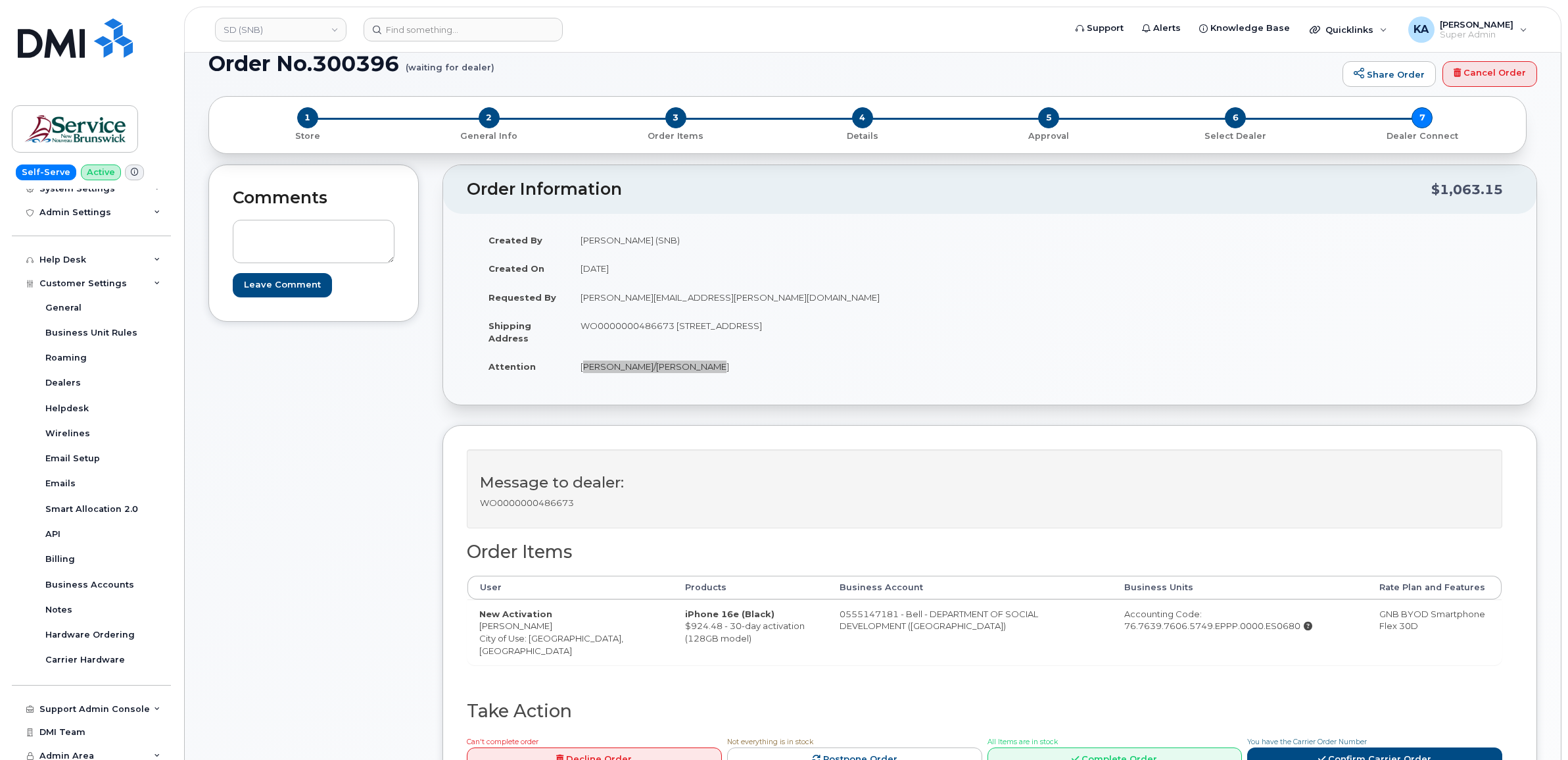
scroll to position [0, 0]
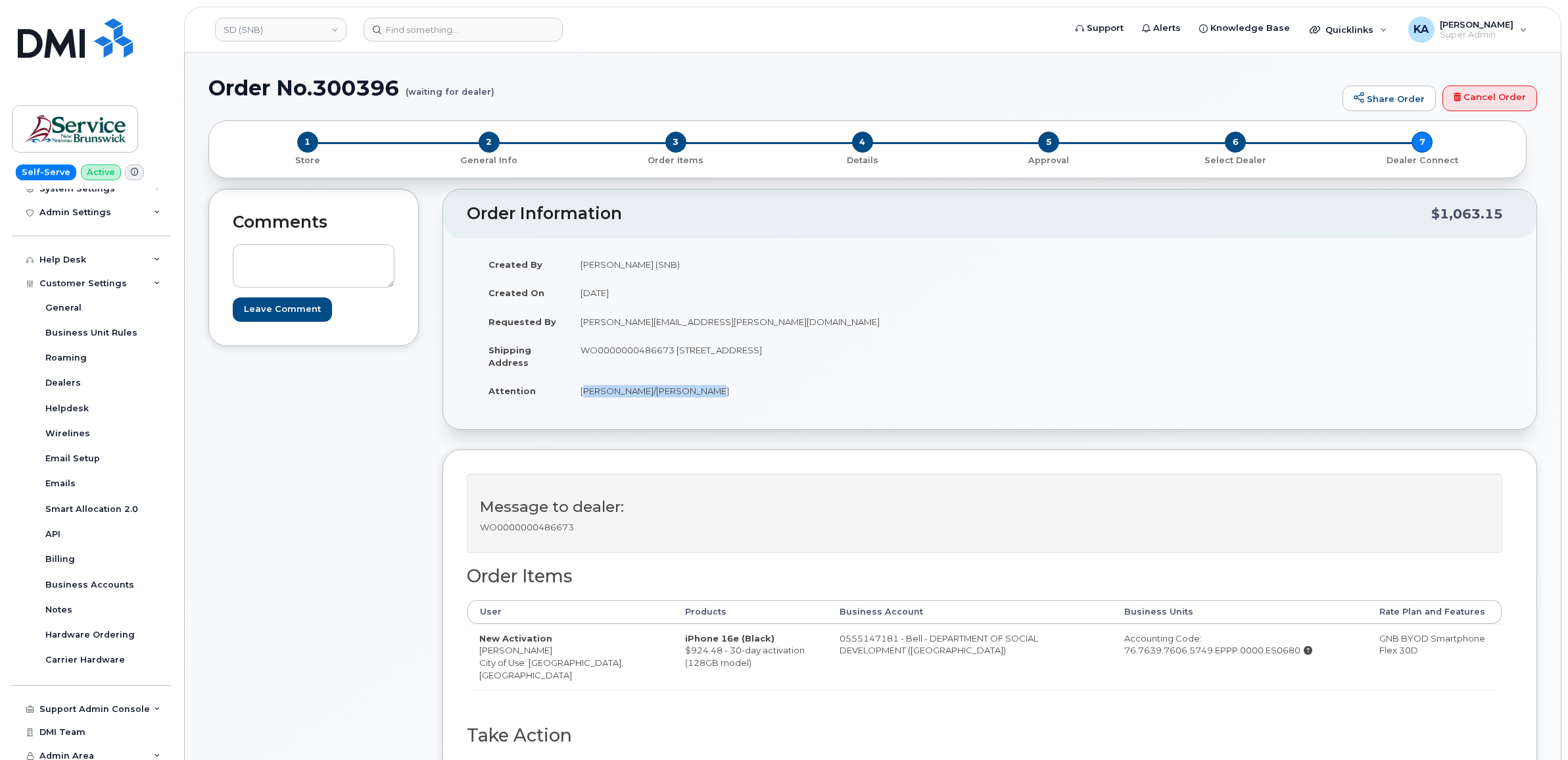
drag, startPoint x: 1092, startPoint y: 653, endPoint x: 1264, endPoint y: 656, distance: 172.0
click at [1264, 656] on div "Accounting Code: 76.7639.7606.5749.EPPP.0000.ES0680" at bounding box center [1240, 643] width 232 height 24
copy div "76.7639.7606.5749.EPPP.0000.ES0680"
drag, startPoint x: 579, startPoint y: 350, endPoint x: 674, endPoint y: 363, distance: 95.9
click at [674, 363] on td "WO0000000486673 [STREET_ADDRESS]" at bounding box center [774, 355] width 411 height 41
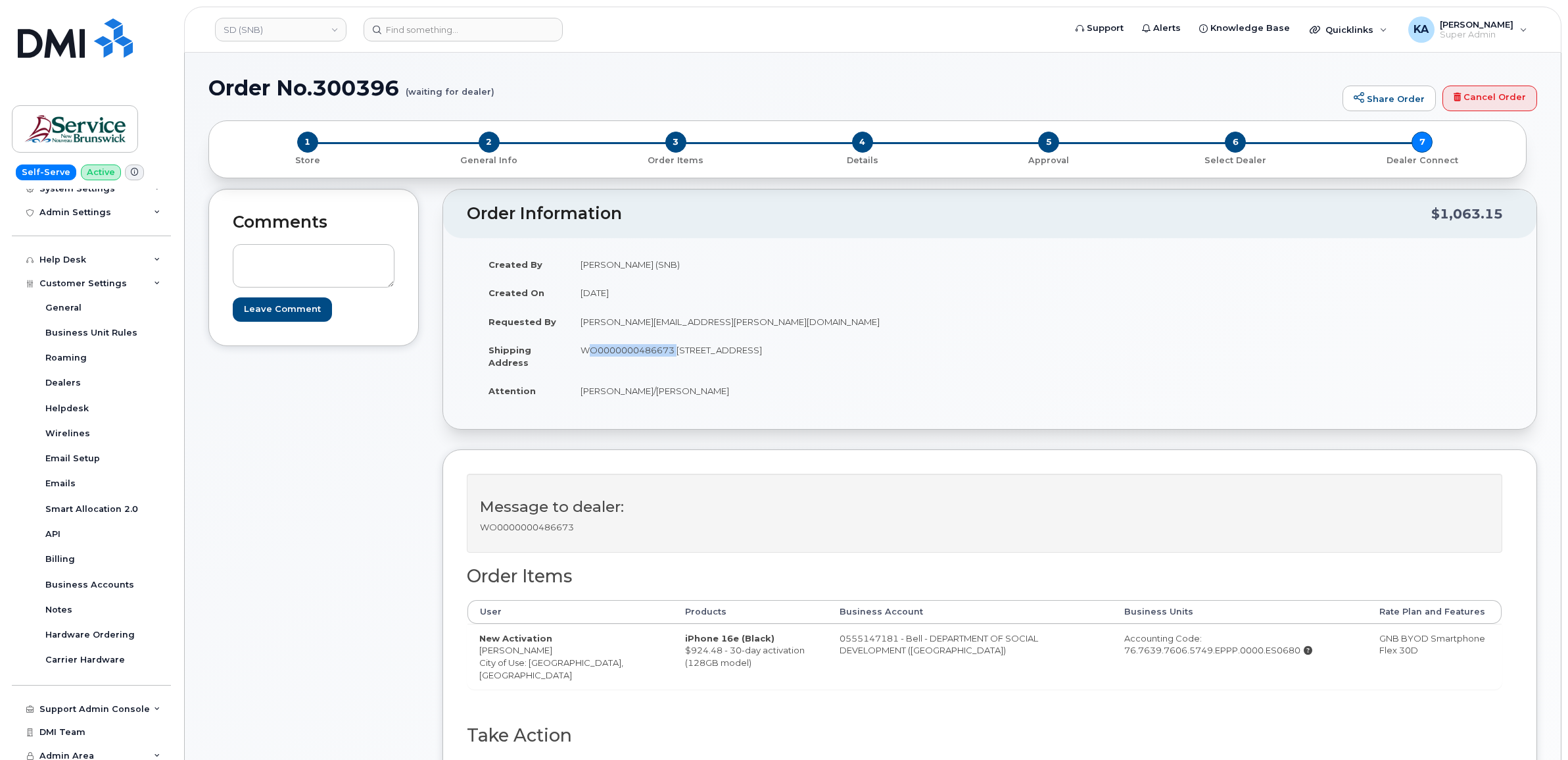
drag, startPoint x: 674, startPoint y: 362, endPoint x: 661, endPoint y: 347, distance: 19.8
copy td "WO0000000486673"
drag, startPoint x: 1086, startPoint y: 653, endPoint x: 1266, endPoint y: 659, distance: 180.1
click at [1266, 659] on td "Accounting Code: 76.7639.7606.5749.EPPP.0000.ES0680" at bounding box center [1240, 656] width 255 height 65
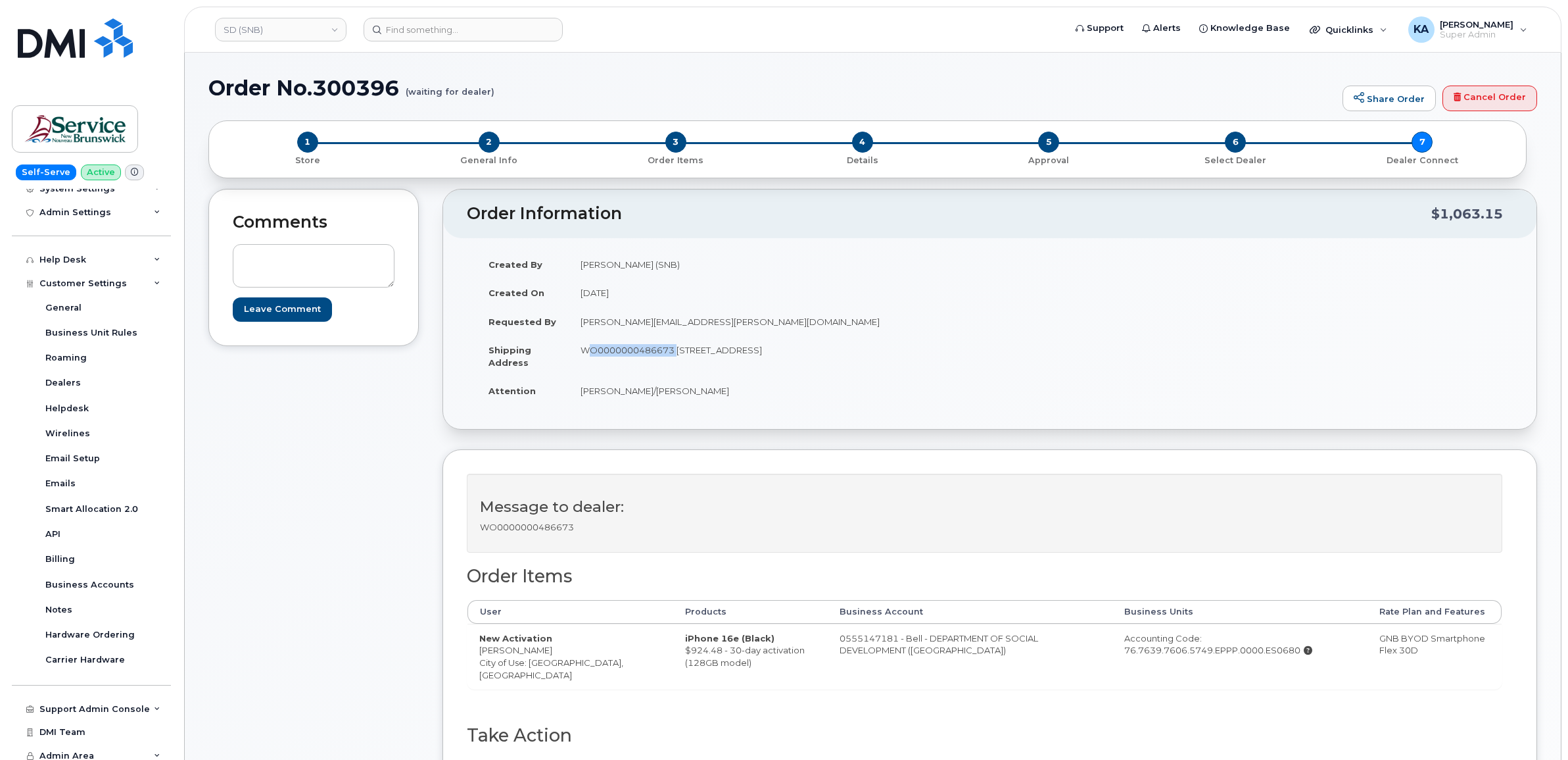
copy div "76.7639.7606.5749.EPPP.0000.ES0680"
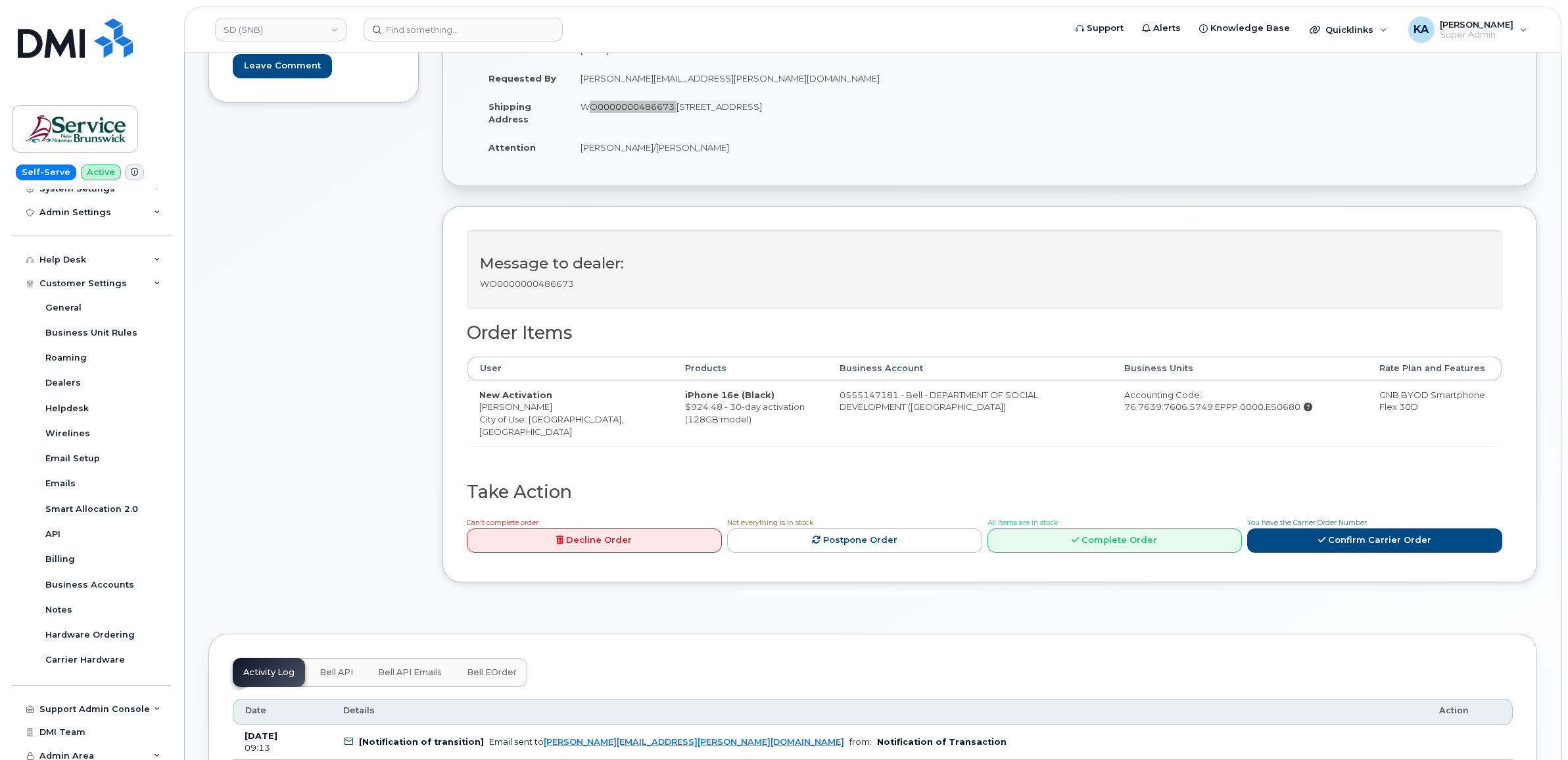
scroll to position [247, 0]
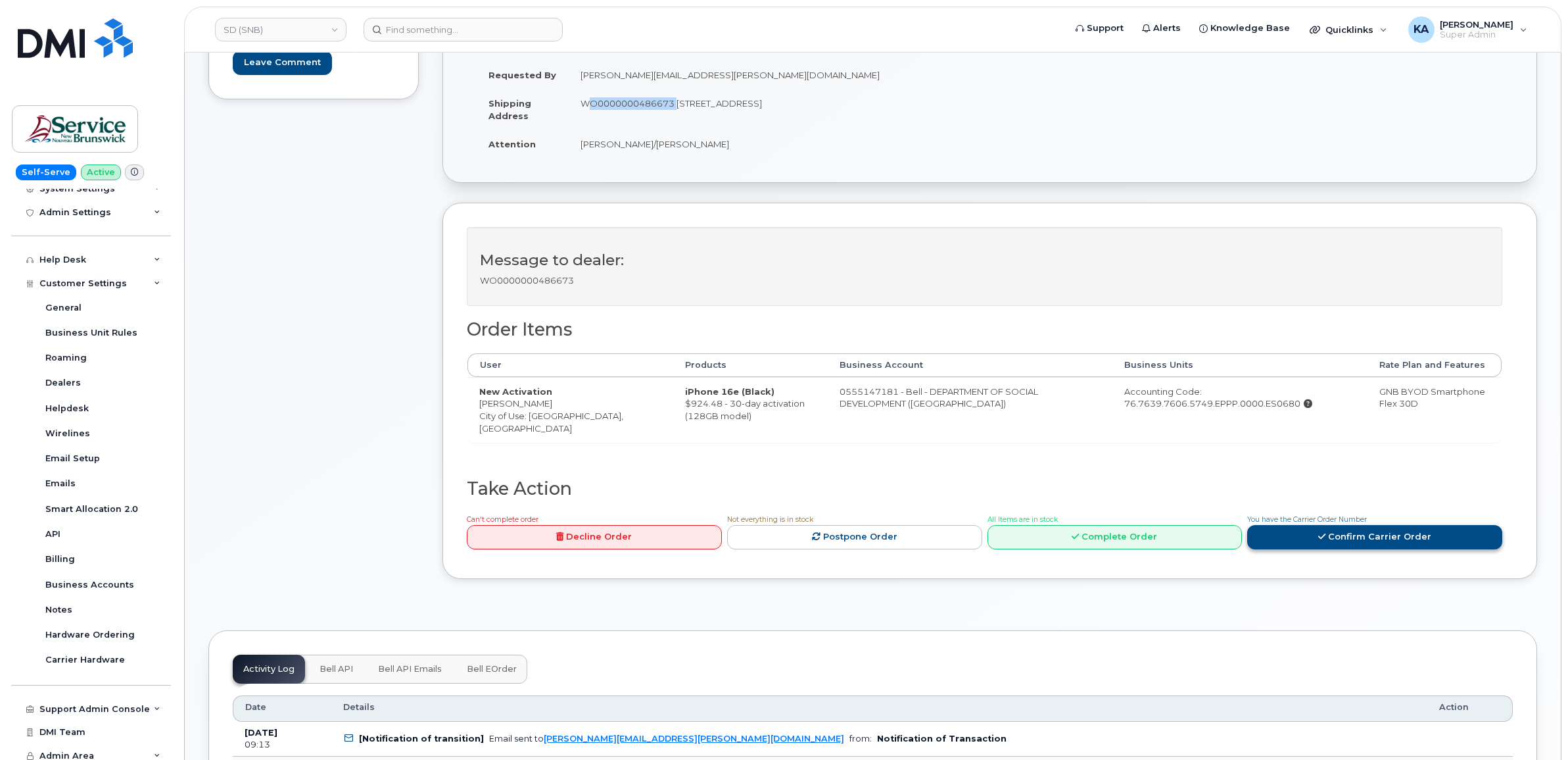
click at [1339, 535] on link "Confirm Carrier Order" at bounding box center [1374, 536] width 255 height 24
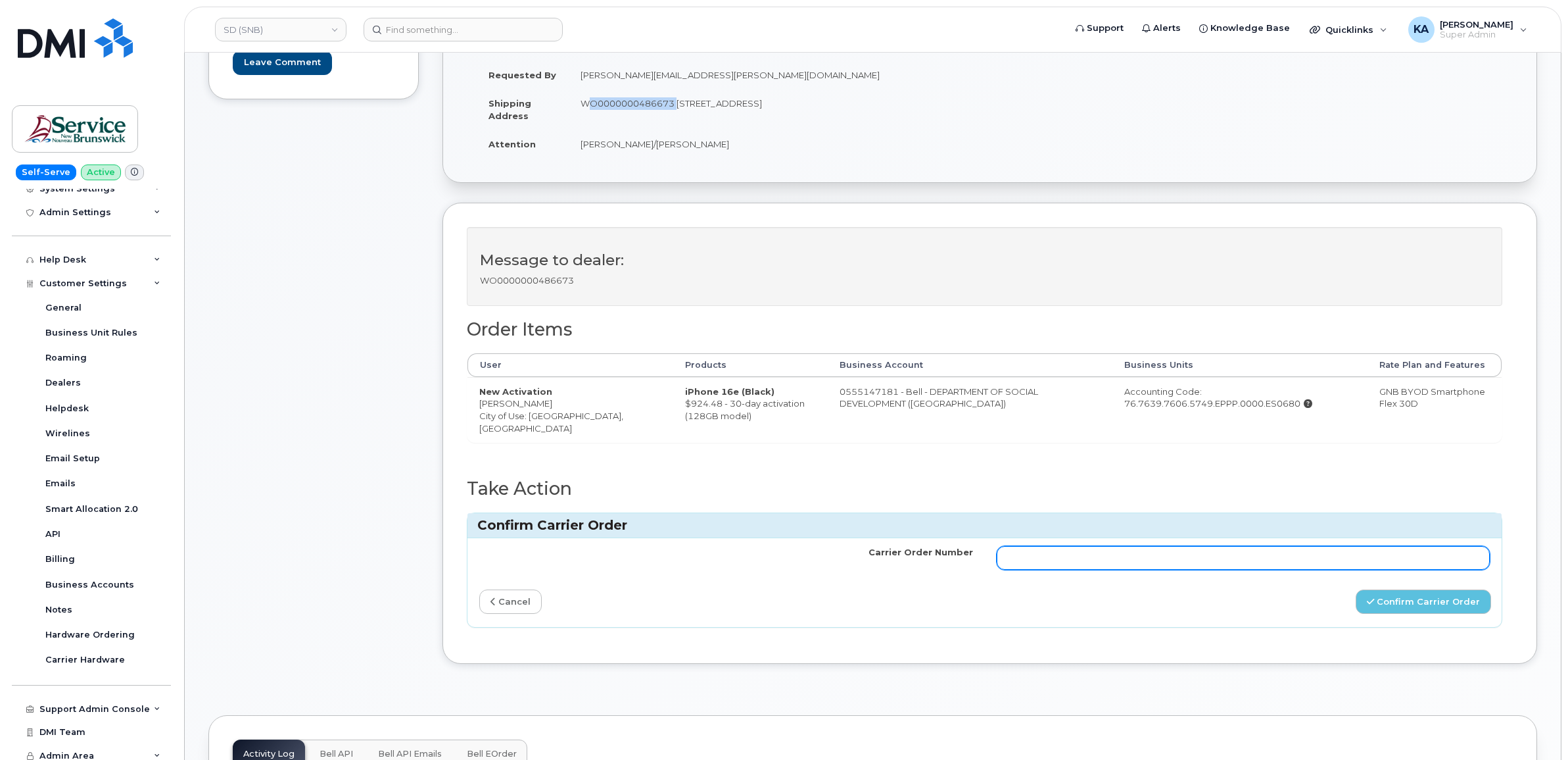
click at [1051, 560] on input "Carrier Order Number" at bounding box center [1244, 557] width 494 height 24
paste input "3014644"
type input "3014644"
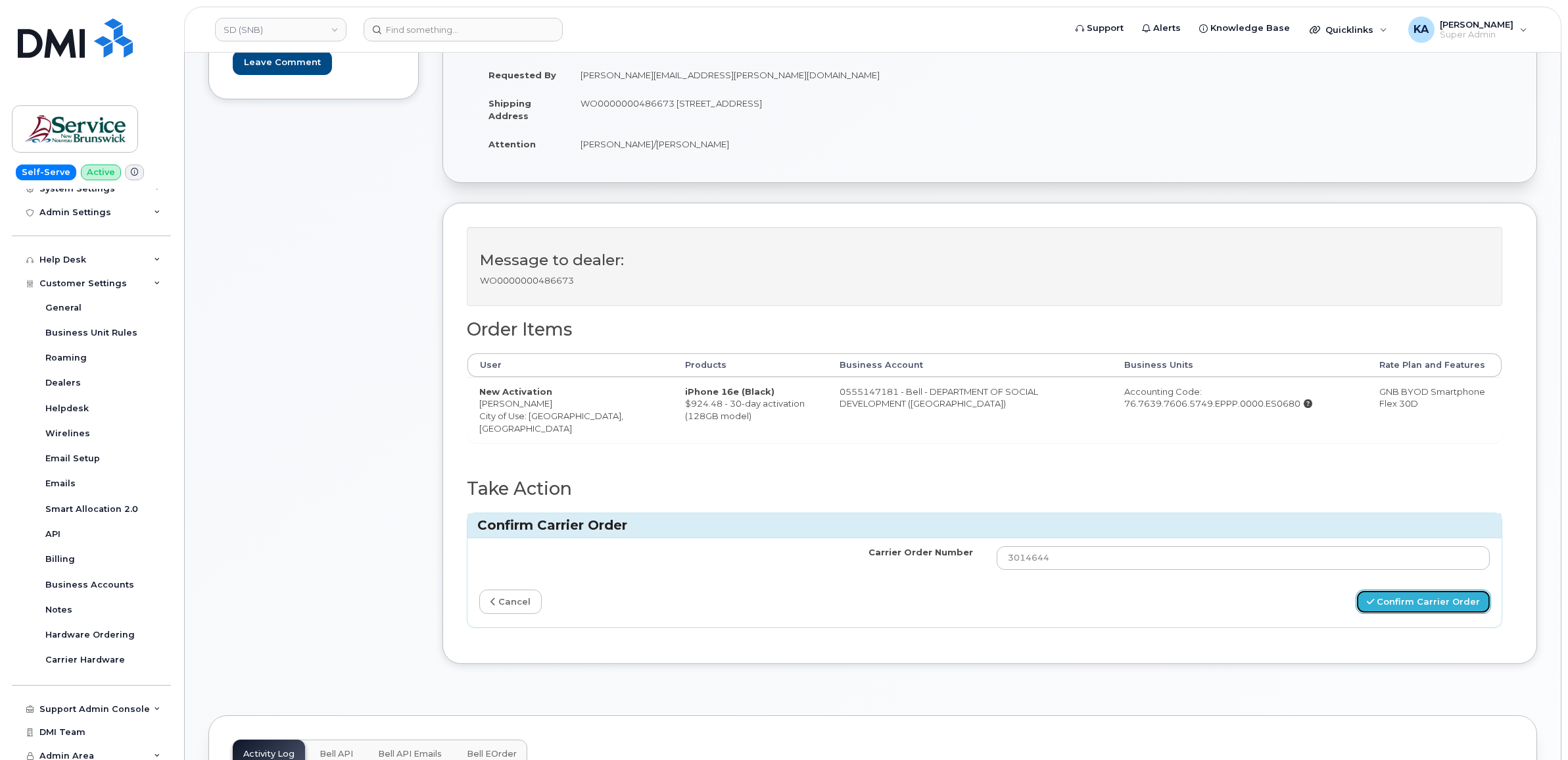
click at [1402, 604] on button "Confirm Carrier Order" at bounding box center [1424, 601] width 136 height 24
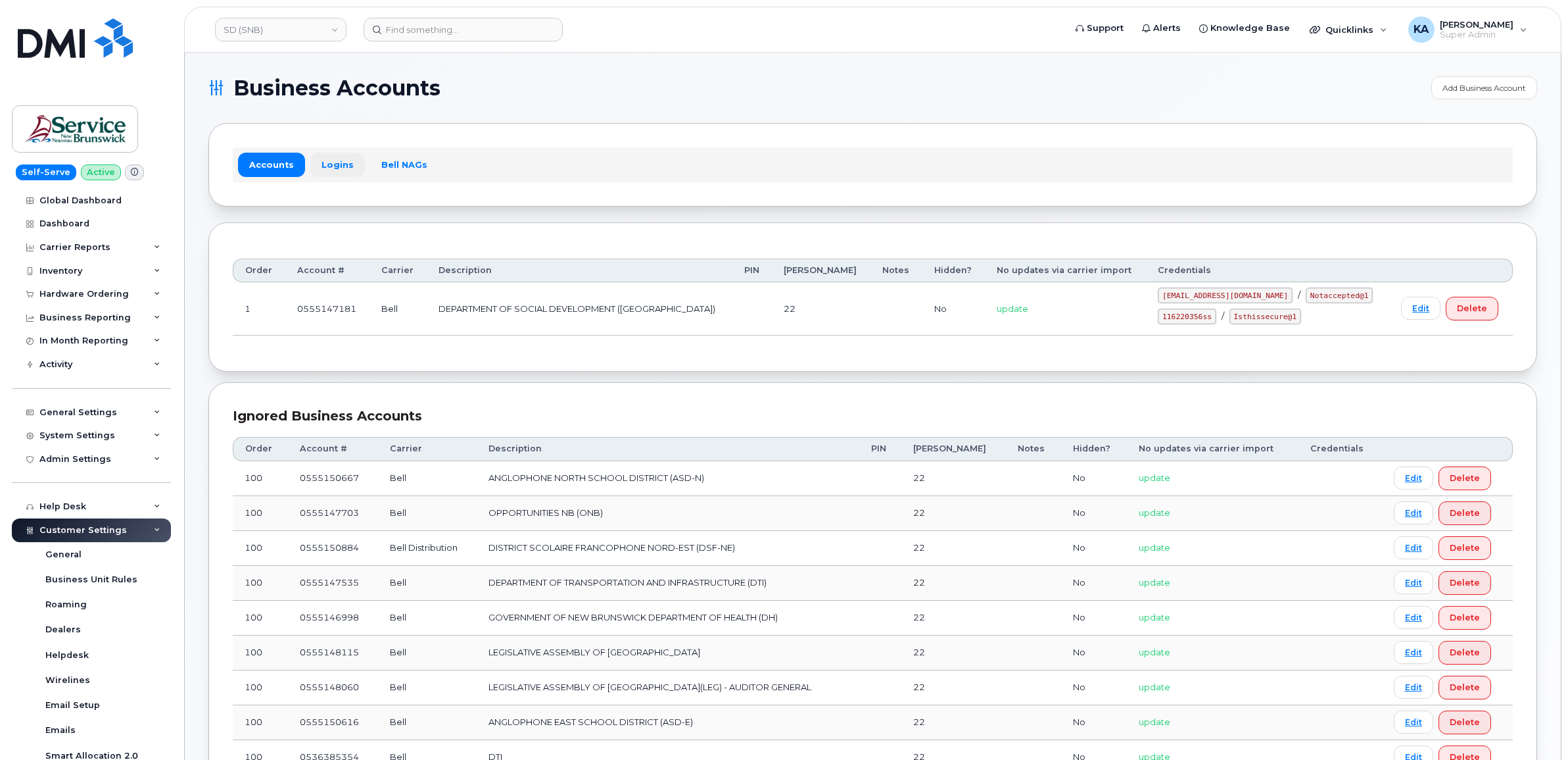
click at [340, 163] on link "Logins" at bounding box center [337, 164] width 55 height 24
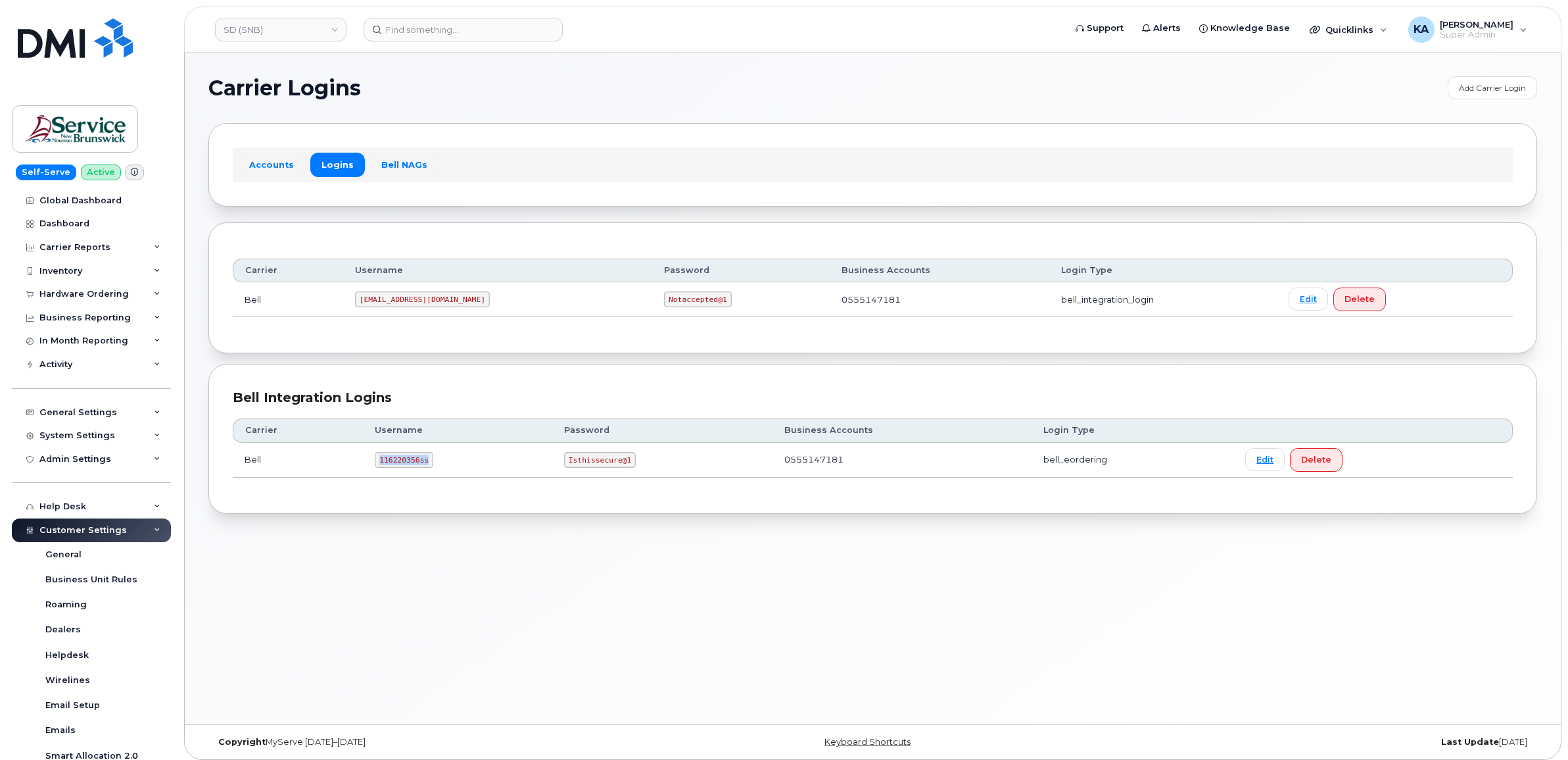
drag, startPoint x: 377, startPoint y: 460, endPoint x: 437, endPoint y: 459, distance: 60.0
click at [439, 459] on td "116220356ss" at bounding box center [457, 459] width 189 height 34
drag, startPoint x: 437, startPoint y: 459, endPoint x: 415, endPoint y: 459, distance: 22.0
copy code "116220356ss"
drag, startPoint x: 562, startPoint y: 462, endPoint x: 633, endPoint y: 468, distance: 71.3
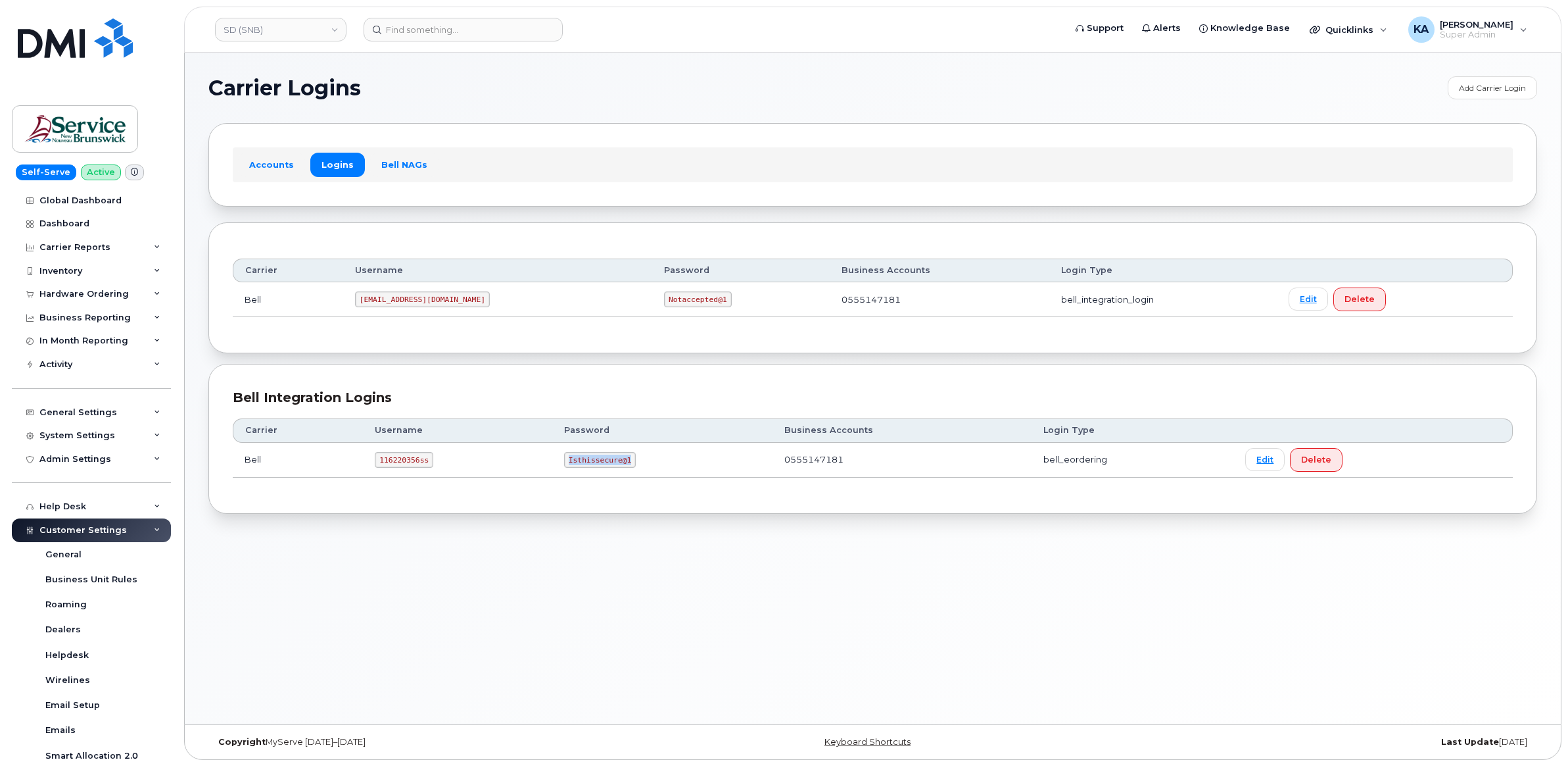
click at [633, 468] on td "Isthissecure@1" at bounding box center [662, 459] width 220 height 34
drag, startPoint x: 629, startPoint y: 468, endPoint x: 608, endPoint y: 464, distance: 21.4
copy code "Isthissecure@1"
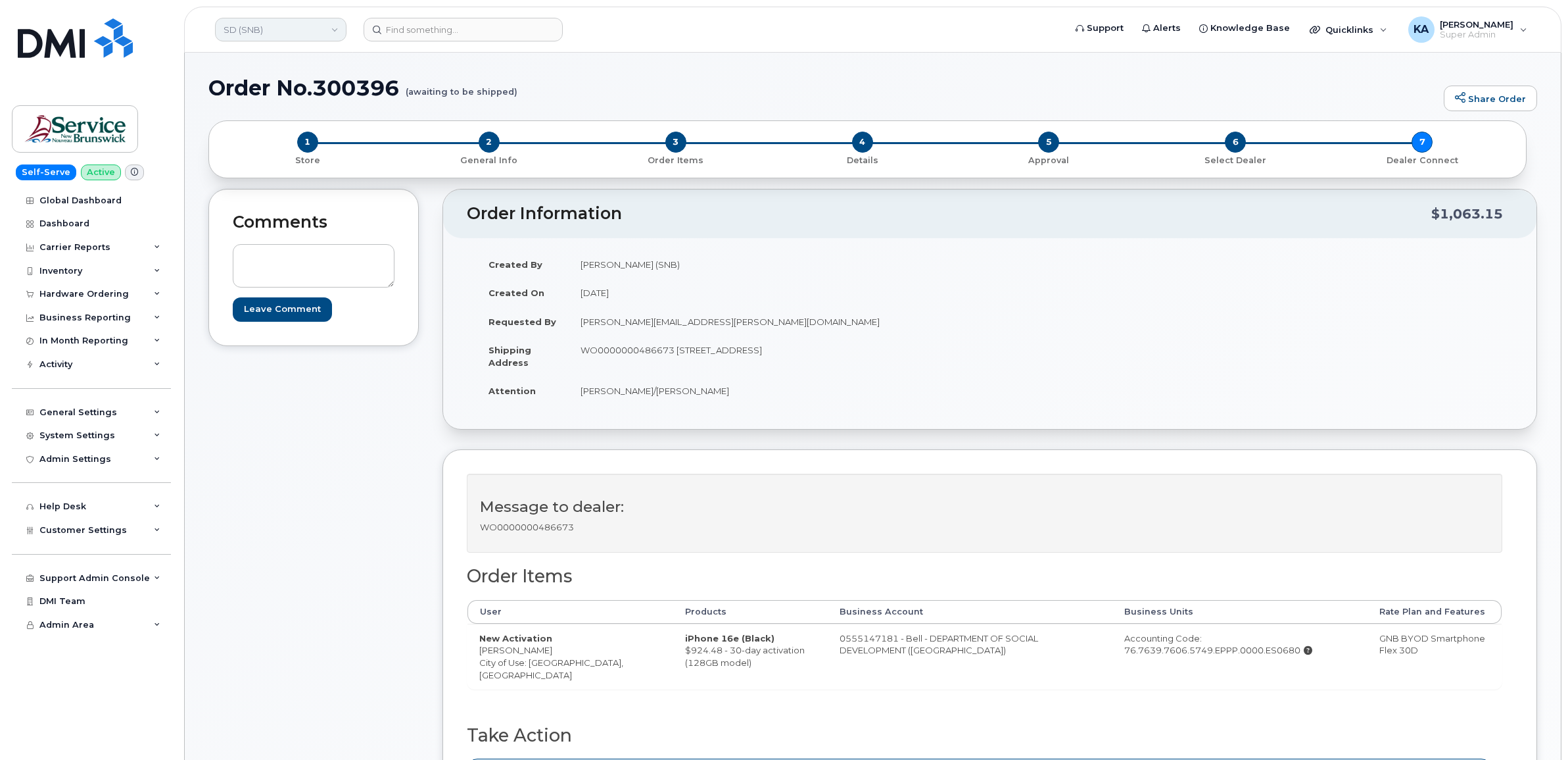
click at [245, 25] on link "SD (SNB)" at bounding box center [280, 30] width 131 height 24
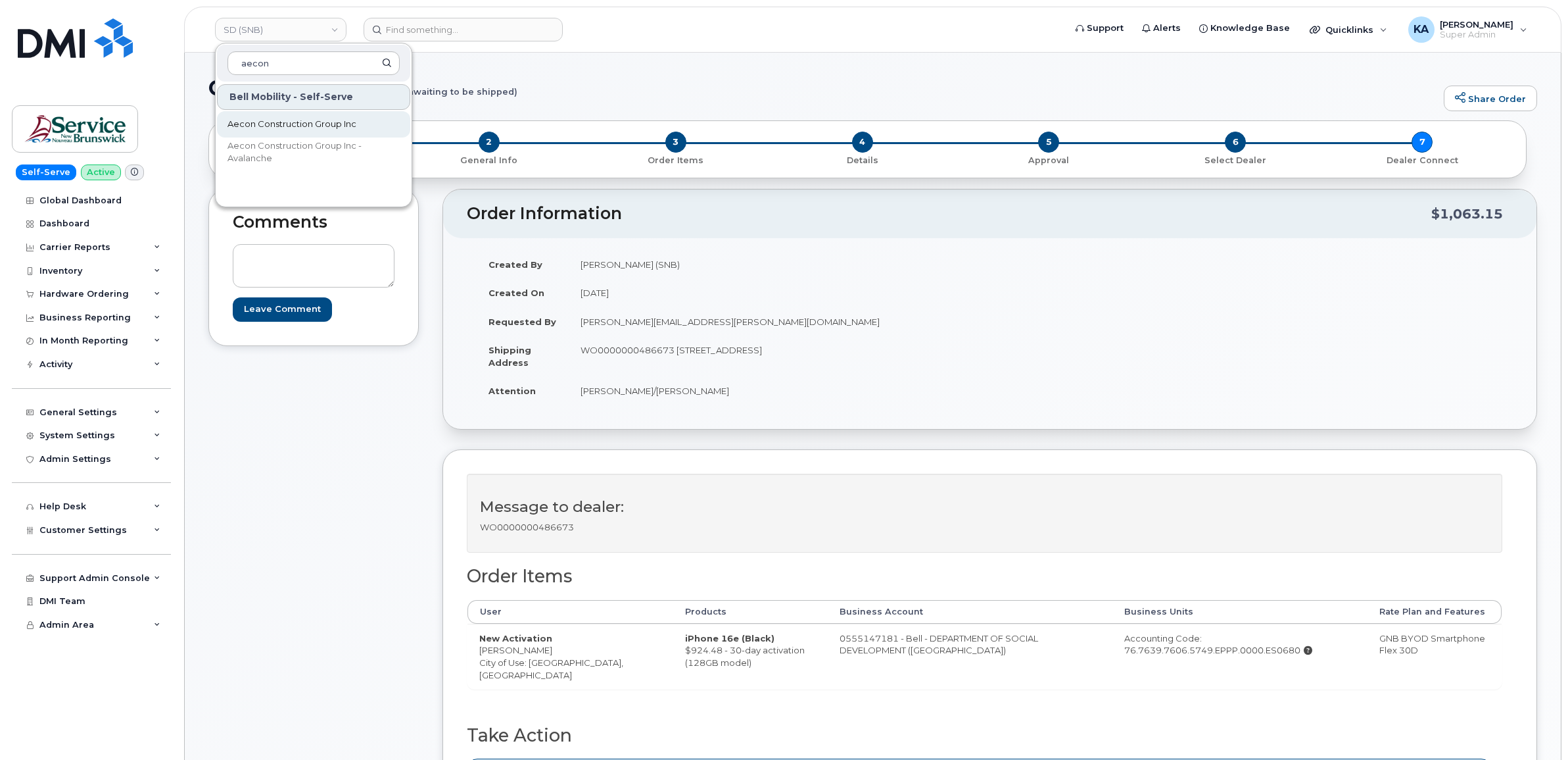
type input "aecon"
click at [249, 119] on span "Aecon Construction Group Inc" at bounding box center [292, 124] width 129 height 13
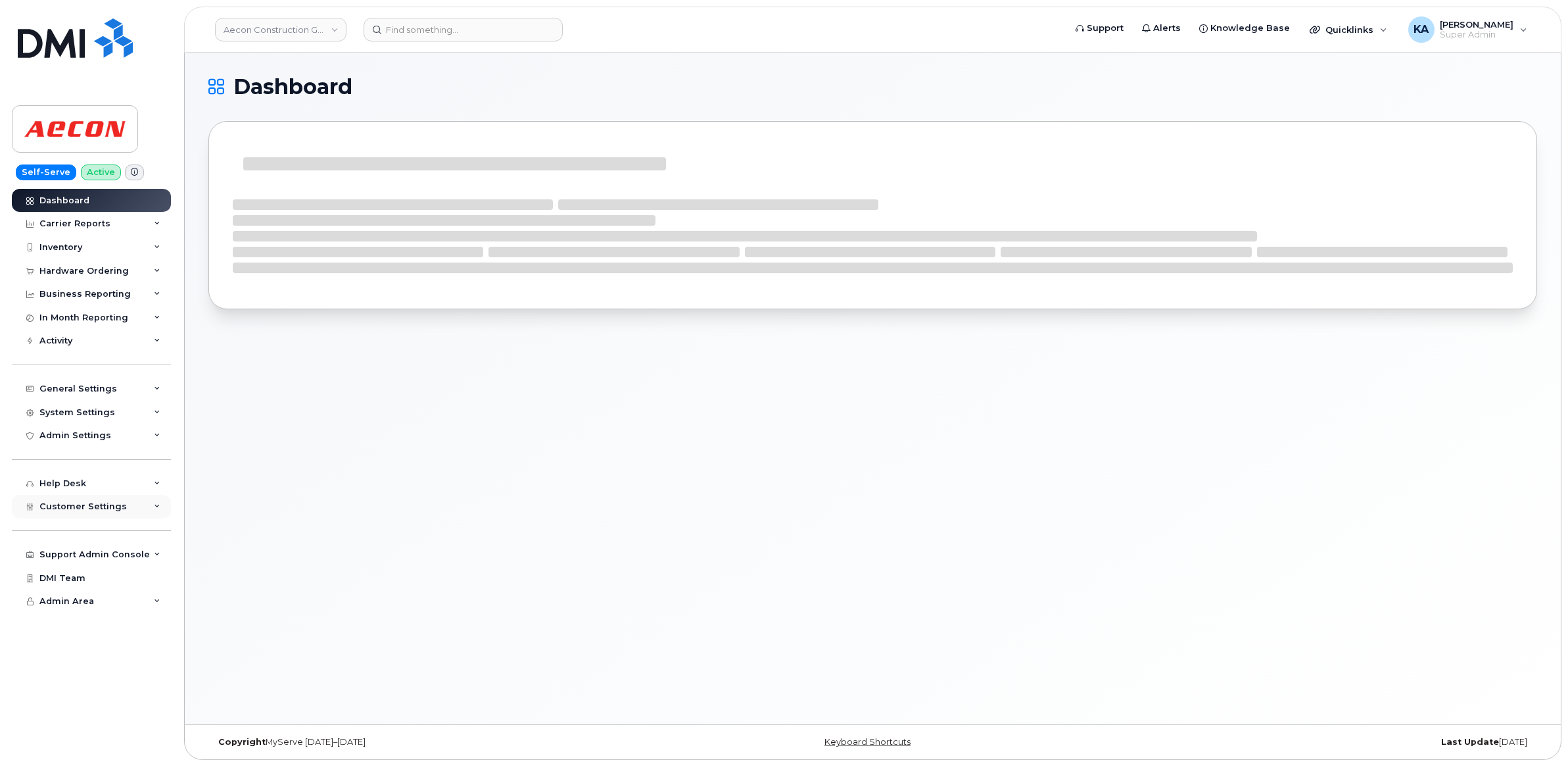
click at [61, 510] on span "Customer Settings" at bounding box center [82, 506] width 87 height 10
click at [59, 270] on div "Hardware Ordering" at bounding box center [83, 271] width 89 height 11
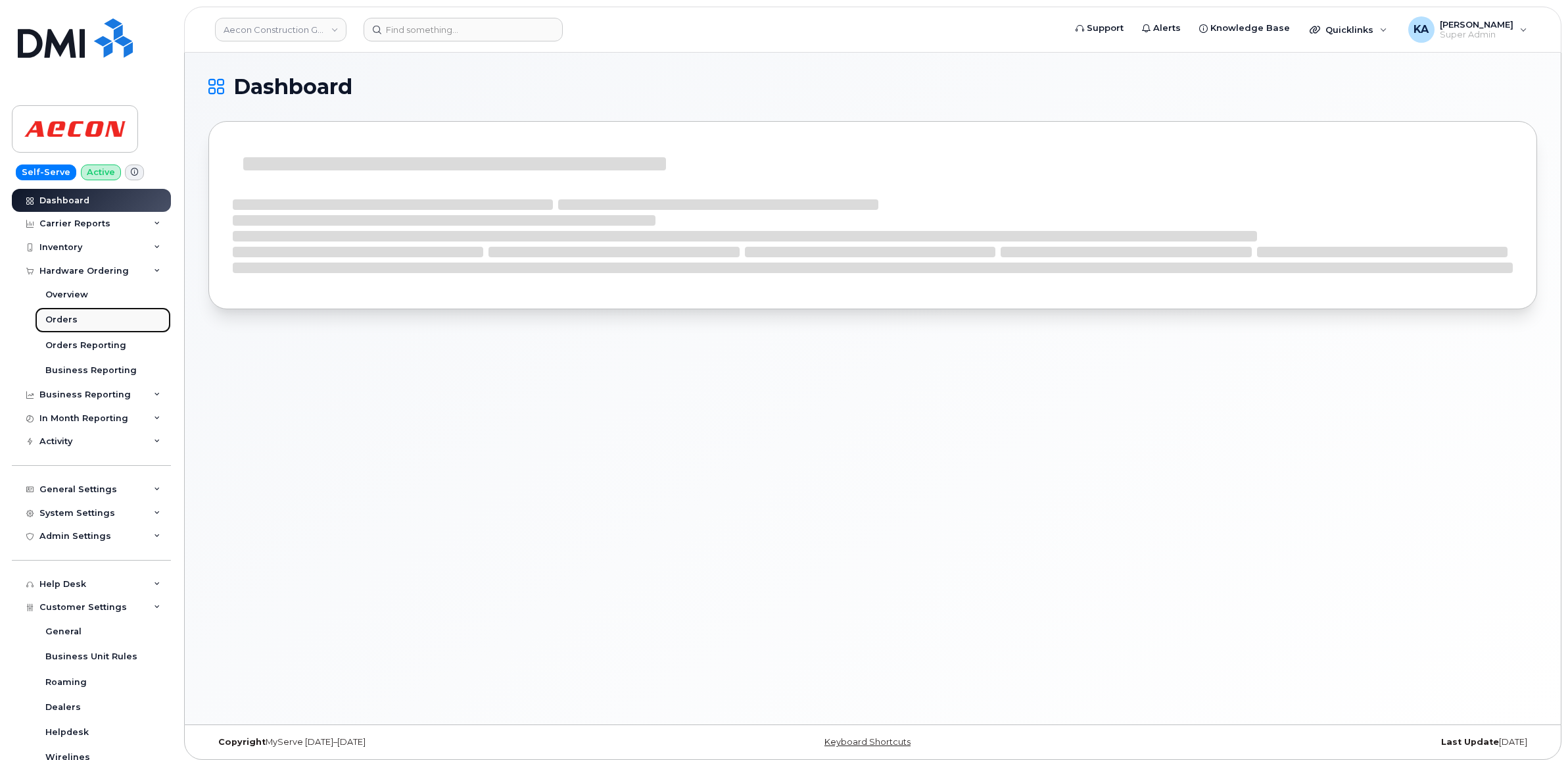
click at [61, 314] on link "Orders" at bounding box center [102, 320] width 136 height 25
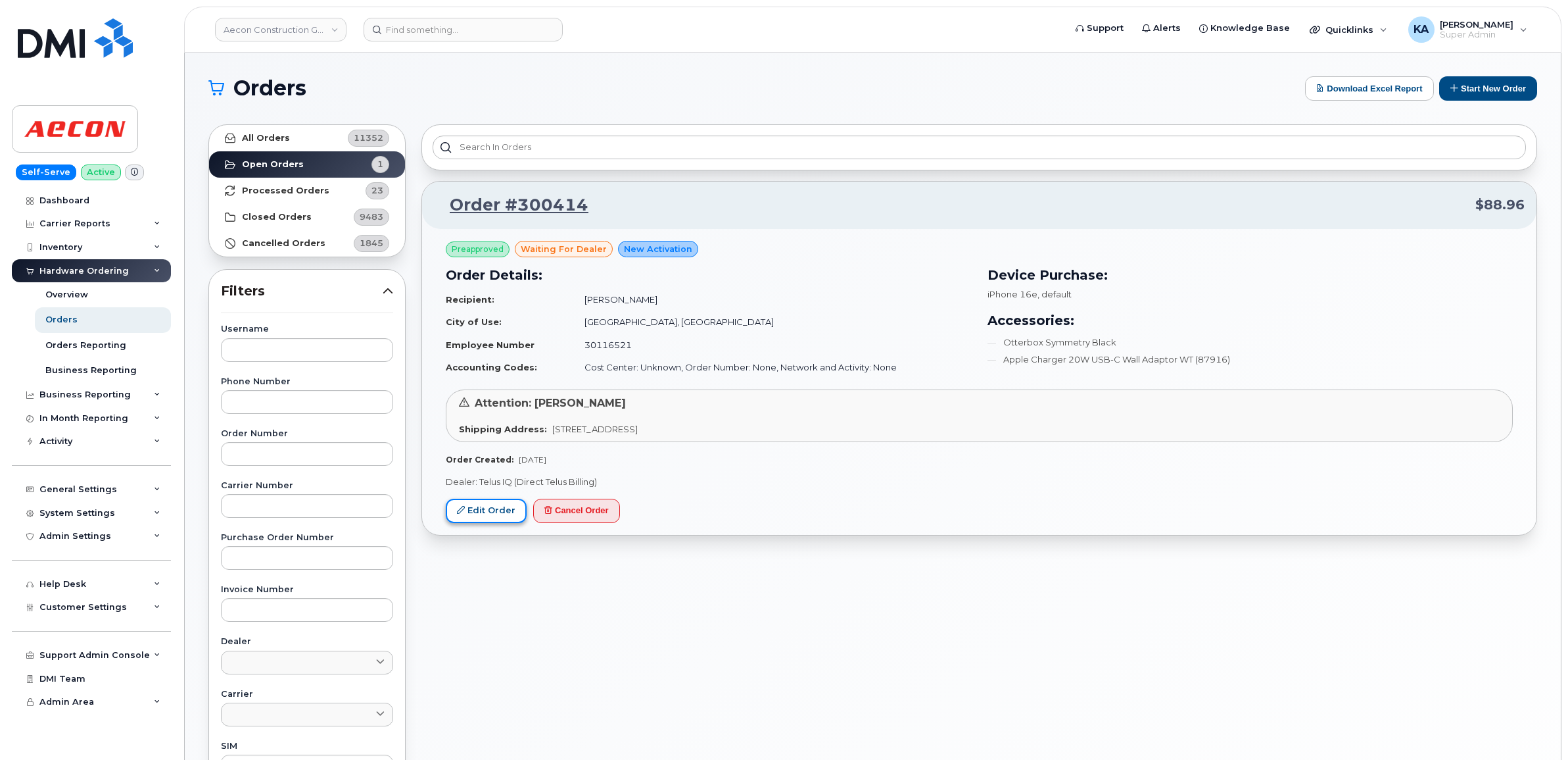
click at [469, 506] on link "Edit Order" at bounding box center [486, 510] width 81 height 24
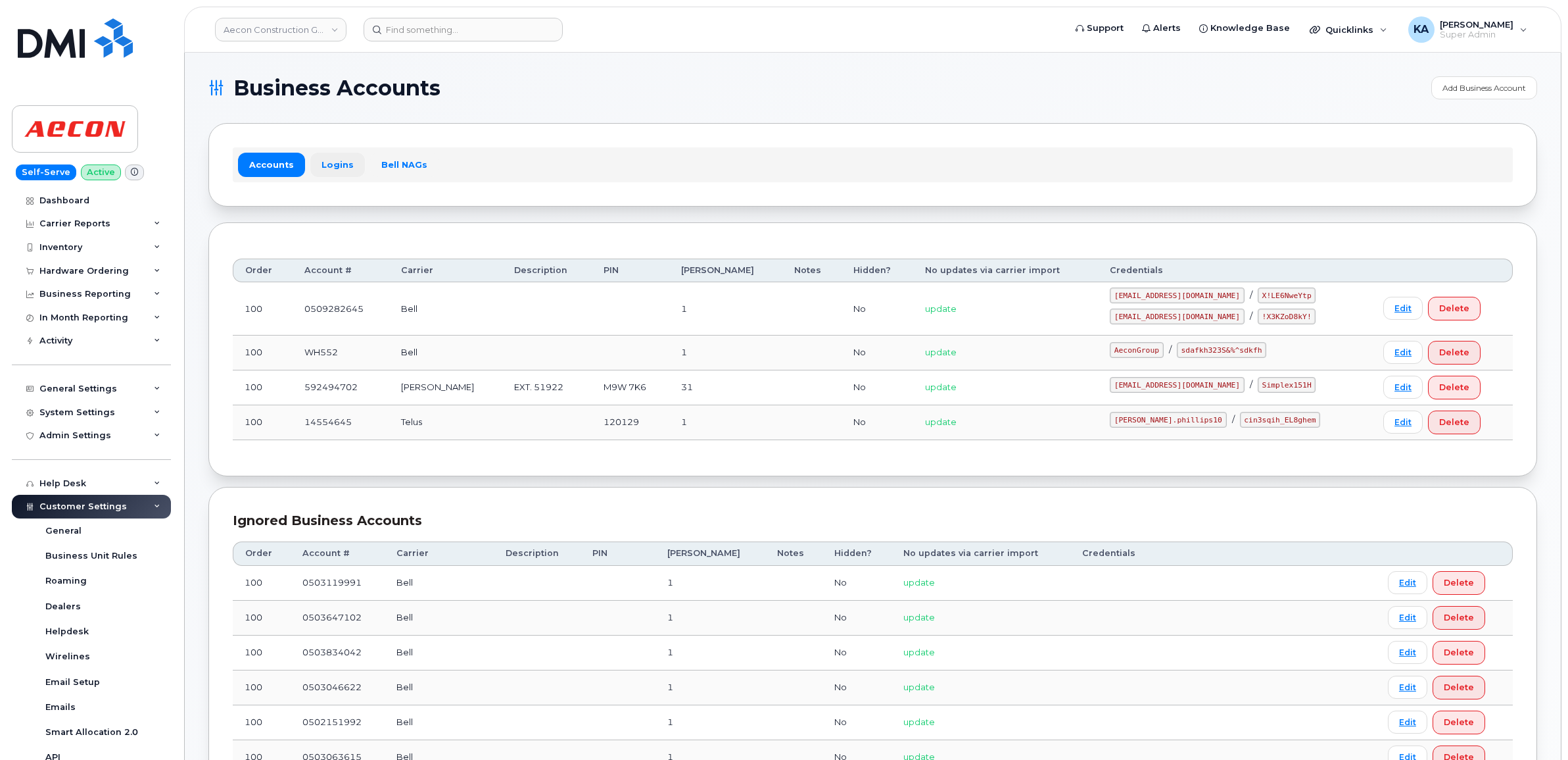
click at [330, 158] on link "Logins" at bounding box center [337, 164] width 55 height 24
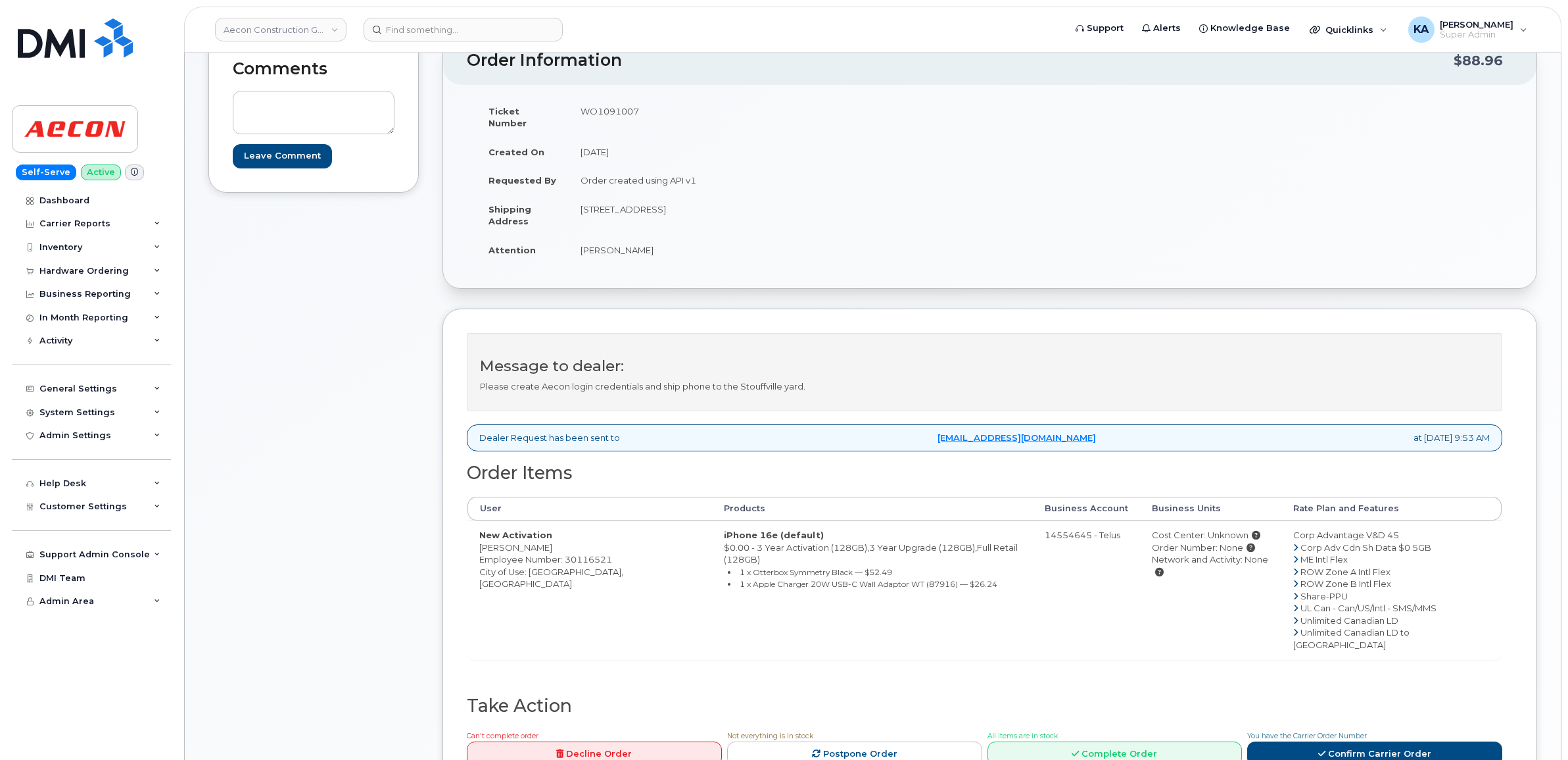
scroll to position [247, 0]
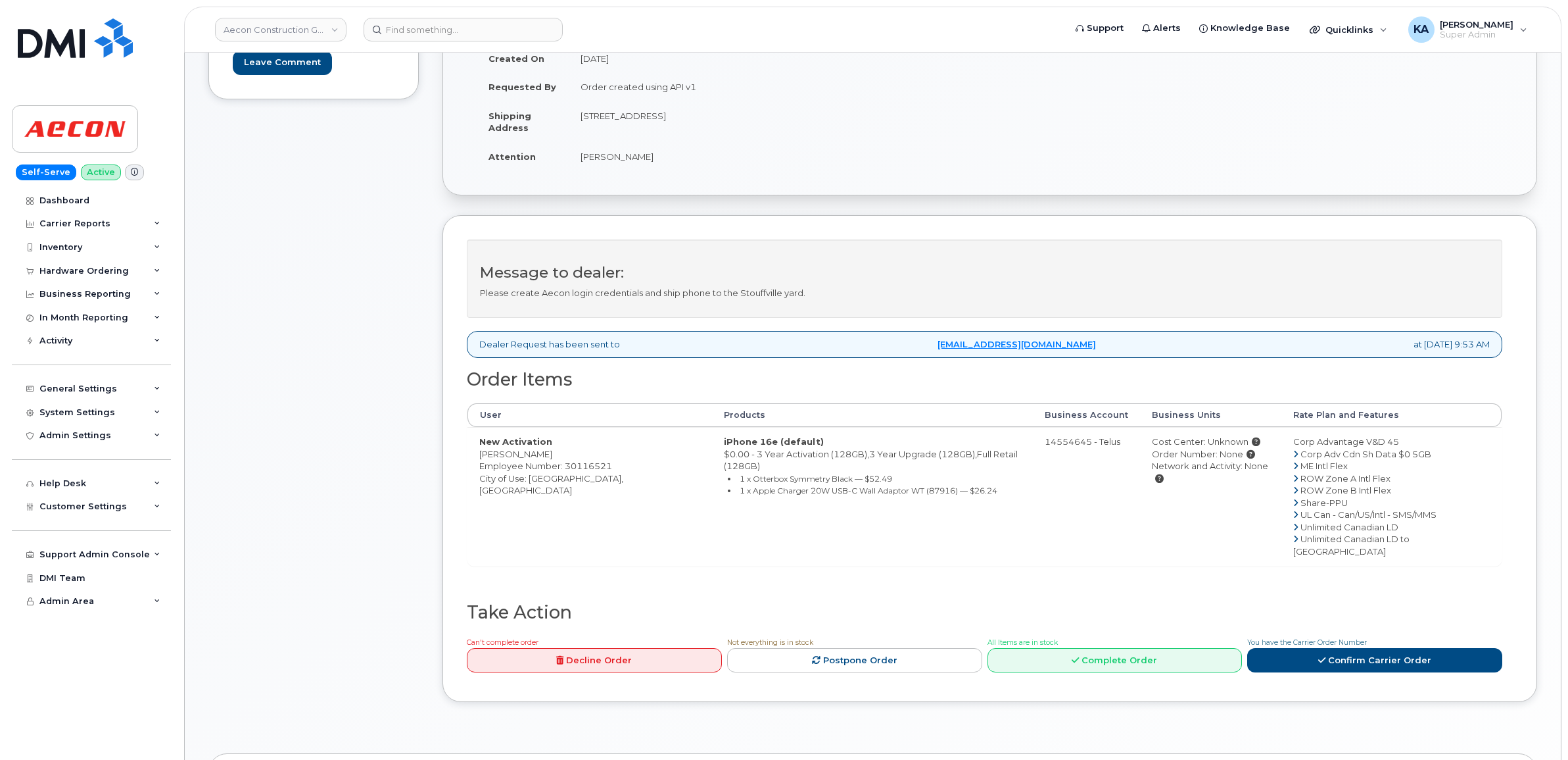
drag, startPoint x: 478, startPoint y: 440, endPoint x: 547, endPoint y: 447, distance: 69.4
click at [547, 447] on td "New Activation [PERSON_NAME] Employee Number: 30116521 City of Use: [GEOGRAPHIC…" at bounding box center [590, 496] width 245 height 139
drag, startPoint x: 546, startPoint y: 447, endPoint x: 537, endPoint y: 444, distance: 9.5
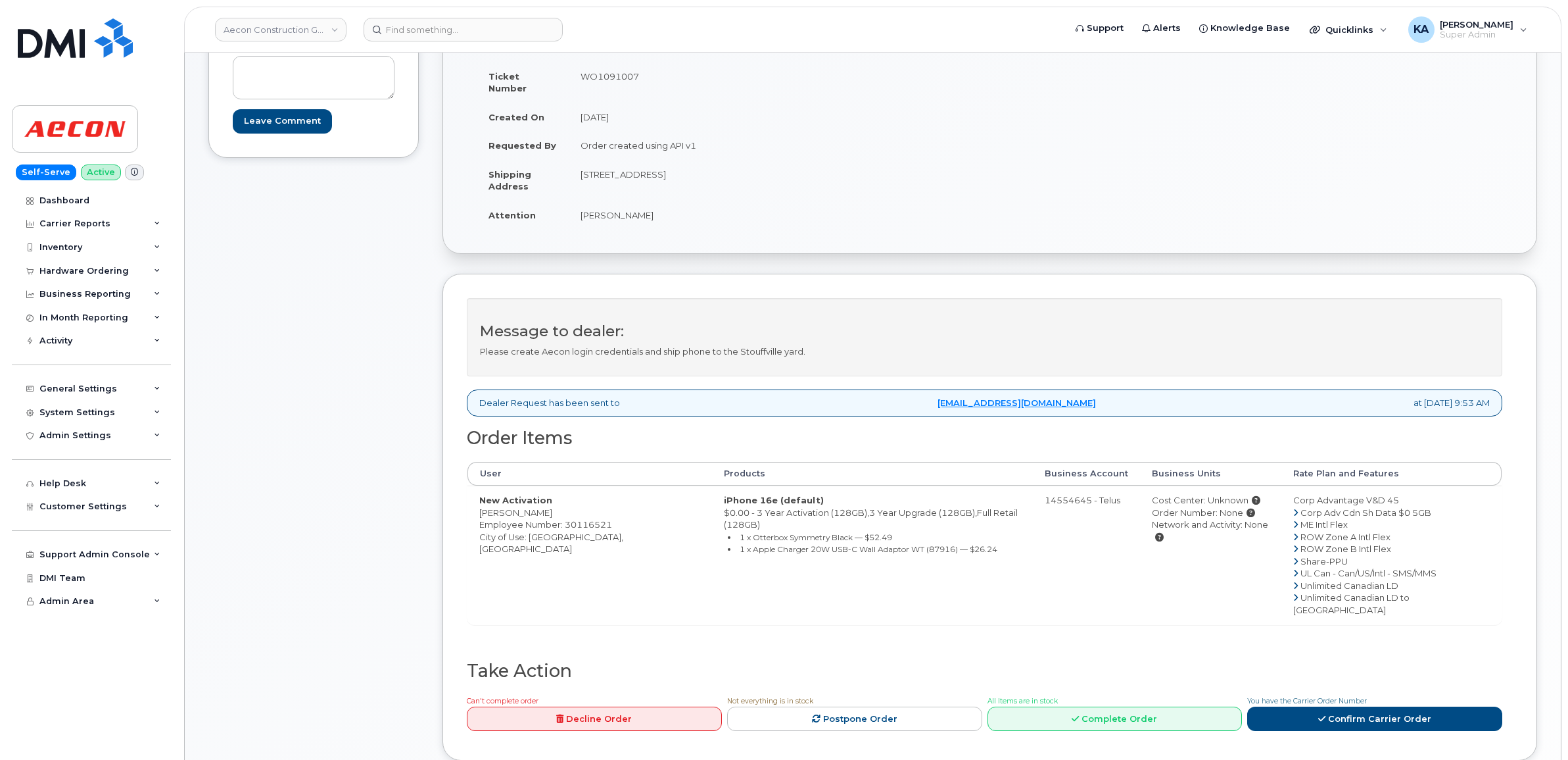
scroll to position [165, 0]
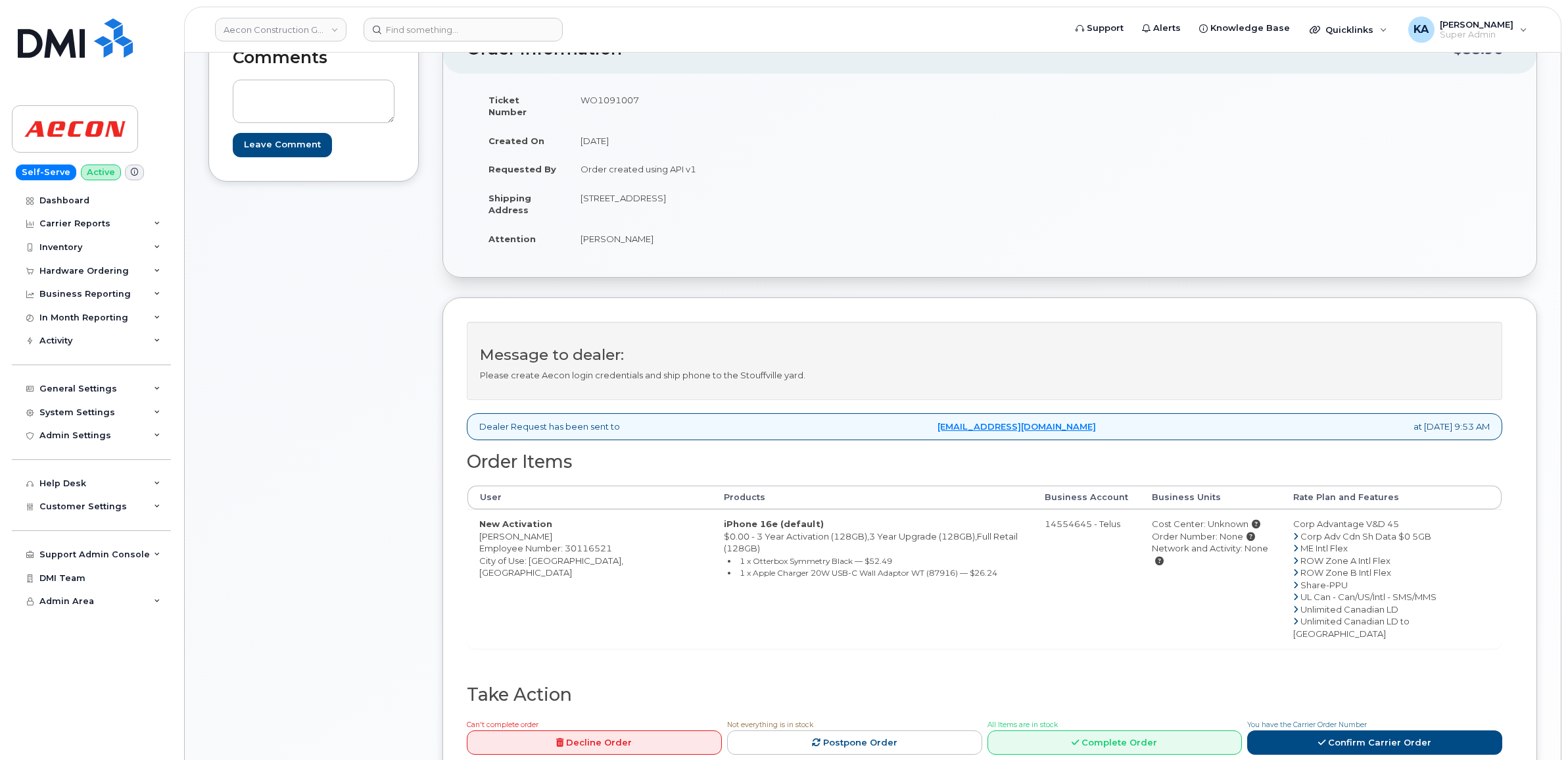
click at [605, 100] on td "WO1091007" at bounding box center [774, 105] width 411 height 41
copy td "WO1091007"
drag, startPoint x: 474, startPoint y: 528, endPoint x: 544, endPoint y: 529, distance: 70.0
click at [544, 529] on td "New Activation [PERSON_NAME] Employee Number: 30116521 City of Use: [GEOGRAPHIC…" at bounding box center [590, 578] width 245 height 139
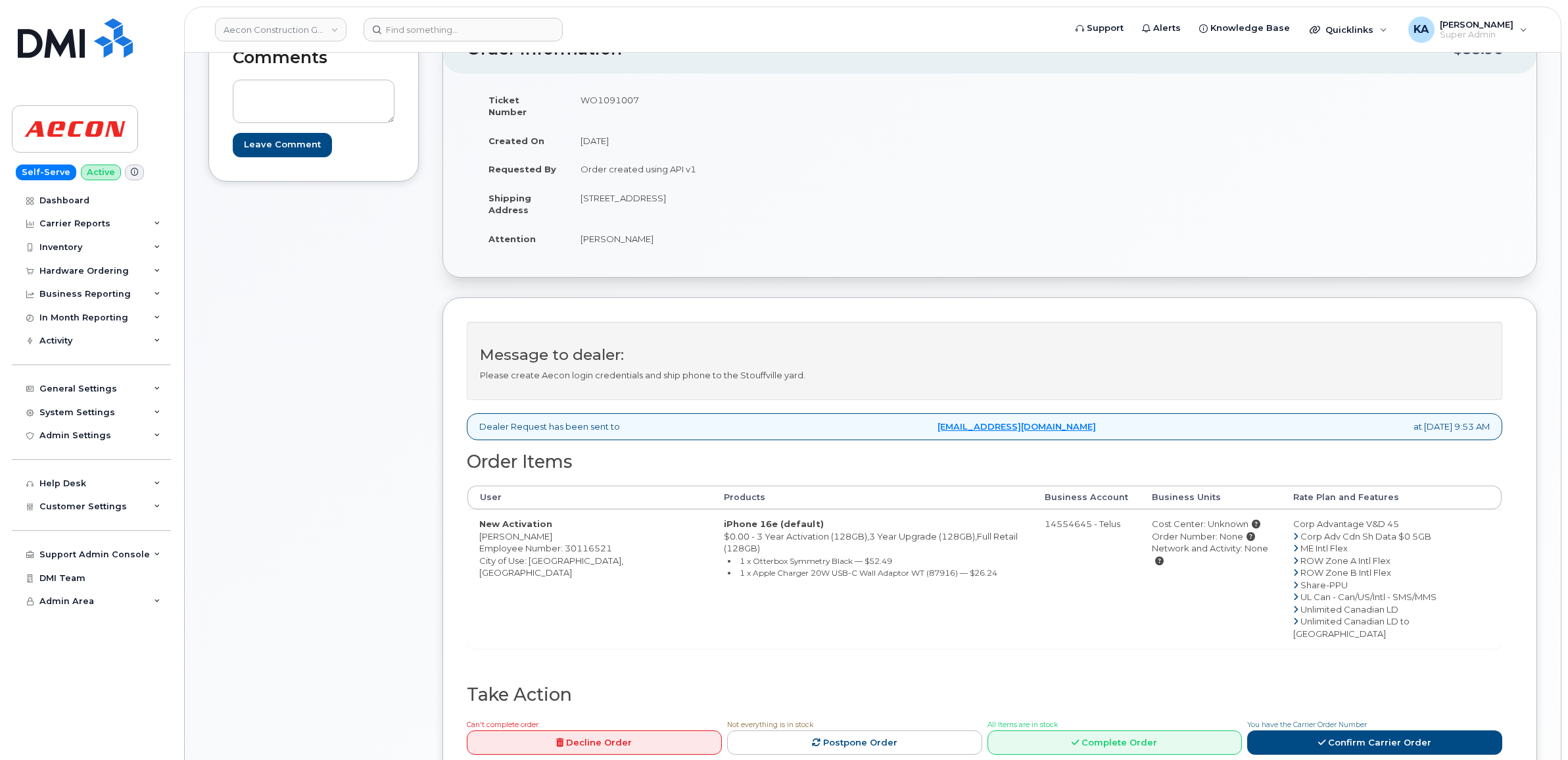
drag, startPoint x: 544, startPoint y: 529, endPoint x: 538, endPoint y: 526, distance: 6.7
copy td "[PERSON_NAME]"
drag, startPoint x: 570, startPoint y: 183, endPoint x: 648, endPoint y: 189, distance: 78.2
click at [648, 189] on td "[STREET_ADDRESS]" at bounding box center [774, 204] width 411 height 41
drag, startPoint x: 648, startPoint y: 189, endPoint x: 656, endPoint y: 218, distance: 30.1
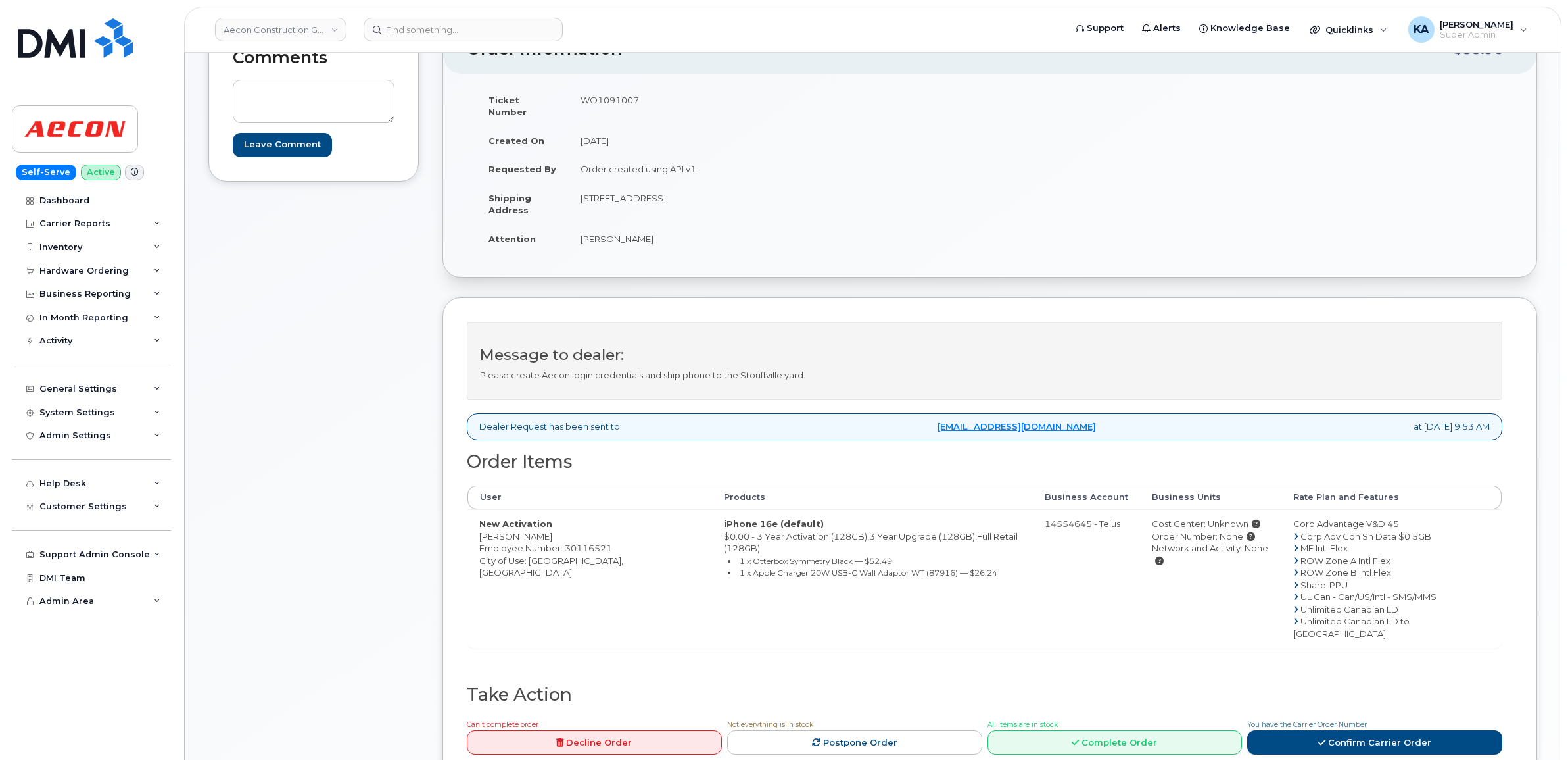
click at [656, 224] on td "[PERSON_NAME]" at bounding box center [774, 238] width 411 height 29
drag, startPoint x: 577, startPoint y: 189, endPoint x: 650, endPoint y: 198, distance: 73.6
click at [650, 198] on td "[STREET_ADDRESS]" at bounding box center [774, 204] width 411 height 41
drag, startPoint x: 649, startPoint y: 198, endPoint x: 642, endPoint y: 189, distance: 11.4
copy td "13267 9th Line"
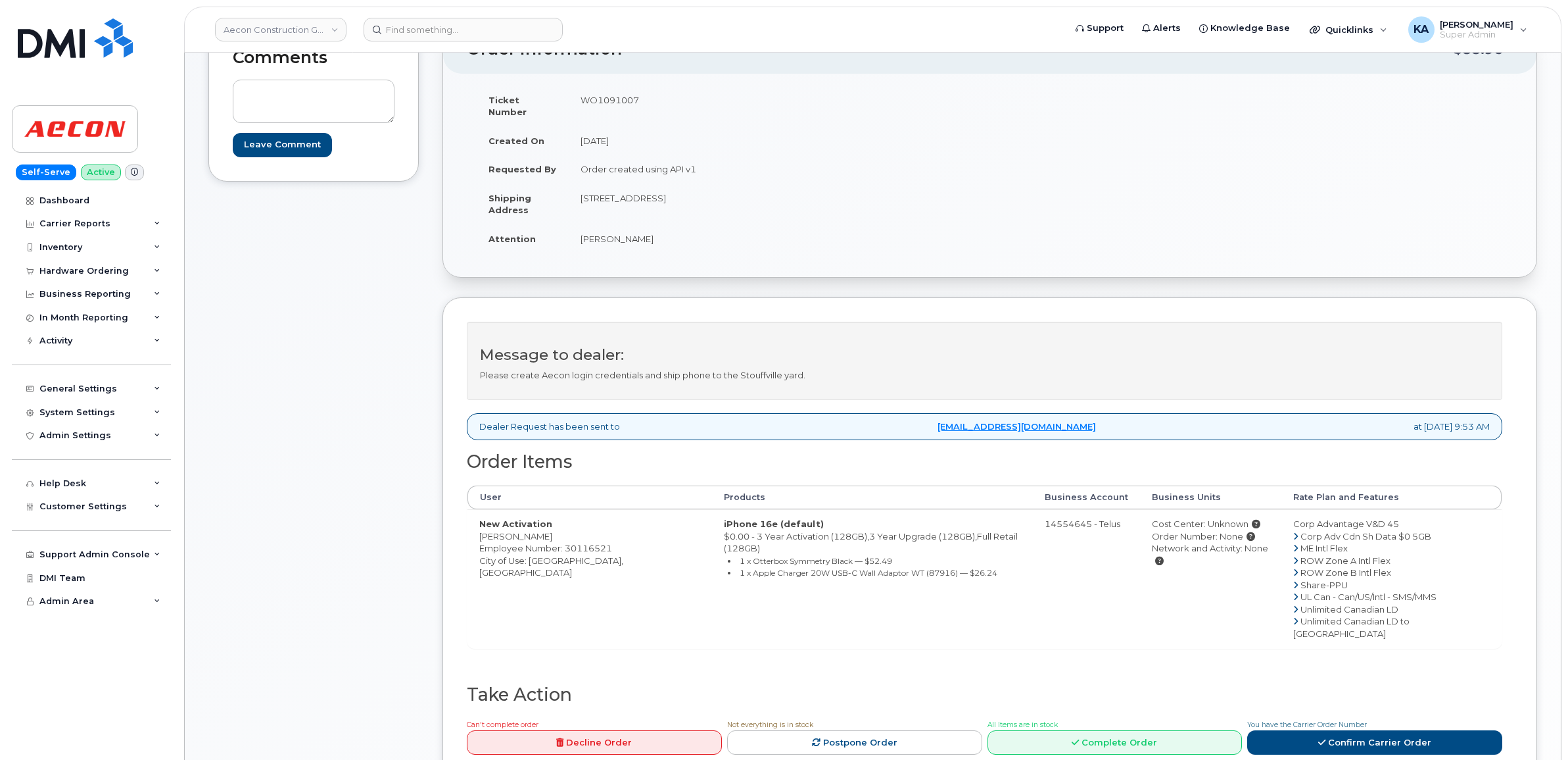
click at [667, 205] on td "[STREET_ADDRESS]" at bounding box center [774, 204] width 411 height 41
drag, startPoint x: 652, startPoint y: 184, endPoint x: 748, endPoint y: 197, distance: 96.9
click at [748, 197] on td "[STREET_ADDRESS]" at bounding box center [774, 204] width 411 height 41
drag, startPoint x: 747, startPoint y: 197, endPoint x: 734, endPoint y: 185, distance: 17.7
copy td "Whitchurch-[GEOGRAPHIC_DATA]"
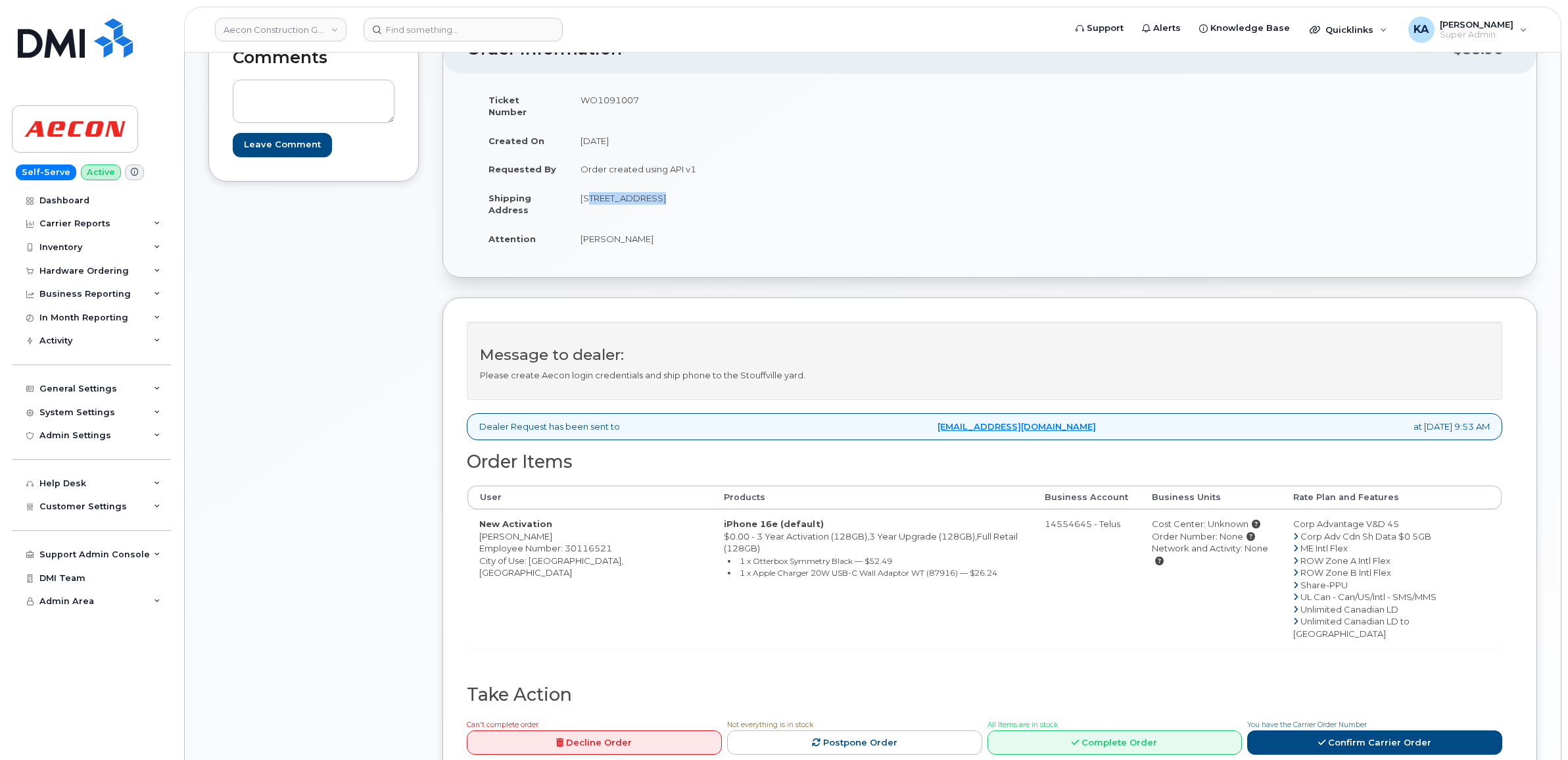
drag, startPoint x: 574, startPoint y: 189, endPoint x: 649, endPoint y: 192, distance: 75.1
click at [649, 192] on td "[STREET_ADDRESS]" at bounding box center [774, 204] width 411 height 41
drag, startPoint x: 649, startPoint y: 192, endPoint x: 635, endPoint y: 186, distance: 15.2
copy td "13267 9th Line"
drag, startPoint x: 764, startPoint y: 184, endPoint x: 807, endPoint y: 185, distance: 43.0
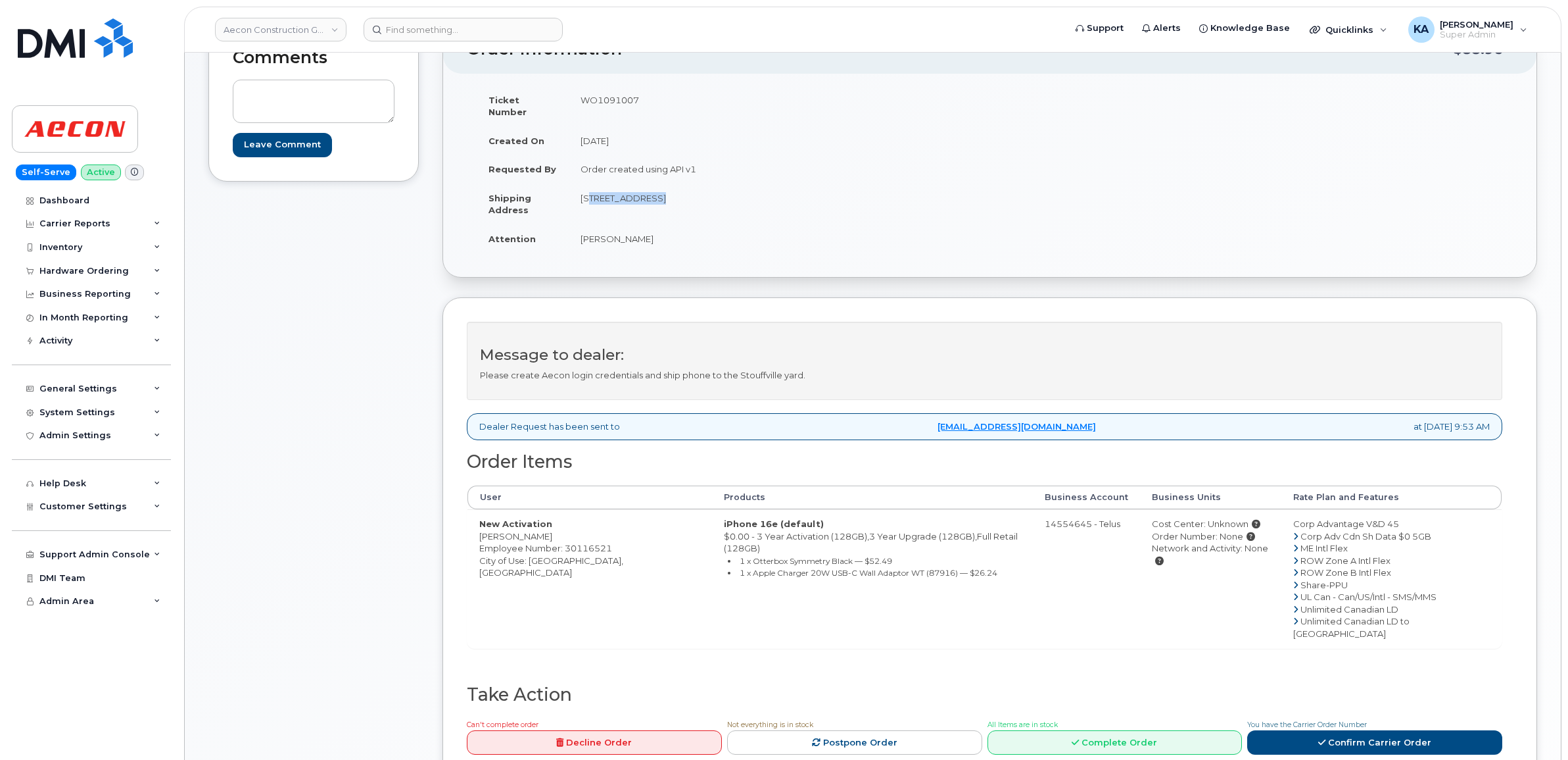
click at [807, 185] on td "[STREET_ADDRESS]" at bounding box center [774, 204] width 411 height 41
drag, startPoint x: 806, startPoint y: 185, endPoint x: 790, endPoint y: 184, distance: 16.0
copy td "L4A 3C8"
drag, startPoint x: 573, startPoint y: 186, endPoint x: 828, endPoint y: 196, distance: 255.2
click at [829, 196] on td "[STREET_ADDRESS]" at bounding box center [774, 204] width 411 height 41
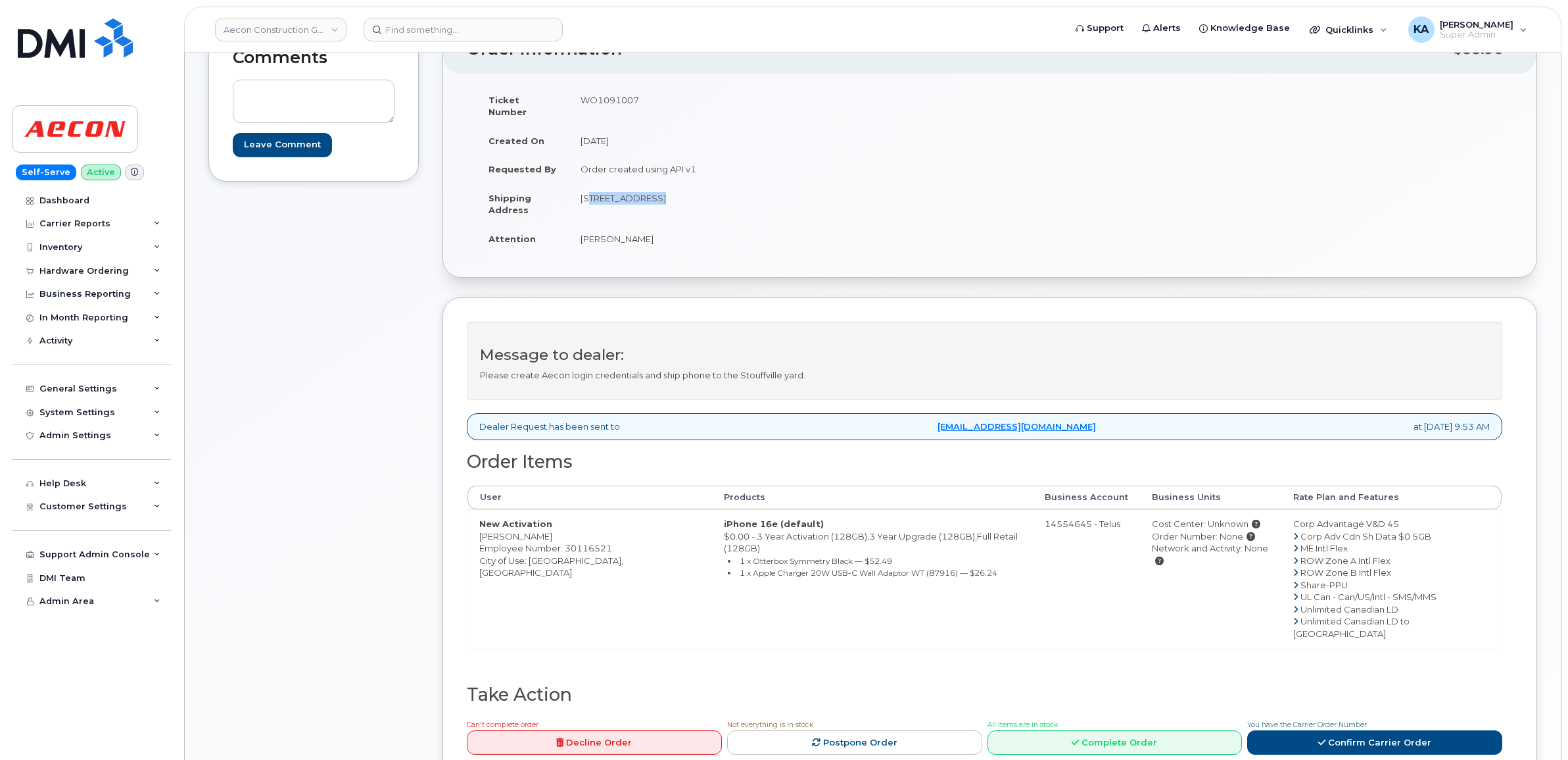
drag, startPoint x: 828, startPoint y: 196, endPoint x: 761, endPoint y: 188, distance: 67.5
copy td "[STREET_ADDRESS]"
click at [1353, 730] on link "Confirm Carrier Order" at bounding box center [1374, 742] width 255 height 24
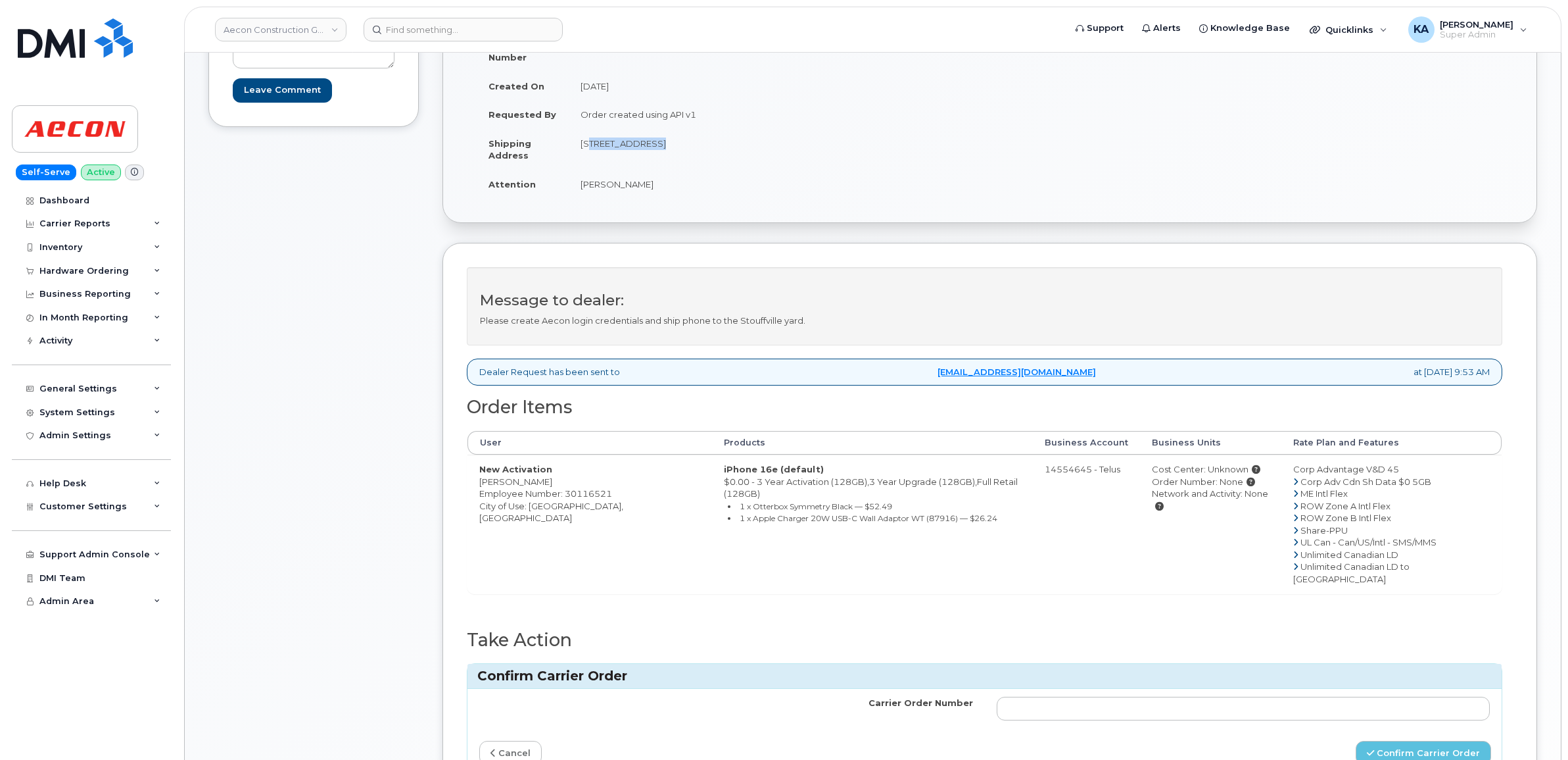
scroll to position [247, 0]
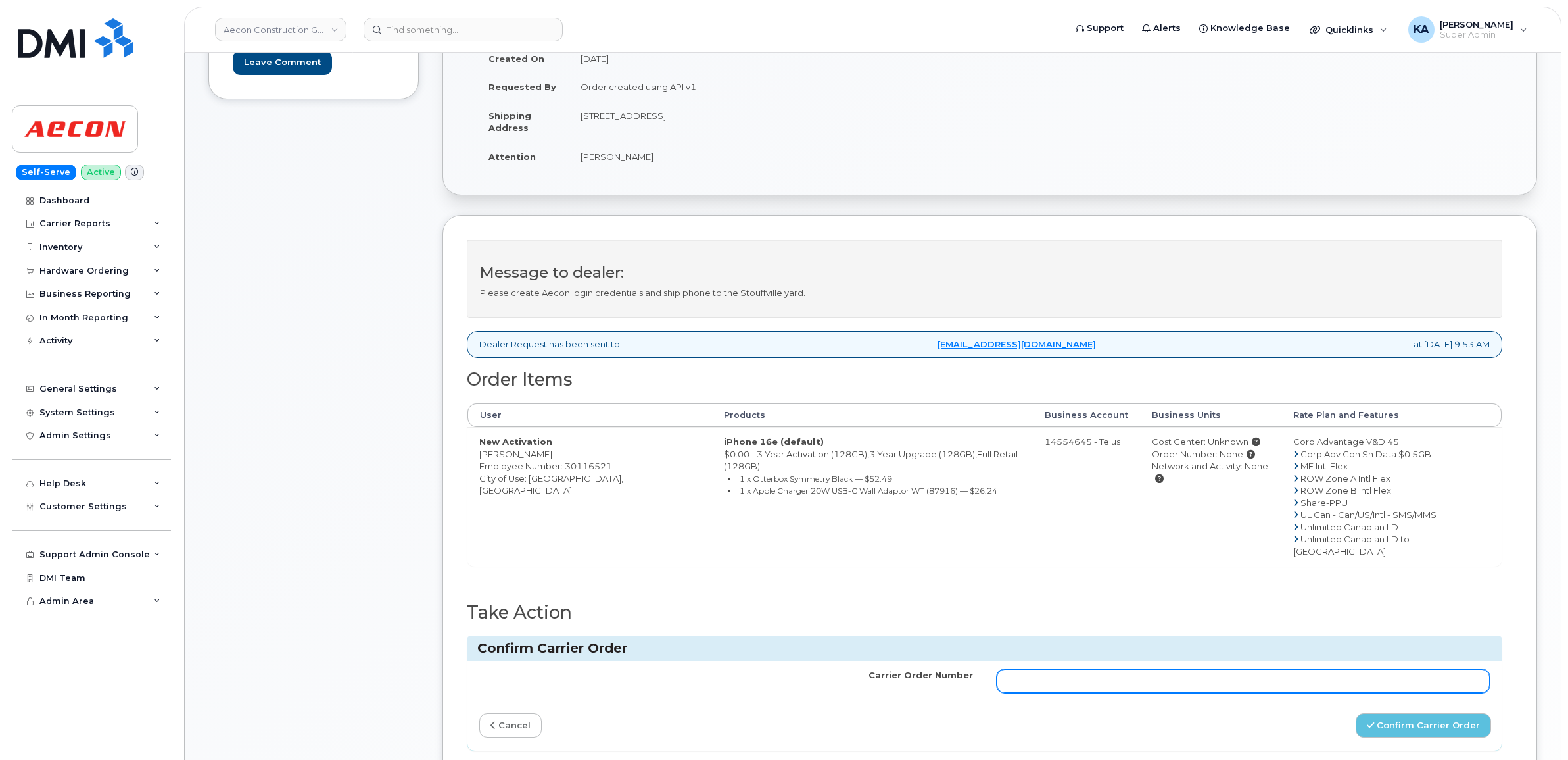
click at [1104, 669] on input "Carrier Order Number" at bounding box center [1244, 681] width 494 height 24
paste input "TL60026766"
type input "TL60026766"
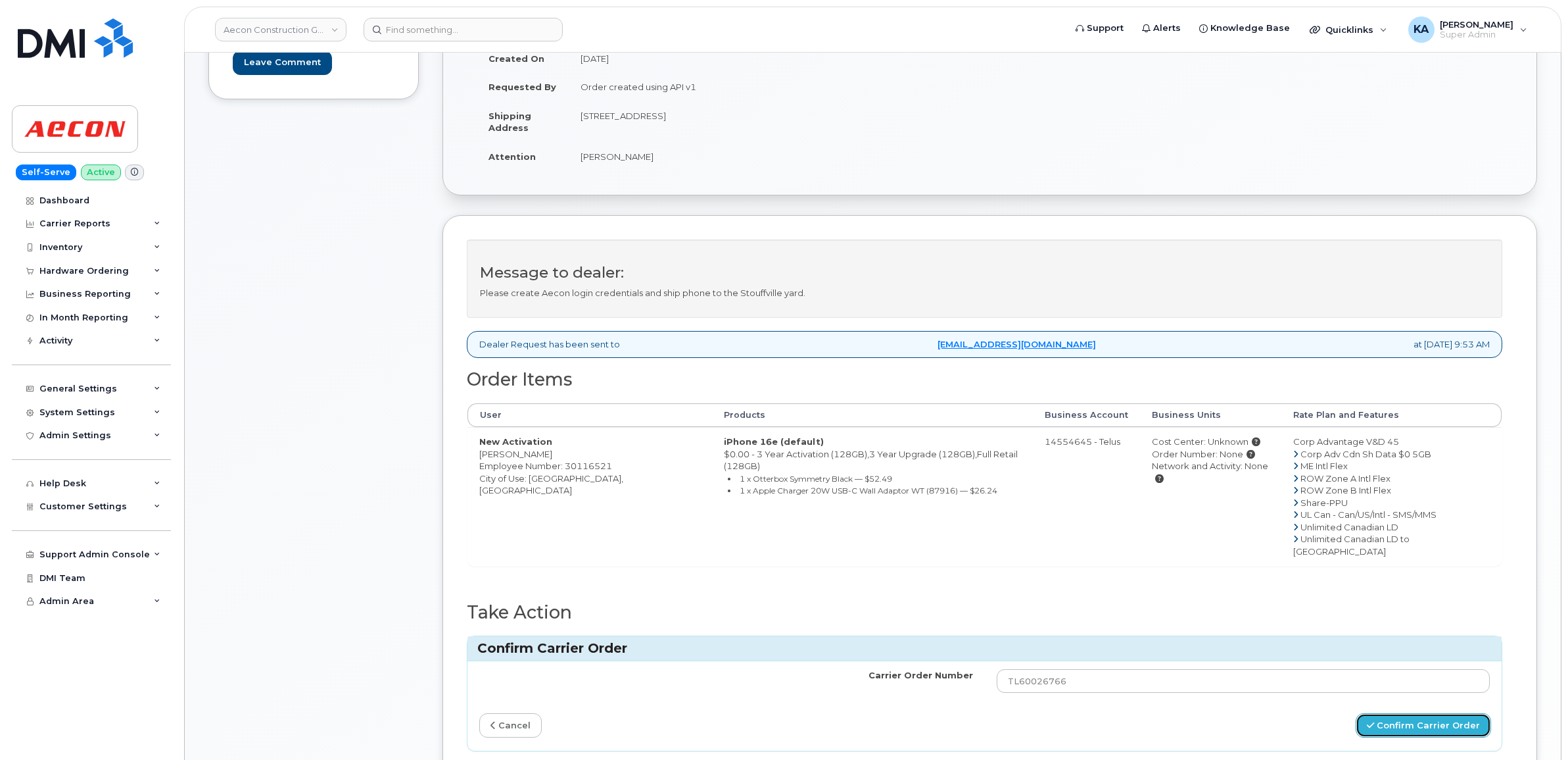
click at [1387, 713] on button "Confirm Carrier Order" at bounding box center [1424, 725] width 136 height 24
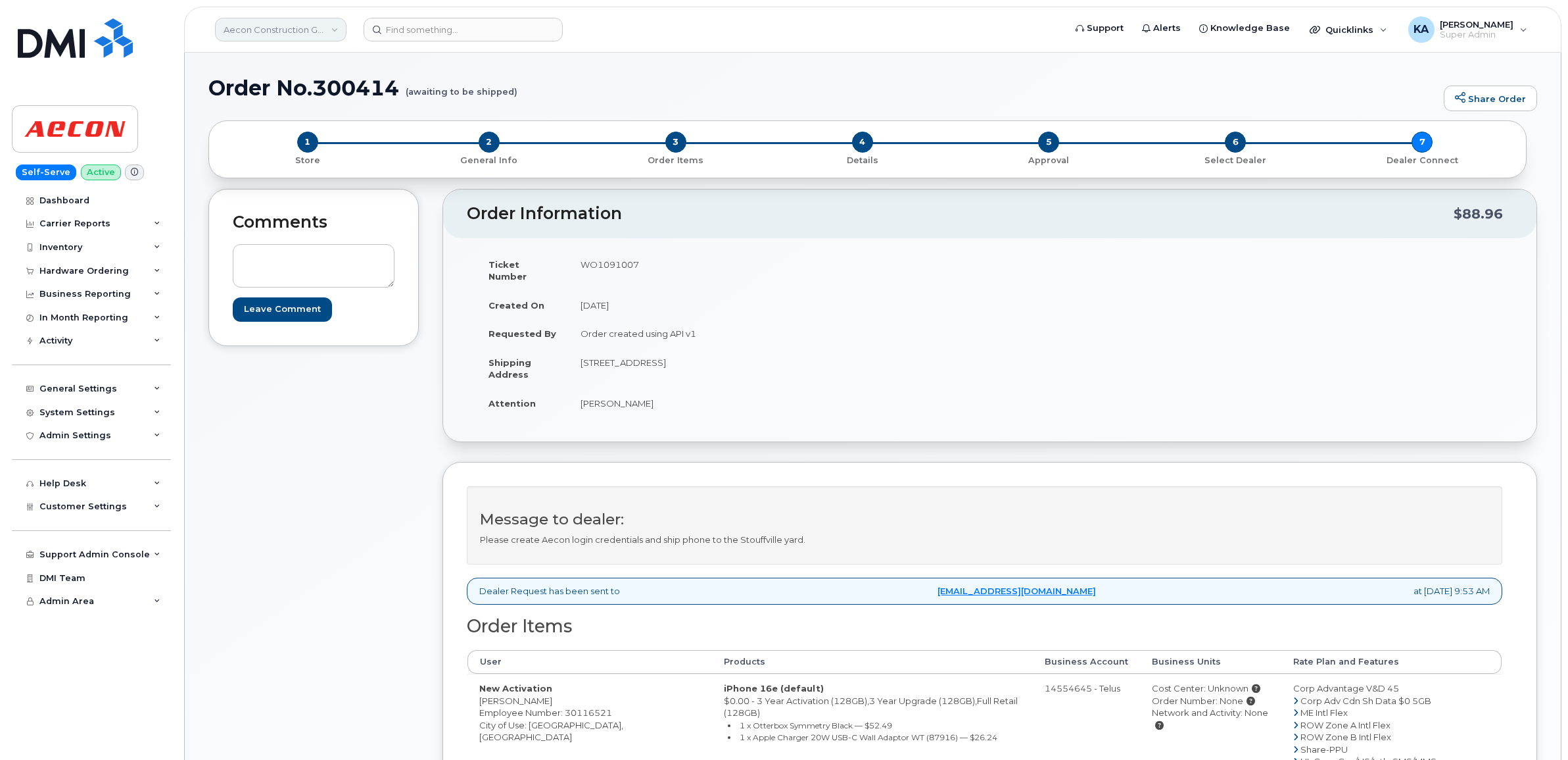
click at [293, 29] on link "Aecon Construction Group Inc" at bounding box center [280, 30] width 131 height 24
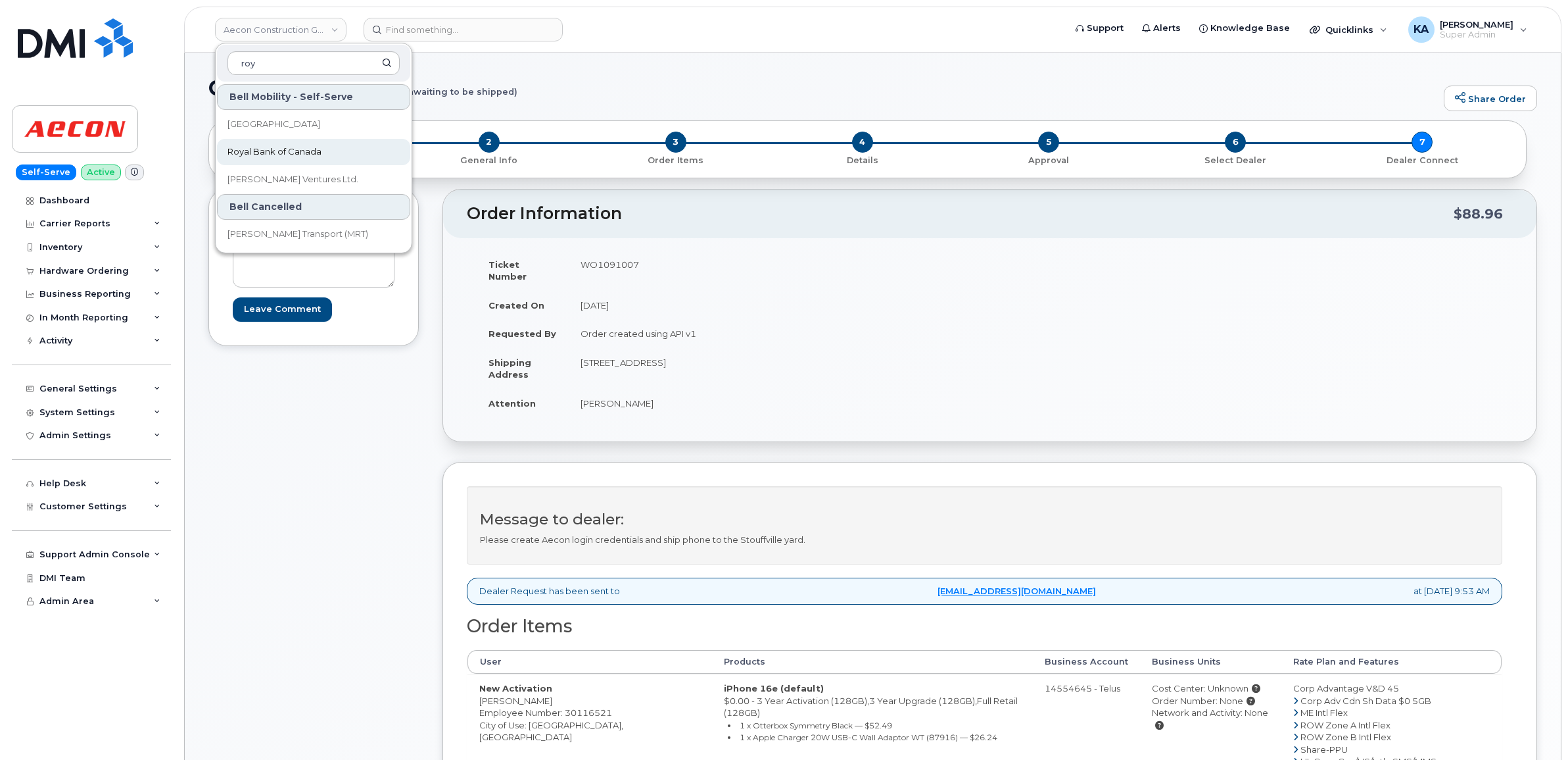
type input "roy"
click at [274, 146] on span "Royal Bank of Canada" at bounding box center [275, 152] width 94 height 13
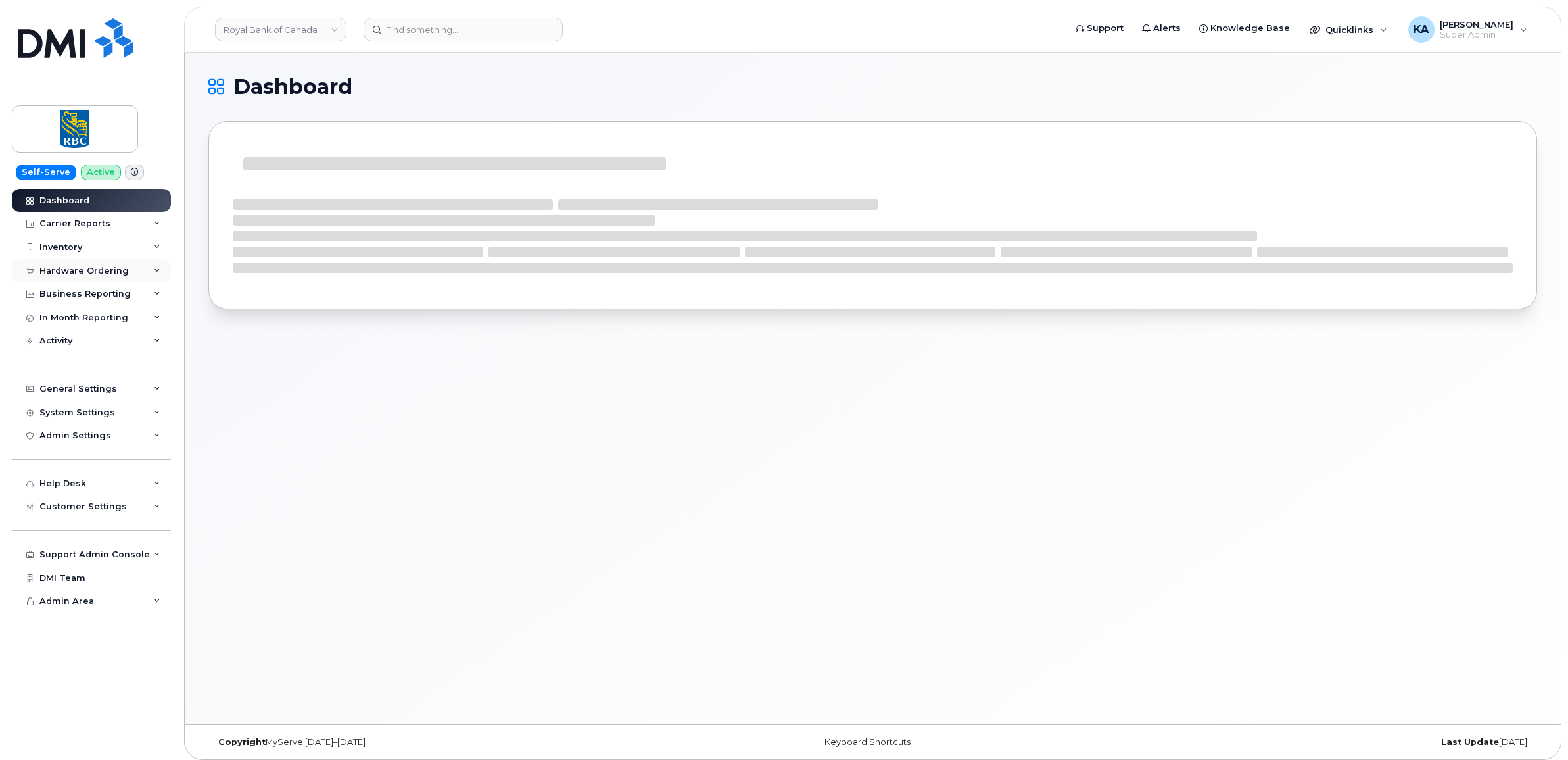
click at [77, 270] on div "Hardware Ordering" at bounding box center [83, 271] width 89 height 11
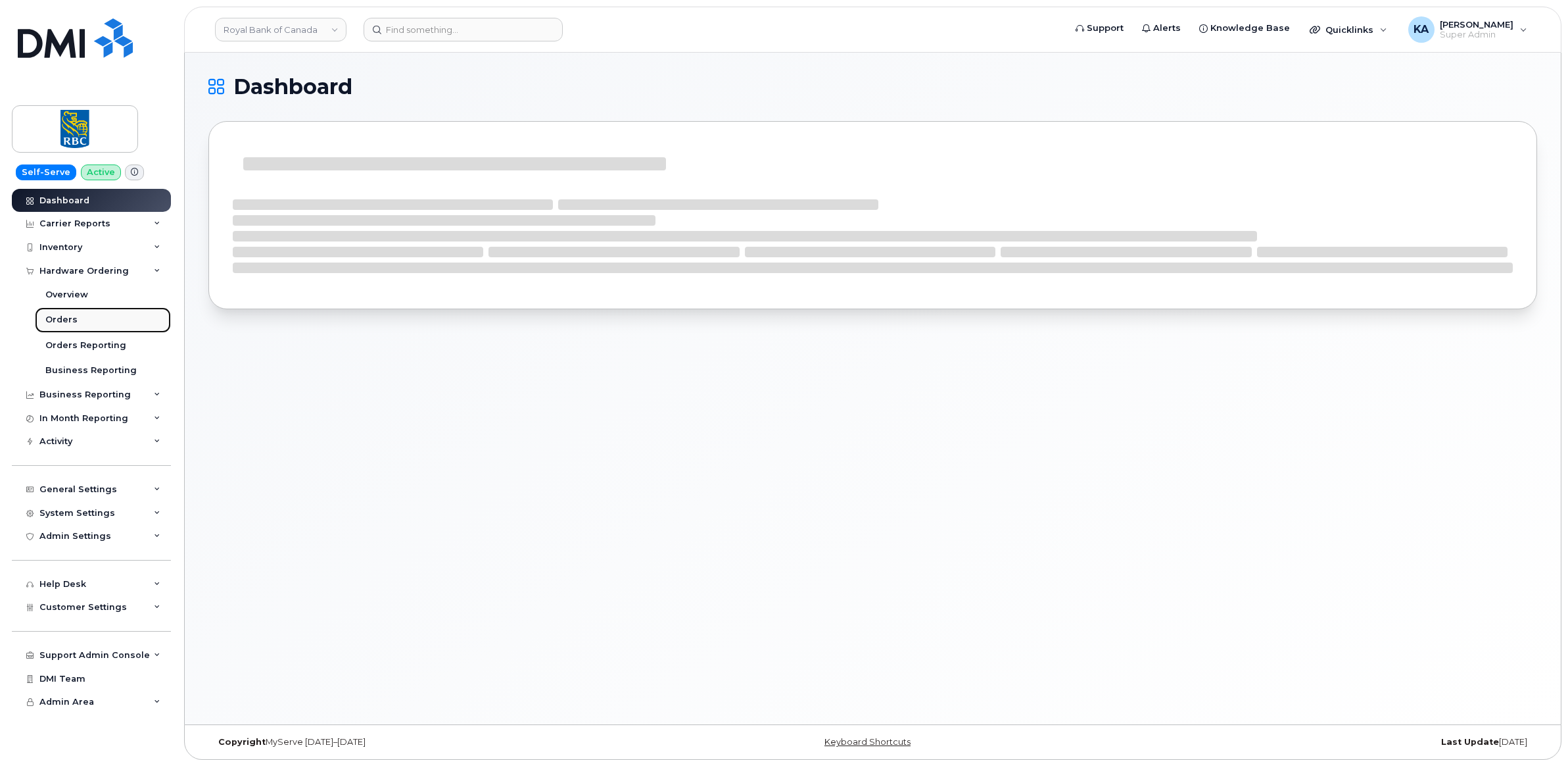
click at [56, 318] on div "Orders" at bounding box center [61, 320] width 33 height 11
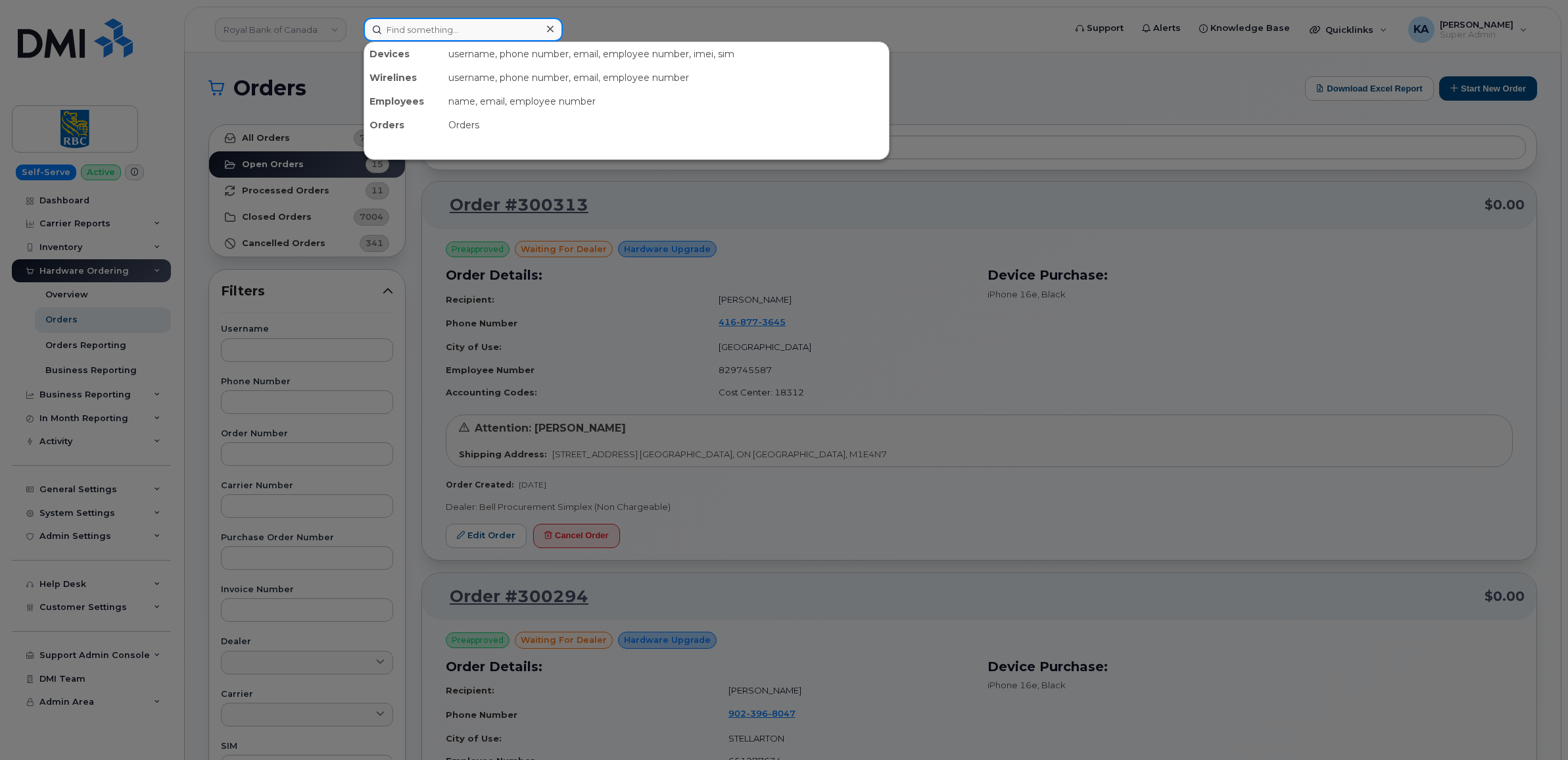
paste input "5067400698"
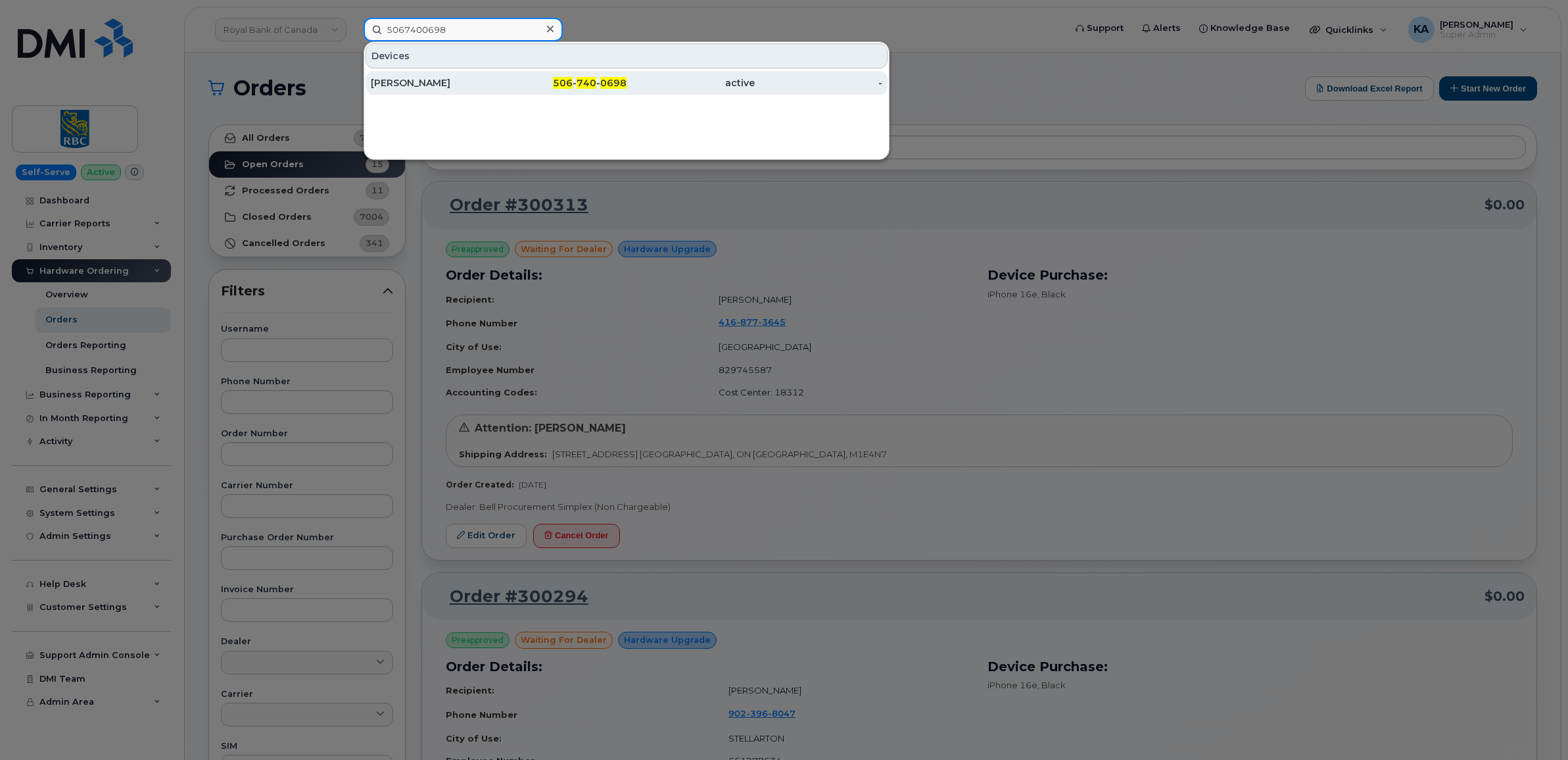
type input "5067400698"
click at [419, 80] on div "[PERSON_NAME]" at bounding box center [435, 83] width 128 height 13
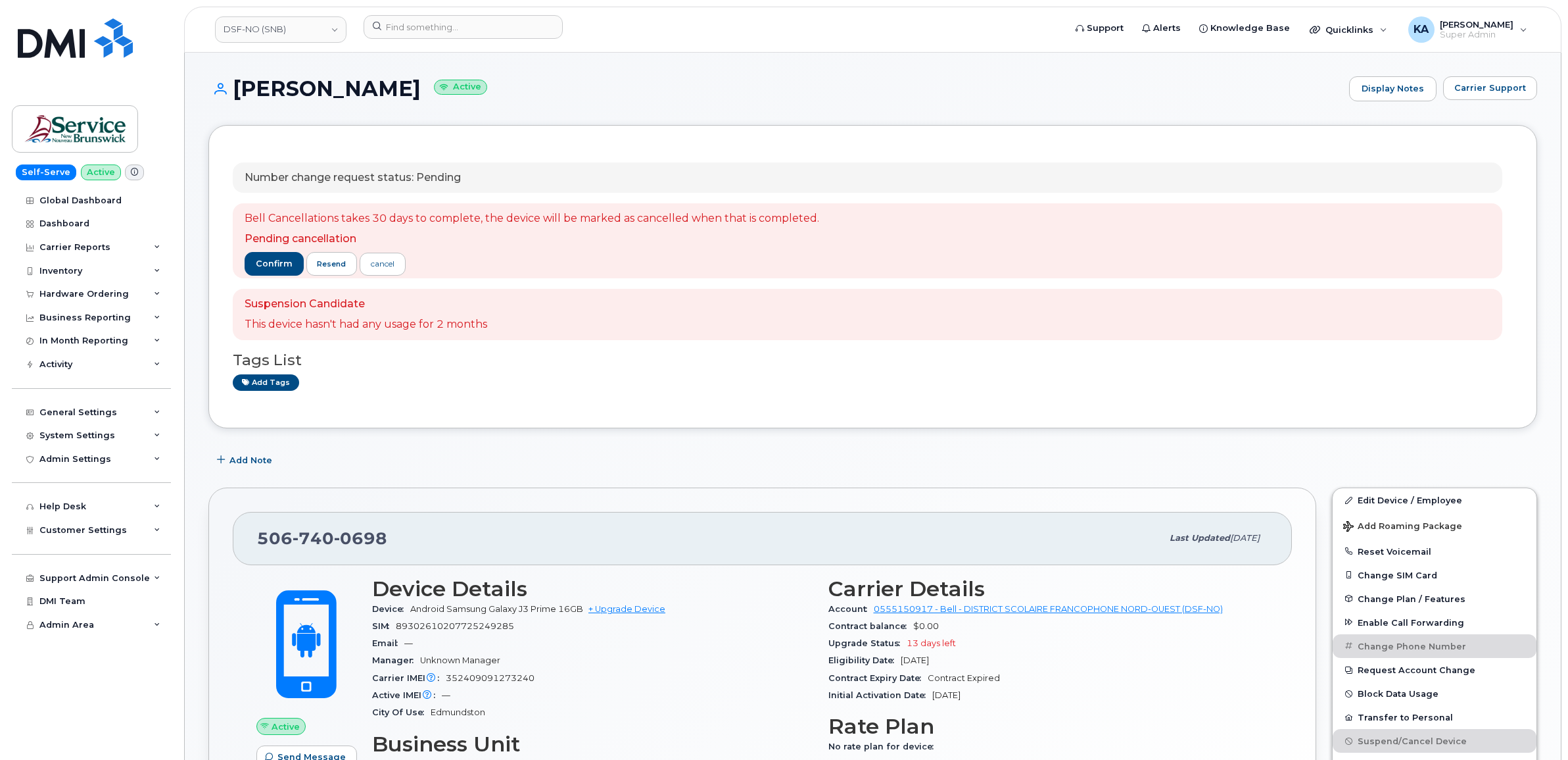
click at [937, 403] on div "Number change request status: Pending Bell Cancellations takes 30 days to compl…" at bounding box center [872, 277] width 1280 height 256
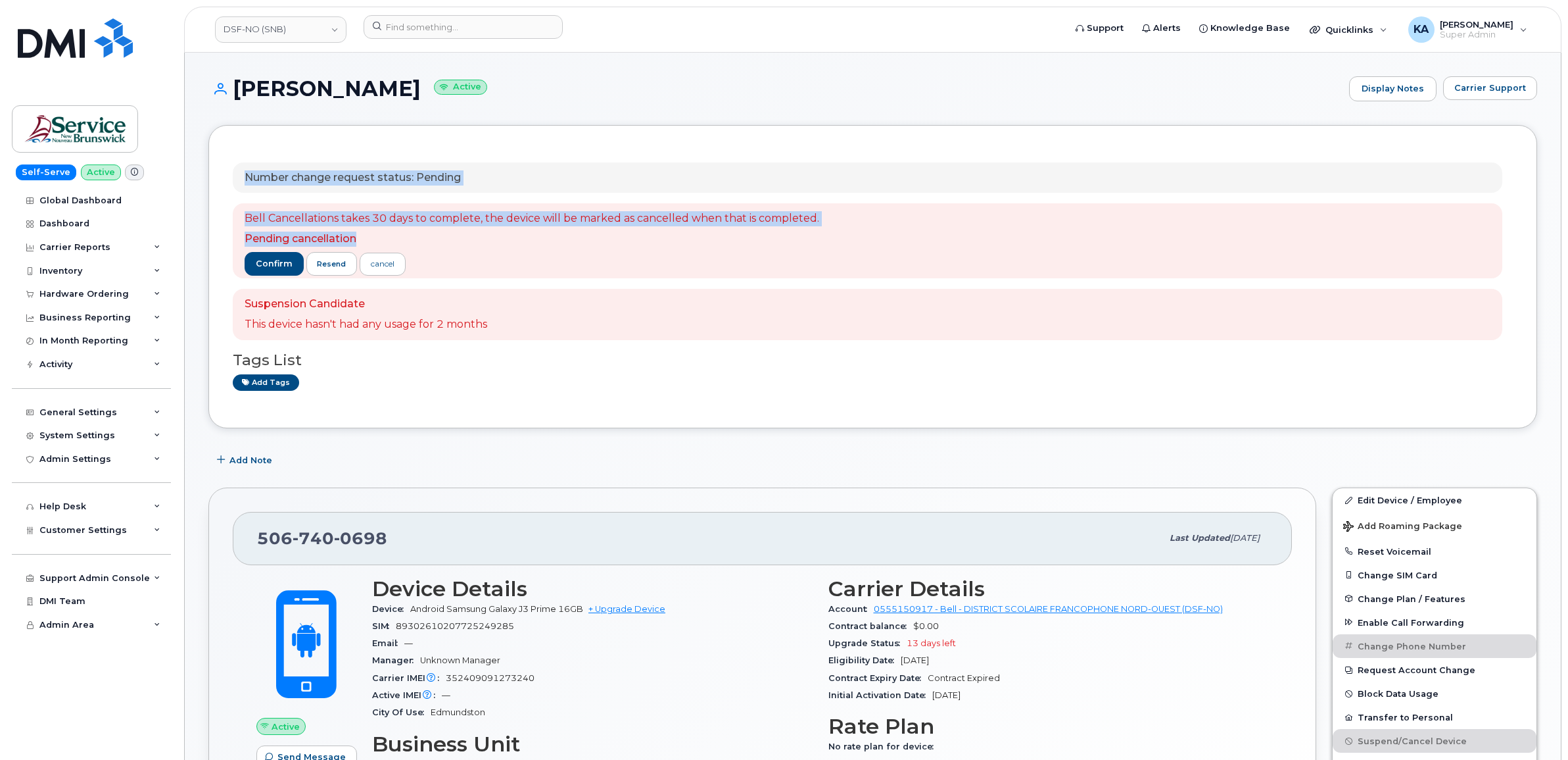
drag, startPoint x: 242, startPoint y: 175, endPoint x: 406, endPoint y: 240, distance: 176.4
click at [406, 240] on div "Number change request status: Pending Bell Cancellations takes 30 days to compl…" at bounding box center [867, 252] width 1270 height 178
drag, startPoint x: 406, startPoint y: 240, endPoint x: 398, endPoint y: 217, distance: 24.4
copy div "Number change request status: Pending Bell Cancellations takes 30 days to compl…"
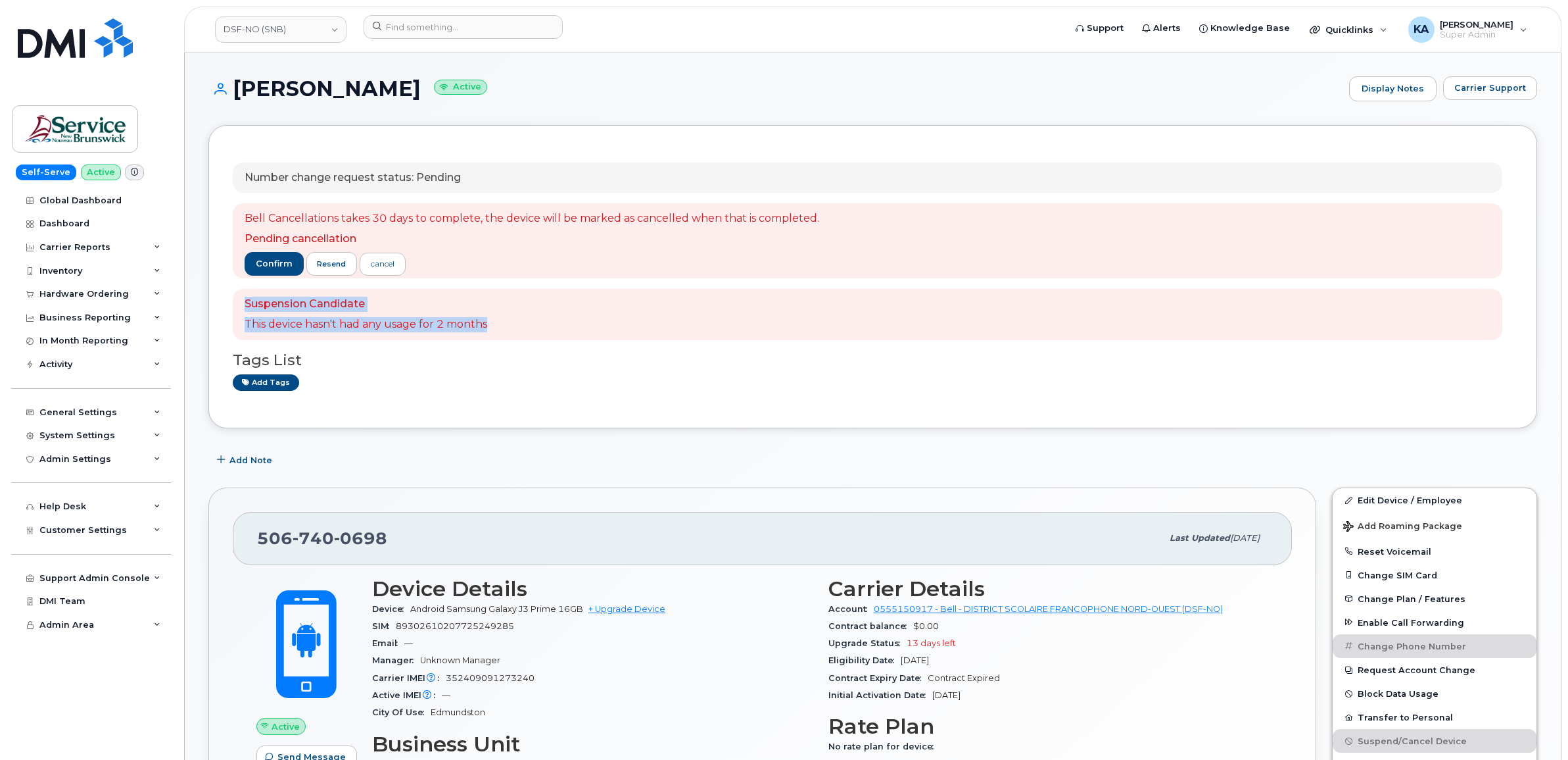
drag, startPoint x: 241, startPoint y: 303, endPoint x: 491, endPoint y: 323, distance: 250.8
click at [491, 323] on div "Suspension Candidate This device hasn't had any usage for 2 months" at bounding box center [867, 315] width 1270 height 52
drag, startPoint x: 491, startPoint y: 323, endPoint x: 472, endPoint y: 323, distance: 19.0
copy div "Suspension Candidate This device hasn't had any usage for 2 months"
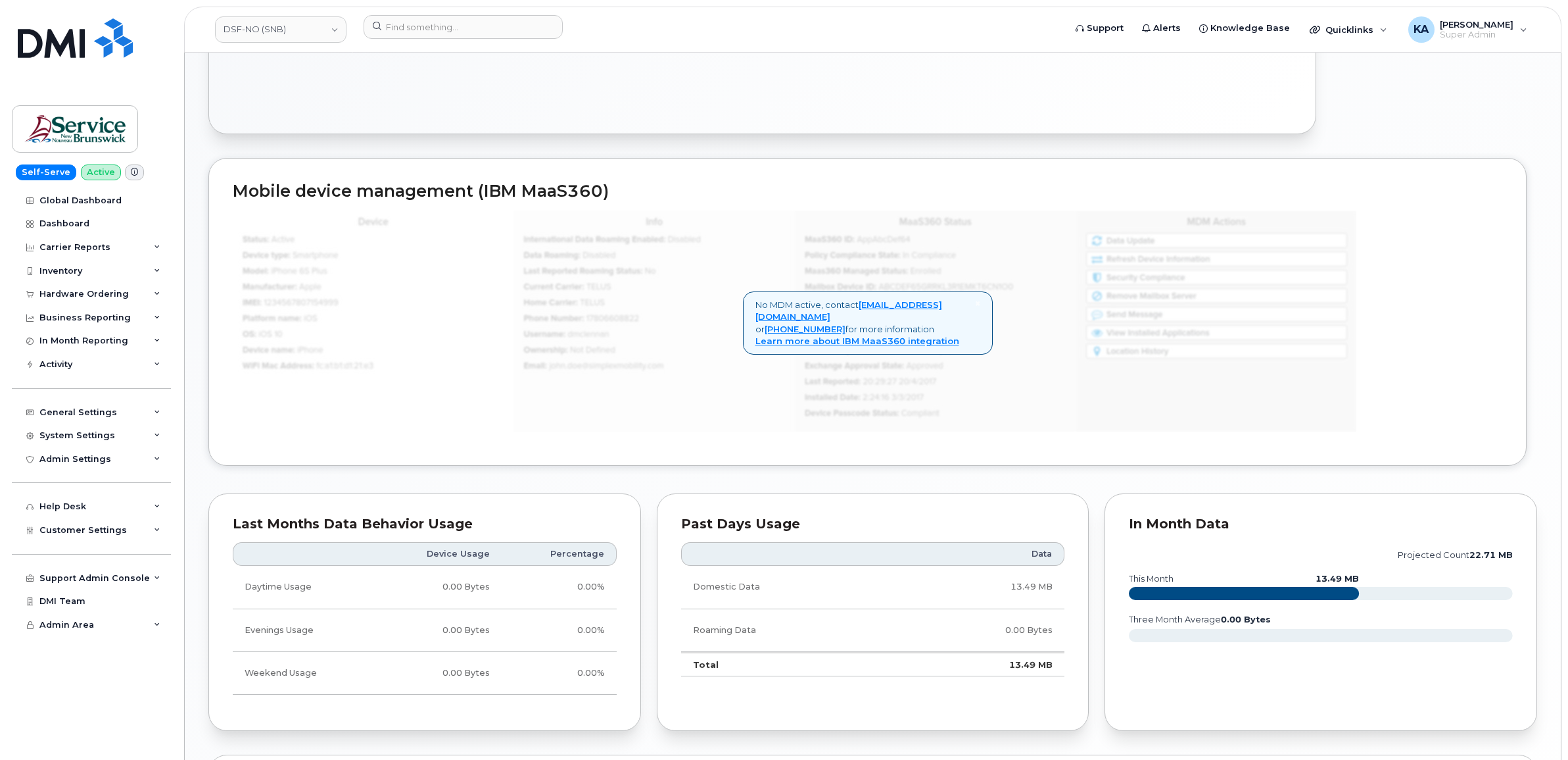
scroll to position [987, 0]
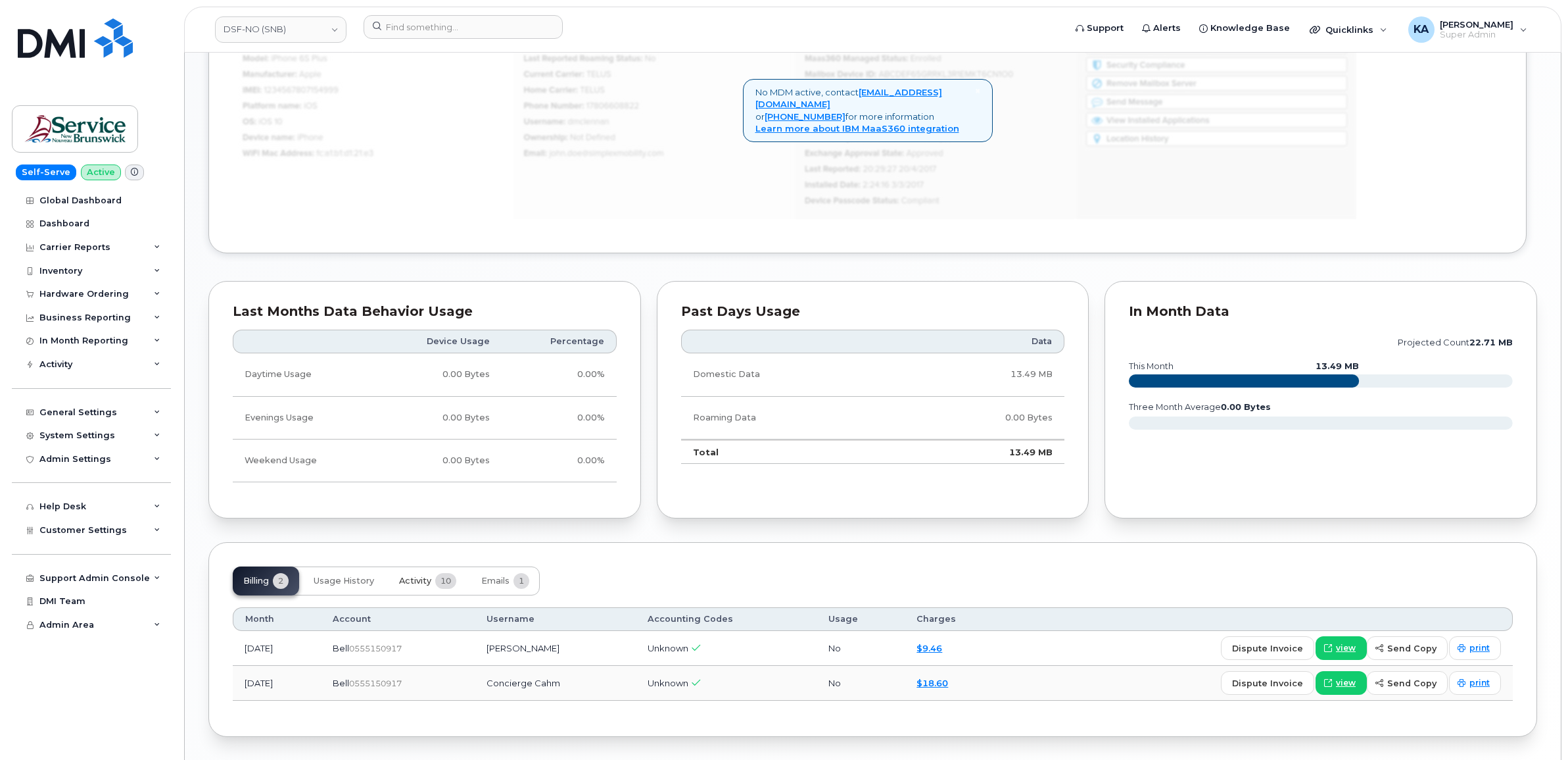
click at [421, 579] on span "Activity" at bounding box center [415, 580] width 33 height 11
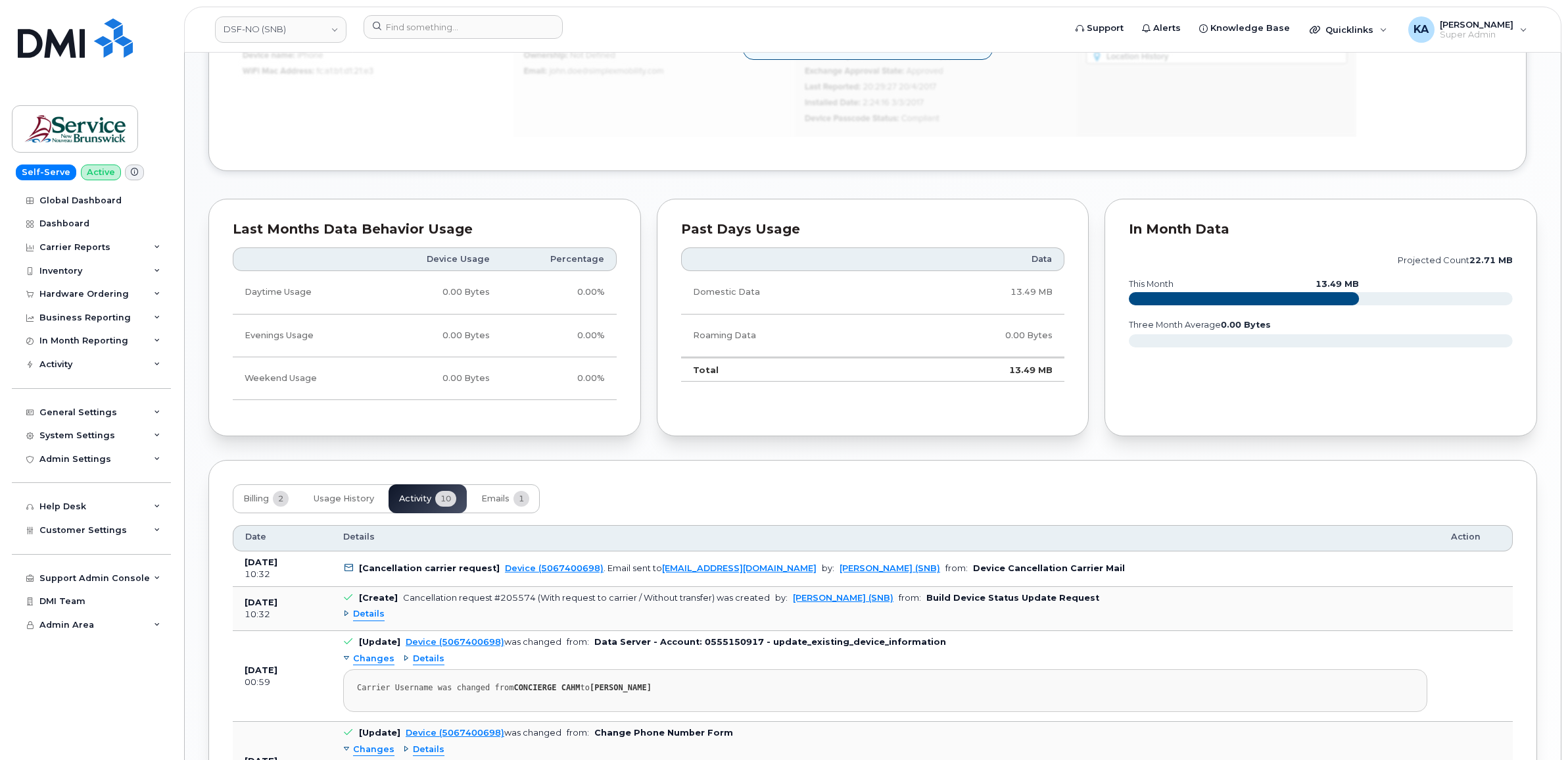
scroll to position [1151, 0]
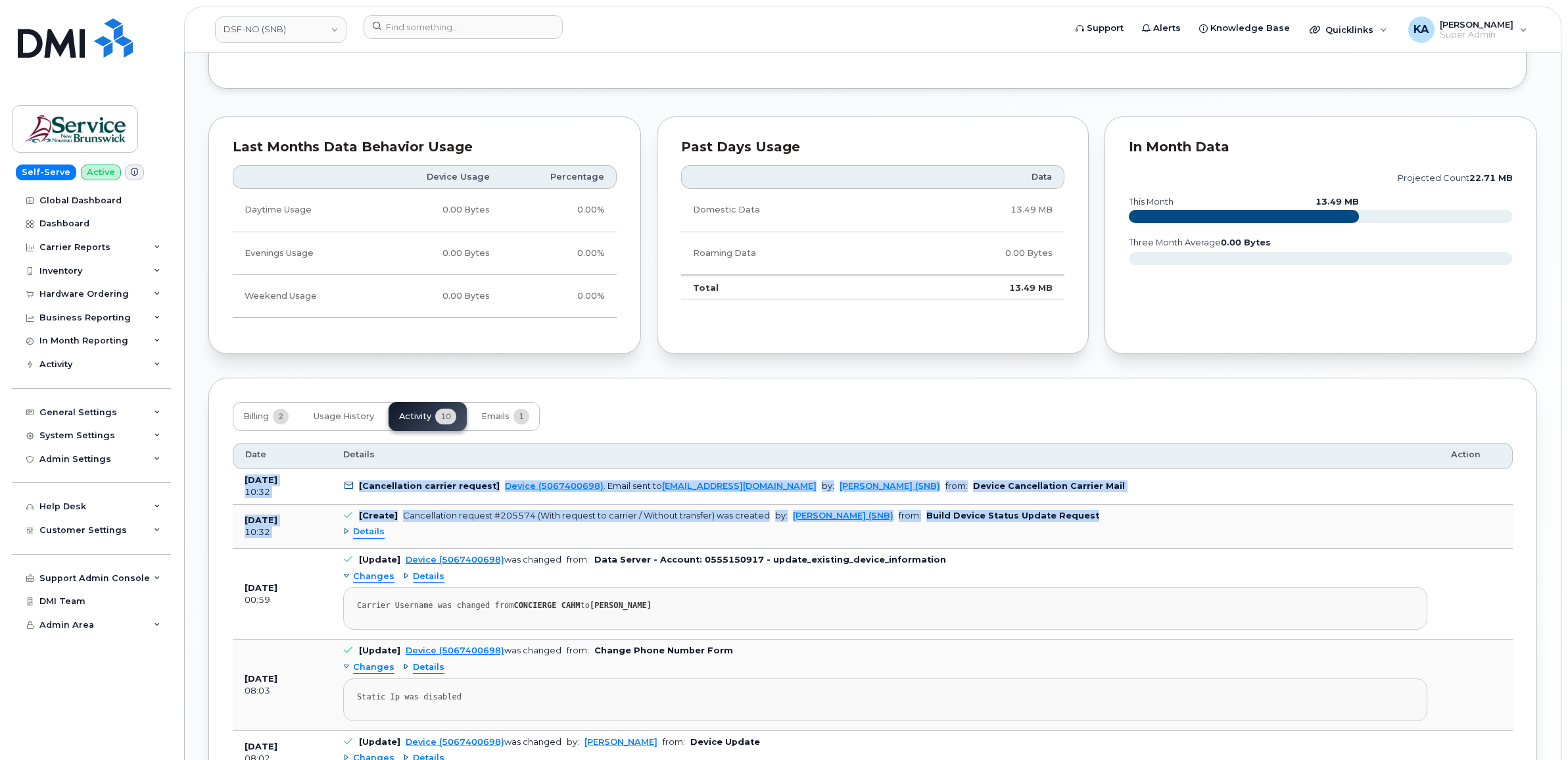
drag, startPoint x: 242, startPoint y: 484, endPoint x: 1103, endPoint y: 517, distance: 861.6
drag, startPoint x: 1103, startPoint y: 517, endPoint x: 1048, endPoint y: 516, distance: 55.0
copy tbody "[DATE] 10:32 [Cancellation carrier request] Device (5067400698) . Email sent to…"
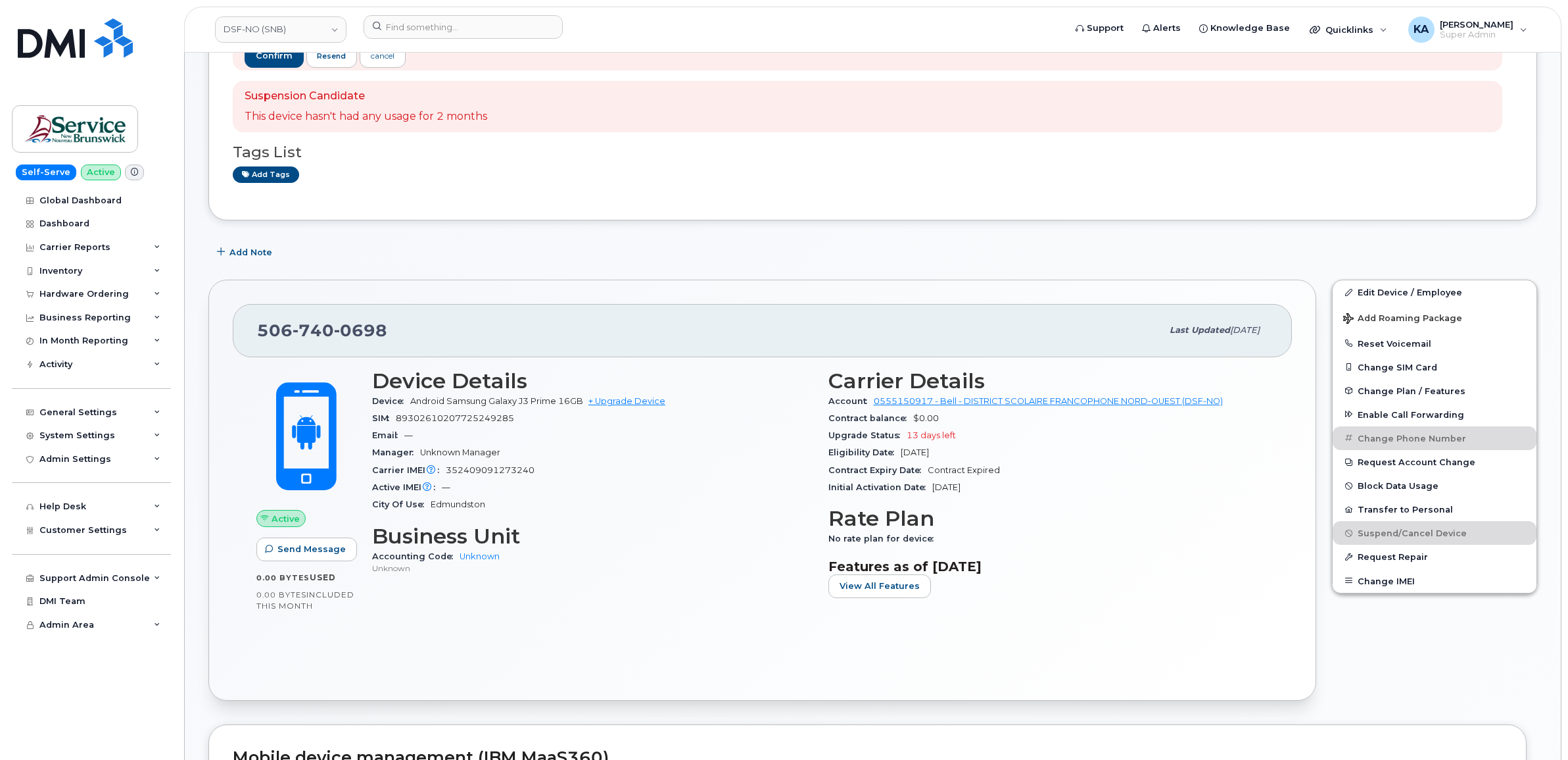
scroll to position [82, 0]
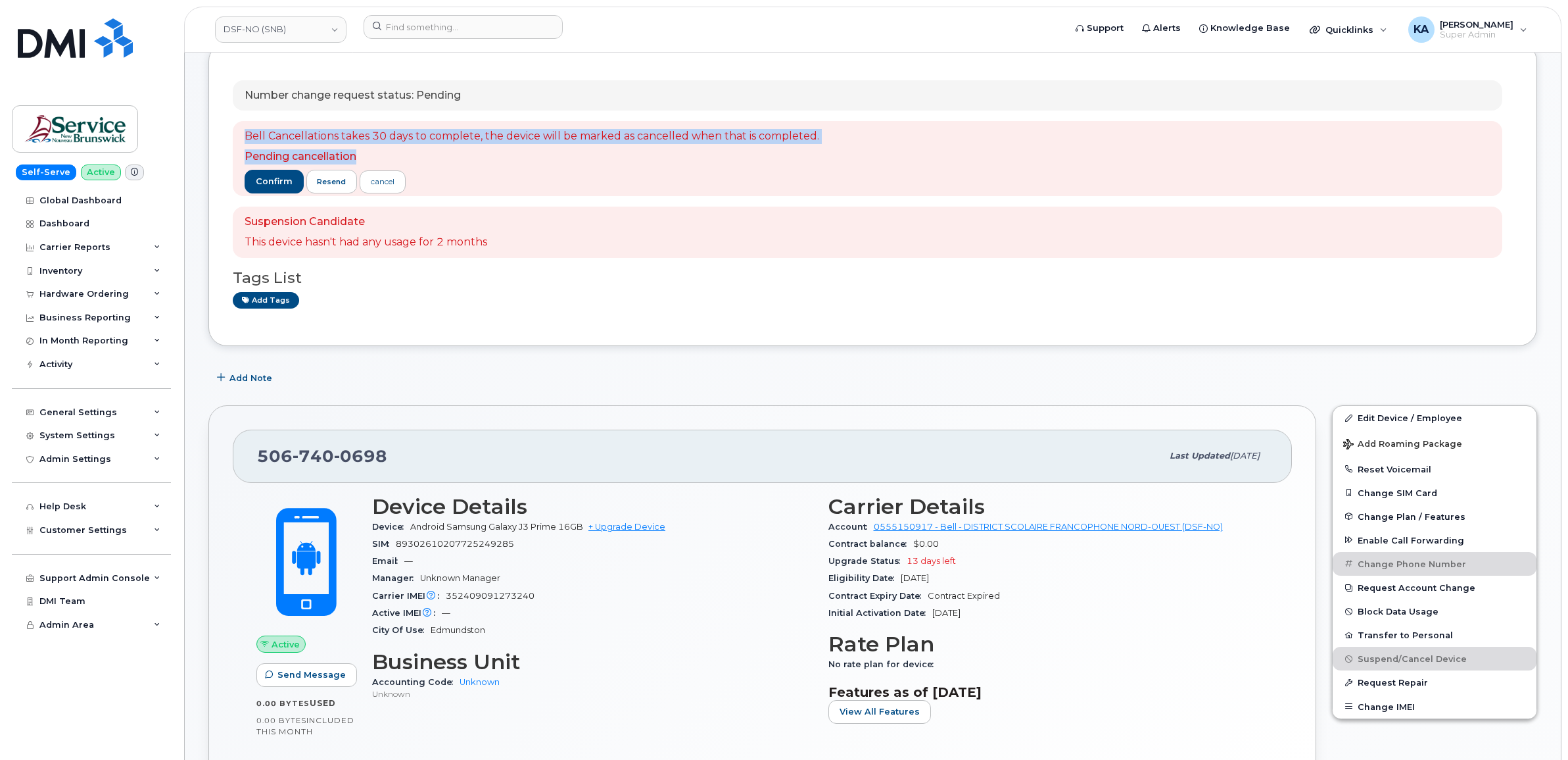
drag, startPoint x: 244, startPoint y: 136, endPoint x: 484, endPoint y: 146, distance: 240.2
click at [484, 146] on span "Bell Cancellations takes 30 days to complete, the device will be marked as canc…" at bounding box center [532, 146] width 575 height 35
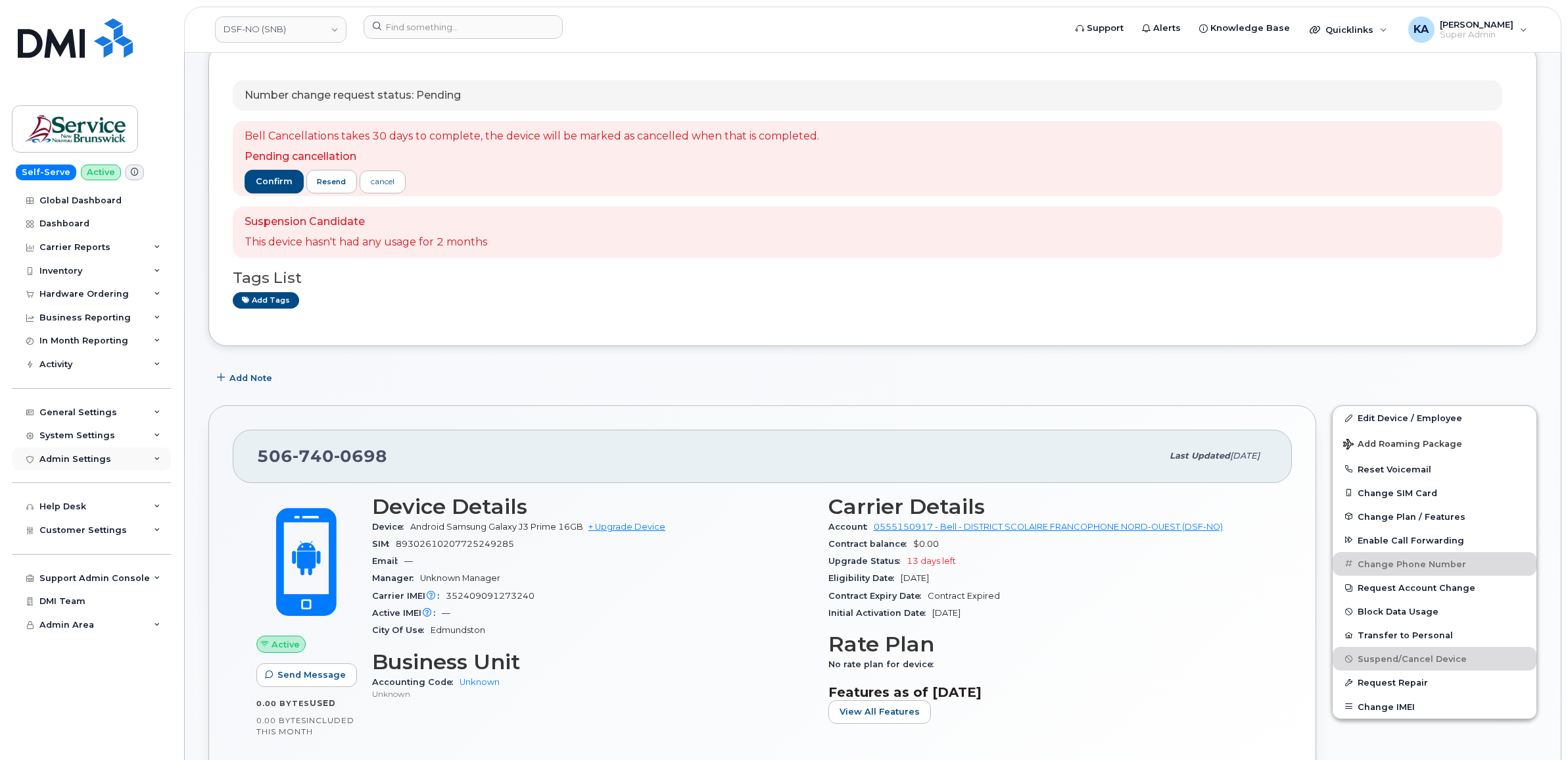
click at [83, 463] on div "Admin Settings" at bounding box center [75, 458] width 72 height 11
click at [56, 535] on span "Customer Settings" at bounding box center [82, 529] width 87 height 10
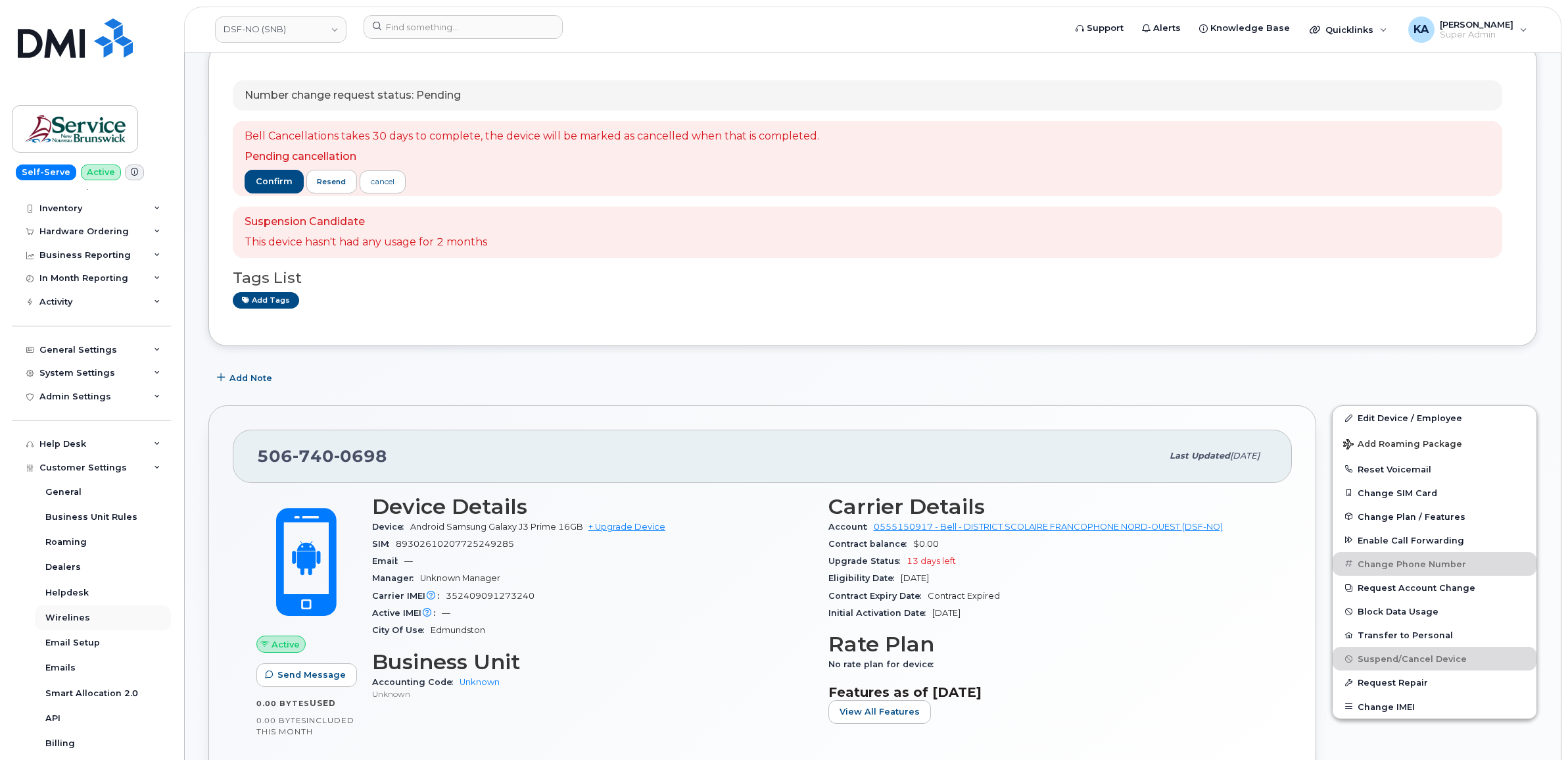
scroll to position [165, 0]
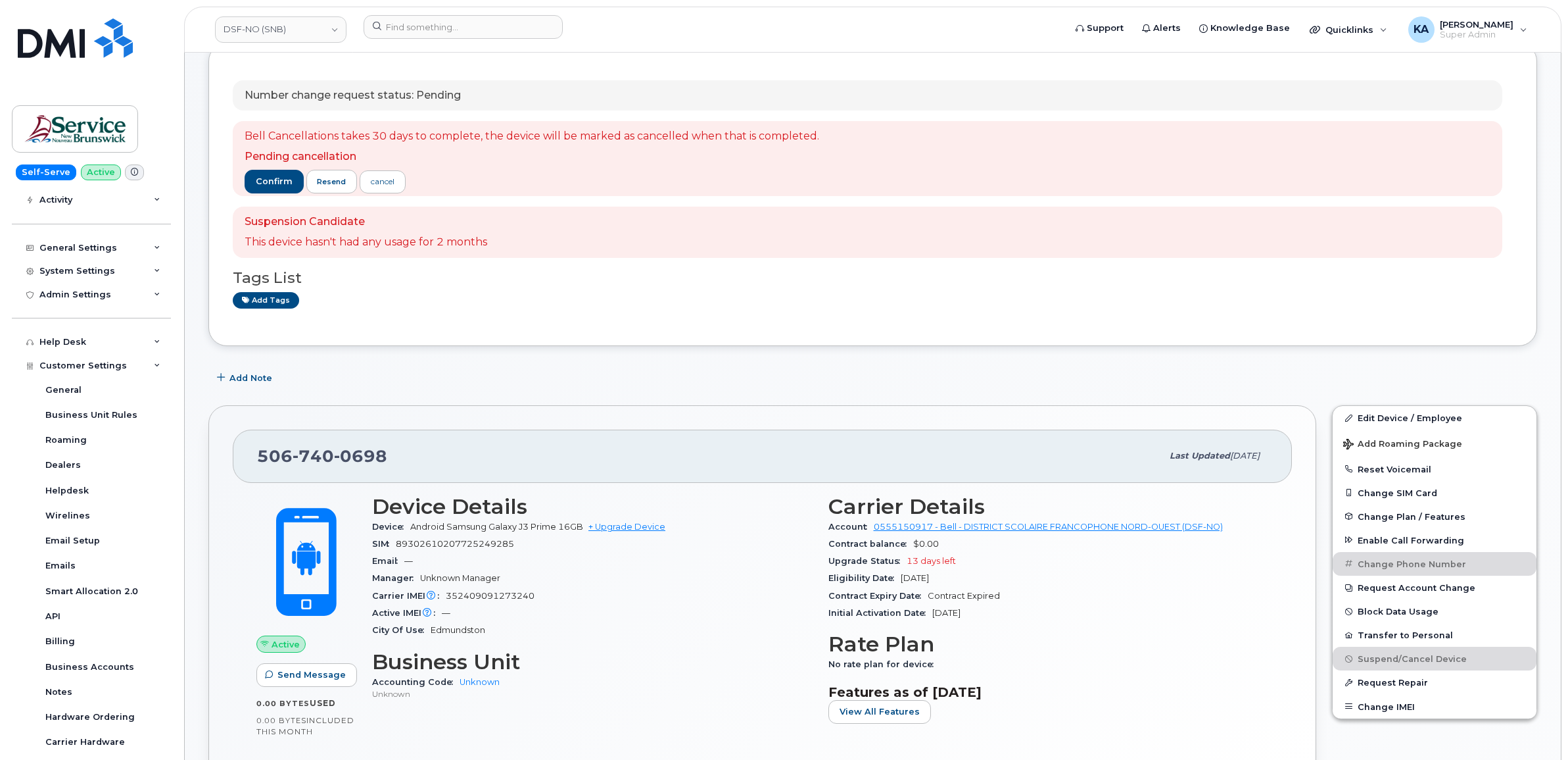
click at [396, 454] on div "[PHONE_NUMBER]" at bounding box center [709, 456] width 904 height 28
click at [392, 458] on div "[PHONE_NUMBER]" at bounding box center [709, 456] width 904 height 28
drag, startPoint x: 392, startPoint y: 458, endPoint x: 327, endPoint y: 452, distance: 65.3
click at [327, 452] on div "[PHONE_NUMBER]" at bounding box center [709, 456] width 904 height 28
copy span "[PHONE_NUMBER]"
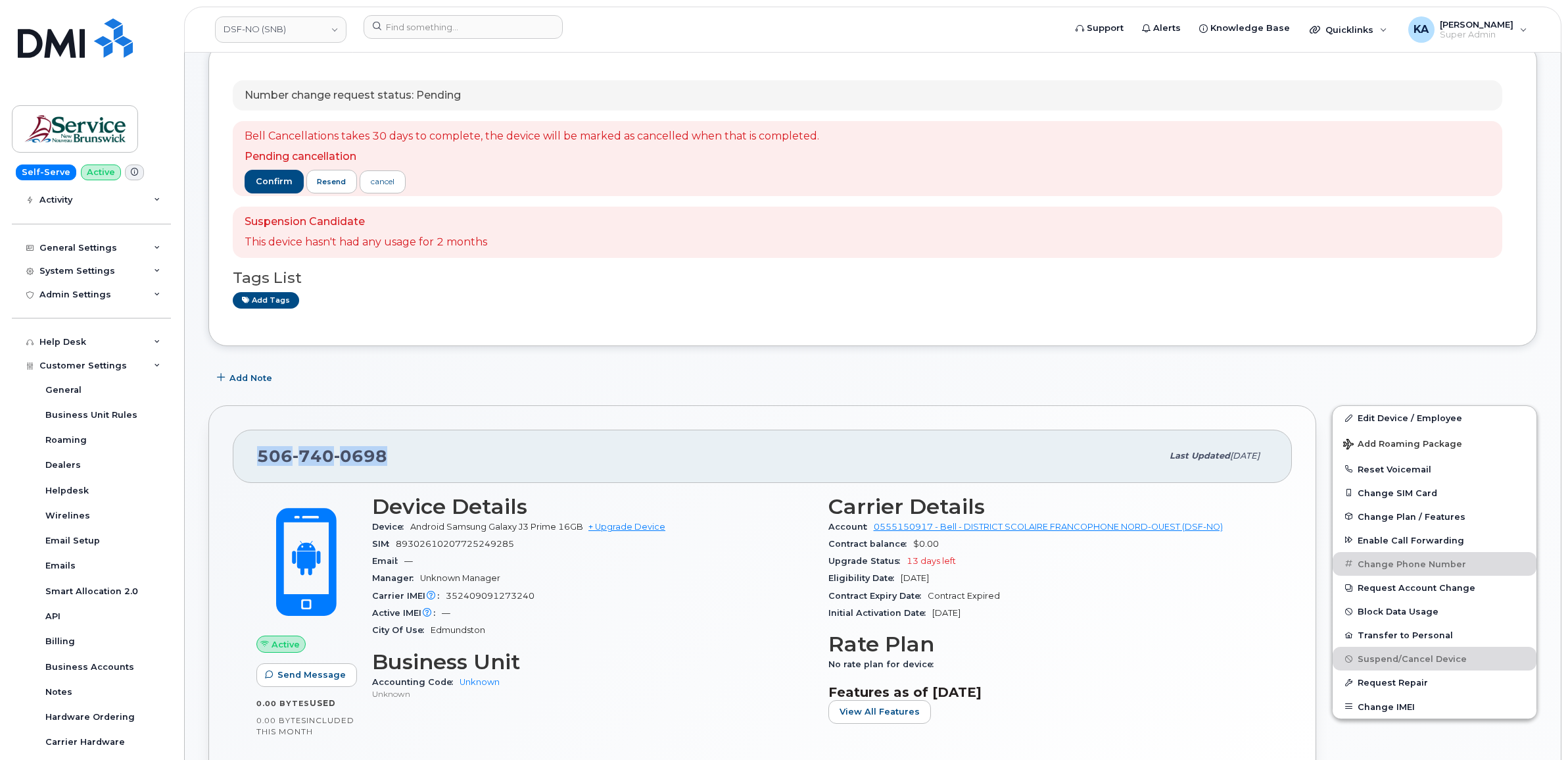
copy span "[PHONE_NUMBER]"
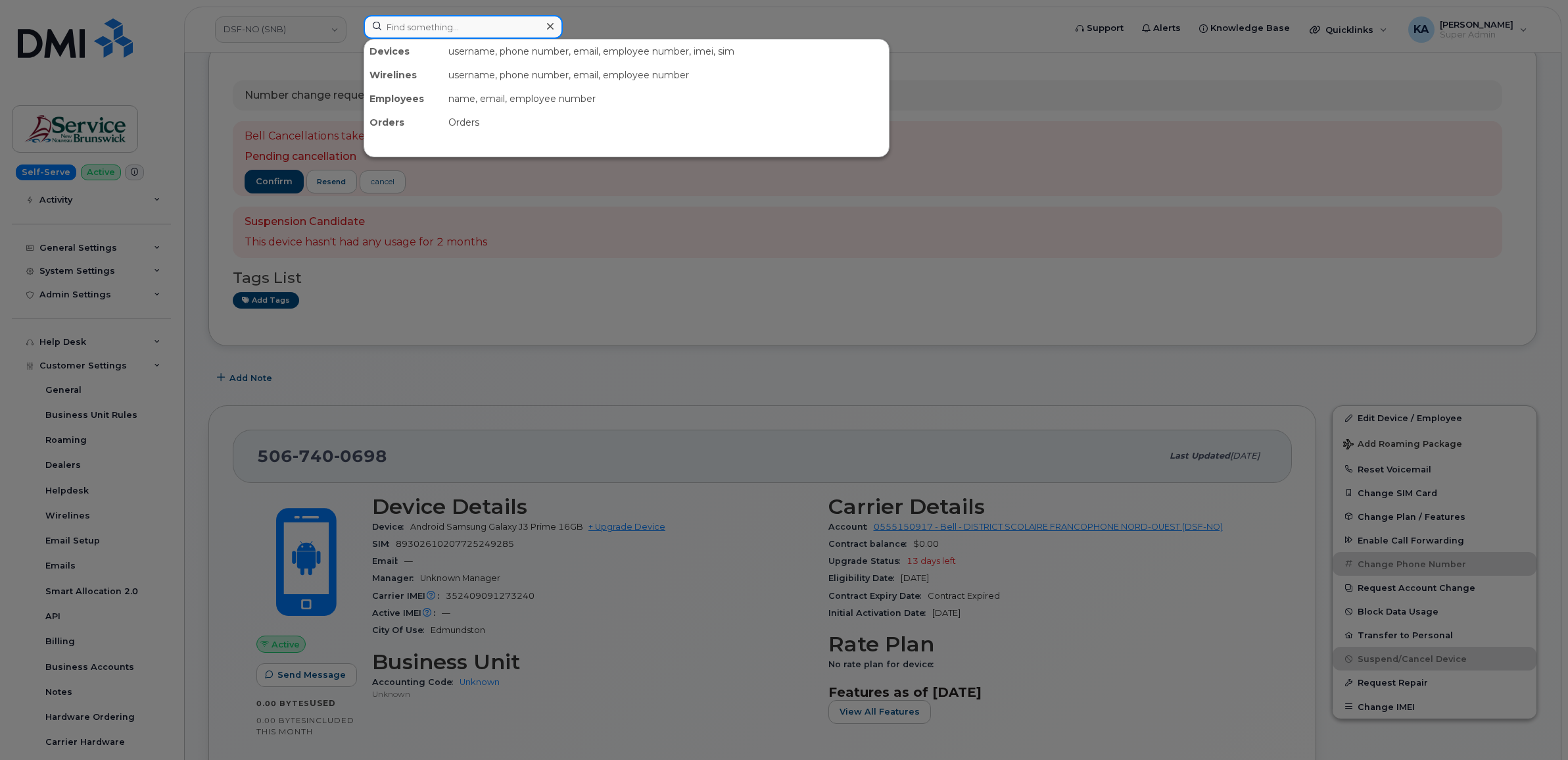
paste input "5063338609"
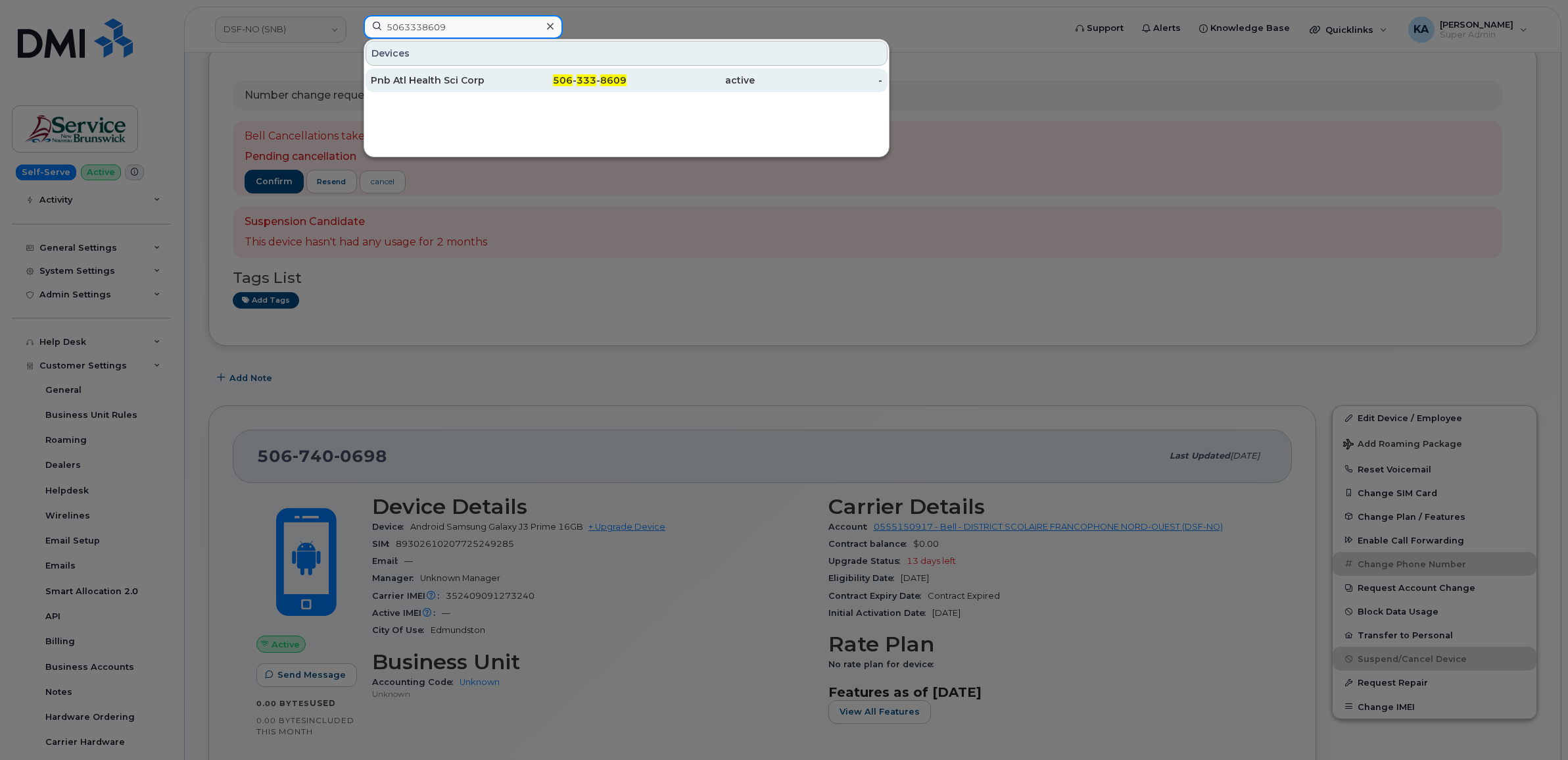
type input "5063338609"
click at [444, 84] on div "Pnb Atl Health Sci Corp" at bounding box center [435, 80] width 128 height 13
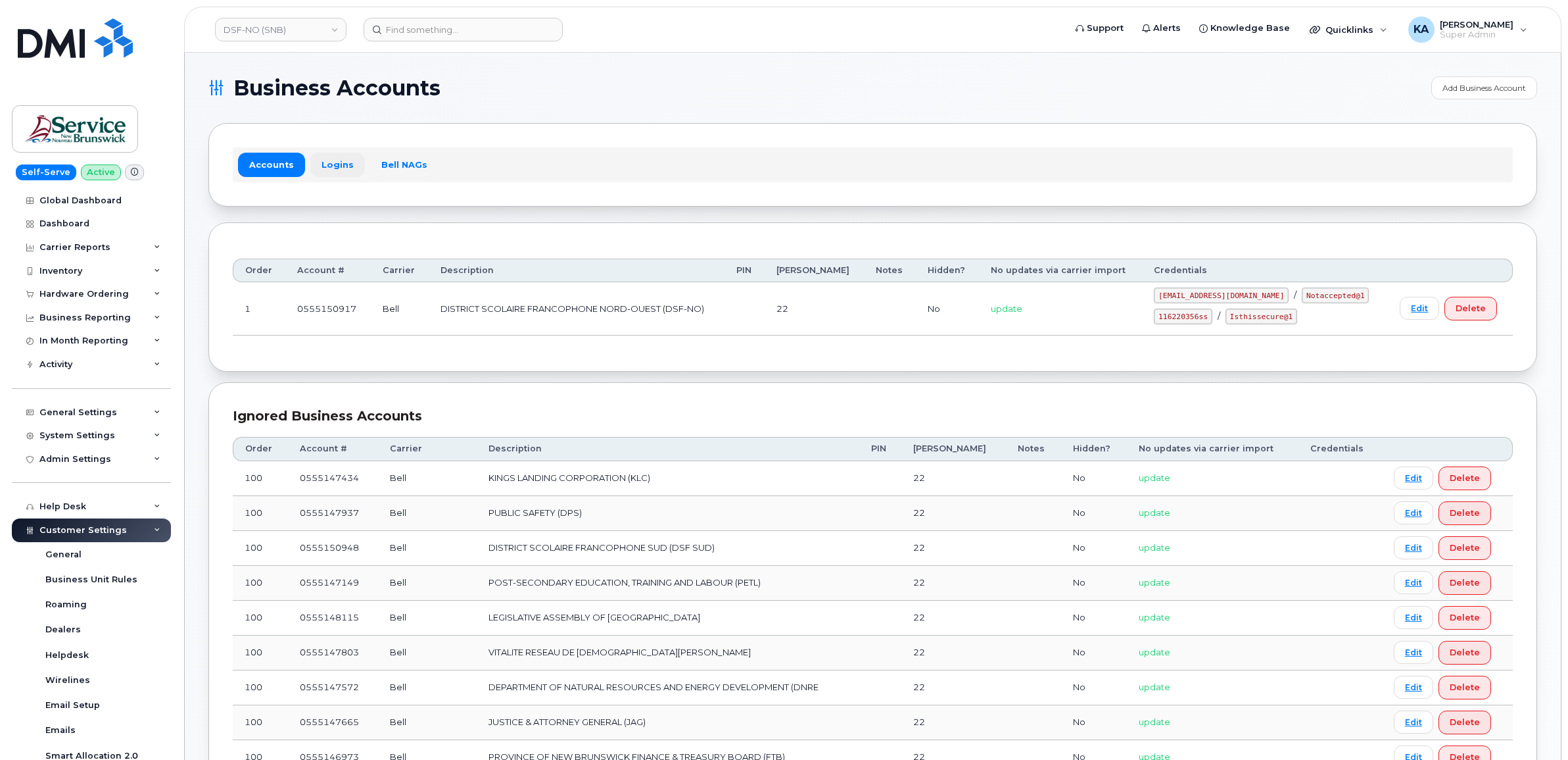
click at [327, 167] on link "Logins" at bounding box center [337, 164] width 55 height 24
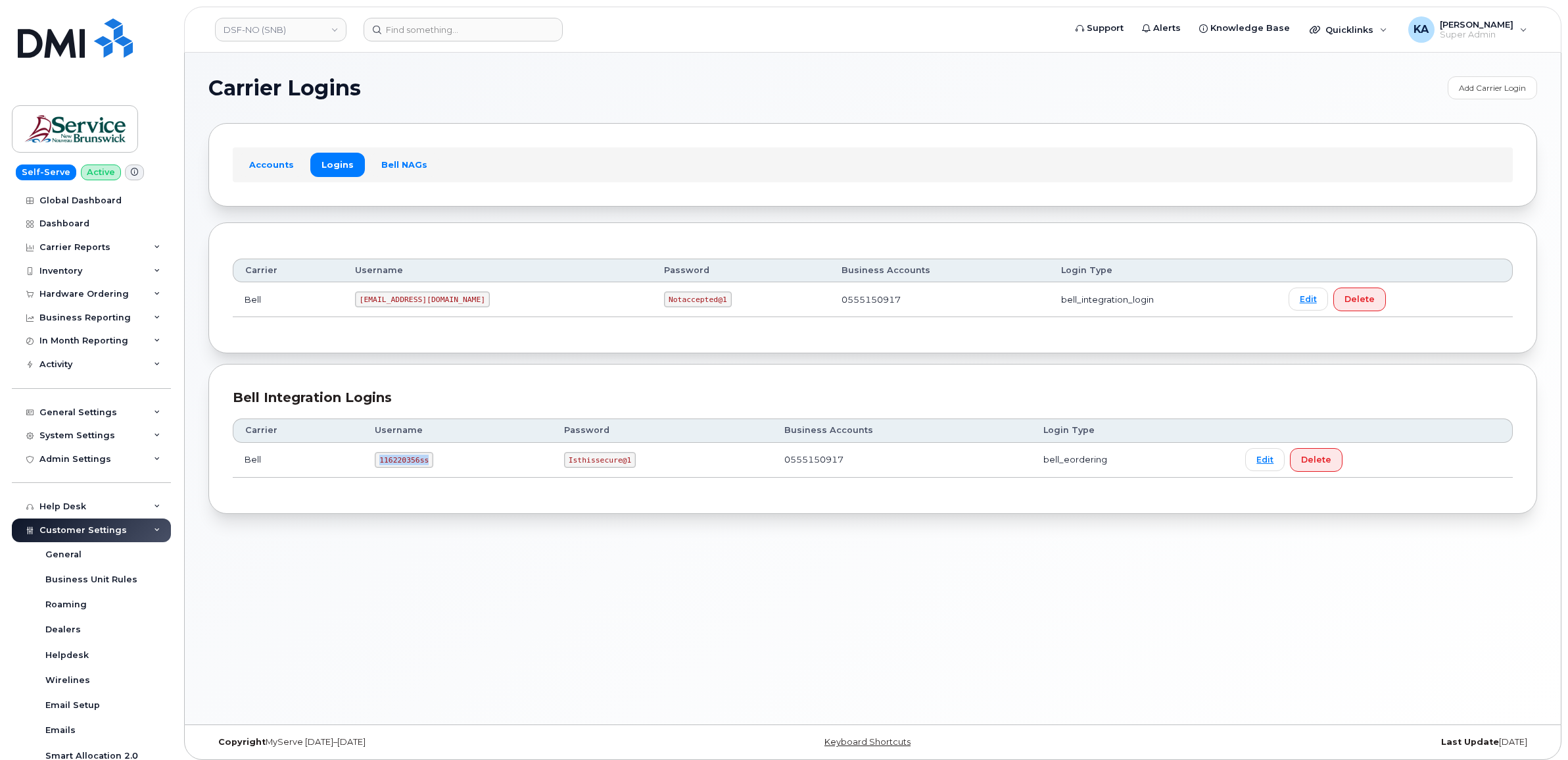
drag, startPoint x: 378, startPoint y: 461, endPoint x: 444, endPoint y: 470, distance: 66.6
click at [444, 470] on td "116220356ss" at bounding box center [457, 459] width 189 height 34
drag, startPoint x: 442, startPoint y: 470, endPoint x: 413, endPoint y: 462, distance: 30.1
copy code "116220356ss"
drag, startPoint x: 565, startPoint y: 464, endPoint x: 634, endPoint y: 481, distance: 71.1
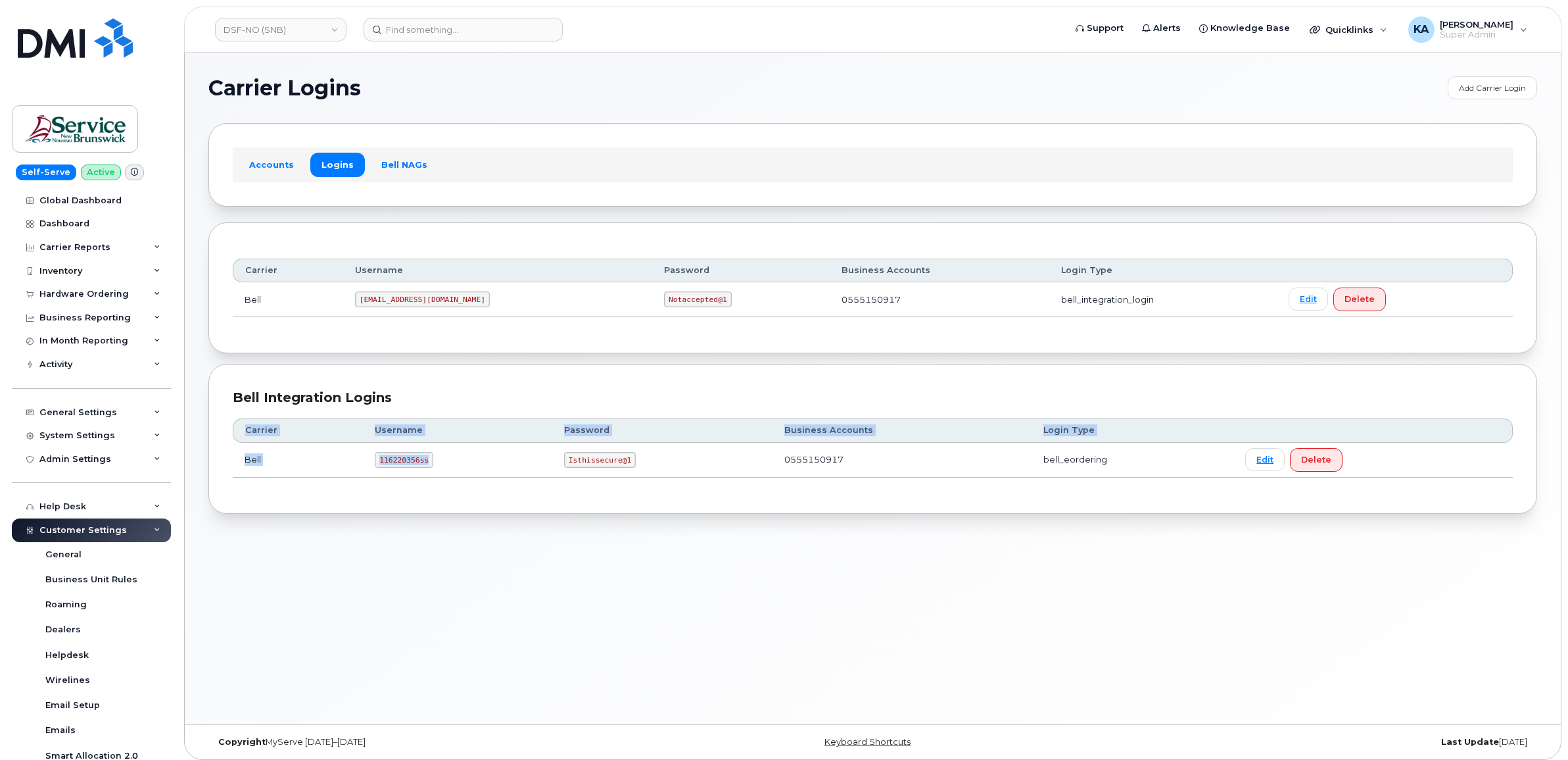
click at [634, 481] on div "Carrier Username Password Business Accounts Login Type Bell 116220356ss Isthiss…" at bounding box center [872, 448] width 1280 height 82
drag, startPoint x: 634, startPoint y: 481, endPoint x: 593, endPoint y: 474, distance: 41.6
click at [593, 474] on td "Isthissecure@1" at bounding box center [662, 459] width 220 height 34
drag, startPoint x: 564, startPoint y: 460, endPoint x: 623, endPoint y: 471, distance: 60.0
click at [623, 471] on td "Isthissecure@1" at bounding box center [662, 459] width 220 height 34
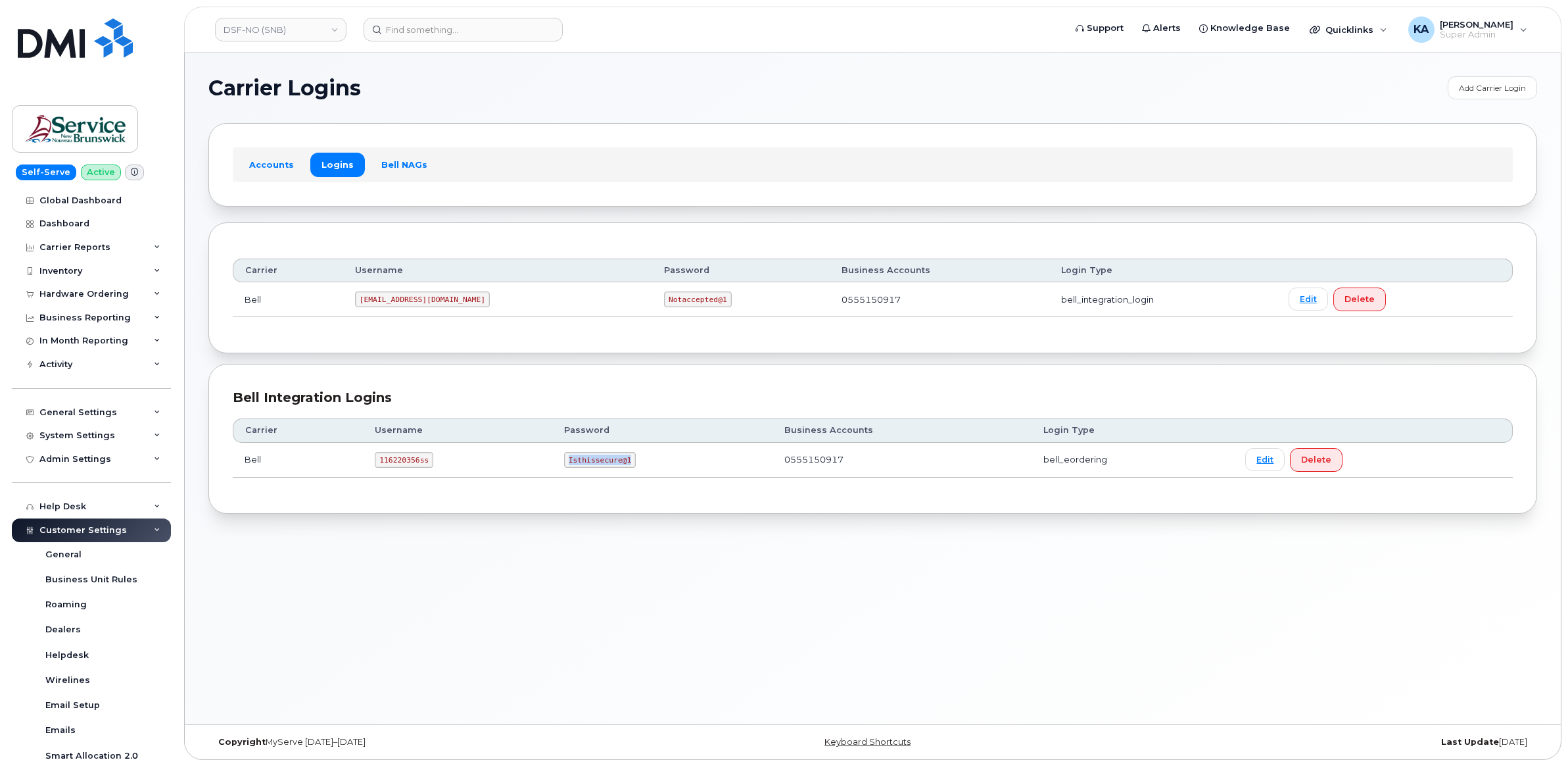
drag, startPoint x: 623, startPoint y: 471, endPoint x: 607, endPoint y: 467, distance: 16.5
copy code "Isthissecure@1"
drag, startPoint x: 364, startPoint y: 303, endPoint x: 432, endPoint y: 304, distance: 68.0
click at [435, 308] on td "[EMAIL_ADDRESS][DOMAIN_NAME]" at bounding box center [497, 300] width 309 height 34
drag, startPoint x: 432, startPoint y: 304, endPoint x: 422, endPoint y: 300, distance: 10.8
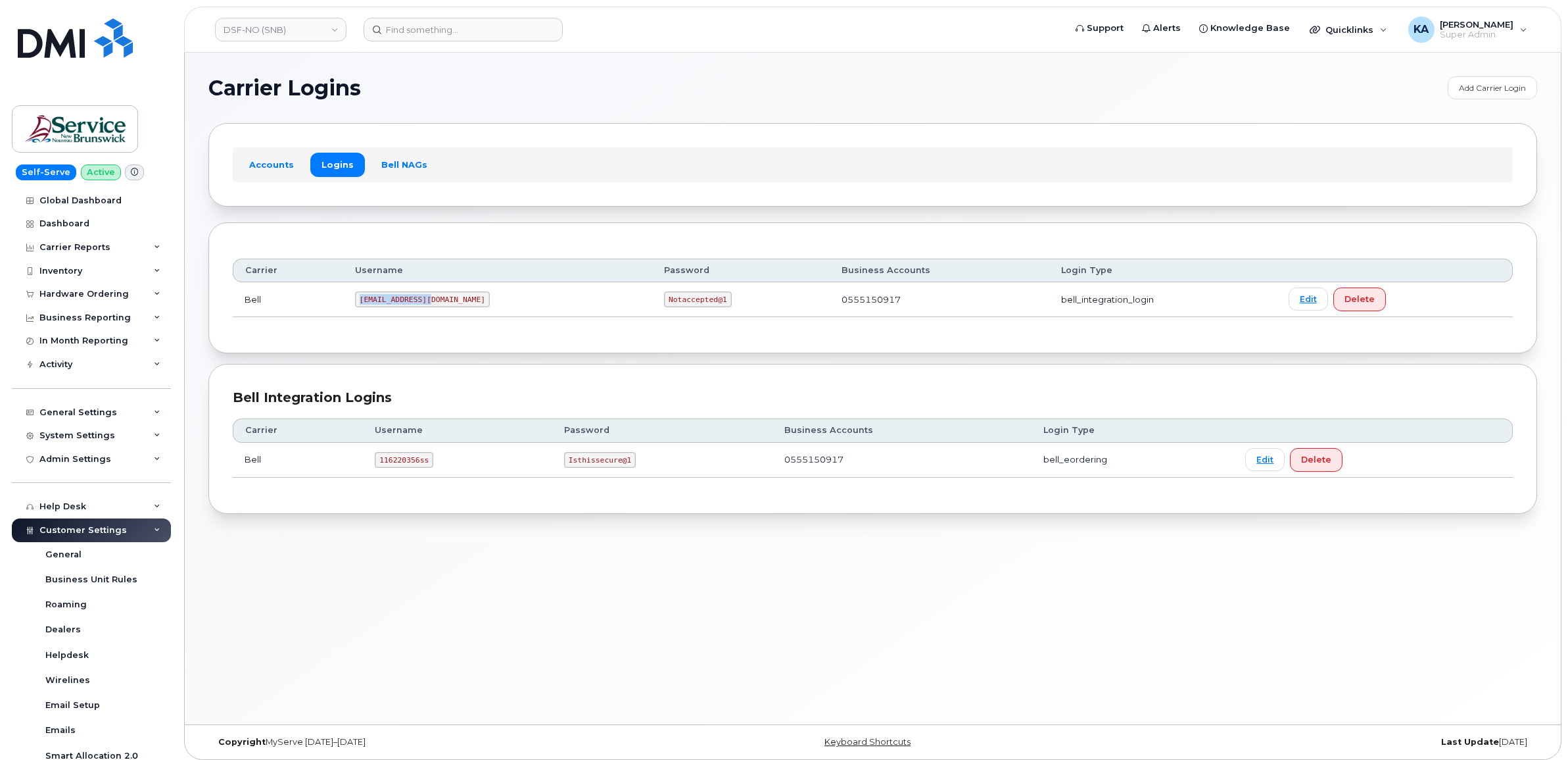
copy code "[EMAIL_ADDRESS][DOMAIN_NAME]"
drag, startPoint x: 582, startPoint y: 300, endPoint x: 644, endPoint y: 306, distance: 62.3
click at [652, 307] on td "Notaccepted@1" at bounding box center [741, 300] width 178 height 34
drag, startPoint x: 644, startPoint y: 306, endPoint x: 629, endPoint y: 300, distance: 16.2
copy code "Notaccepted@1"
